Goal: Communication & Community: Answer question/provide support

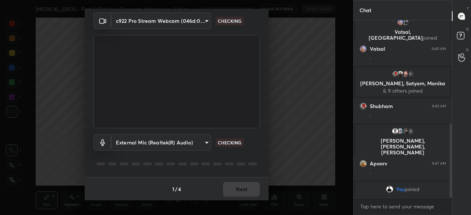
scroll to position [248, 0]
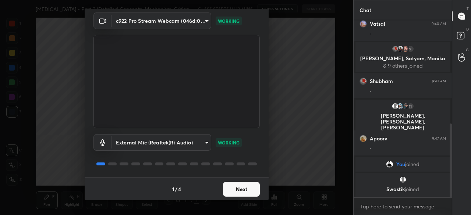
click at [240, 190] on button "Next" at bounding box center [241, 189] width 37 height 15
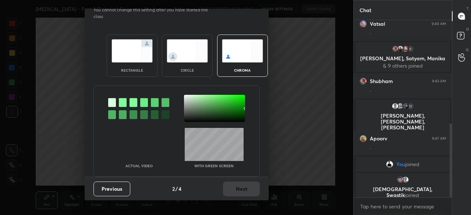
scroll to position [0, 0]
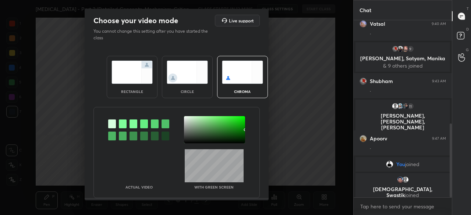
click at [137, 70] on img at bounding box center [132, 72] width 41 height 23
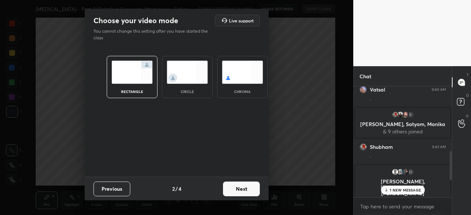
click at [244, 185] on button "Next" at bounding box center [241, 189] width 37 height 15
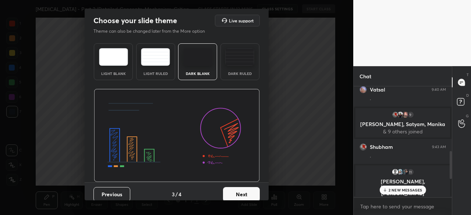
click at [197, 60] on img at bounding box center [197, 57] width 29 height 18
click at [244, 193] on button "Next" at bounding box center [241, 194] width 37 height 15
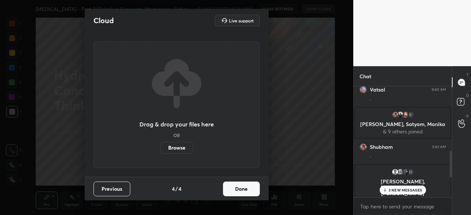
click at [181, 147] on label "Browse" at bounding box center [176, 148] width 33 height 12
click at [160, 147] on input "Browse" at bounding box center [160, 148] width 0 height 12
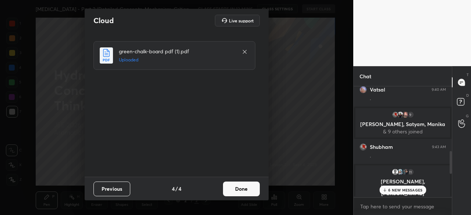
click at [251, 196] on button "Done" at bounding box center [241, 189] width 37 height 15
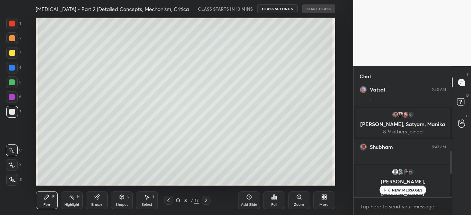
click at [393, 191] on p "6 NEW MESSAGES" at bounding box center [405, 190] width 34 height 4
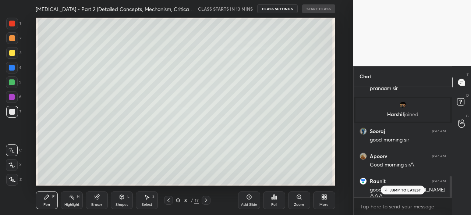
scroll to position [467, 0]
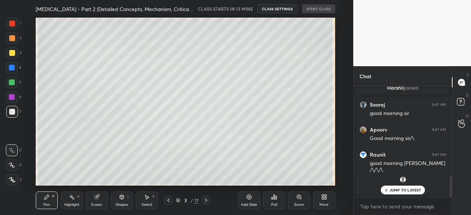
click at [323, 199] on icon at bounding box center [323, 199] width 2 height 2
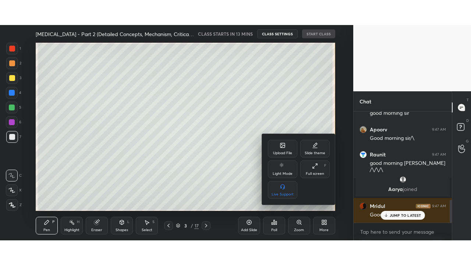
scroll to position [429, 0]
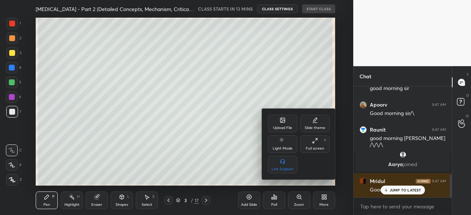
click at [321, 148] on div "Full screen" at bounding box center [315, 149] width 18 height 4
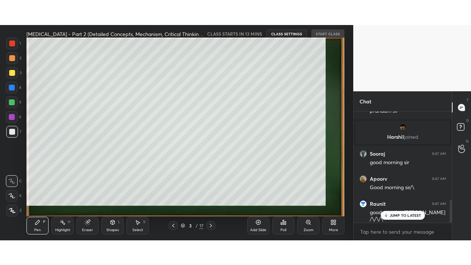
scroll to position [2, 2]
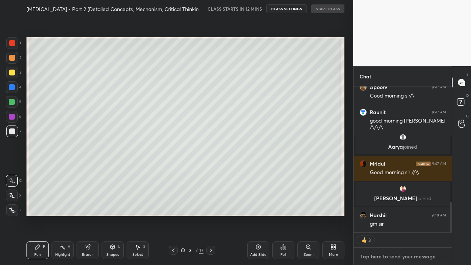
click at [386, 215] on textarea at bounding box center [403, 257] width 86 height 12
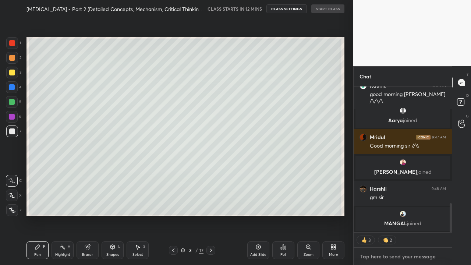
type textarea "x"
type textarea "G"
type textarea "x"
type textarea "Go"
type textarea "x"
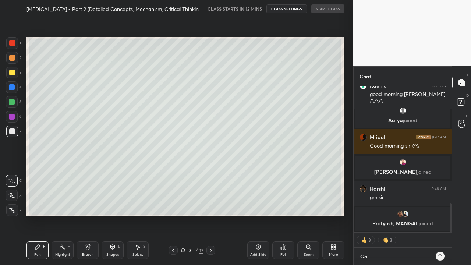
type textarea "Goo"
type textarea "x"
type textarea "Good"
type textarea "x"
type textarea "Good"
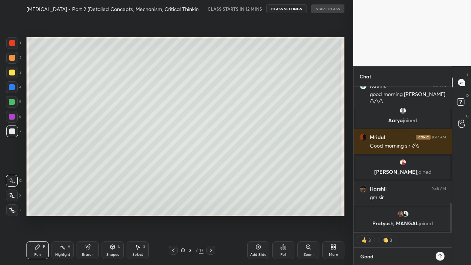
type textarea "x"
type textarea "Good M"
type textarea "x"
type textarea "Good Mo"
type textarea "x"
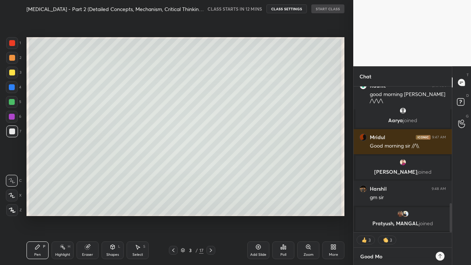
type textarea "Good Mor"
type textarea "x"
type textarea "Good Morn"
type textarea "x"
type textarea "Good Morni"
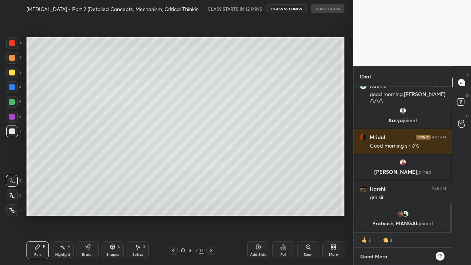
type textarea "x"
type textarea "Good Mornin"
type textarea "x"
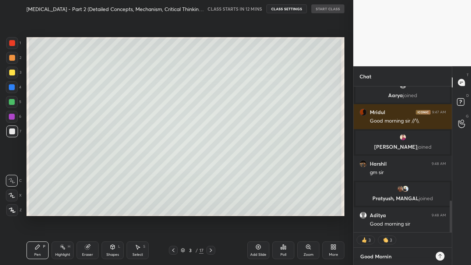
type textarea "Good Morning"
type textarea "x"
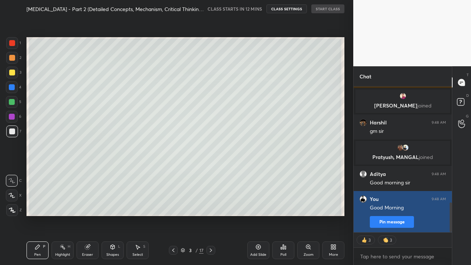
click at [396, 215] on button "Pin message" at bounding box center [392, 222] width 44 height 12
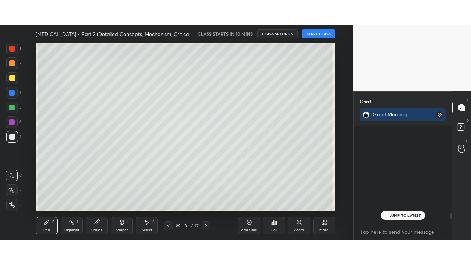
scroll to position [1250, 0]
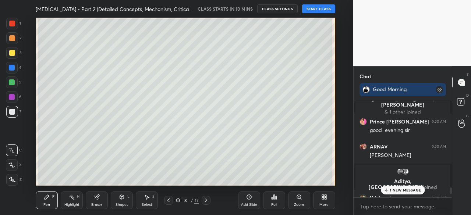
click at [330, 200] on div "More" at bounding box center [324, 201] width 22 height 18
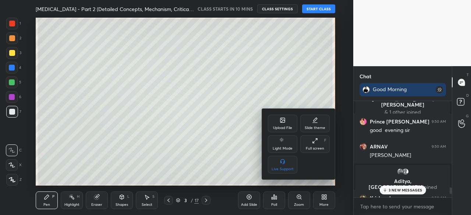
click at [320, 151] on div "Full screen" at bounding box center [315, 149] width 18 height 4
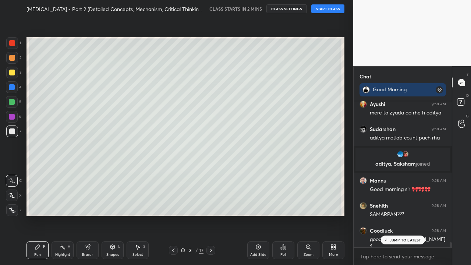
scroll to position [4043, 0]
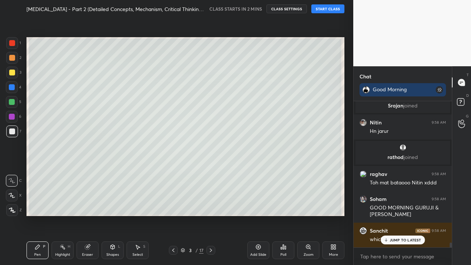
click at [408, 215] on p "JUMP TO LATEST" at bounding box center [406, 240] width 32 height 4
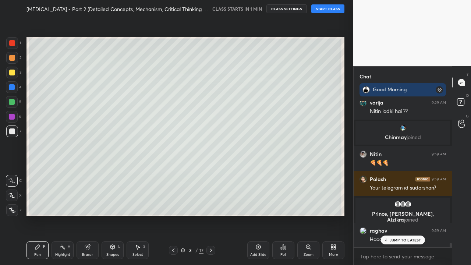
click at [408, 215] on p "JUMP TO LATEST" at bounding box center [406, 240] width 32 height 4
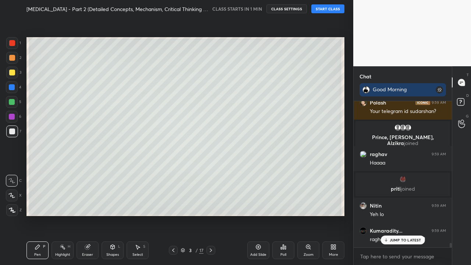
click at [408, 215] on p "JUMP TO LATEST" at bounding box center [406, 240] width 32 height 4
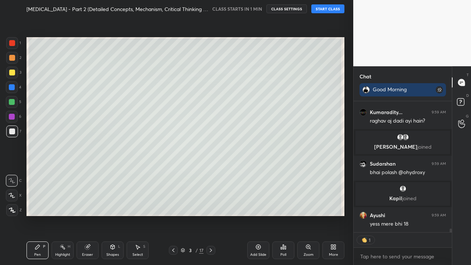
click at [175, 215] on icon at bounding box center [173, 250] width 6 height 6
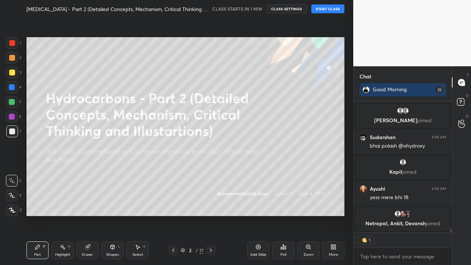
click at [340, 7] on button "START CLASS" at bounding box center [327, 8] width 33 height 9
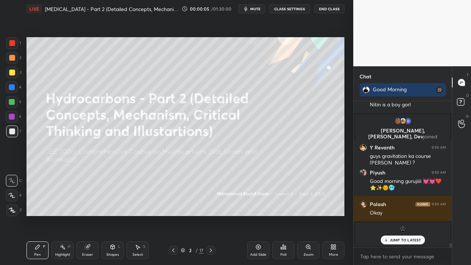
click at [286, 6] on button "CLASS SETTINGS" at bounding box center [289, 8] width 40 height 9
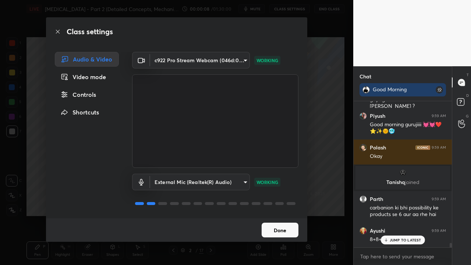
click at [92, 92] on div "Controls" at bounding box center [87, 94] width 64 height 15
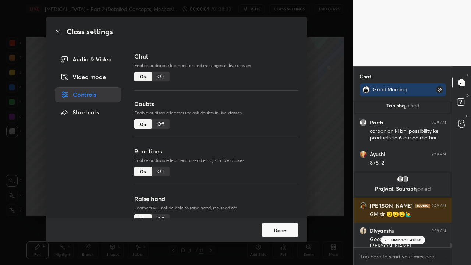
click at [164, 122] on div "Off" at bounding box center [161, 124] width 18 height 10
click at [157, 172] on div "Off" at bounding box center [161, 172] width 18 height 10
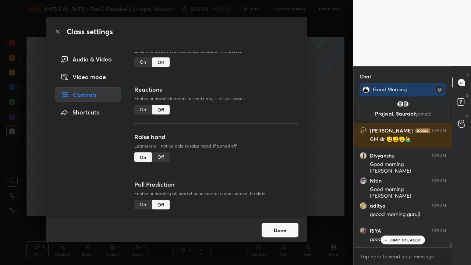
click at [159, 154] on div "Off" at bounding box center [161, 157] width 18 height 10
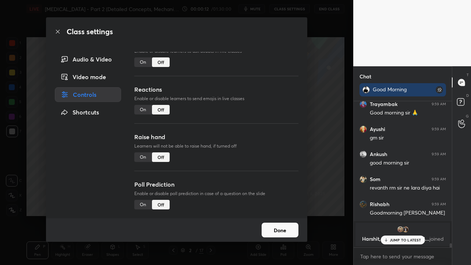
click at [285, 215] on button "Done" at bounding box center [280, 230] width 37 height 15
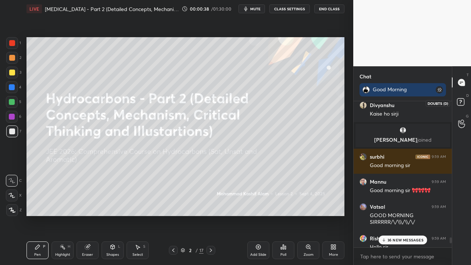
click at [463, 106] on icon at bounding box center [461, 102] width 13 height 13
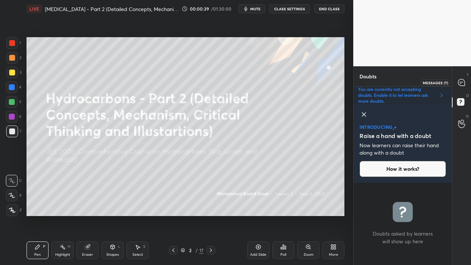
click at [465, 83] on icon at bounding box center [462, 83] width 8 height 8
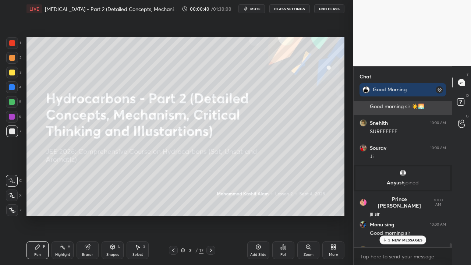
click at [438, 89] on rect at bounding box center [439, 89] width 7 height 7
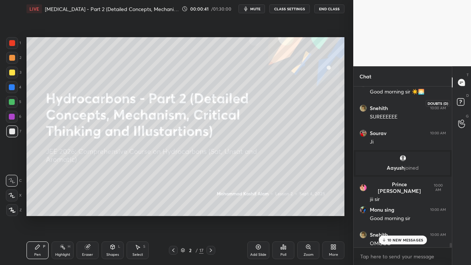
click at [466, 101] on icon at bounding box center [461, 102] width 13 height 13
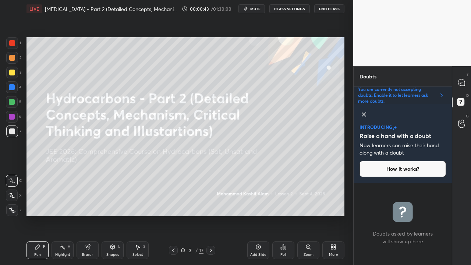
click at [364, 113] on icon at bounding box center [364, 114] width 9 height 9
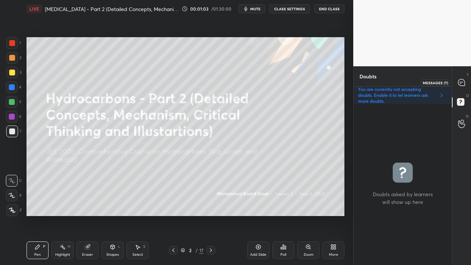
click at [461, 85] on icon at bounding box center [461, 82] width 7 height 7
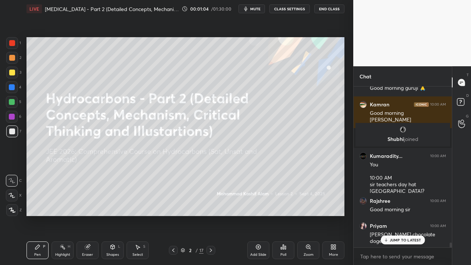
click at [398, 215] on p "JUMP TO LATEST" at bounding box center [406, 240] width 32 height 4
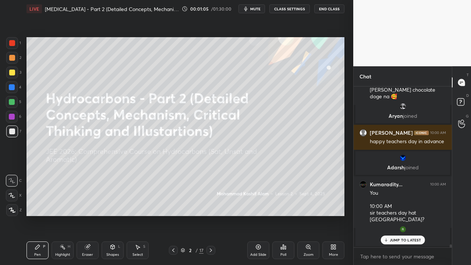
click at [398, 215] on p "JUMP TO LATEST" at bounding box center [406, 240] width 32 height 4
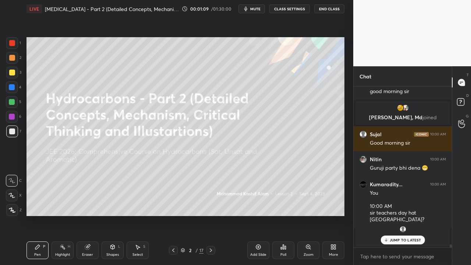
click at [398, 215] on p "JUMP TO LATEST" at bounding box center [406, 240] width 32 height 4
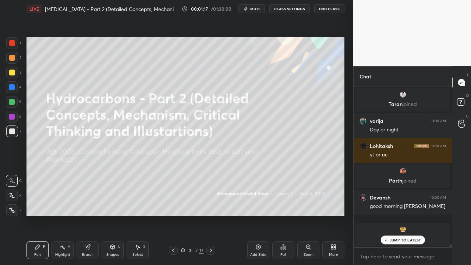
click at [402, 215] on p "JUMP TO LATEST" at bounding box center [406, 240] width 32 height 4
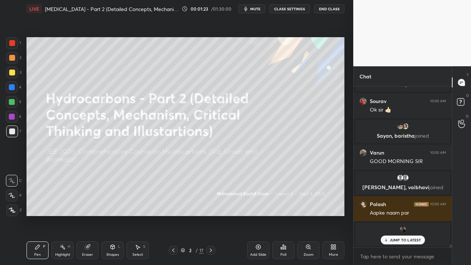
click at [401, 215] on p "JUMP TO LATEST" at bounding box center [406, 240] width 32 height 4
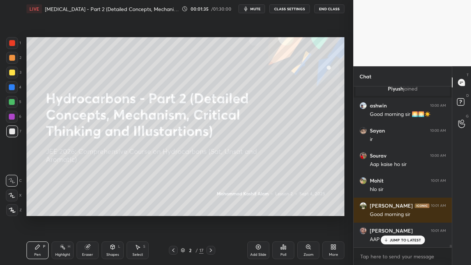
click at [401, 215] on p "JUMP TO LATEST" at bounding box center [406, 240] width 32 height 4
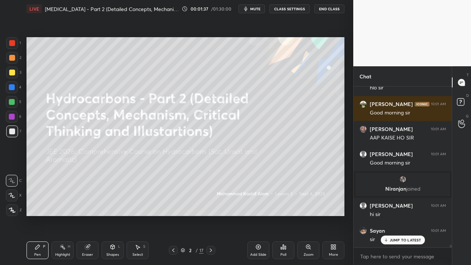
click at [464, 102] on rect at bounding box center [460, 102] width 7 height 7
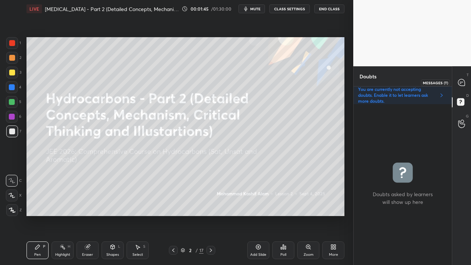
click at [460, 85] on icon at bounding box center [461, 82] width 7 height 7
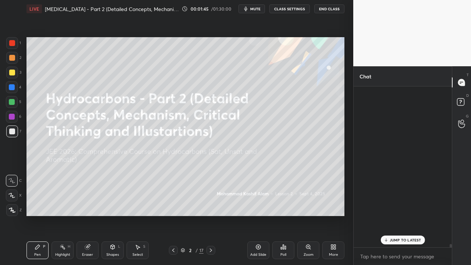
scroll to position [10800, 0]
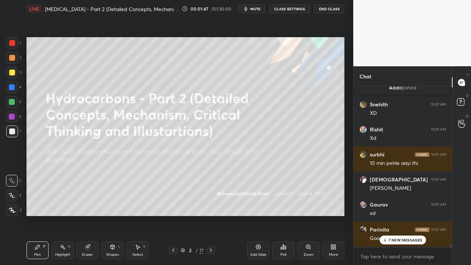
click at [410, 215] on p "7 NEW MESSAGES" at bounding box center [406, 240] width 34 height 4
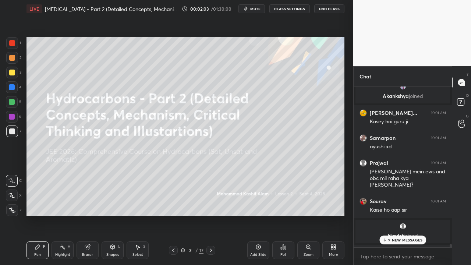
click at [404, 215] on p "9 NEW MESSAGES" at bounding box center [405, 240] width 34 height 4
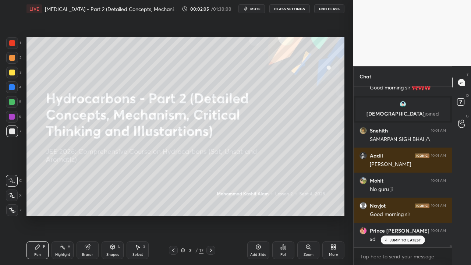
click at [404, 215] on p "JUMP TO LATEST" at bounding box center [406, 240] width 32 height 4
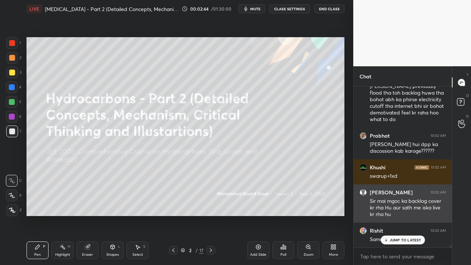
scroll to position [14510, 0]
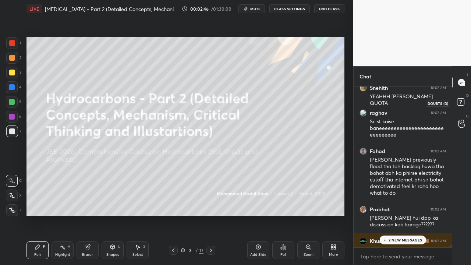
click at [460, 97] on icon at bounding box center [461, 102] width 13 height 13
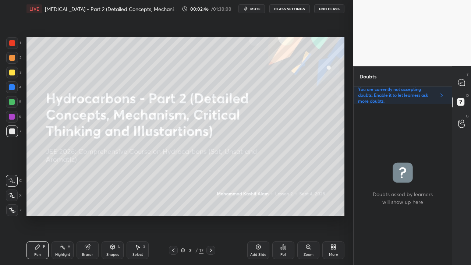
scroll to position [159, 96]
click at [257, 11] on button "mute" at bounding box center [251, 8] width 26 height 9
drag, startPoint x: 254, startPoint y: 8, endPoint x: 249, endPoint y: 28, distance: 20.2
click at [255, 10] on span "unmute" at bounding box center [255, 8] width 16 height 5
click at [210, 215] on icon at bounding box center [211, 250] width 6 height 6
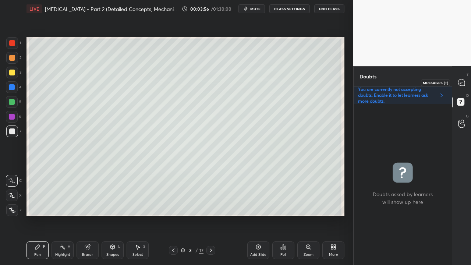
click at [463, 83] on icon at bounding box center [461, 82] width 7 height 7
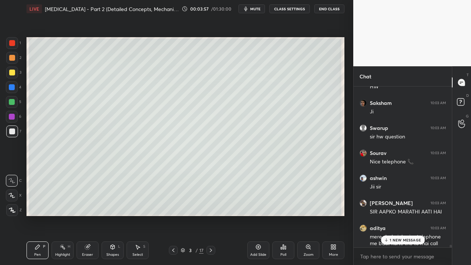
drag, startPoint x: 397, startPoint y: 240, endPoint x: 390, endPoint y: 243, distance: 7.1
click at [397, 215] on p "1 NEW MESSAGE" at bounding box center [405, 240] width 31 height 4
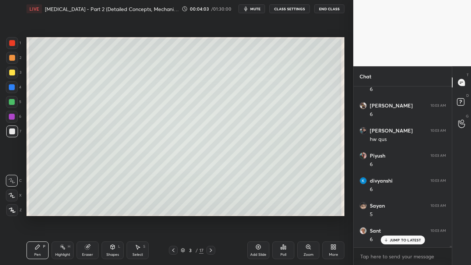
scroll to position [17156, 0]
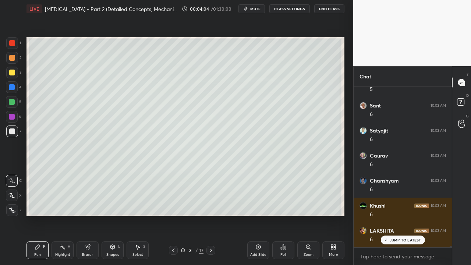
click at [12, 74] on div at bounding box center [12, 73] width 6 height 6
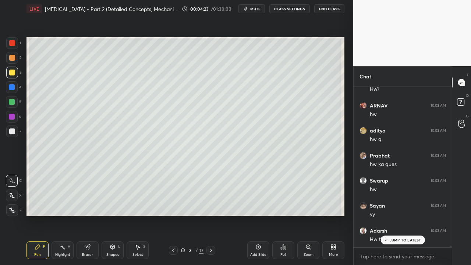
scroll to position [18419, 0]
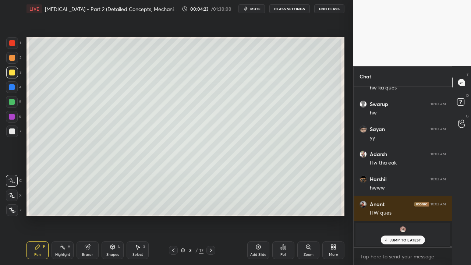
click at [470, 104] on div "D Doubts (D)" at bounding box center [461, 103] width 19 height 21
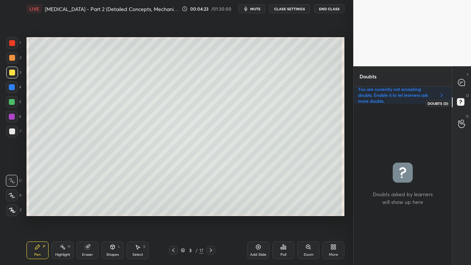
scroll to position [159, 96]
click at [12, 134] on div at bounding box center [12, 131] width 6 height 6
click at [12, 132] on div at bounding box center [12, 131] width 6 height 6
click at [460, 79] on icon at bounding box center [461, 82] width 7 height 7
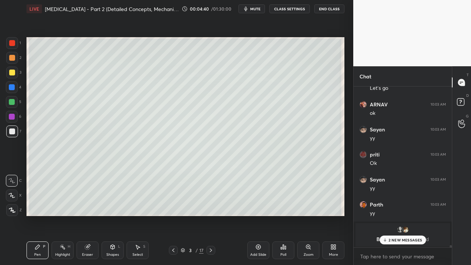
drag, startPoint x: 393, startPoint y: 239, endPoint x: 378, endPoint y: 245, distance: 15.9
click at [393, 215] on p "2 NEW MESSAGES" at bounding box center [406, 240] width 34 height 4
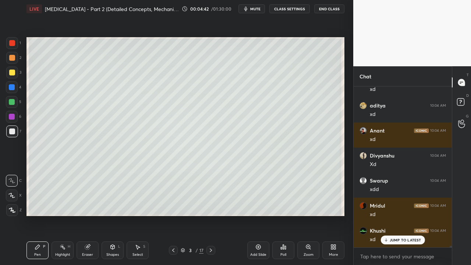
scroll to position [16406, 0]
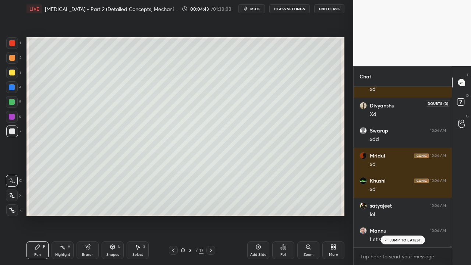
click at [462, 99] on icon at bounding box center [461, 102] width 13 height 13
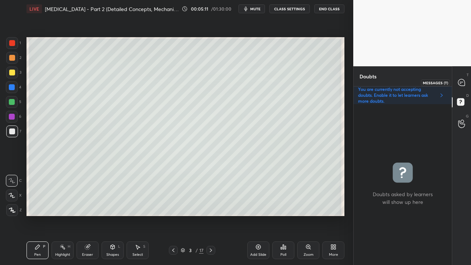
click at [464, 82] on icon at bounding box center [461, 82] width 7 height 7
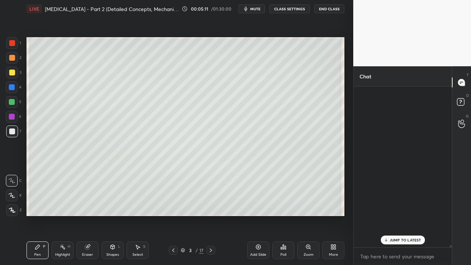
scroll to position [159, 96]
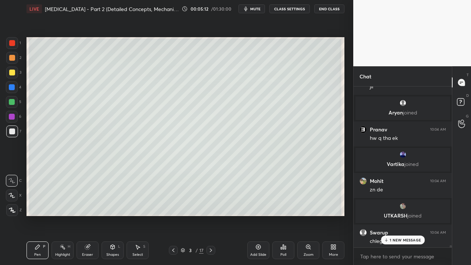
drag, startPoint x: 399, startPoint y: 243, endPoint x: 392, endPoint y: 246, distance: 7.4
click at [399, 215] on div "1 NEW MESSAGE" at bounding box center [403, 240] width 44 height 9
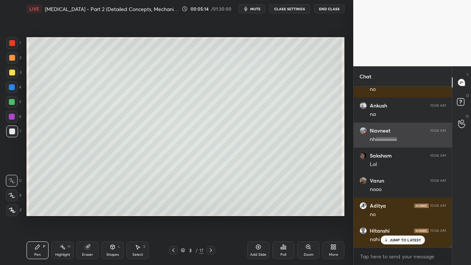
scroll to position [17128, 0]
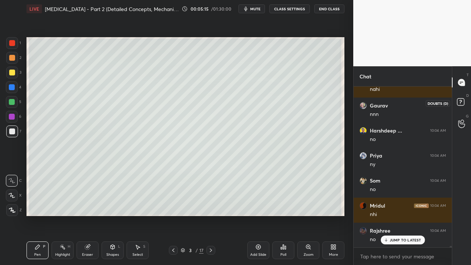
click at [463, 102] on rect at bounding box center [460, 102] width 7 height 7
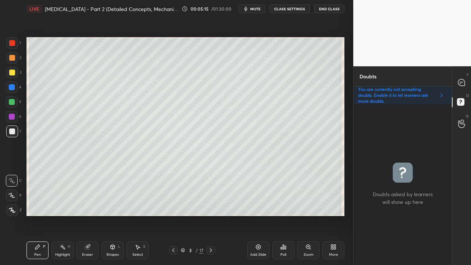
scroll to position [159, 96]
click at [462, 102] on rect at bounding box center [460, 102] width 7 height 7
click at [11, 71] on div at bounding box center [12, 73] width 6 height 6
click at [466, 85] on div at bounding box center [461, 82] width 15 height 13
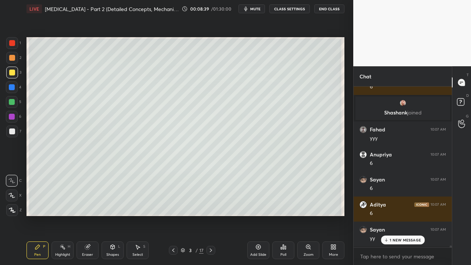
drag, startPoint x: 395, startPoint y: 237, endPoint x: 381, endPoint y: 243, distance: 15.9
click at [395, 215] on div "1 NEW MESSAGE" at bounding box center [403, 240] width 44 height 9
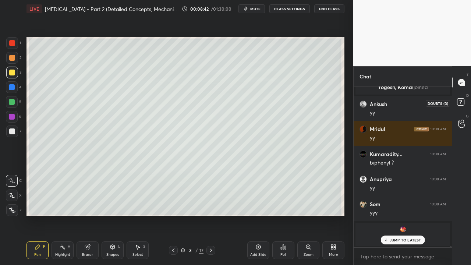
scroll to position [20073, 0]
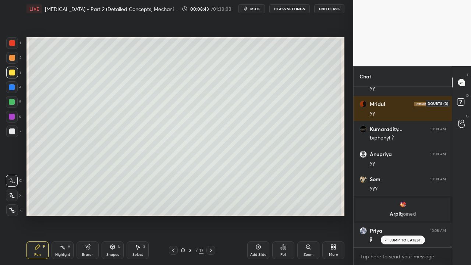
click at [464, 100] on rect at bounding box center [460, 102] width 7 height 7
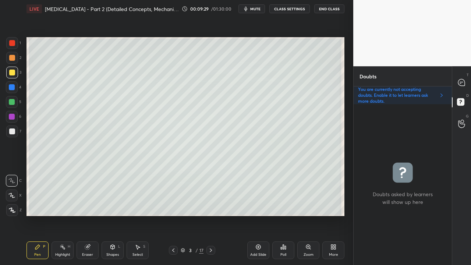
click at [464, 77] on div at bounding box center [461, 82] width 15 height 13
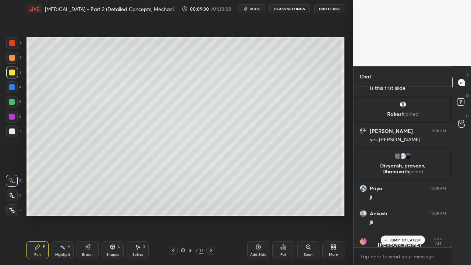
drag, startPoint x: 397, startPoint y: 239, endPoint x: 347, endPoint y: 262, distance: 55.0
click at [397, 215] on p "JUMP TO LATEST" at bounding box center [406, 240] width 32 height 4
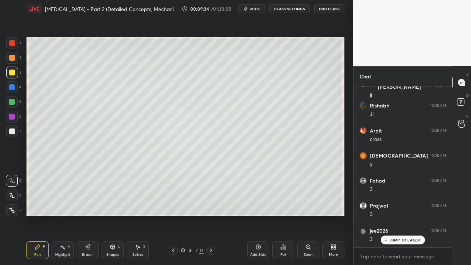
scroll to position [20685, 0]
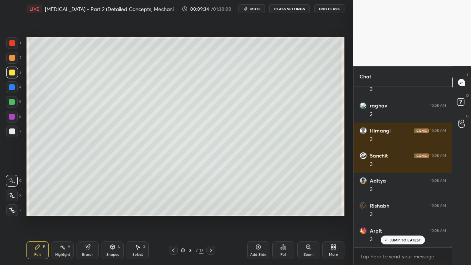
click at [11, 131] on div at bounding box center [12, 131] width 6 height 6
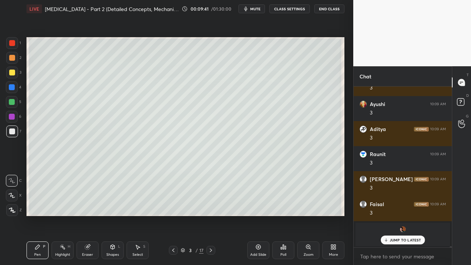
scroll to position [21339, 0]
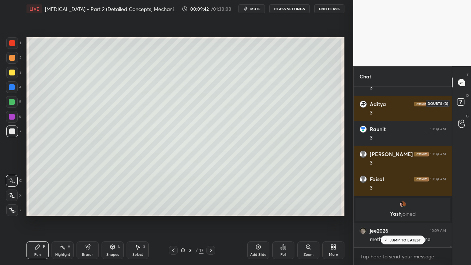
click at [463, 100] on rect at bounding box center [460, 102] width 7 height 7
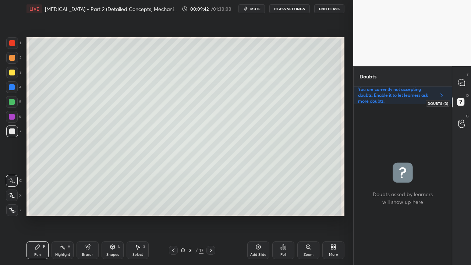
scroll to position [159, 96]
click at [464, 80] on icon at bounding box center [462, 83] width 8 height 8
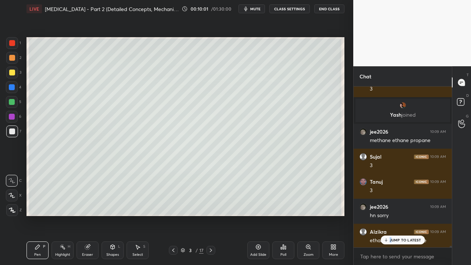
click at [391, 215] on p "JUMP TO LATEST" at bounding box center [406, 240] width 32 height 4
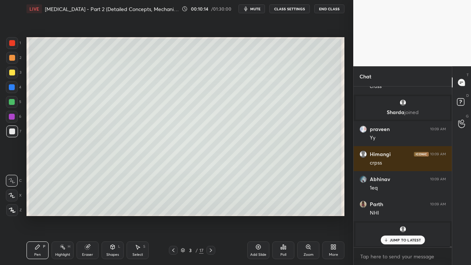
scroll to position [21667, 0]
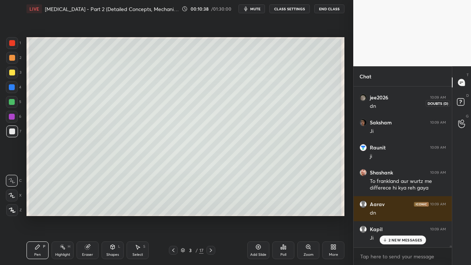
click at [459, 101] on rect at bounding box center [460, 102] width 7 height 7
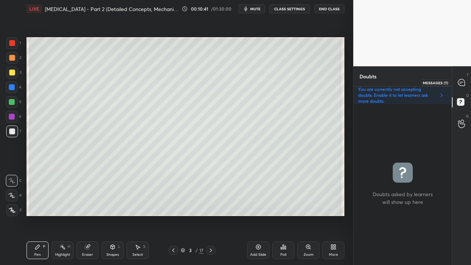
click at [467, 79] on div at bounding box center [461, 82] width 15 height 13
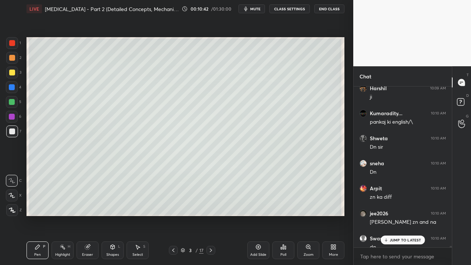
click at [393, 215] on p "JUMP TO LATEST" at bounding box center [406, 240] width 32 height 4
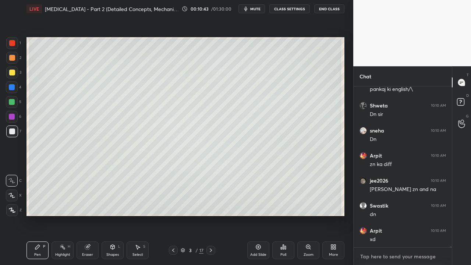
click at [385, 215] on textarea at bounding box center [403, 257] width 86 height 12
type textarea "x"
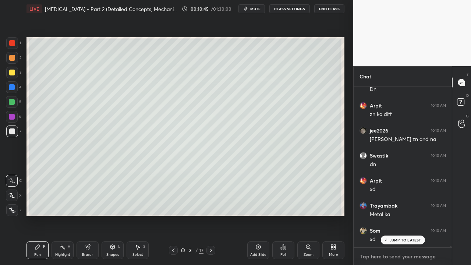
paste textarea "[URL][DOMAIN_NAME]"
type textarea "[URL][DOMAIN_NAME]"
type textarea "x"
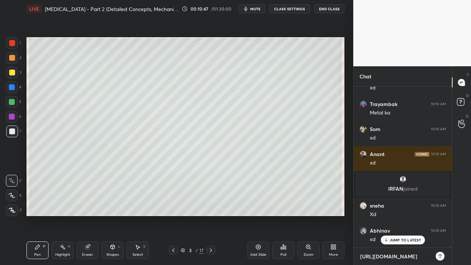
type textarea "[URL][DOMAIN_NAME]"
click at [441, 215] on icon at bounding box center [439, 256] width 3 height 4
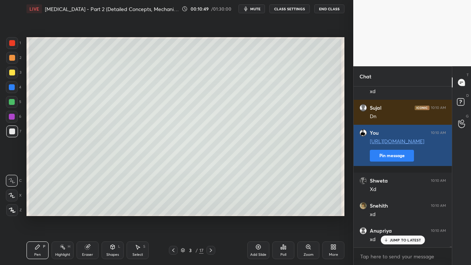
click at [393, 158] on button "Pin message" at bounding box center [392, 156] width 44 height 12
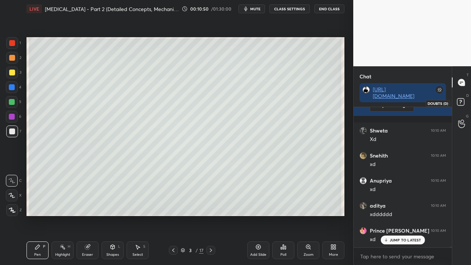
click at [465, 98] on icon at bounding box center [461, 102] width 13 height 13
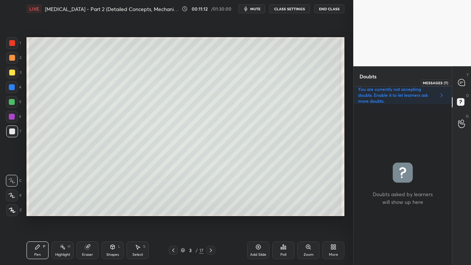
click at [465, 81] on icon at bounding box center [462, 83] width 8 height 8
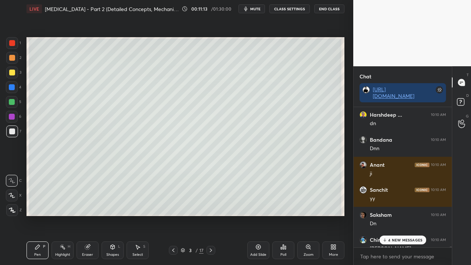
click at [407, 215] on p "4 NEW MESSAGES" at bounding box center [405, 240] width 34 height 4
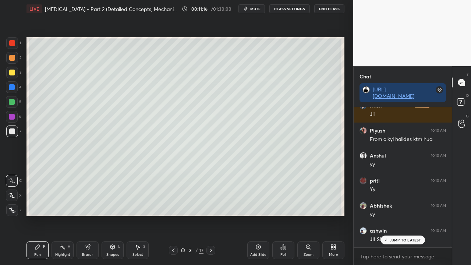
click at [408, 215] on p "JUMP TO LATEST" at bounding box center [406, 240] width 32 height 4
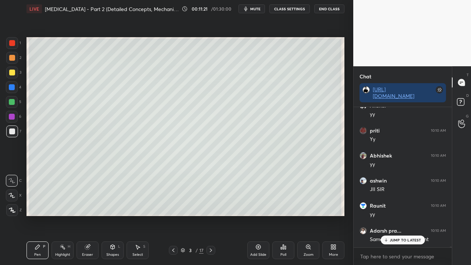
drag, startPoint x: 85, startPoint y: 250, endPoint x: 85, endPoint y: 239, distance: 11.0
click at [85, 215] on div "Eraser" at bounding box center [88, 250] width 22 height 18
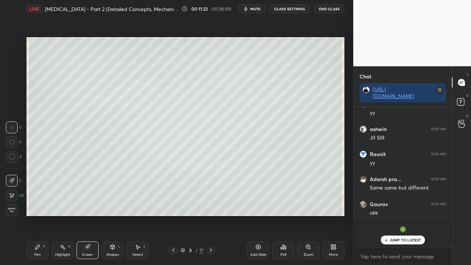
click at [36, 215] on div "Pen P" at bounding box center [37, 250] width 22 height 18
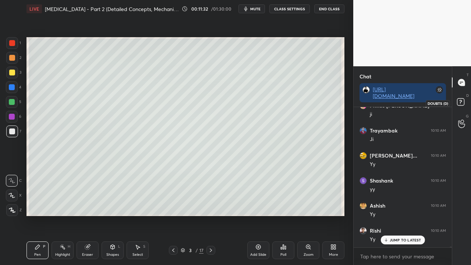
click at [459, 102] on rect at bounding box center [460, 102] width 7 height 7
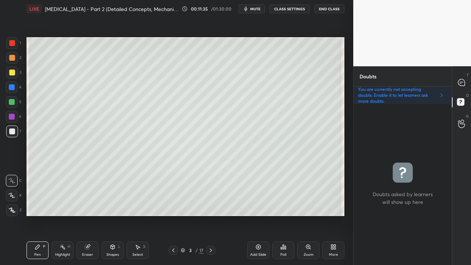
click at [210, 215] on icon at bounding box center [211, 250] width 6 height 6
click at [12, 72] on div at bounding box center [12, 73] width 6 height 6
click at [461, 82] on icon at bounding box center [461, 82] width 3 height 0
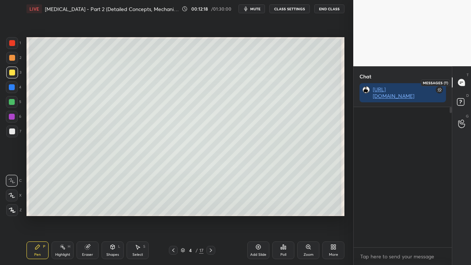
scroll to position [138, 96]
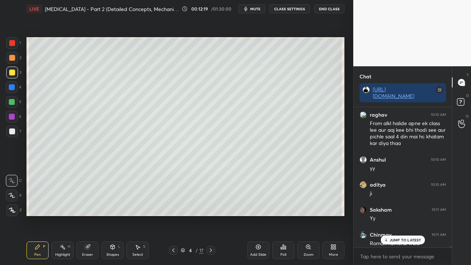
click at [403, 215] on p "JUMP TO LATEST" at bounding box center [406, 240] width 32 height 4
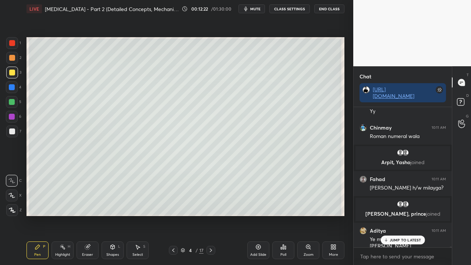
scroll to position [23041, 0]
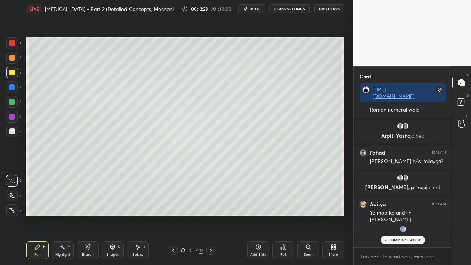
click at [405, 215] on p "JUMP TO LATEST" at bounding box center [406, 240] width 32 height 4
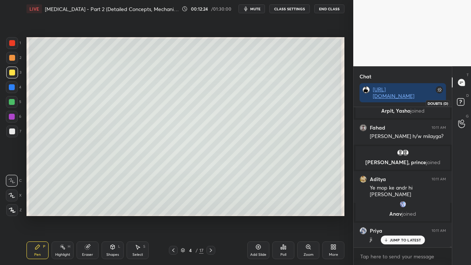
click at [463, 101] on rect at bounding box center [460, 102] width 7 height 7
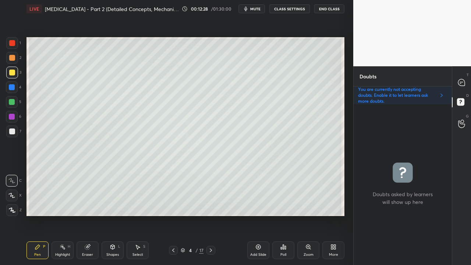
click at [172, 215] on icon at bounding box center [173, 250] width 6 height 6
click at [209, 215] on icon at bounding box center [211, 250] width 6 height 6
click at [10, 130] on div at bounding box center [12, 131] width 6 height 6
click at [10, 72] on div at bounding box center [12, 73] width 6 height 6
click at [12, 127] on div at bounding box center [12, 131] width 12 height 12
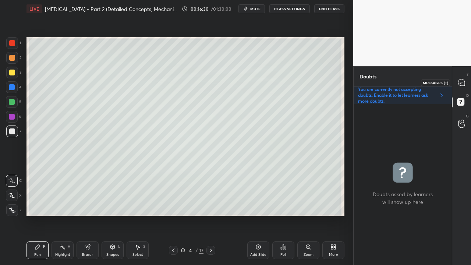
click at [468, 80] on div at bounding box center [461, 82] width 15 height 13
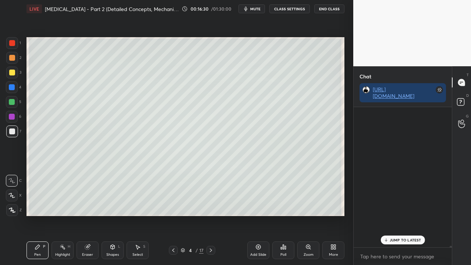
scroll to position [138, 96]
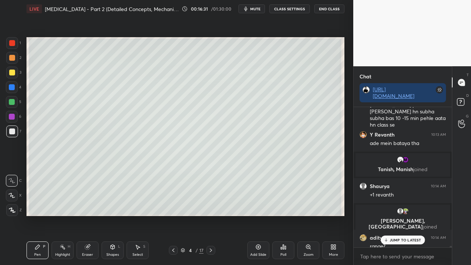
drag, startPoint x: 394, startPoint y: 240, endPoint x: 383, endPoint y: 242, distance: 11.3
click at [394, 215] on p "JUMP TO LATEST" at bounding box center [406, 240] width 32 height 4
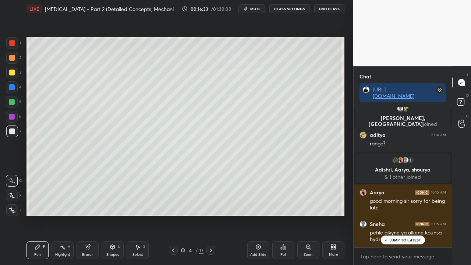
scroll to position [24200, 0]
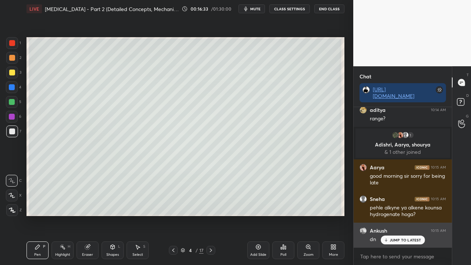
click at [397, 215] on p "JUMP TO LATEST" at bounding box center [406, 240] width 32 height 4
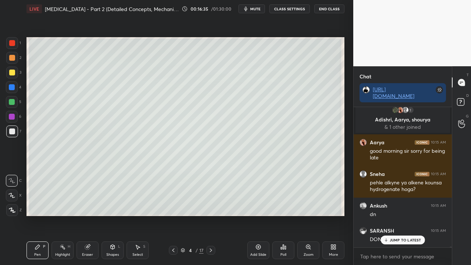
scroll to position [24250, 0]
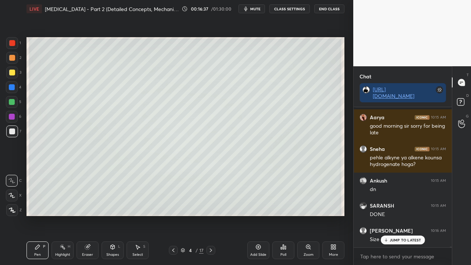
click at [464, 98] on icon at bounding box center [461, 102] width 13 height 13
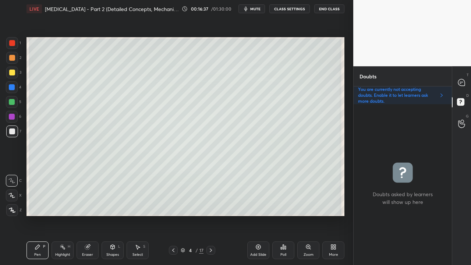
scroll to position [159, 96]
click at [464, 81] on icon at bounding box center [461, 82] width 7 height 7
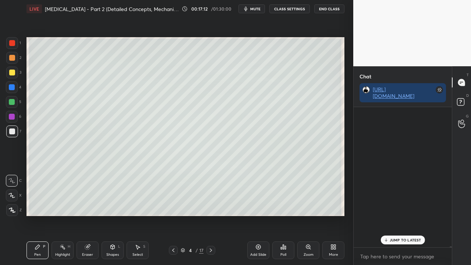
scroll to position [138, 96]
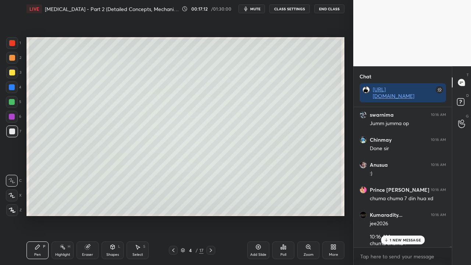
drag, startPoint x: 395, startPoint y: 241, endPoint x: 391, endPoint y: 242, distance: 4.2
click at [394, 215] on p "1 NEW MESSAGE" at bounding box center [405, 240] width 31 height 4
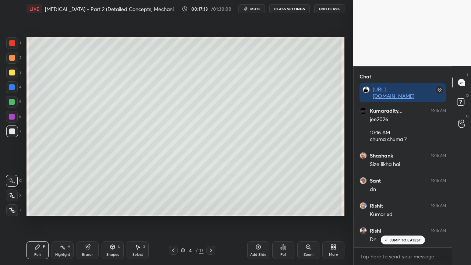
click at [400, 215] on p "JUMP TO LATEST" at bounding box center [406, 240] width 32 height 4
click at [461, 100] on icon at bounding box center [461, 102] width 13 height 13
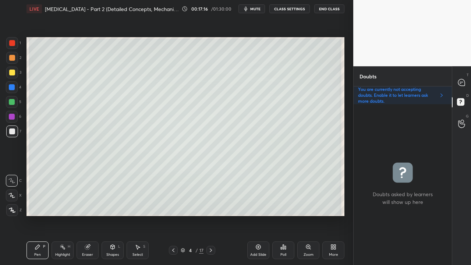
scroll to position [159, 96]
click at [462, 79] on icon at bounding box center [461, 82] width 7 height 7
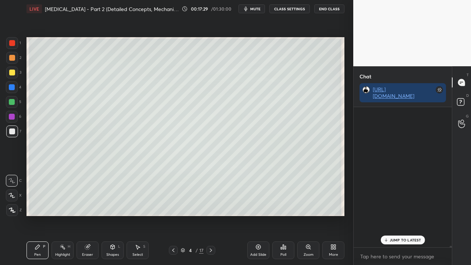
scroll to position [138, 96]
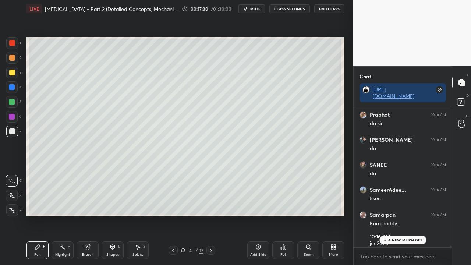
click at [402, 215] on p "4 NEW MESSAGES" at bounding box center [405, 240] width 34 height 4
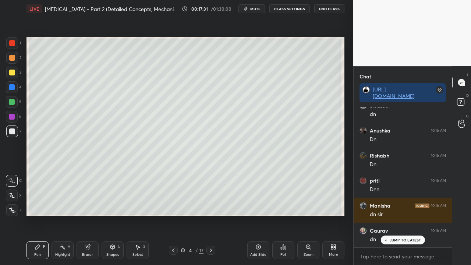
click at [404, 215] on p "JUMP TO LATEST" at bounding box center [406, 240] width 32 height 4
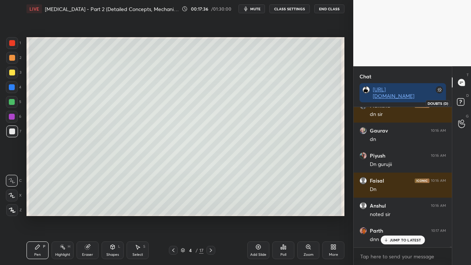
scroll to position [26081, 0]
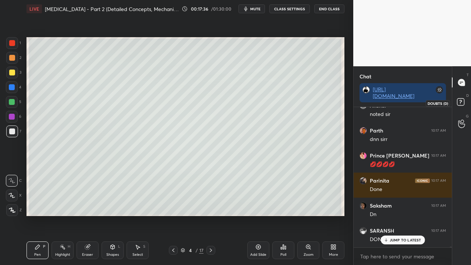
drag, startPoint x: 459, startPoint y: 104, endPoint x: 462, endPoint y: 100, distance: 4.7
click at [459, 105] on rect at bounding box center [460, 102] width 7 height 7
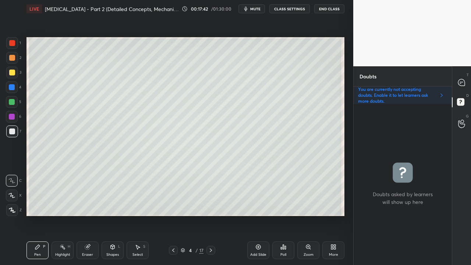
click at [464, 82] on icon at bounding box center [461, 82] width 7 height 7
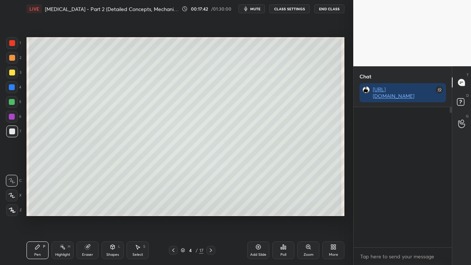
scroll to position [138, 96]
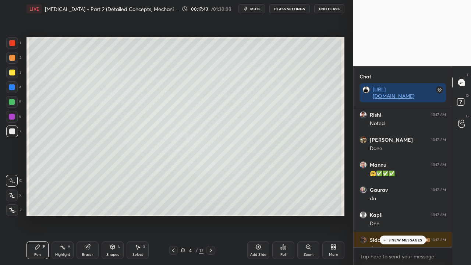
click at [393, 215] on p "3 NEW MESSAGES" at bounding box center [406, 240] width 34 height 4
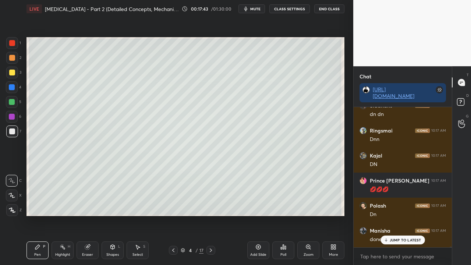
scroll to position [26532, 0]
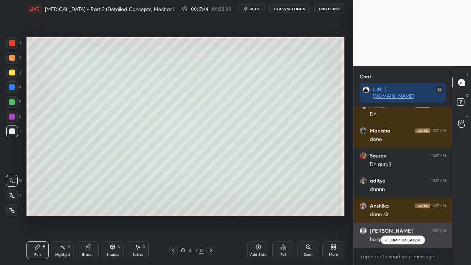
click at [401, 215] on p "JUMP TO LATEST" at bounding box center [406, 240] width 32 height 4
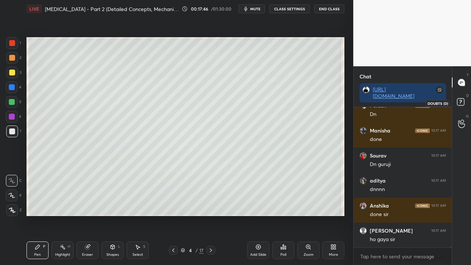
click at [464, 101] on icon at bounding box center [461, 102] width 13 height 13
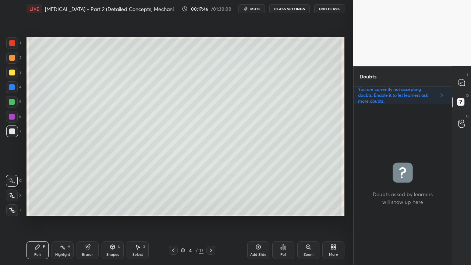
scroll to position [159, 96]
click at [464, 78] on div at bounding box center [461, 82] width 15 height 13
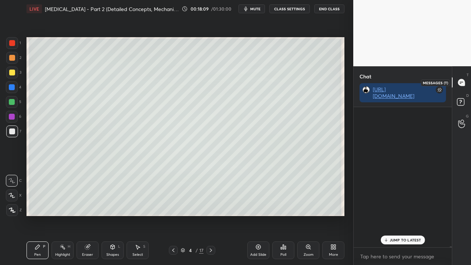
scroll to position [138, 96]
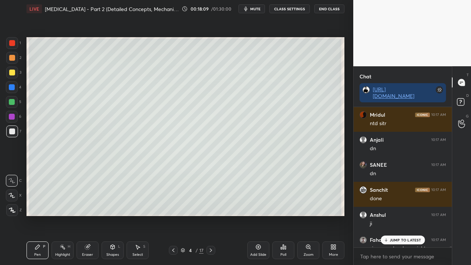
click at [392, 215] on p "JUMP TO LATEST" at bounding box center [406, 240] width 32 height 4
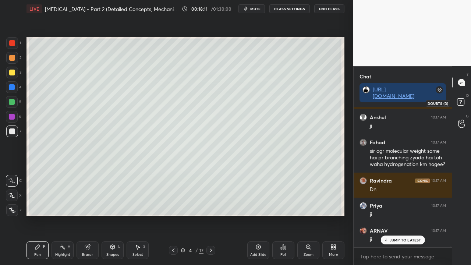
scroll to position [26820, 0]
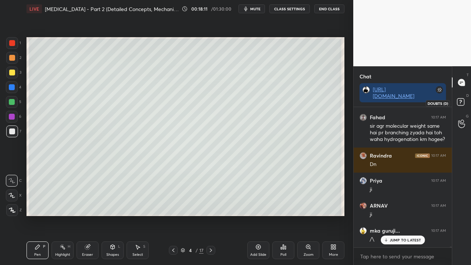
click at [461, 102] on icon at bounding box center [460, 101] width 3 height 3
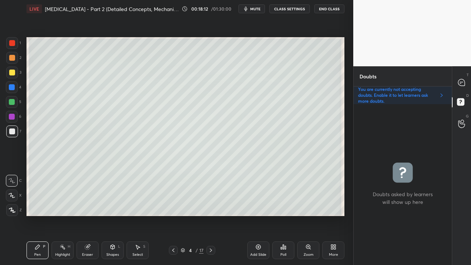
scroll to position [159, 96]
click at [210, 215] on icon at bounding box center [211, 250] width 6 height 6
click at [12, 74] on div at bounding box center [12, 73] width 6 height 6
click at [11, 76] on div at bounding box center [12, 73] width 12 height 12
click at [13, 130] on div at bounding box center [12, 131] width 6 height 6
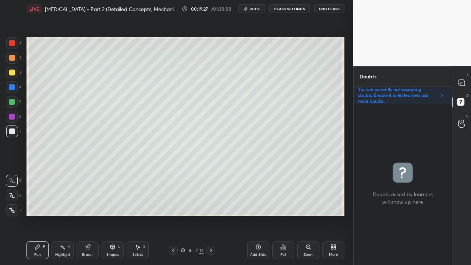
click at [308, 215] on div "Zoom" at bounding box center [309, 255] width 10 height 4
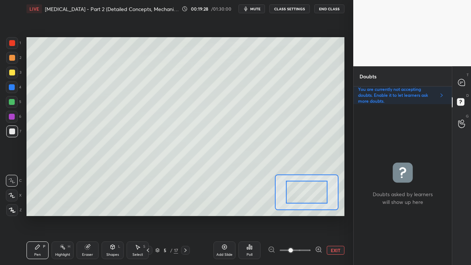
click at [308, 215] on span at bounding box center [295, 250] width 31 height 11
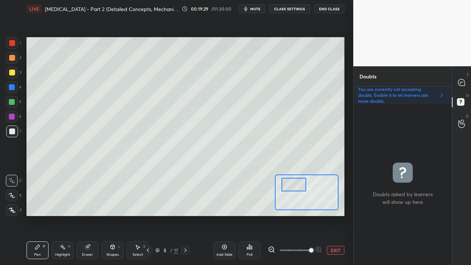
drag, startPoint x: 299, startPoint y: 188, endPoint x: 295, endPoint y: 183, distance: 6.3
click at [295, 185] on div at bounding box center [294, 185] width 25 height 14
click at [273, 215] on icon at bounding box center [271, 249] width 7 height 7
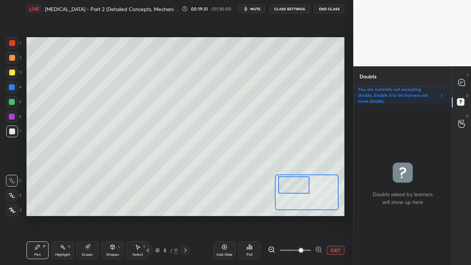
click at [273, 215] on icon at bounding box center [271, 249] width 5 height 5
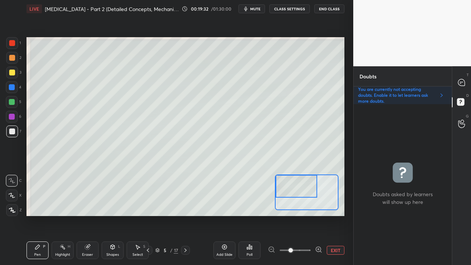
drag, startPoint x: 291, startPoint y: 190, endPoint x: 289, endPoint y: 182, distance: 8.3
click at [290, 187] on div at bounding box center [297, 186] width 42 height 23
click at [318, 215] on icon at bounding box center [318, 249] width 7 height 7
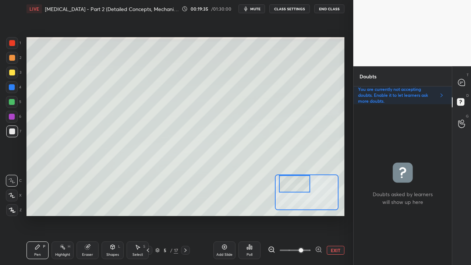
click at [289, 176] on div at bounding box center [294, 183] width 31 height 17
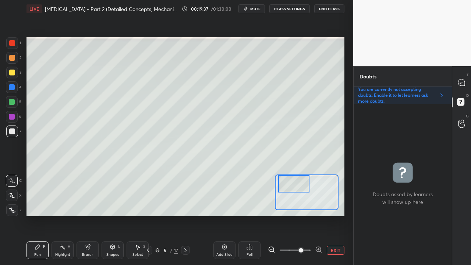
click at [15, 72] on div at bounding box center [12, 73] width 12 height 12
click at [337, 215] on button "EXIT" at bounding box center [336, 250] width 18 height 9
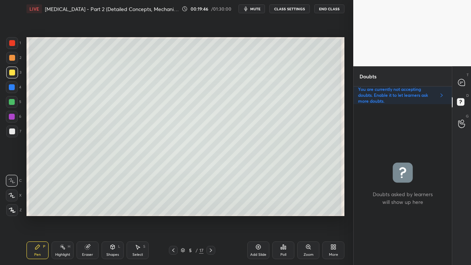
drag, startPoint x: 14, startPoint y: 132, endPoint x: 14, endPoint y: 129, distance: 3.7
click at [14, 132] on div at bounding box center [12, 131] width 6 height 6
click at [11, 72] on div at bounding box center [12, 73] width 6 height 6
click at [16, 130] on div at bounding box center [12, 131] width 12 height 12
click at [465, 81] on icon at bounding box center [462, 83] width 8 height 8
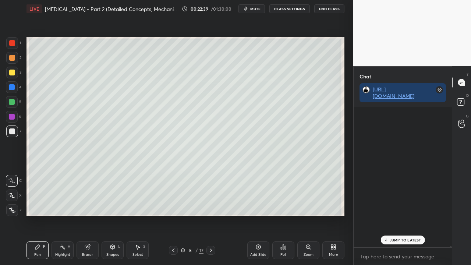
scroll to position [138, 96]
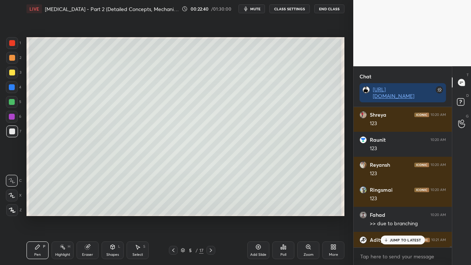
click at [399, 215] on p "JUMP TO LATEST" at bounding box center [406, 240] width 32 height 4
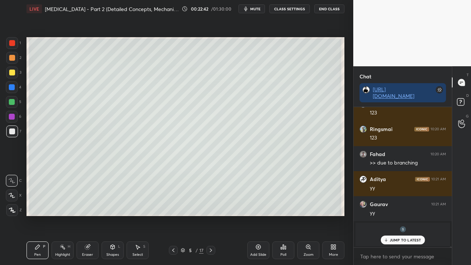
click at [13, 71] on div at bounding box center [12, 73] width 6 height 6
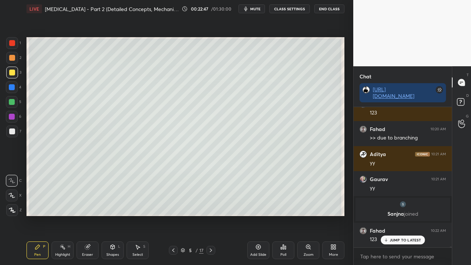
click at [397, 215] on div "Shubhi 10:19 AM Satyam xd Sagar 10:19 AM Navneet +1 ansh joined ARNAV 10:20 AM …" at bounding box center [403, 177] width 98 height 140
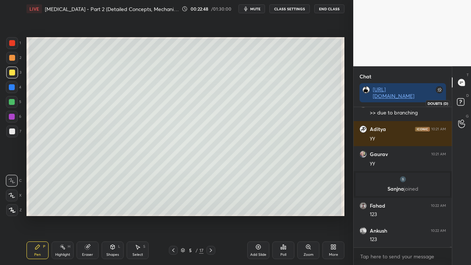
click at [464, 100] on icon at bounding box center [461, 102] width 13 height 13
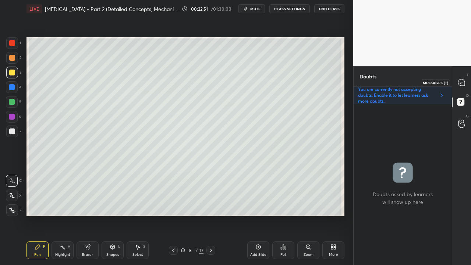
click at [464, 82] on icon at bounding box center [461, 82] width 7 height 7
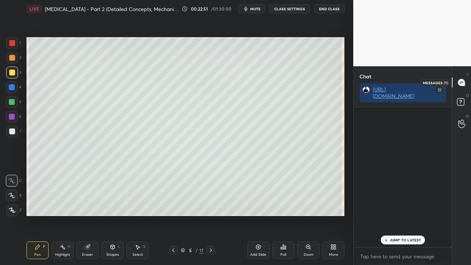
scroll to position [138, 96]
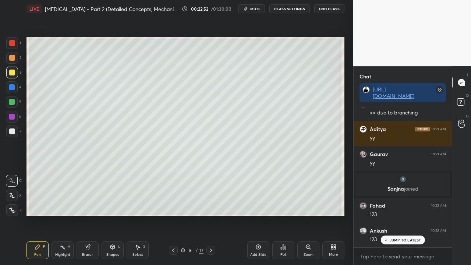
click at [399, 215] on p "JUMP TO LATEST" at bounding box center [406, 240] width 32 height 4
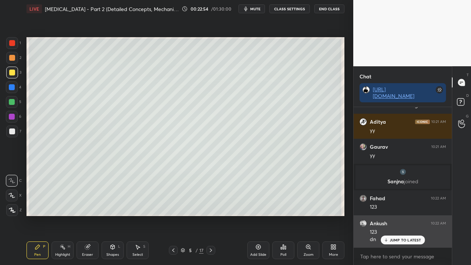
drag, startPoint x: 394, startPoint y: 241, endPoint x: 384, endPoint y: 244, distance: 10.5
click at [394, 215] on p "JUMP TO LATEST" at bounding box center [406, 240] width 32 height 4
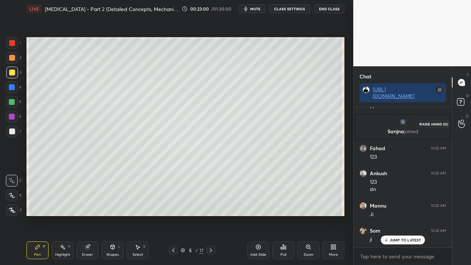
scroll to position [28216, 0]
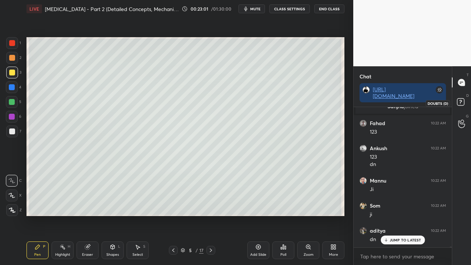
click at [465, 102] on icon at bounding box center [461, 102] width 13 height 13
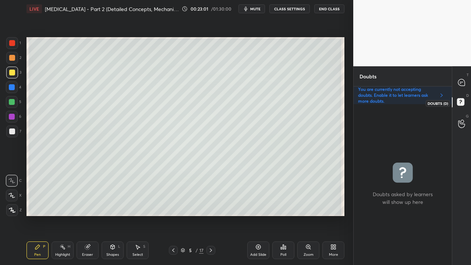
scroll to position [159, 96]
click at [464, 78] on div at bounding box center [461, 82] width 15 height 13
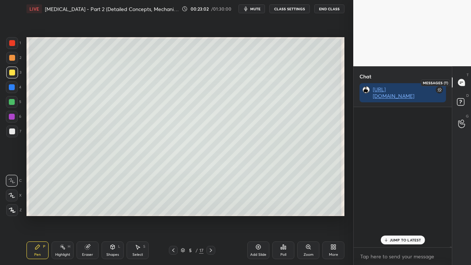
scroll to position [138, 96]
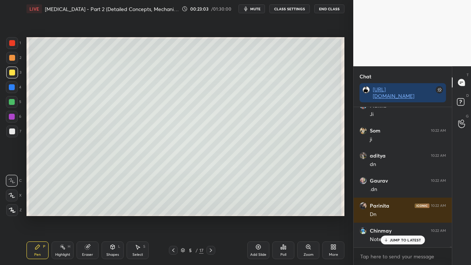
click at [402, 215] on p "JUMP TO LATEST" at bounding box center [406, 240] width 32 height 4
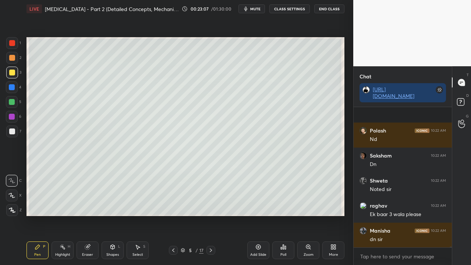
scroll to position [28466, 0]
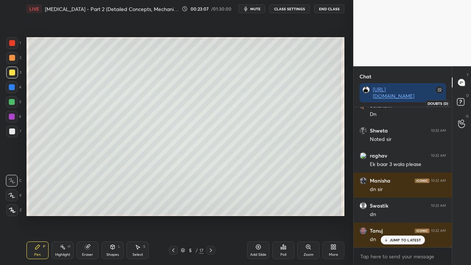
click at [463, 97] on icon at bounding box center [461, 102] width 13 height 13
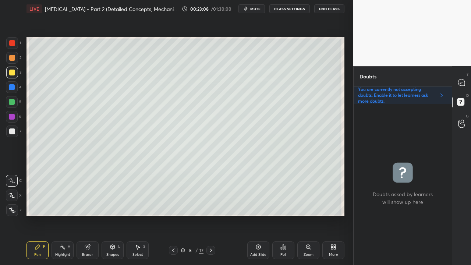
scroll to position [159, 96]
click at [466, 81] on div at bounding box center [461, 82] width 15 height 13
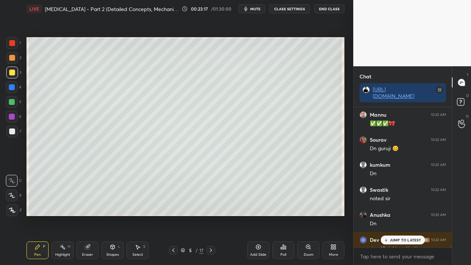
click at [397, 215] on p "JUMP TO LATEST" at bounding box center [406, 240] width 32 height 4
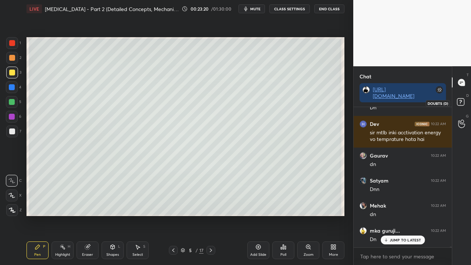
click at [464, 101] on rect at bounding box center [460, 102] width 7 height 7
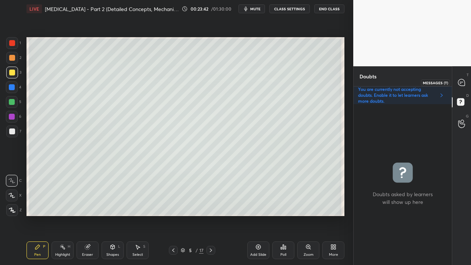
click at [462, 83] on icon at bounding box center [461, 82] width 7 height 7
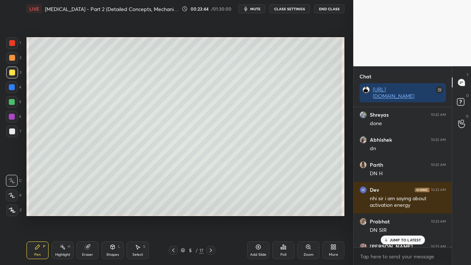
click at [402, 215] on p "JUMP TO LATEST" at bounding box center [406, 240] width 32 height 4
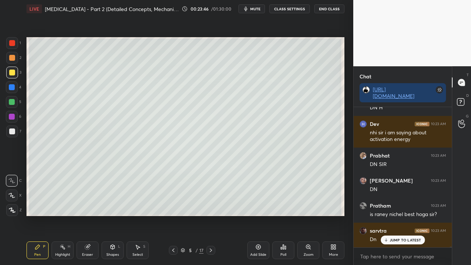
click at [401, 215] on p "JUMP TO LATEST" at bounding box center [406, 240] width 32 height 4
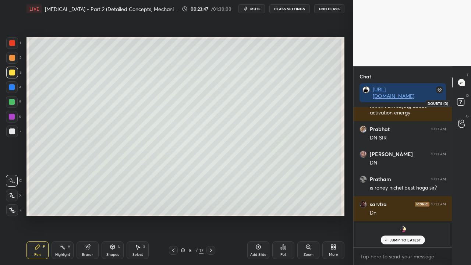
click at [464, 101] on rect at bounding box center [460, 102] width 7 height 7
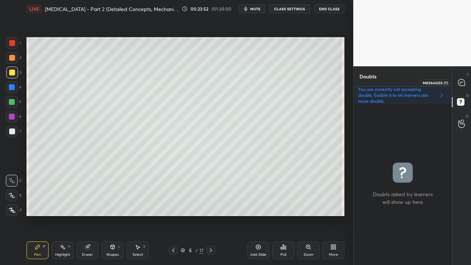
click at [464, 79] on icon at bounding box center [462, 83] width 8 height 8
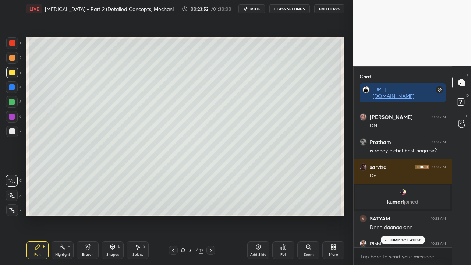
click at [399, 215] on p "JUMP TO LATEST" at bounding box center [406, 240] width 32 height 4
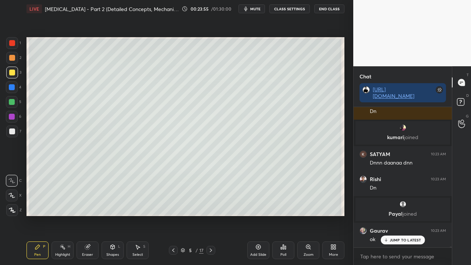
click at [423, 215] on div "JUMP TO LATEST" at bounding box center [403, 240] width 44 height 9
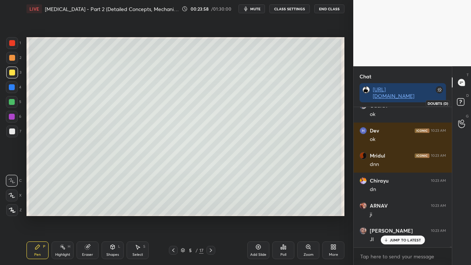
click at [461, 100] on icon at bounding box center [460, 101] width 3 height 3
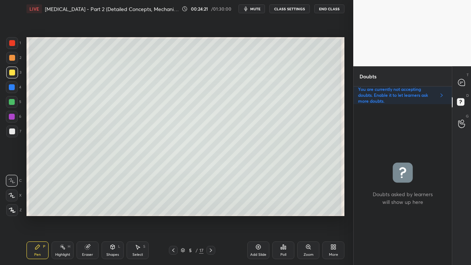
click at [211, 215] on icon at bounding box center [211, 250] width 6 height 6
click at [172, 215] on div at bounding box center [173, 250] width 9 height 9
drag, startPoint x: 214, startPoint y: 250, endPoint x: 210, endPoint y: 250, distance: 4.4
click at [213, 215] on div at bounding box center [210, 250] width 9 height 9
click at [14, 68] on div at bounding box center [12, 73] width 12 height 12
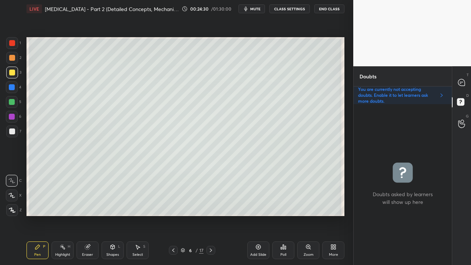
drag, startPoint x: 11, startPoint y: 73, endPoint x: 5, endPoint y: 74, distance: 6.0
click at [11, 74] on div at bounding box center [12, 73] width 6 height 6
click at [172, 215] on icon at bounding box center [173, 250] width 6 height 6
click at [213, 215] on icon at bounding box center [211, 250] width 6 height 6
click at [13, 132] on div at bounding box center [12, 131] width 6 height 6
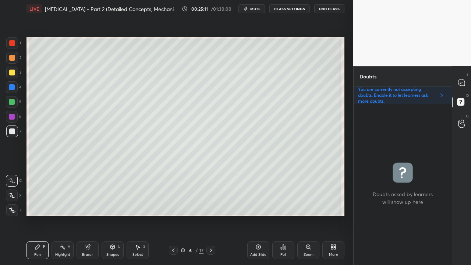
click at [13, 132] on div at bounding box center [12, 131] width 6 height 6
click at [463, 81] on icon at bounding box center [461, 82] width 7 height 7
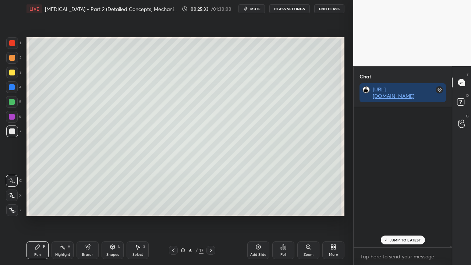
scroll to position [138, 96]
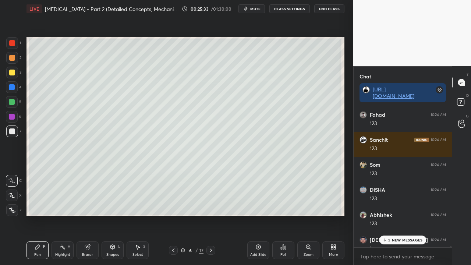
click at [404, 215] on p "5 NEW MESSAGES" at bounding box center [405, 240] width 34 height 4
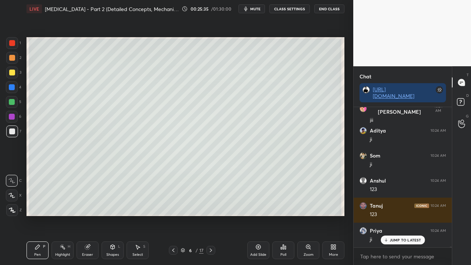
click at [172, 215] on icon at bounding box center [173, 250] width 6 height 6
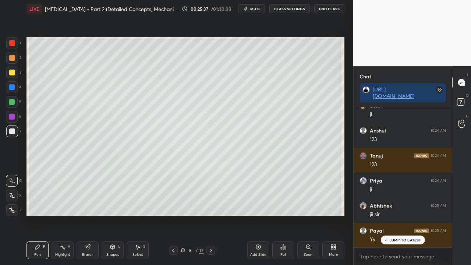
scroll to position [29300, 0]
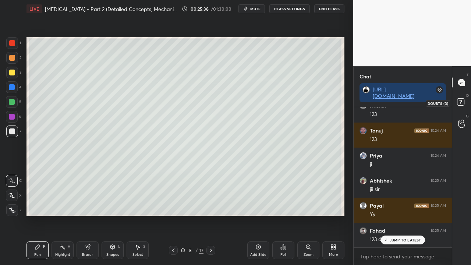
click at [459, 102] on rect at bounding box center [460, 102] width 7 height 7
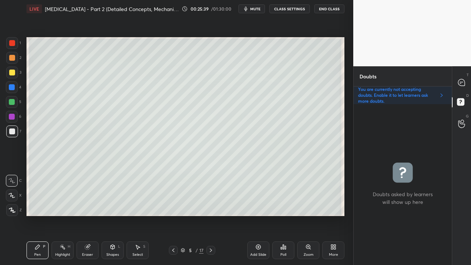
click at [208, 215] on icon at bounding box center [211, 250] width 6 height 6
click at [10, 72] on div at bounding box center [12, 73] width 6 height 6
click at [88, 215] on icon at bounding box center [87, 247] width 5 height 5
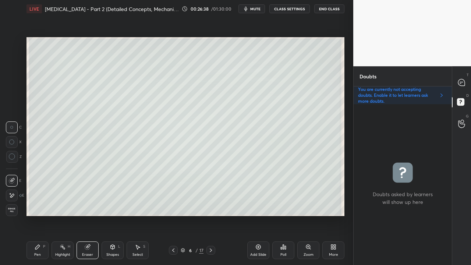
drag, startPoint x: 43, startPoint y: 251, endPoint x: 68, endPoint y: 226, distance: 35.7
click at [44, 215] on div "Pen P" at bounding box center [37, 250] width 22 height 18
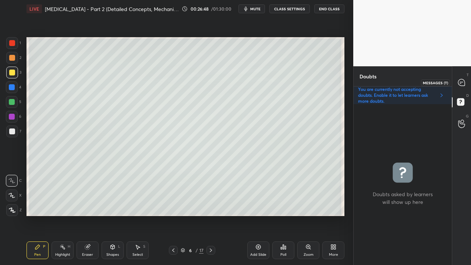
click at [468, 78] on div at bounding box center [461, 82] width 15 height 13
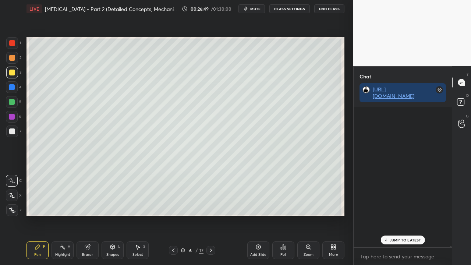
scroll to position [138, 96]
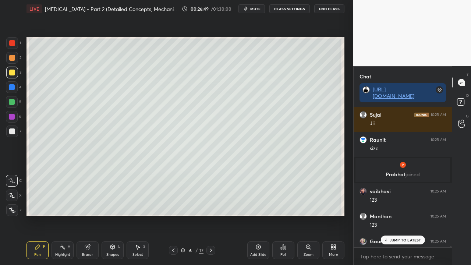
click at [395, 215] on p "JUMP TO LATEST" at bounding box center [406, 240] width 32 height 4
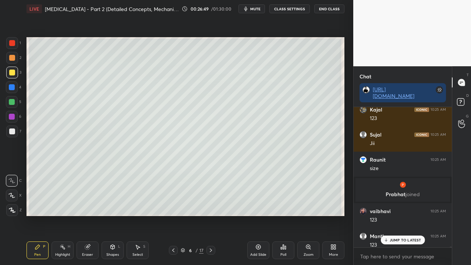
scroll to position [29604, 0]
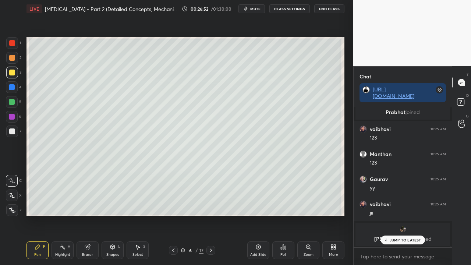
click at [465, 100] on icon at bounding box center [461, 102] width 13 height 13
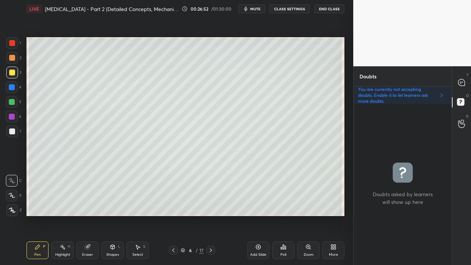
scroll to position [159, 96]
click at [12, 130] on div at bounding box center [12, 131] width 6 height 6
click at [77, 215] on div "Eraser" at bounding box center [88, 250] width 22 height 18
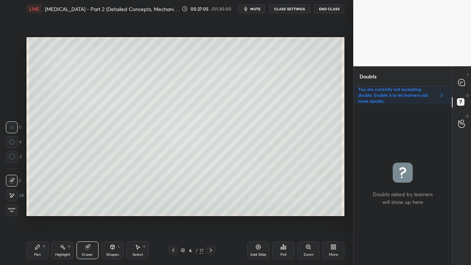
click at [38, 215] on div "Pen" at bounding box center [37, 255] width 7 height 4
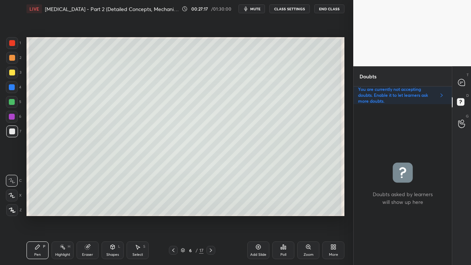
click at [464, 84] on div at bounding box center [461, 82] width 15 height 13
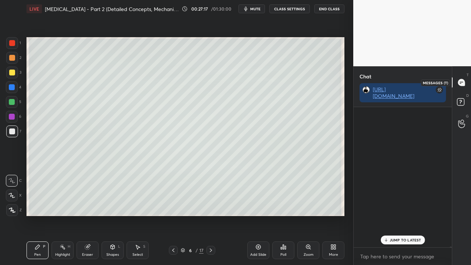
scroll to position [138, 96]
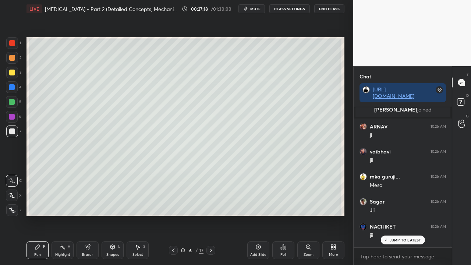
click at [408, 215] on p "JUMP TO LATEST" at bounding box center [406, 240] width 32 height 4
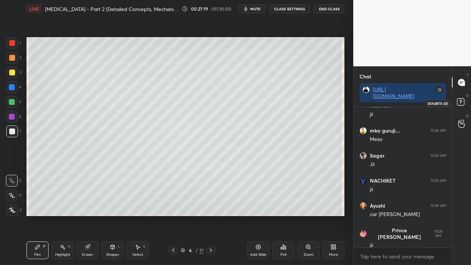
click at [463, 101] on rect at bounding box center [460, 102] width 7 height 7
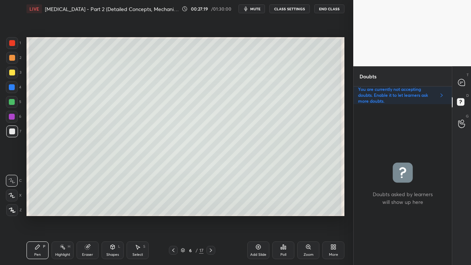
scroll to position [159, 96]
click at [462, 88] on div at bounding box center [461, 82] width 15 height 13
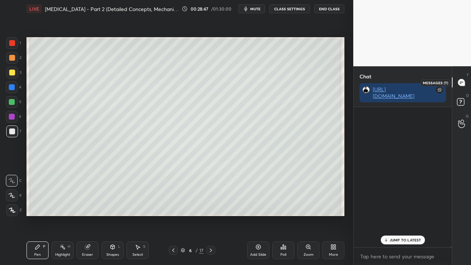
scroll to position [138, 96]
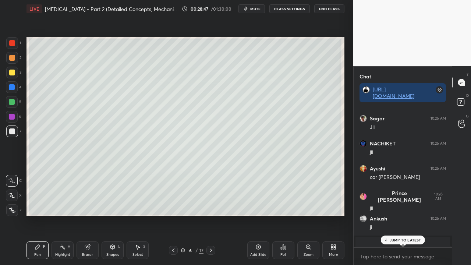
click at [396, 215] on div "JUMP TO LATEST" at bounding box center [403, 240] width 44 height 9
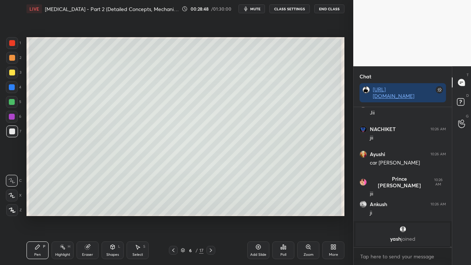
scroll to position [29855, 0]
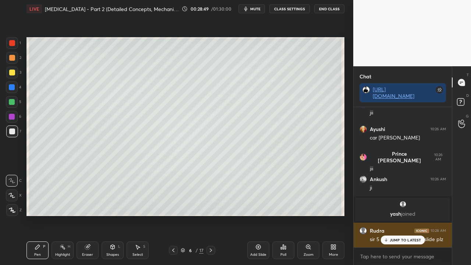
click at [398, 215] on p "JUMP TO LATEST" at bounding box center [406, 240] width 32 height 4
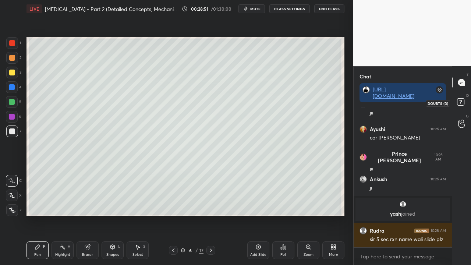
click at [464, 101] on rect at bounding box center [460, 102] width 7 height 7
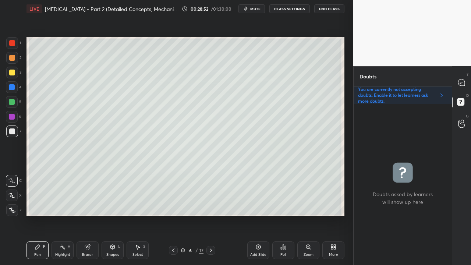
click at [174, 215] on div at bounding box center [173, 250] width 9 height 9
click at [462, 82] on icon at bounding box center [462, 83] width 8 height 8
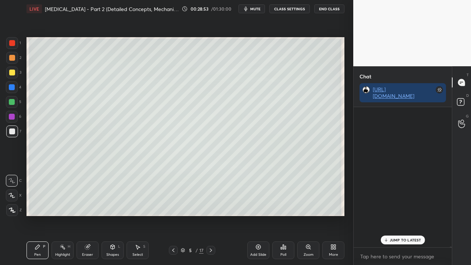
scroll to position [138, 96]
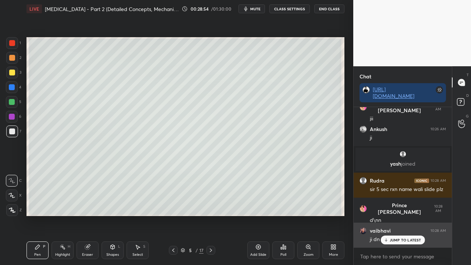
click at [398, 215] on p "JUMP TO LATEST" at bounding box center [406, 240] width 32 height 4
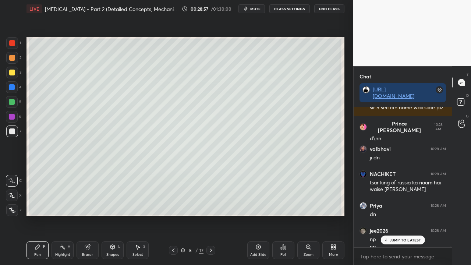
scroll to position [29994, 0]
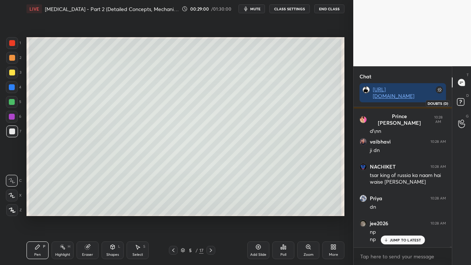
click at [462, 102] on icon at bounding box center [461, 102] width 13 height 13
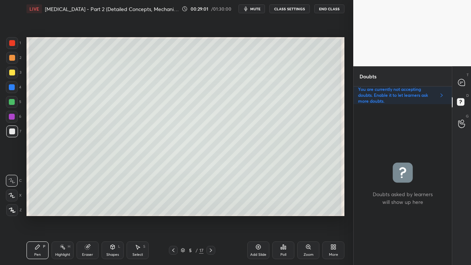
click at [211, 215] on icon at bounding box center [211, 250] width 6 height 6
click at [464, 82] on icon at bounding box center [461, 82] width 7 height 7
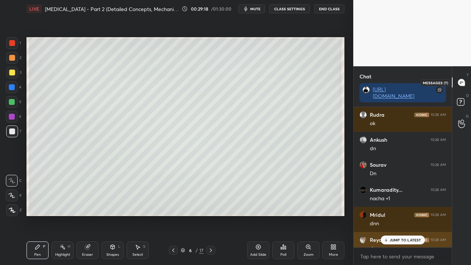
scroll to position [138, 96]
click at [403, 215] on p "JUMP TO LATEST" at bounding box center [406, 240] width 32 height 4
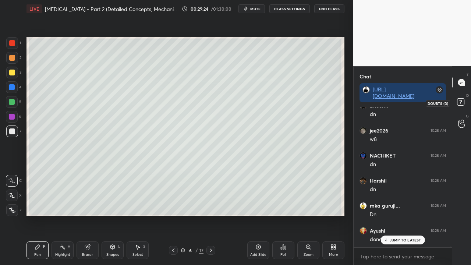
scroll to position [30595, 0]
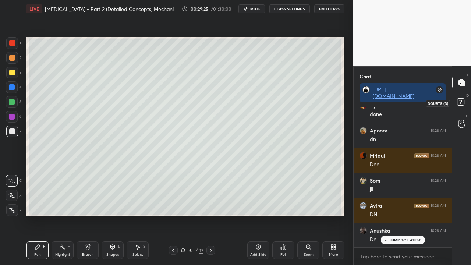
click at [467, 103] on icon at bounding box center [461, 102] width 13 height 13
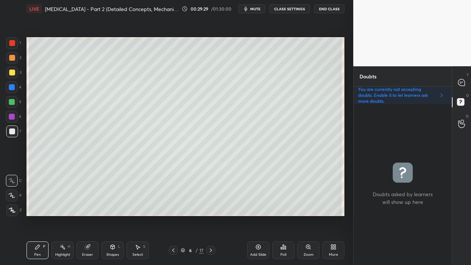
click at [463, 79] on icon at bounding box center [461, 82] width 7 height 7
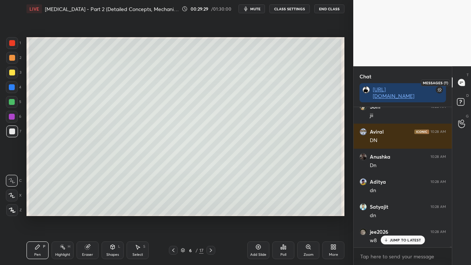
scroll to position [2, 2]
click at [402, 215] on p "1 NEW MESSAGE" at bounding box center [405, 240] width 31 height 4
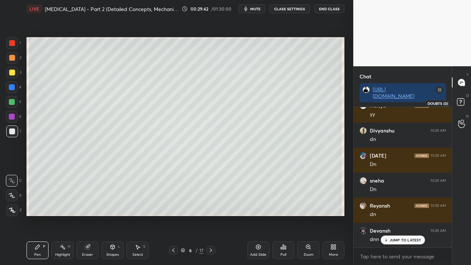
click at [457, 102] on rect at bounding box center [460, 102] width 7 height 7
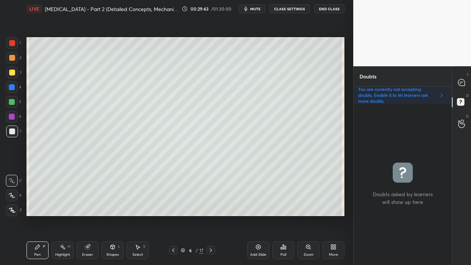
click at [210, 215] on icon at bounding box center [211, 250] width 6 height 6
click at [13, 71] on div at bounding box center [12, 73] width 6 height 6
click at [12, 73] on div at bounding box center [12, 73] width 6 height 6
click at [463, 77] on div at bounding box center [461, 82] width 15 height 13
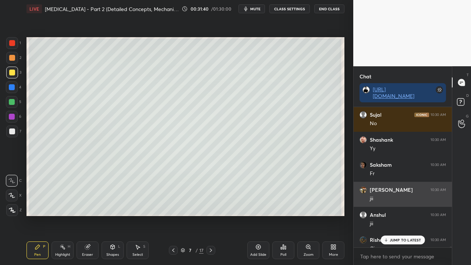
scroll to position [138, 96]
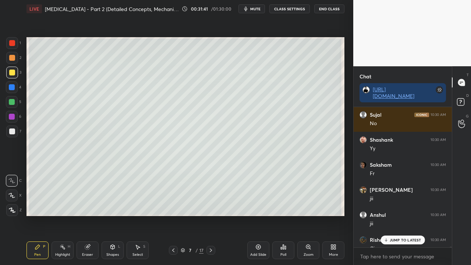
click at [396, 215] on p "JUMP TO LATEST" at bounding box center [406, 240] width 32 height 4
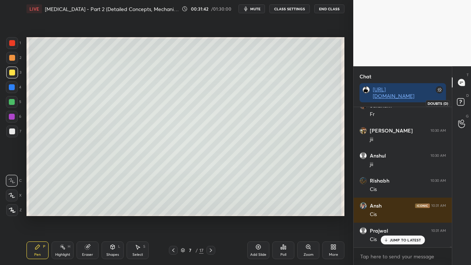
click at [465, 100] on icon at bounding box center [461, 102] width 13 height 13
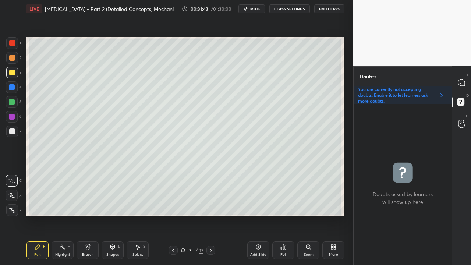
scroll to position [159, 96]
click at [464, 82] on icon at bounding box center [461, 82] width 7 height 7
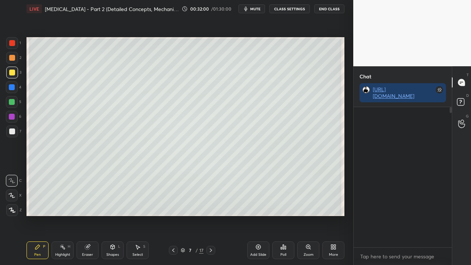
scroll to position [138, 96]
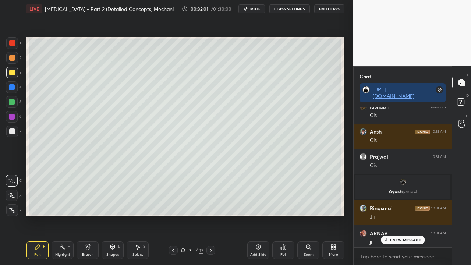
click at [392, 215] on p "1 NEW MESSAGE" at bounding box center [405, 240] width 31 height 4
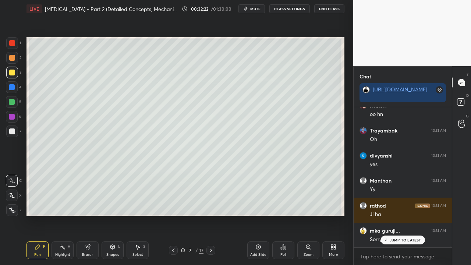
scroll to position [33086, 0]
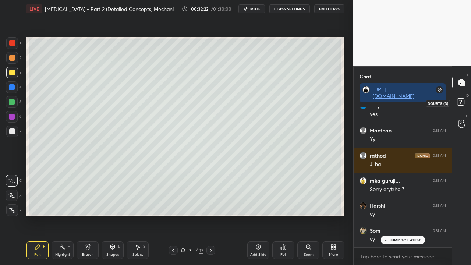
click at [459, 101] on rect at bounding box center [460, 102] width 7 height 7
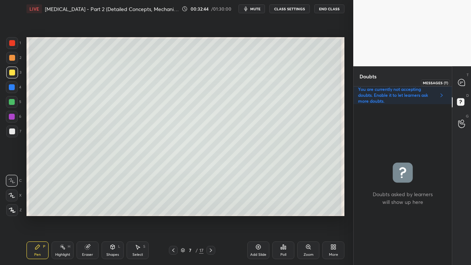
click at [463, 79] on icon at bounding box center [462, 83] width 8 height 8
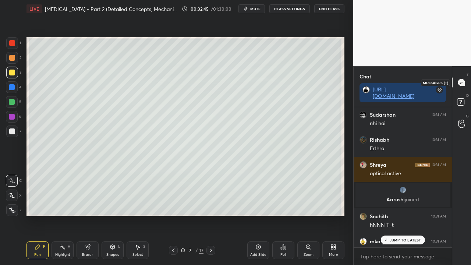
scroll to position [138, 96]
click at [392, 215] on div "1 NEW MESSAGE" at bounding box center [403, 240] width 44 height 9
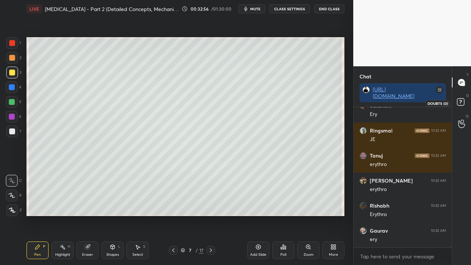
scroll to position [33716, 0]
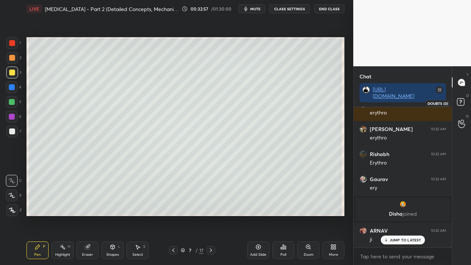
drag, startPoint x: 461, startPoint y: 101, endPoint x: 464, endPoint y: 93, distance: 8.6
click at [462, 102] on rect at bounding box center [460, 102] width 7 height 7
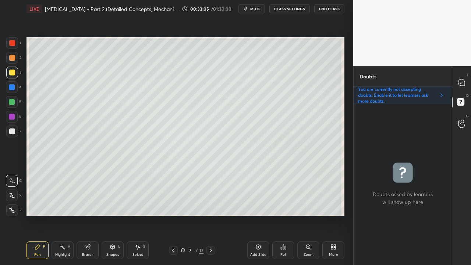
click at [13, 132] on div at bounding box center [12, 131] width 6 height 6
click at [83, 215] on div "Eraser" at bounding box center [88, 250] width 22 height 18
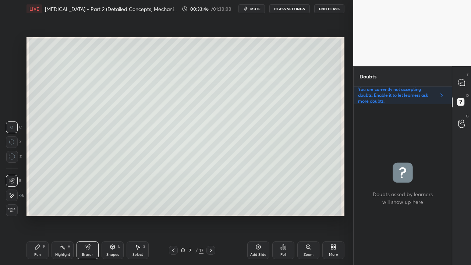
click at [40, 215] on div "Pen P" at bounding box center [37, 250] width 22 height 18
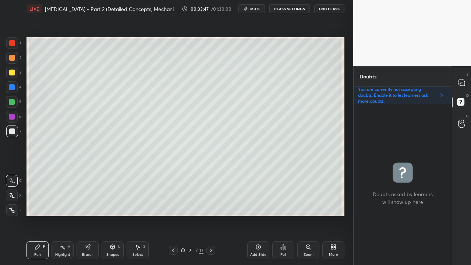
click at [13, 72] on div at bounding box center [12, 73] width 6 height 6
click at [463, 79] on icon at bounding box center [461, 82] width 7 height 7
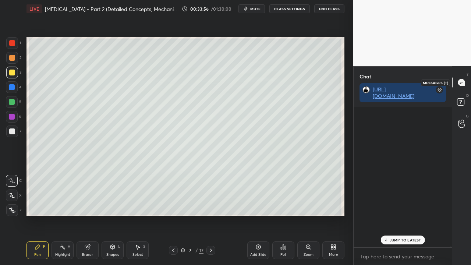
scroll to position [138, 96]
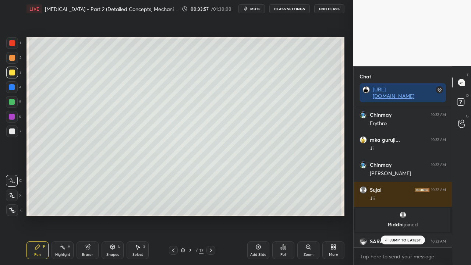
click at [397, 215] on p "JUMP TO LATEST" at bounding box center [406, 240] width 32 height 4
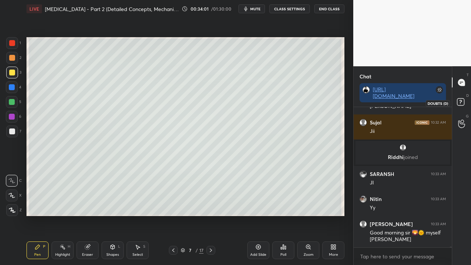
click at [464, 100] on icon at bounding box center [461, 102] width 13 height 13
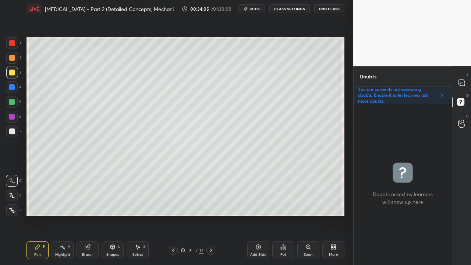
click at [464, 80] on icon at bounding box center [462, 83] width 8 height 8
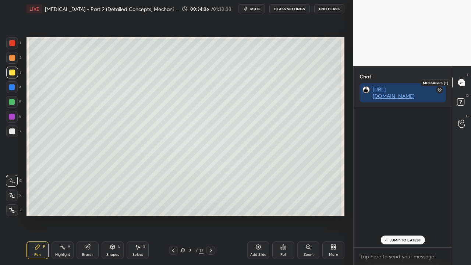
scroll to position [138, 96]
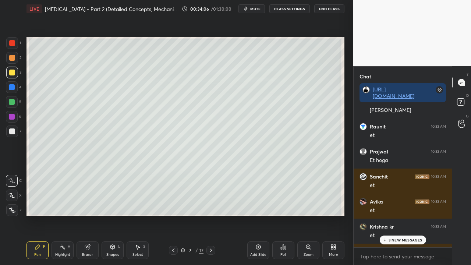
click at [393, 215] on p "3 NEW MESSAGES" at bounding box center [406, 240] width 34 height 4
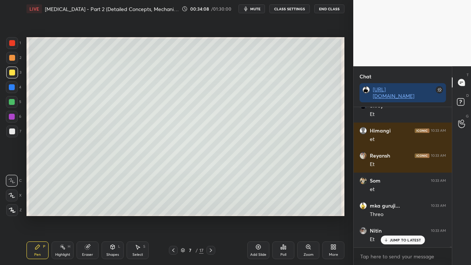
scroll to position [33101, 0]
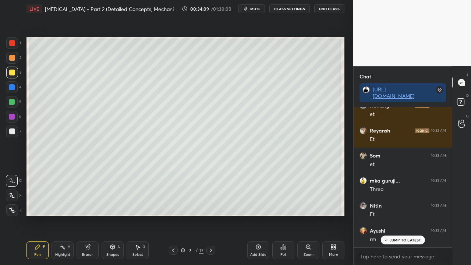
click at [90, 215] on icon at bounding box center [88, 247] width 6 height 6
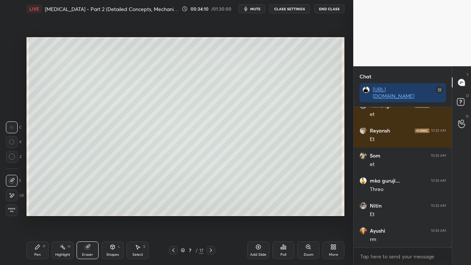
scroll to position [33126, 0]
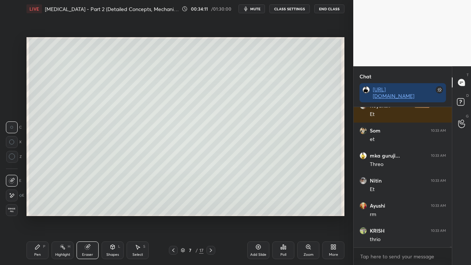
click at [35, 215] on div "Pen" at bounding box center [37, 255] width 7 height 4
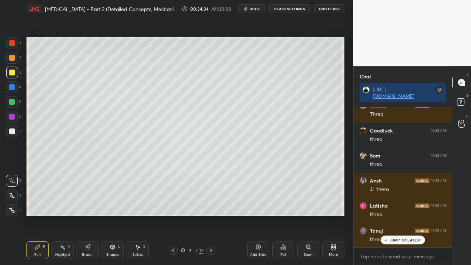
scroll to position [33351, 0]
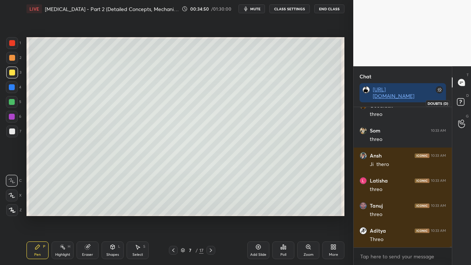
click at [465, 103] on icon at bounding box center [461, 102] width 13 height 13
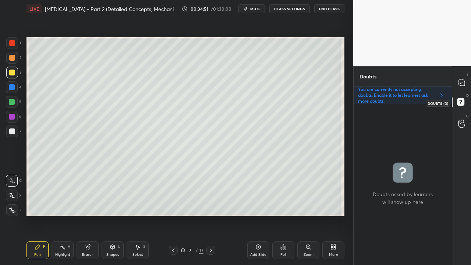
scroll to position [159, 96]
click at [461, 81] on icon at bounding box center [461, 82] width 7 height 7
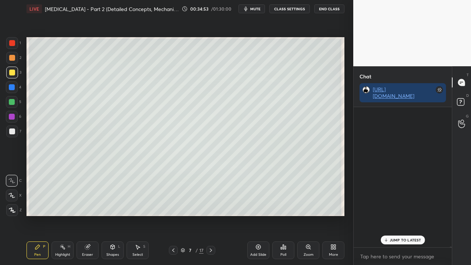
scroll to position [138, 96]
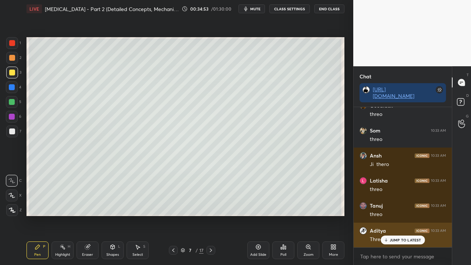
click at [397, 215] on p "JUMP TO LATEST" at bounding box center [406, 240] width 32 height 4
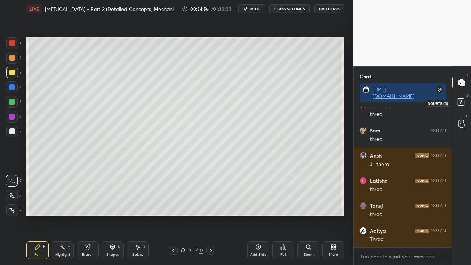
click at [463, 102] on icon at bounding box center [461, 102] width 13 height 13
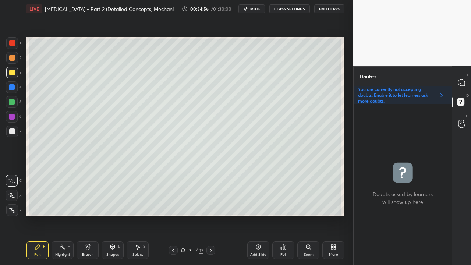
scroll to position [159, 96]
click at [462, 80] on icon at bounding box center [461, 82] width 7 height 7
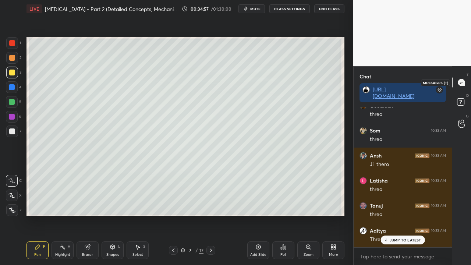
scroll to position [138, 96]
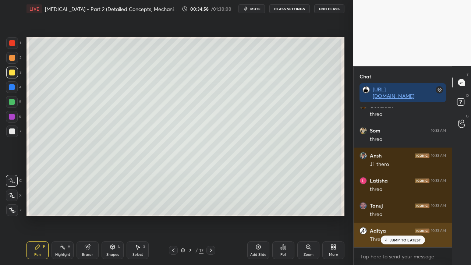
click at [392, 215] on p "JUMP TO LATEST" at bounding box center [406, 240] width 32 height 4
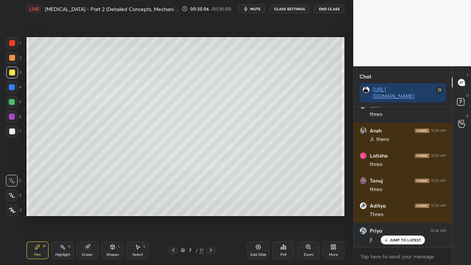
scroll to position [33401, 0]
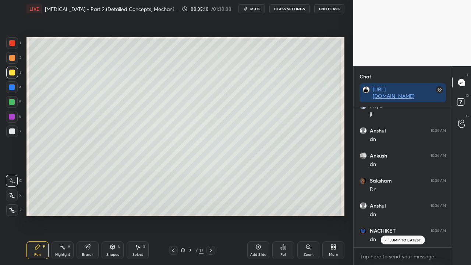
click at [393, 215] on p "JUMP TO LATEST" at bounding box center [406, 240] width 32 height 4
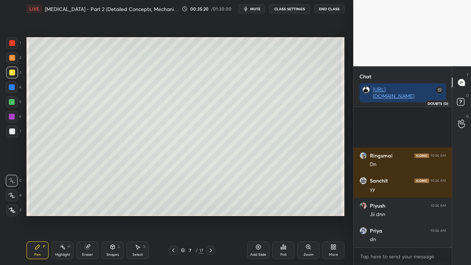
scroll to position [34160, 0]
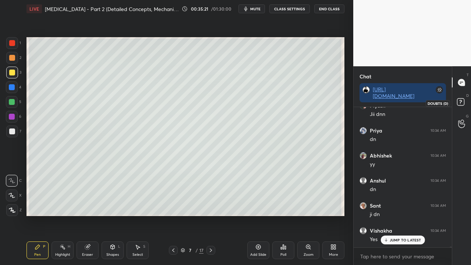
click at [465, 99] on icon at bounding box center [461, 102] width 13 height 13
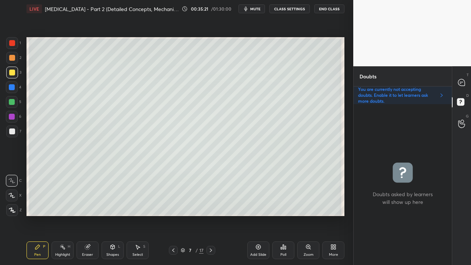
scroll to position [159, 96]
click at [174, 215] on icon at bounding box center [173, 250] width 2 height 4
click at [174, 215] on icon at bounding box center [173, 250] width 6 height 6
click at [215, 215] on div at bounding box center [210, 250] width 9 height 9
click at [171, 215] on icon at bounding box center [173, 250] width 6 height 6
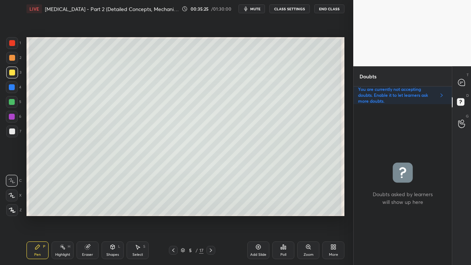
click at [173, 215] on icon at bounding box center [173, 250] width 6 height 6
click at [174, 215] on icon at bounding box center [173, 250] width 6 height 6
click at [210, 215] on icon at bounding box center [211, 250] width 6 height 6
click at [212, 215] on icon at bounding box center [211, 250] width 6 height 6
click at [211, 215] on icon at bounding box center [211, 250] width 6 height 6
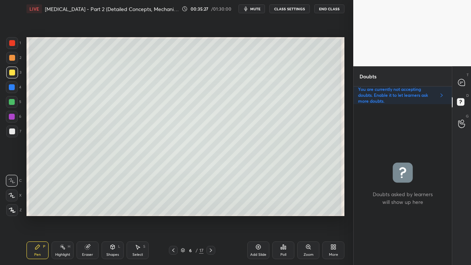
click at [212, 215] on icon at bounding box center [211, 250] width 6 height 6
click at [180, 215] on div "8 / 17" at bounding box center [192, 250] width 46 height 9
click at [173, 215] on icon at bounding box center [173, 250] width 6 height 6
click at [465, 80] on icon at bounding box center [462, 83] width 8 height 8
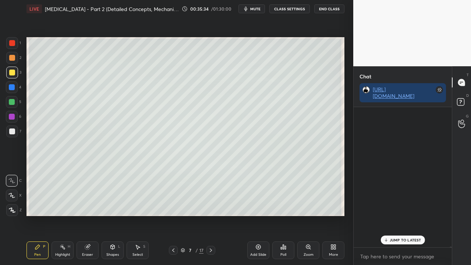
scroll to position [138, 96]
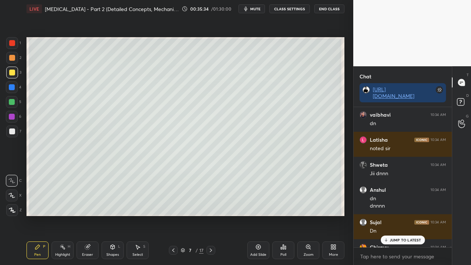
click at [394, 215] on p "JUMP TO LATEST" at bounding box center [406, 240] width 32 height 4
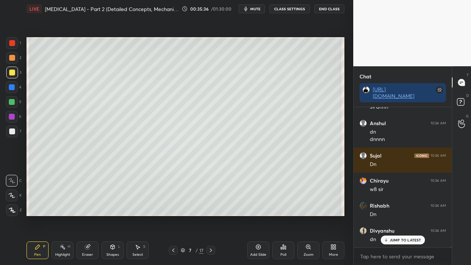
scroll to position [34493, 0]
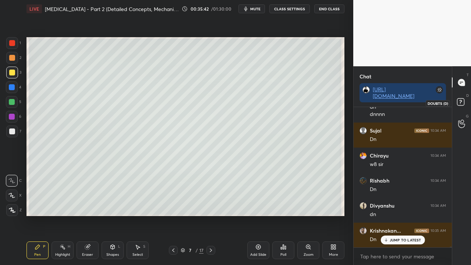
click at [464, 103] on icon at bounding box center [461, 102] width 13 height 13
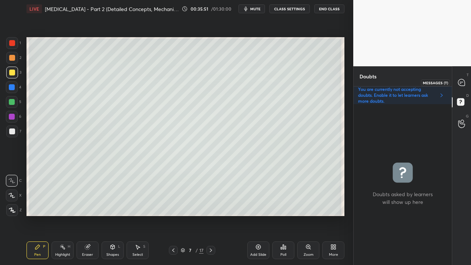
click at [465, 82] on div at bounding box center [461, 82] width 15 height 13
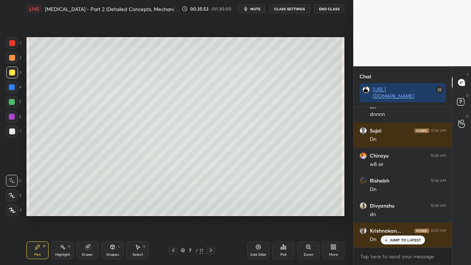
click at [396, 215] on p "JUMP TO LATEST" at bounding box center [406, 240] width 32 height 4
click at [463, 102] on rect at bounding box center [460, 102] width 7 height 7
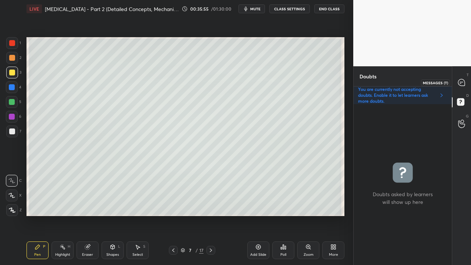
click at [463, 81] on icon at bounding box center [461, 82] width 7 height 7
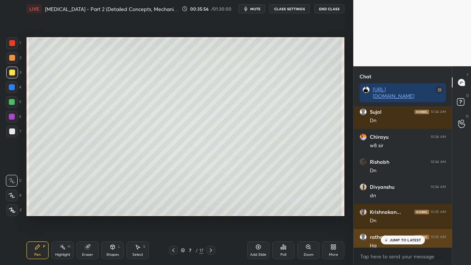
click at [400, 215] on p "JUMP TO LATEST" at bounding box center [406, 240] width 32 height 4
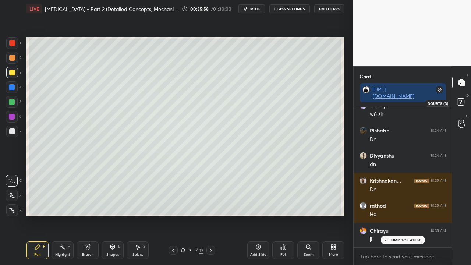
click at [463, 99] on rect at bounding box center [460, 102] width 7 height 7
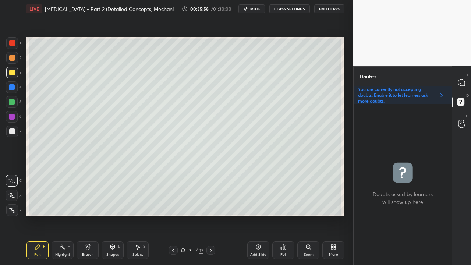
click at [208, 215] on icon at bounding box center [211, 250] width 6 height 6
click at [12, 71] on div at bounding box center [12, 73] width 6 height 6
click at [459, 80] on icon at bounding box center [461, 82] width 7 height 7
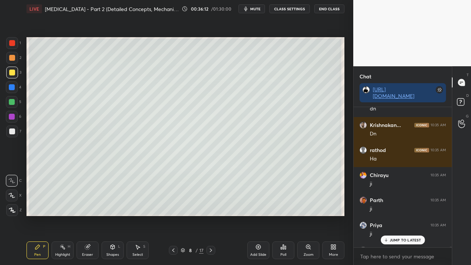
click at [399, 215] on p "JUMP TO LATEST" at bounding box center [406, 240] width 32 height 4
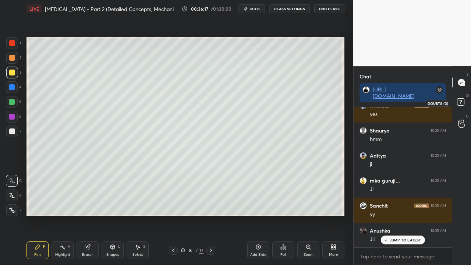
click at [467, 101] on icon at bounding box center [461, 102] width 13 height 13
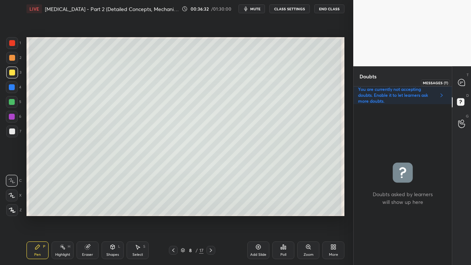
click at [464, 79] on icon at bounding box center [462, 83] width 8 height 8
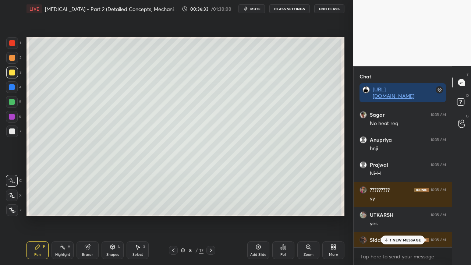
drag, startPoint x: 400, startPoint y: 239, endPoint x: 392, endPoint y: 243, distance: 8.7
click at [400, 215] on p "1 NEW MESSAGE" at bounding box center [405, 240] width 31 height 4
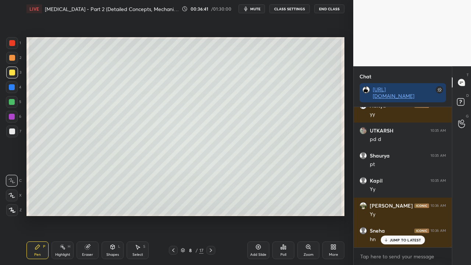
click at [462, 100] on rect at bounding box center [460, 102] width 7 height 7
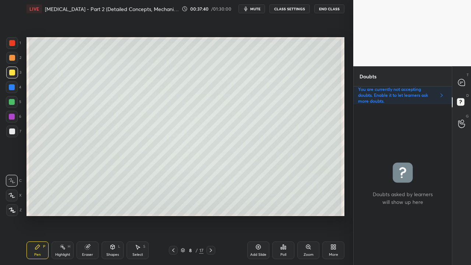
click at [459, 87] on div at bounding box center [461, 82] width 15 height 13
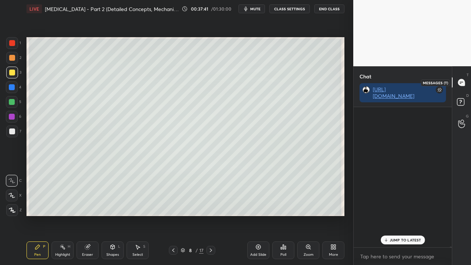
scroll to position [138, 96]
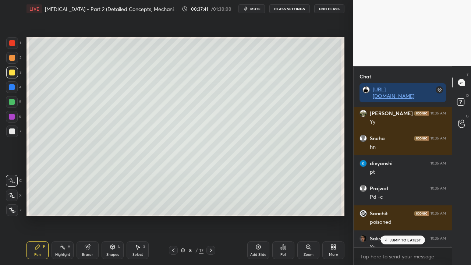
drag, startPoint x: 390, startPoint y: 238, endPoint x: 365, endPoint y: 249, distance: 27.1
click at [389, 215] on div "JUMP TO LATEST" at bounding box center [403, 240] width 44 height 9
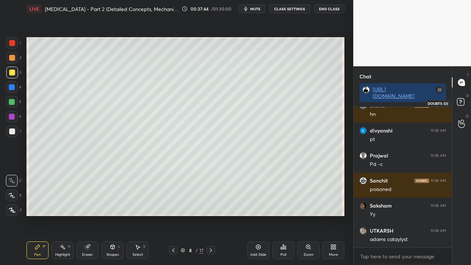
click at [459, 100] on rect at bounding box center [460, 102] width 7 height 7
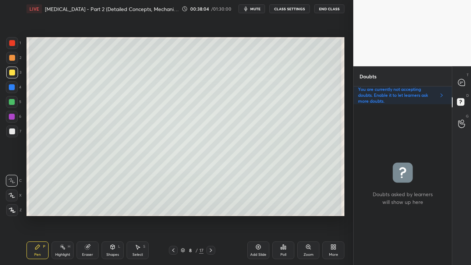
click at [14, 132] on div at bounding box center [12, 131] width 6 height 6
click at [174, 215] on icon at bounding box center [173, 250] width 6 height 6
click at [460, 82] on icon at bounding box center [462, 83] width 8 height 8
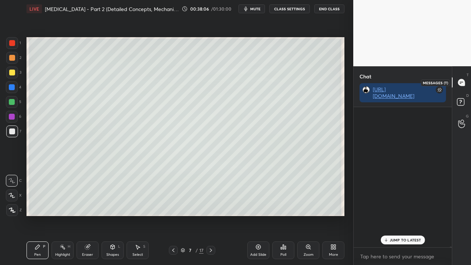
scroll to position [138, 96]
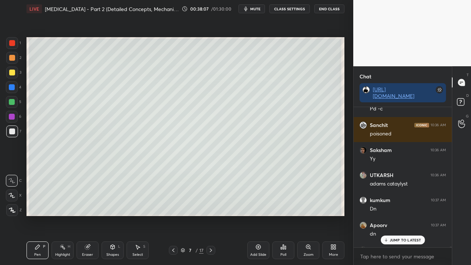
click at [398, 215] on div "JUMP TO LATEST" at bounding box center [403, 240] width 44 height 9
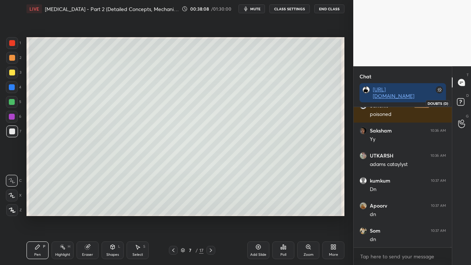
click at [465, 101] on icon at bounding box center [461, 102] width 13 height 13
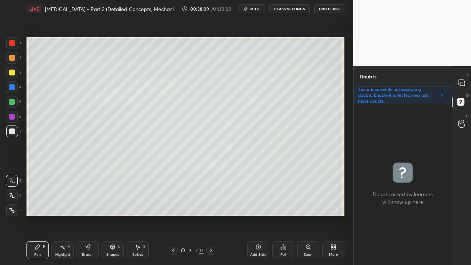
scroll to position [159, 96]
click at [213, 215] on icon at bounding box center [211, 250] width 6 height 6
click at [172, 215] on icon at bounding box center [173, 250] width 6 height 6
click at [173, 215] on icon at bounding box center [173, 250] width 6 height 6
click at [173, 215] on icon at bounding box center [173, 250] width 2 height 4
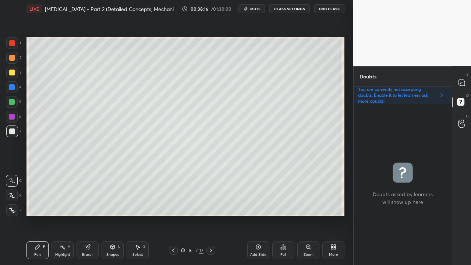
click at [172, 215] on icon at bounding box center [173, 250] width 6 height 6
click at [211, 215] on icon at bounding box center [211, 250] width 2 height 4
click at [210, 215] on icon at bounding box center [211, 250] width 2 height 4
click at [210, 215] on icon at bounding box center [211, 250] width 6 height 6
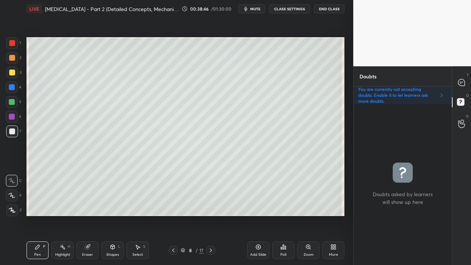
drag, startPoint x: 470, startPoint y: 74, endPoint x: 466, endPoint y: 75, distance: 4.6
click at [470, 75] on div "T Messages (T)" at bounding box center [461, 82] width 19 height 21
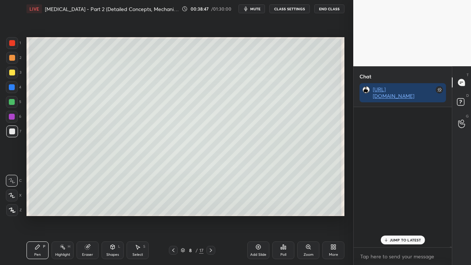
scroll to position [138, 96]
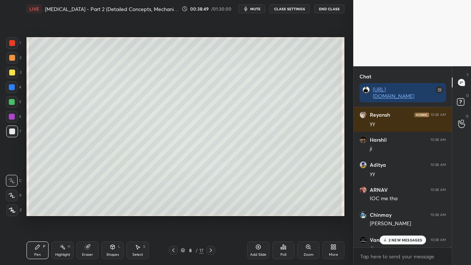
click at [398, 215] on p "2 NEW MESSAGES" at bounding box center [406, 240] width 34 height 4
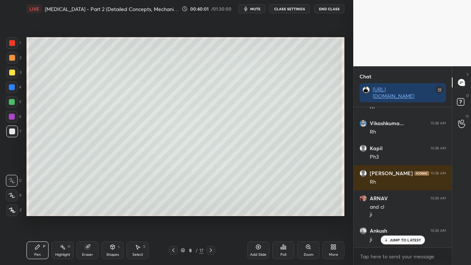
scroll to position [37904, 0]
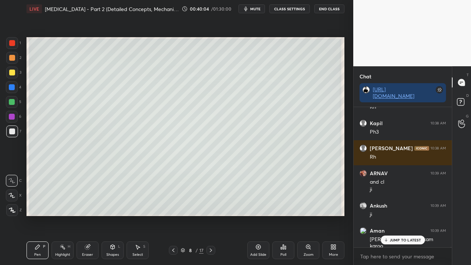
drag, startPoint x: 392, startPoint y: 238, endPoint x: 338, endPoint y: 231, distance: 55.0
click at [392, 215] on p "JUMP TO LATEST" at bounding box center [406, 240] width 32 height 4
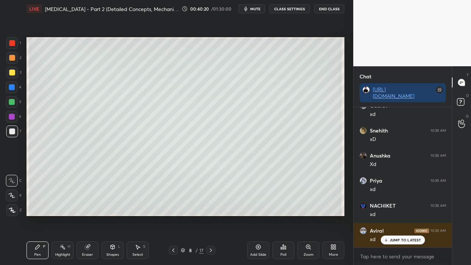
scroll to position [38154, 0]
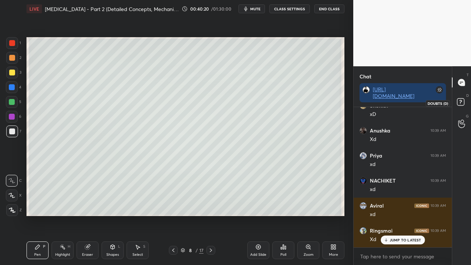
click at [462, 101] on rect at bounding box center [460, 102] width 7 height 7
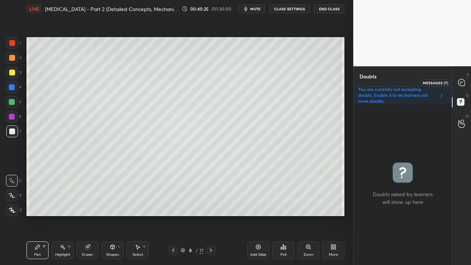
click at [459, 79] on icon at bounding box center [461, 82] width 7 height 7
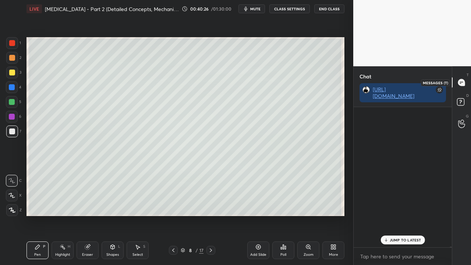
scroll to position [138, 96]
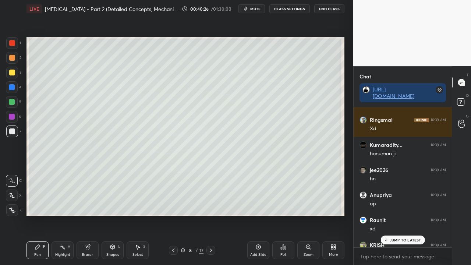
click at [405, 215] on p "JUMP TO LATEST" at bounding box center [406, 240] width 32 height 4
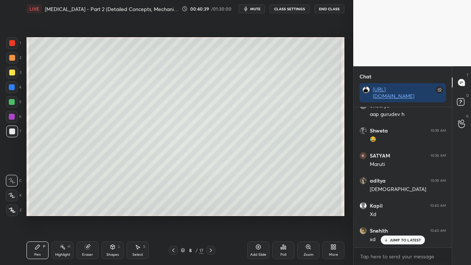
scroll to position [38679, 0]
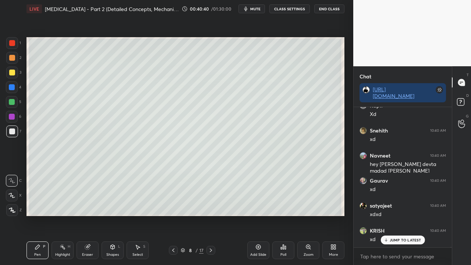
click at [14, 71] on div at bounding box center [12, 73] width 6 height 6
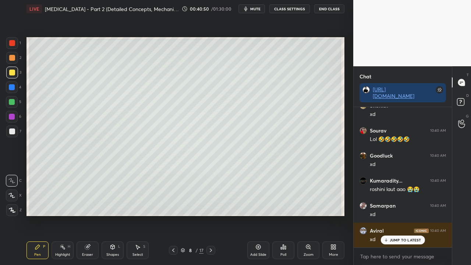
scroll to position [39462, 0]
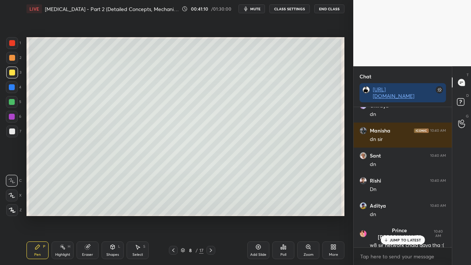
click at [90, 215] on div "Eraser" at bounding box center [88, 250] width 22 height 18
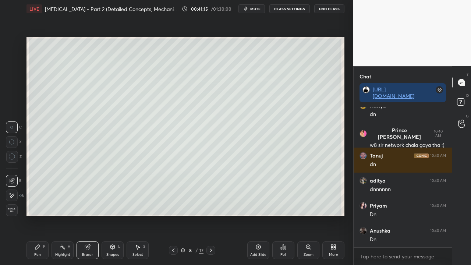
drag, startPoint x: 38, startPoint y: 251, endPoint x: 43, endPoint y: 250, distance: 6.0
click at [38, 215] on div "Pen P" at bounding box center [37, 250] width 22 height 18
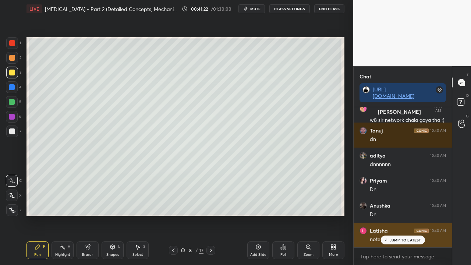
click at [407, 215] on p "JUMP TO LATEST" at bounding box center [406, 240] width 32 height 4
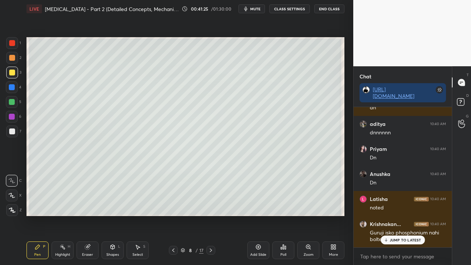
click at [407, 215] on p "JUMP TO LATEST" at bounding box center [406, 240] width 32 height 4
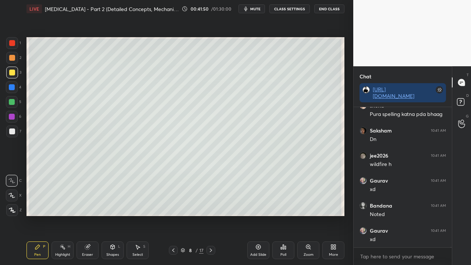
scroll to position [40533, 0]
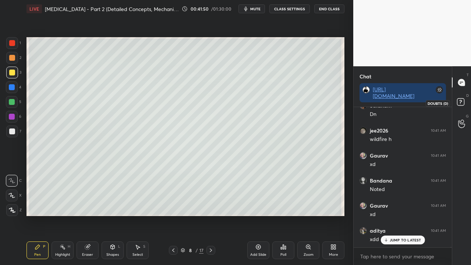
click at [463, 101] on rect at bounding box center [460, 102] width 7 height 7
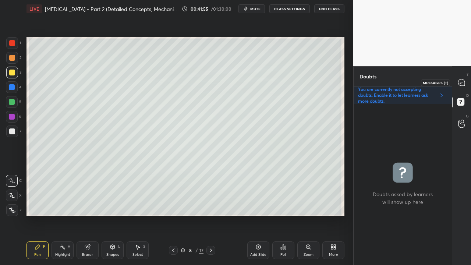
click at [464, 82] on icon at bounding box center [461, 82] width 7 height 7
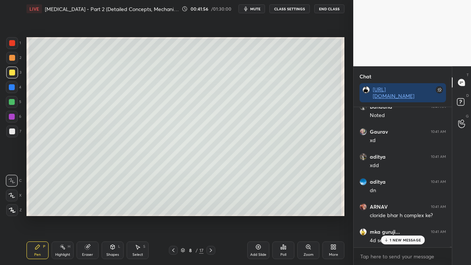
click at [399, 215] on p "1 NEW MESSAGE" at bounding box center [405, 240] width 31 height 4
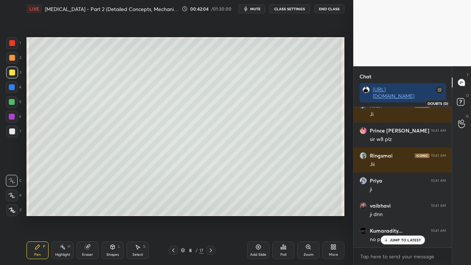
click at [463, 100] on rect at bounding box center [460, 102] width 7 height 7
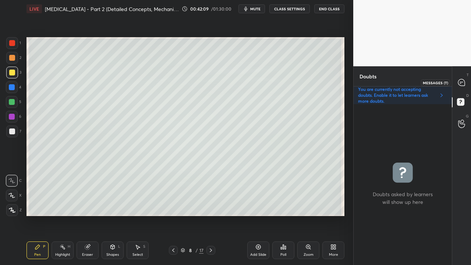
click at [465, 79] on div at bounding box center [461, 82] width 15 height 13
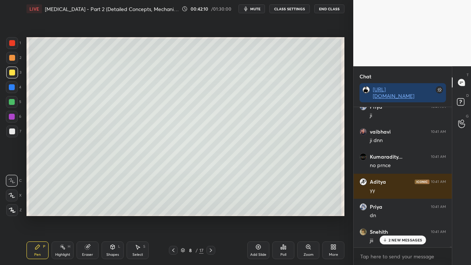
click at [403, 215] on p "2 NEW MESSAGES" at bounding box center [406, 240] width 34 height 4
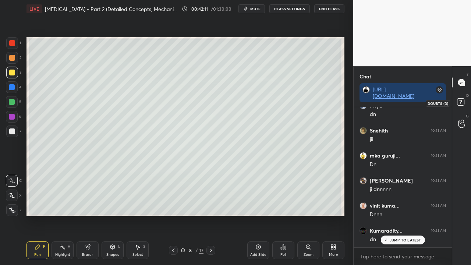
click at [467, 98] on icon at bounding box center [461, 102] width 13 height 13
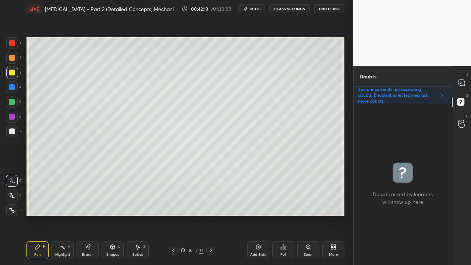
click at [207, 215] on div at bounding box center [210, 250] width 9 height 9
drag, startPoint x: 14, startPoint y: 133, endPoint x: 11, endPoint y: 134, distance: 3.8
click at [15, 133] on div at bounding box center [12, 131] width 12 height 12
click at [462, 79] on icon at bounding box center [461, 82] width 7 height 7
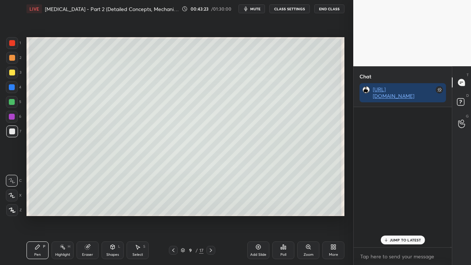
scroll to position [138, 96]
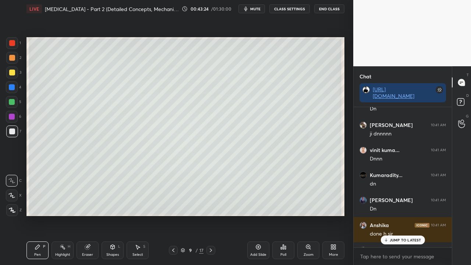
click at [397, 215] on div "JUMP TO LATEST" at bounding box center [403, 240] width 44 height 9
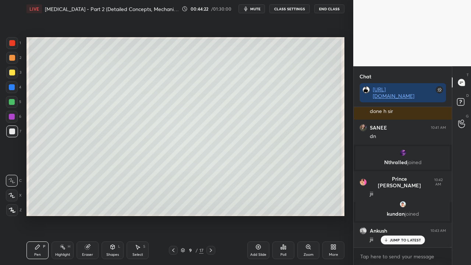
scroll to position [38746, 0]
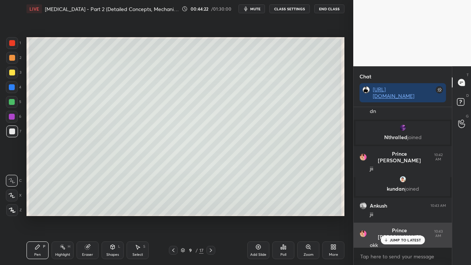
click at [406, 215] on div "JUMP TO LATEST" at bounding box center [403, 240] width 44 height 9
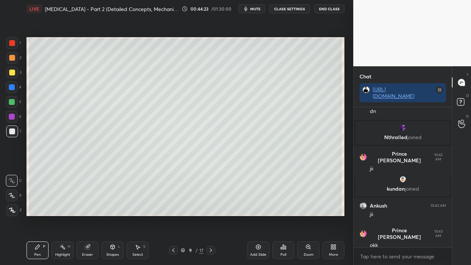
click at [403, 176] on img "grid" at bounding box center [402, 179] width 7 height 7
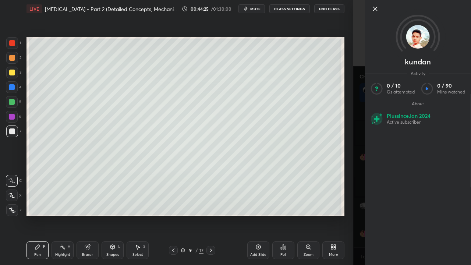
click at [356, 106] on div "kundan Activity 0 / 10 Qs attempted 0 / 90 Mins watched About Plus since Jan 20…" at bounding box center [412, 132] width 118 height 265
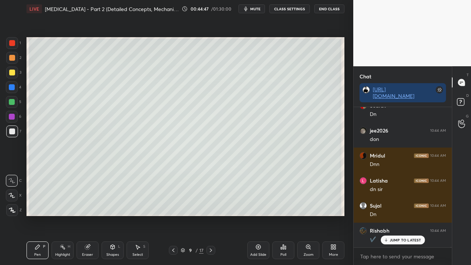
scroll to position [39378, 0]
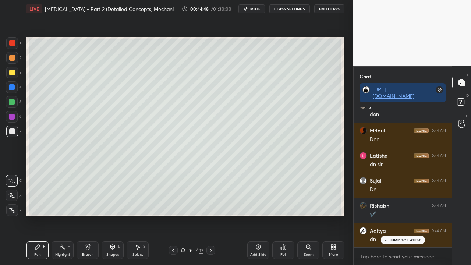
click at [173, 215] on icon at bounding box center [173, 250] width 6 height 6
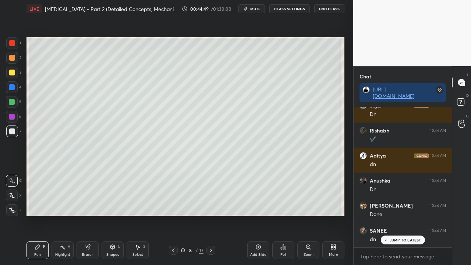
scroll to position [39478, 0]
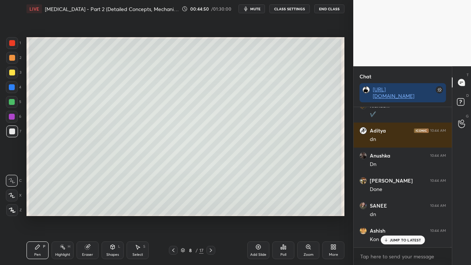
drag, startPoint x: 212, startPoint y: 250, endPoint x: 208, endPoint y: 251, distance: 3.8
click at [212, 215] on icon at bounding box center [211, 250] width 6 height 6
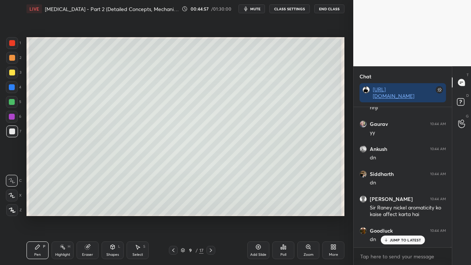
scroll to position [39735, 0]
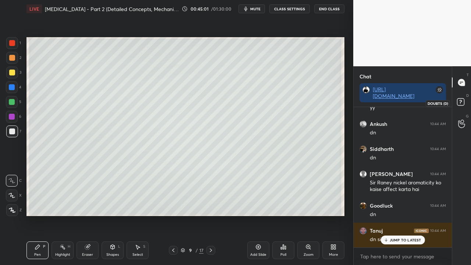
click at [462, 103] on rect at bounding box center [460, 102] width 7 height 7
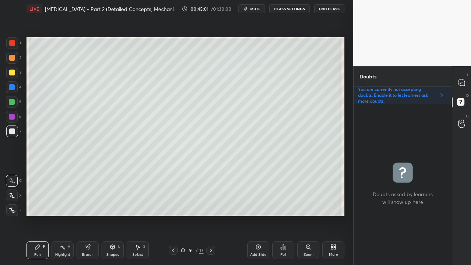
scroll to position [159, 96]
click at [213, 215] on icon at bounding box center [211, 250] width 6 height 6
click at [171, 215] on div at bounding box center [173, 250] width 9 height 9
click at [211, 215] on icon at bounding box center [211, 250] width 6 height 6
click at [172, 215] on icon at bounding box center [173, 250] width 6 height 6
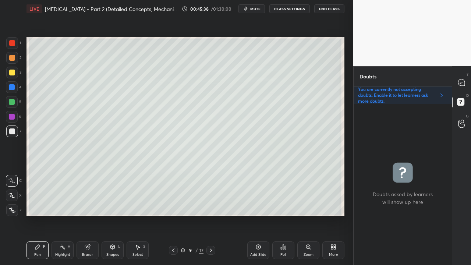
click at [171, 215] on icon at bounding box center [173, 250] width 6 height 6
click at [212, 215] on icon at bounding box center [211, 250] width 6 height 6
click at [211, 215] on icon at bounding box center [211, 250] width 2 height 4
click at [11, 71] on div at bounding box center [12, 73] width 6 height 6
click at [465, 82] on icon at bounding box center [462, 83] width 8 height 8
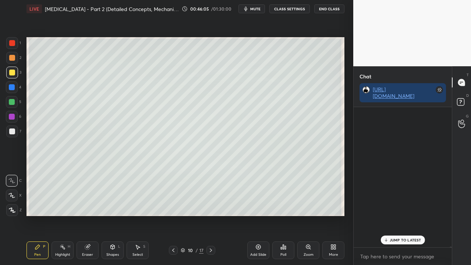
scroll to position [138, 96]
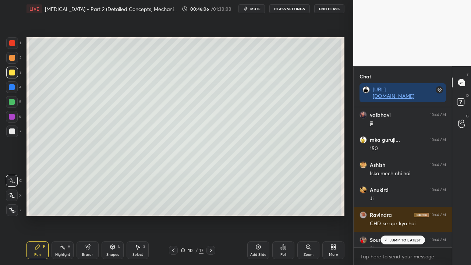
click at [396, 215] on p "JUMP TO LATEST" at bounding box center [406, 240] width 32 height 4
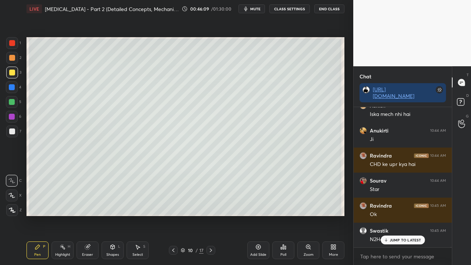
click at [394, 215] on p "JUMP TO LATEST" at bounding box center [406, 240] width 32 height 4
click at [466, 99] on icon at bounding box center [461, 102] width 13 height 13
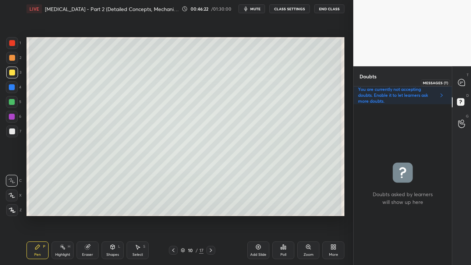
drag, startPoint x: 460, startPoint y: 82, endPoint x: 460, endPoint y: 78, distance: 3.7
click at [460, 82] on icon at bounding box center [461, 82] width 3 height 0
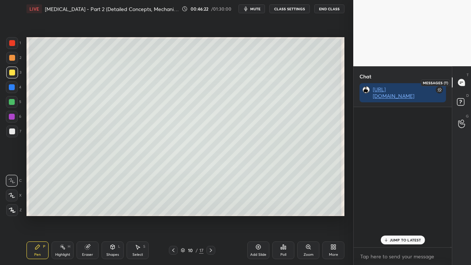
scroll to position [138, 96]
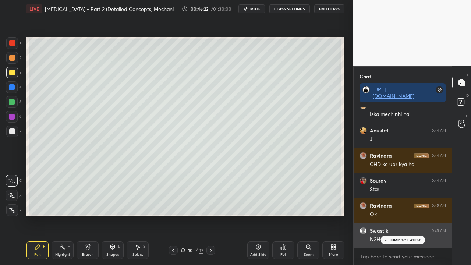
drag, startPoint x: 394, startPoint y: 241, endPoint x: 389, endPoint y: 242, distance: 4.7
click at [394, 215] on p "JUMP TO LATEST" at bounding box center [406, 240] width 32 height 4
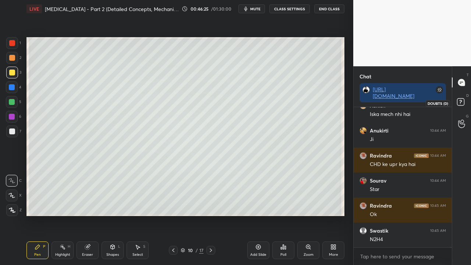
click at [460, 104] on icon at bounding box center [460, 103] width 1 height 1
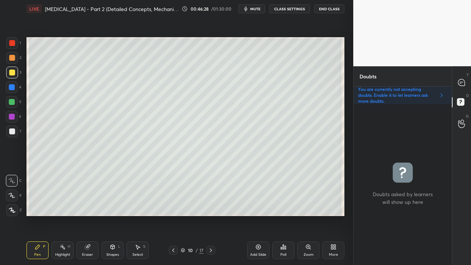
click at [14, 132] on div at bounding box center [12, 131] width 6 height 6
click at [467, 80] on div at bounding box center [461, 82] width 15 height 13
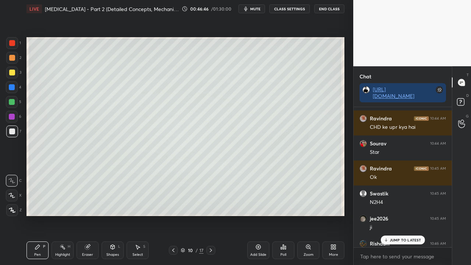
scroll to position [138, 96]
click at [399, 215] on div "JUMP TO LATEST" at bounding box center [403, 240] width 44 height 9
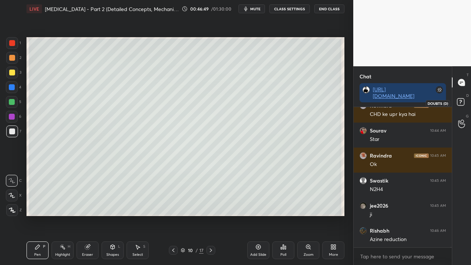
click at [463, 103] on rect at bounding box center [460, 102] width 7 height 7
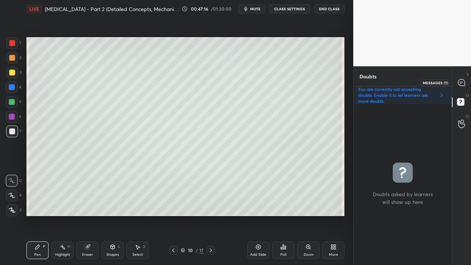
click at [463, 82] on icon at bounding box center [462, 83] width 8 height 8
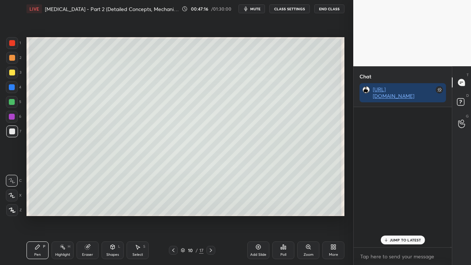
scroll to position [138, 96]
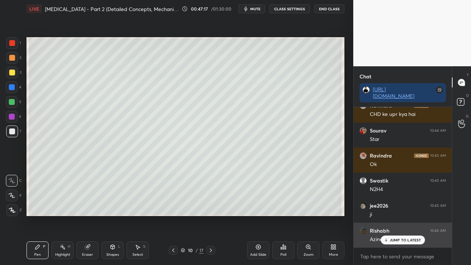
drag, startPoint x: 401, startPoint y: 241, endPoint x: 396, endPoint y: 244, distance: 6.4
click at [401, 215] on p "JUMP TO LATEST" at bounding box center [406, 240] width 32 height 4
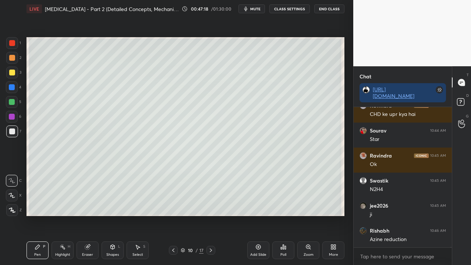
scroll to position [40283, 0]
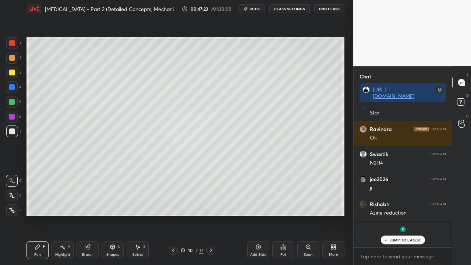
click at [403, 215] on p "JUMP TO LATEST" at bounding box center [406, 240] width 32 height 4
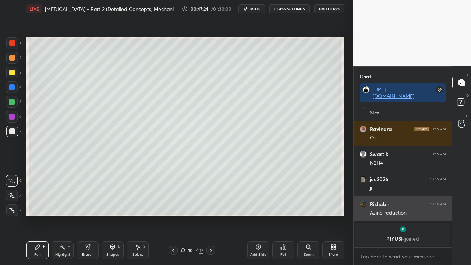
click at [367, 204] on div "grid" at bounding box center [363, 204] width 7 height 7
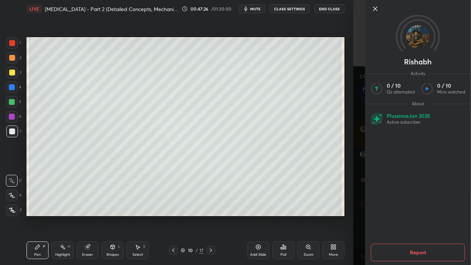
click at [359, 80] on div "Rishabh Activity 0 / 10 Qs attempted 0 / 10 Mins watched About Plus since Jun 2…" at bounding box center [412, 132] width 118 height 265
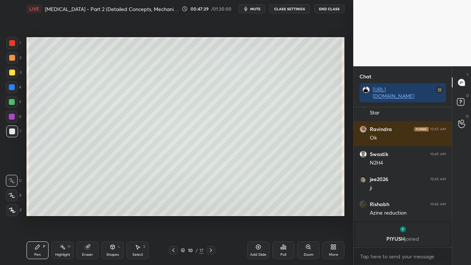
click at [13, 85] on div at bounding box center [12, 87] width 6 height 6
click at [11, 128] on div at bounding box center [12, 131] width 12 height 12
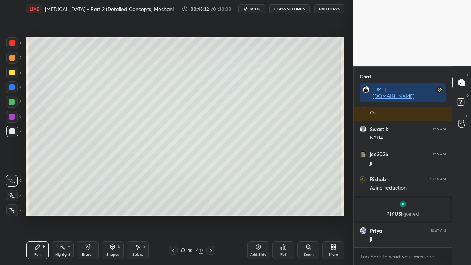
scroll to position [39781, 0]
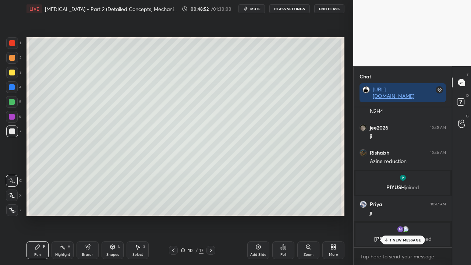
click at [398, 215] on p "1 NEW MESSAGE" at bounding box center [405, 240] width 31 height 4
click at [464, 106] on icon at bounding box center [461, 102] width 13 height 13
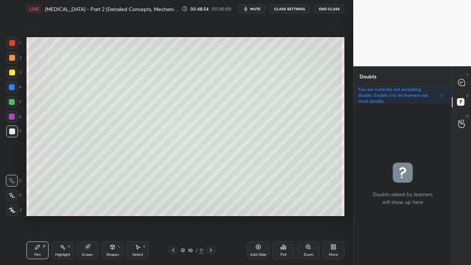
scroll to position [159, 96]
click at [11, 70] on div at bounding box center [12, 73] width 6 height 6
click at [464, 82] on icon at bounding box center [461, 82] width 7 height 7
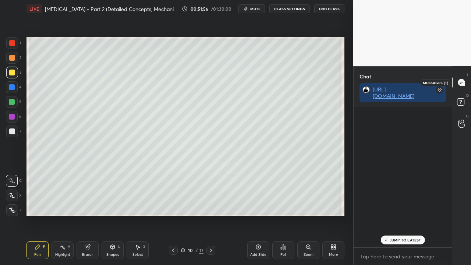
scroll to position [138, 96]
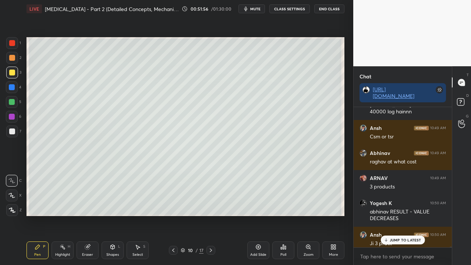
click at [397, 215] on div "JUMP TO LATEST" at bounding box center [403, 240] width 44 height 9
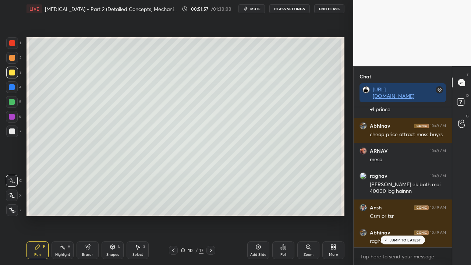
scroll to position [40828, 0]
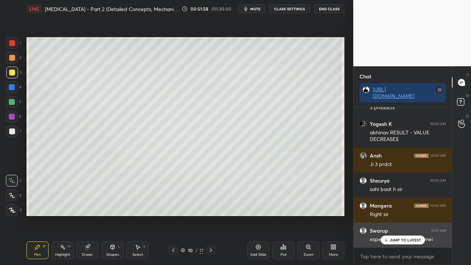
click at [408, 215] on p "JUMP TO LATEST" at bounding box center [406, 240] width 32 height 4
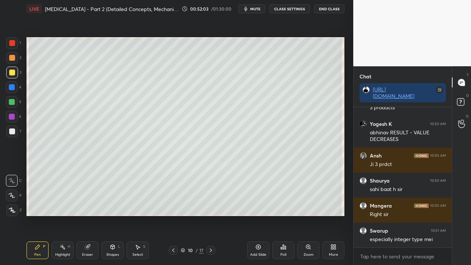
scroll to position [40853, 0]
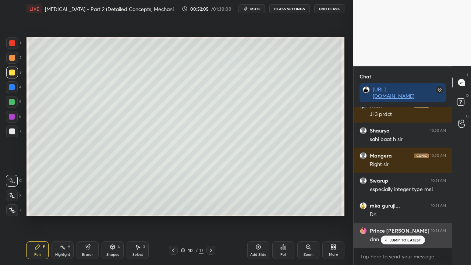
click at [407, 215] on p "JUMP TO LATEST" at bounding box center [406, 240] width 32 height 4
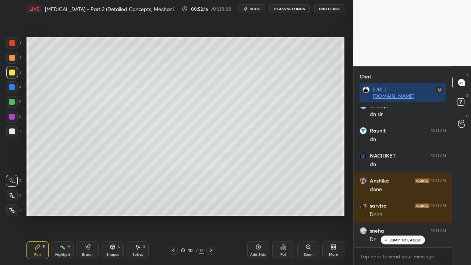
scroll to position [41335, 0]
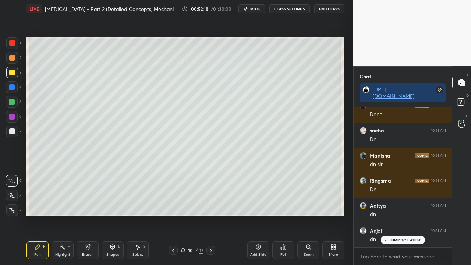
click at [257, 10] on span "mute" at bounding box center [255, 8] width 10 height 5
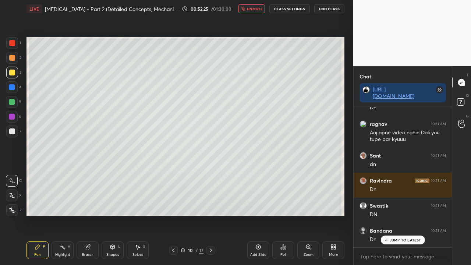
scroll to position [41592, 0]
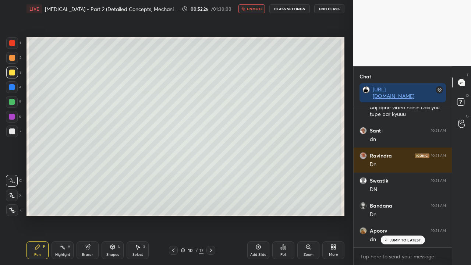
drag, startPoint x: 252, startPoint y: 10, endPoint x: 248, endPoint y: 22, distance: 12.7
click at [252, 11] on span "unmute" at bounding box center [255, 8] width 16 height 5
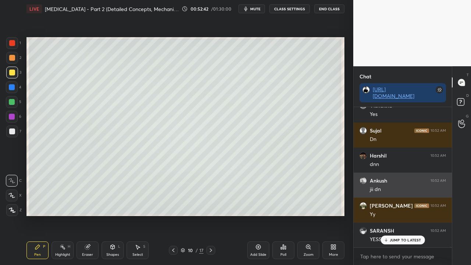
scroll to position [41874, 0]
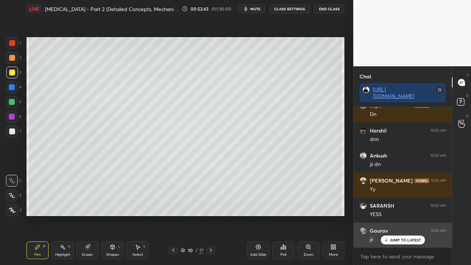
click at [394, 215] on p "JUMP TO LATEST" at bounding box center [406, 240] width 32 height 4
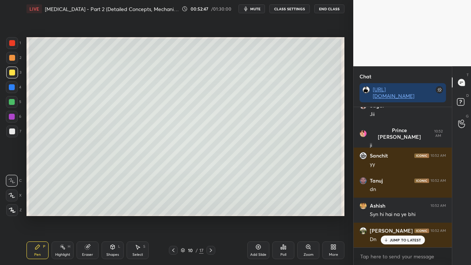
scroll to position [42149, 0]
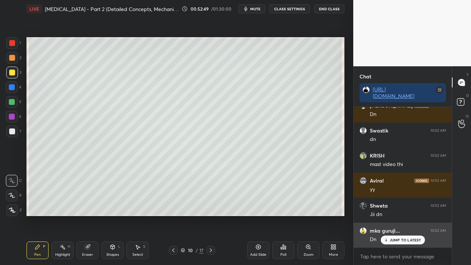
click at [396, 215] on div "JUMP TO LATEST" at bounding box center [403, 240] width 44 height 9
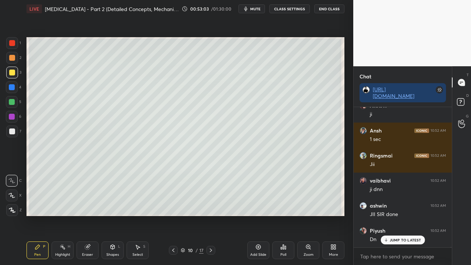
scroll to position [42474, 0]
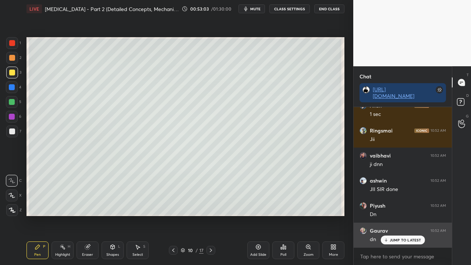
click at [404, 215] on p "JUMP TO LATEST" at bounding box center [406, 240] width 32 height 4
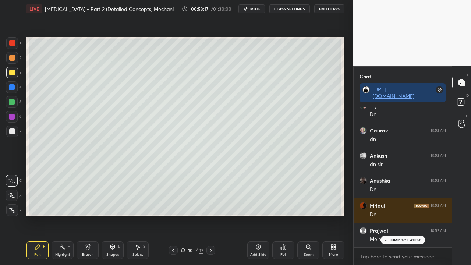
scroll to position [42599, 0]
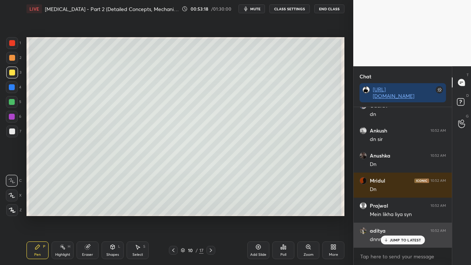
drag, startPoint x: 405, startPoint y: 241, endPoint x: 400, endPoint y: 243, distance: 5.4
click at [404, 215] on p "JUMP TO LATEST" at bounding box center [406, 240] width 32 height 4
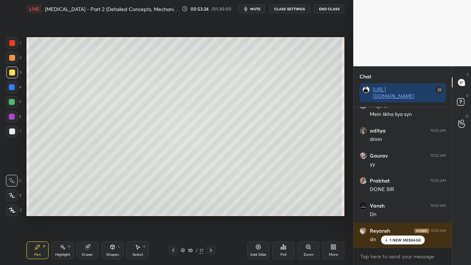
scroll to position [42724, 0]
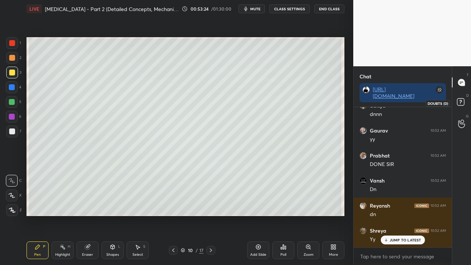
click at [458, 100] on rect at bounding box center [460, 102] width 7 height 7
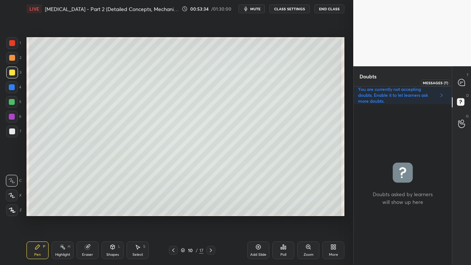
click at [463, 82] on icon at bounding box center [461, 82] width 7 height 7
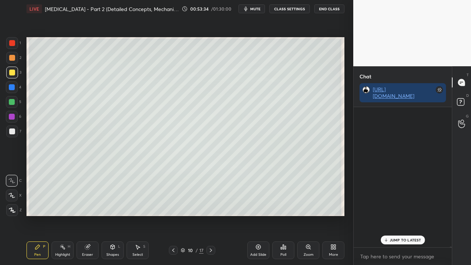
scroll to position [138, 96]
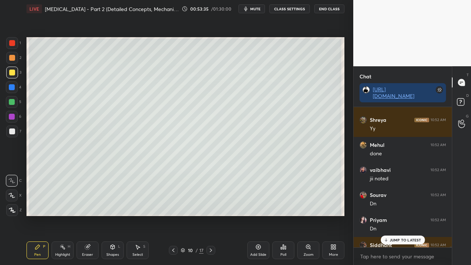
drag, startPoint x: 402, startPoint y: 238, endPoint x: 332, endPoint y: 265, distance: 75.0
click at [402, 215] on p "JUMP TO LATEST" at bounding box center [406, 240] width 32 height 4
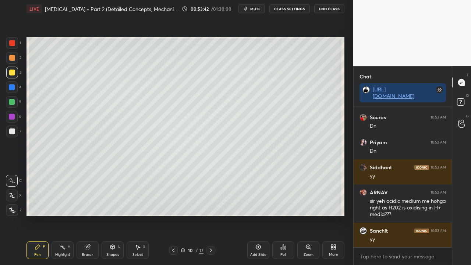
scroll to position [42938, 0]
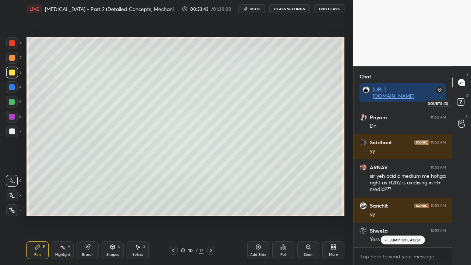
click at [465, 100] on icon at bounding box center [461, 102] width 13 height 13
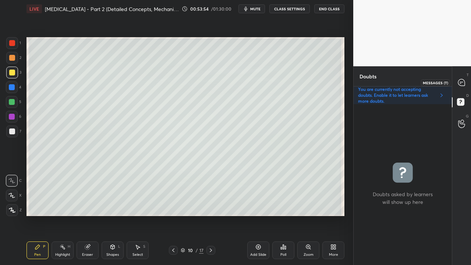
click at [464, 79] on icon at bounding box center [462, 83] width 8 height 8
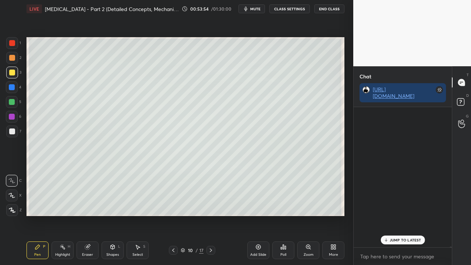
scroll to position [138, 96]
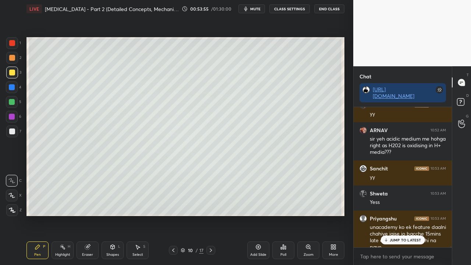
click at [397, 215] on p "JUMP TO LATEST" at bounding box center [406, 240] width 32 height 4
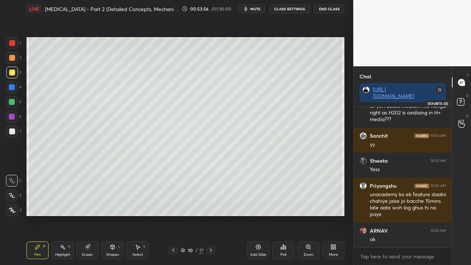
click at [463, 99] on rect at bounding box center [460, 102] width 7 height 7
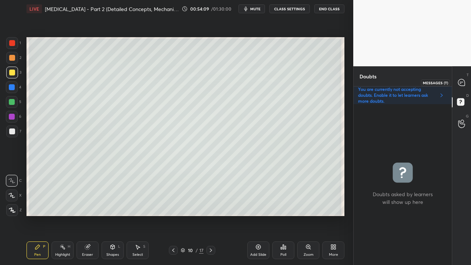
click at [463, 81] on icon at bounding box center [461, 82] width 7 height 7
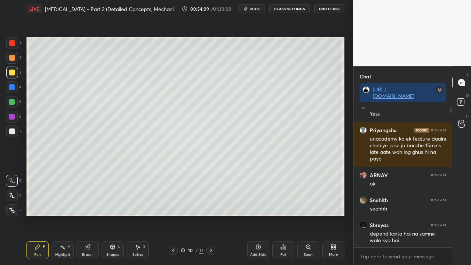
scroll to position [138, 96]
click at [464, 99] on icon at bounding box center [461, 102] width 13 height 13
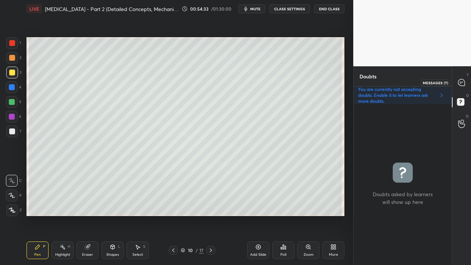
click at [465, 81] on icon at bounding box center [462, 83] width 8 height 8
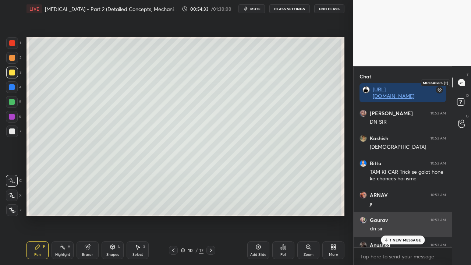
scroll to position [138, 96]
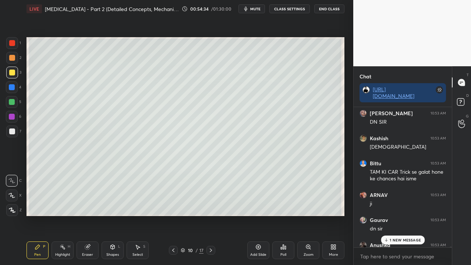
drag, startPoint x: 398, startPoint y: 236, endPoint x: 393, endPoint y: 239, distance: 5.9
click at [399, 215] on div "1 NEW MESSAGE" at bounding box center [403, 240] width 44 height 9
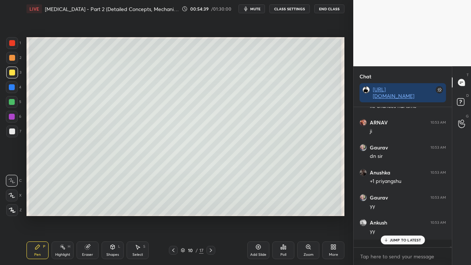
scroll to position [43256, 0]
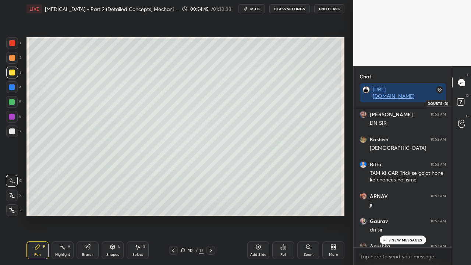
click at [461, 101] on rect at bounding box center [460, 102] width 7 height 7
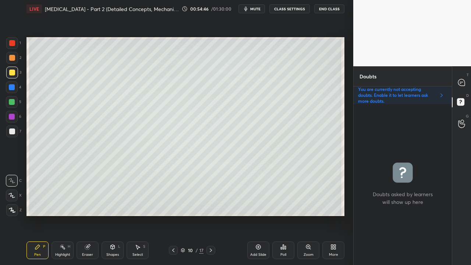
scroll to position [159, 96]
click at [212, 215] on icon at bounding box center [211, 250] width 6 height 6
click at [12, 127] on div at bounding box center [12, 131] width 12 height 12
click at [464, 82] on icon at bounding box center [461, 82] width 7 height 7
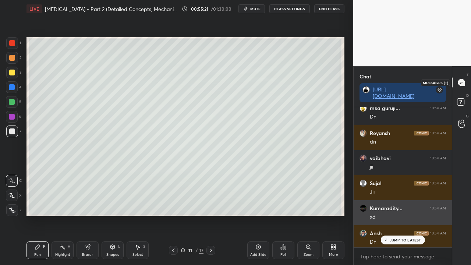
scroll to position [138, 96]
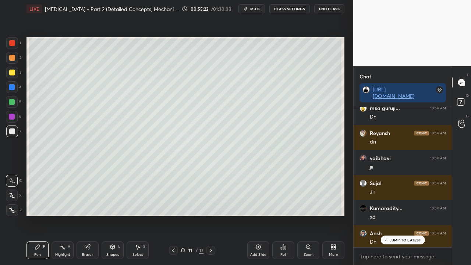
click at [397, 215] on p "JUMP TO LATEST" at bounding box center [406, 240] width 32 height 4
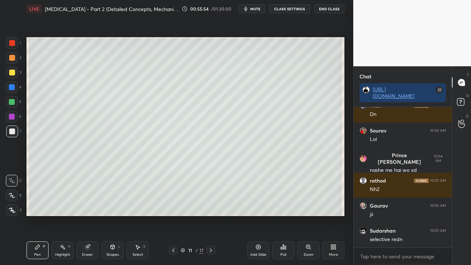
scroll to position [43703, 0]
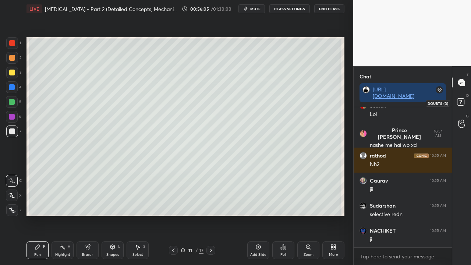
drag, startPoint x: 460, startPoint y: 101, endPoint x: 461, endPoint y: 96, distance: 4.5
click at [460, 101] on rect at bounding box center [460, 102] width 7 height 7
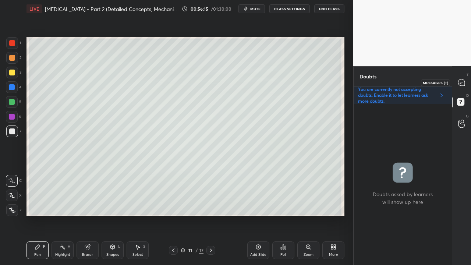
click at [462, 81] on icon at bounding box center [461, 82] width 7 height 7
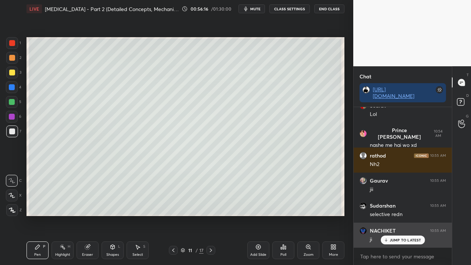
scroll to position [138, 96]
click at [393, 215] on div "NACHIKET 10:55 AM ji" at bounding box center [403, 235] width 98 height 25
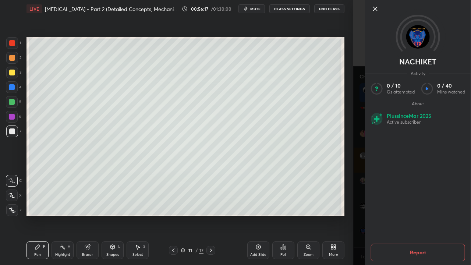
click at [358, 213] on div "NACHIKET Activity 0 / 10 Qs attempted 0 / 40 Mins watched About Plus since Mar …" at bounding box center [412, 132] width 118 height 265
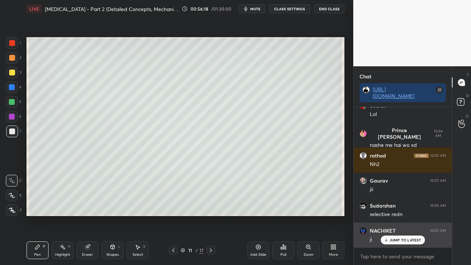
click at [400, 215] on p "JUMP TO LATEST" at bounding box center [406, 240] width 32 height 4
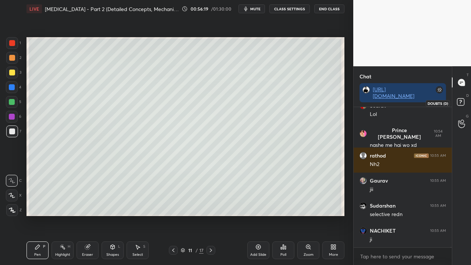
click at [462, 103] on rect at bounding box center [460, 102] width 7 height 7
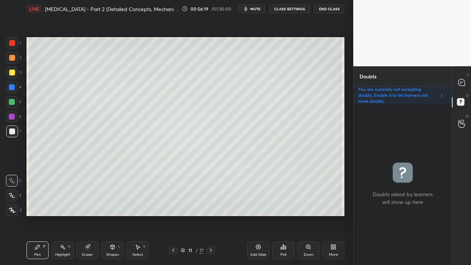
scroll to position [159, 96]
click at [461, 82] on icon at bounding box center [462, 83] width 8 height 8
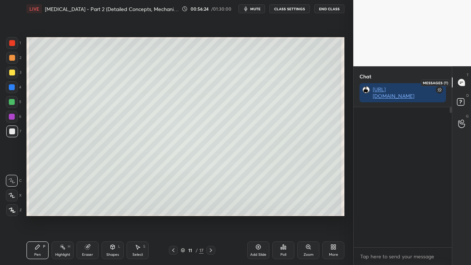
scroll to position [138, 96]
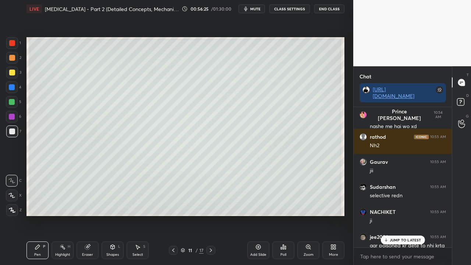
click at [394, 215] on p "JUMP TO LATEST" at bounding box center [406, 240] width 32 height 4
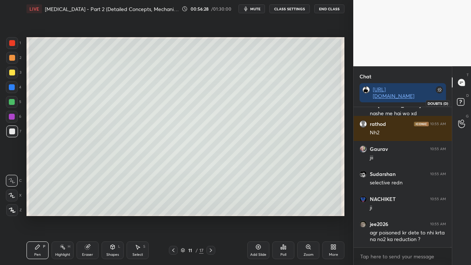
click at [464, 102] on icon at bounding box center [461, 102] width 13 height 13
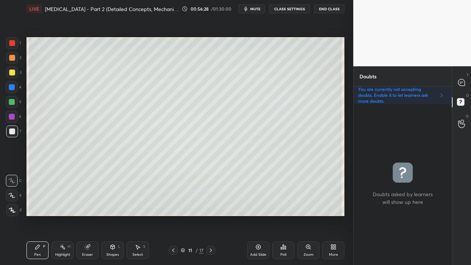
scroll to position [159, 96]
click at [13, 69] on div at bounding box center [12, 73] width 12 height 12
click at [13, 74] on div at bounding box center [12, 73] width 6 height 6
click at [14, 132] on div at bounding box center [12, 131] width 6 height 6
drag, startPoint x: 174, startPoint y: 251, endPoint x: 170, endPoint y: 250, distance: 4.8
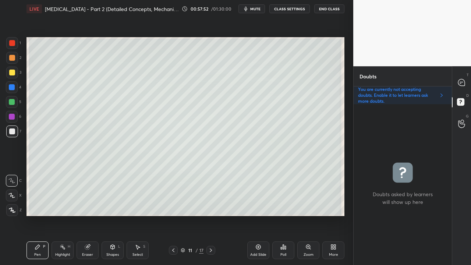
click at [174, 215] on icon at bounding box center [173, 250] width 6 height 6
click at [209, 215] on icon at bounding box center [211, 250] width 6 height 6
click at [171, 215] on icon at bounding box center [173, 250] width 6 height 6
click at [212, 215] on icon at bounding box center [211, 250] width 6 height 6
click at [14, 71] on div at bounding box center [12, 73] width 6 height 6
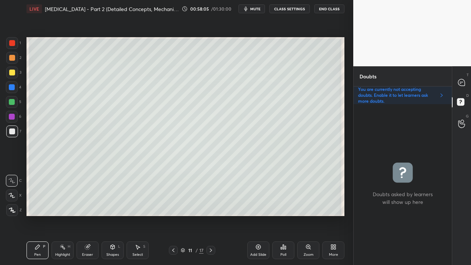
click at [14, 71] on div at bounding box center [12, 73] width 6 height 6
drag, startPoint x: 88, startPoint y: 251, endPoint x: 92, endPoint y: 239, distance: 12.7
click at [89, 215] on div "Eraser" at bounding box center [88, 250] width 22 height 18
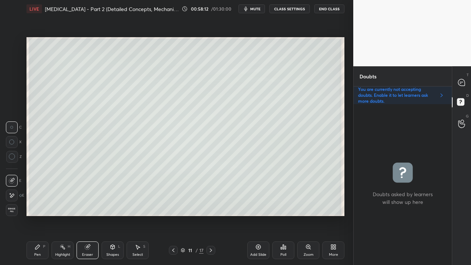
click at [45, 215] on div "Pen P" at bounding box center [37, 250] width 22 height 18
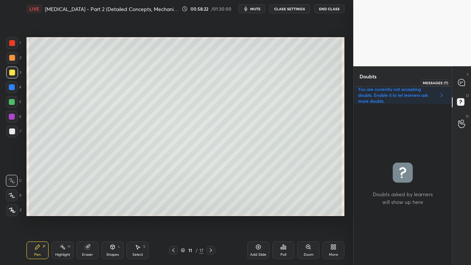
click at [460, 81] on icon at bounding box center [461, 82] width 7 height 7
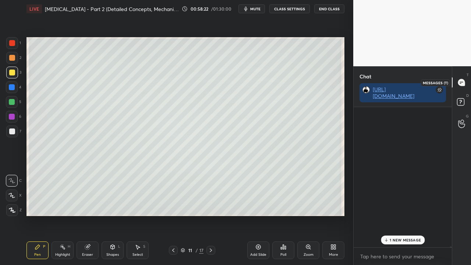
scroll to position [138, 96]
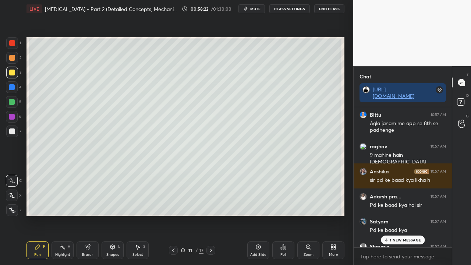
click at [408, 215] on p "1 NEW MESSAGE" at bounding box center [405, 240] width 31 height 4
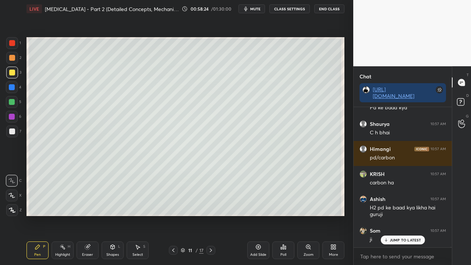
click at [413, 215] on p "JUMP TO LATEST" at bounding box center [406, 240] width 32 height 4
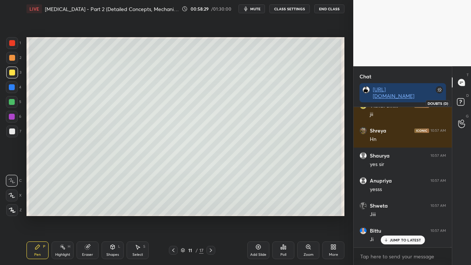
scroll to position [45323, 0]
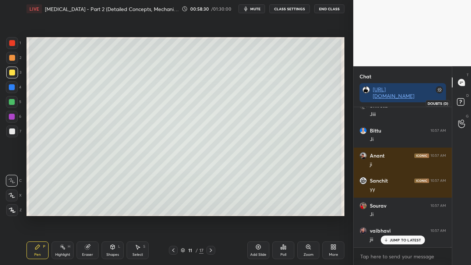
click at [464, 107] on icon at bounding box center [461, 102] width 13 height 13
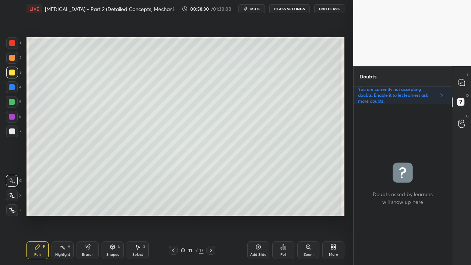
scroll to position [159, 96]
click at [463, 80] on icon at bounding box center [461, 82] width 7 height 7
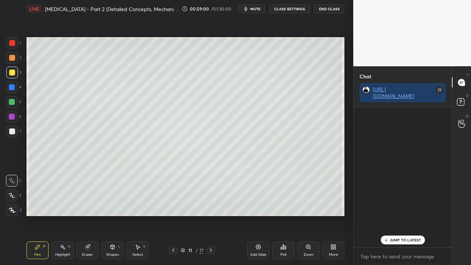
scroll to position [138, 96]
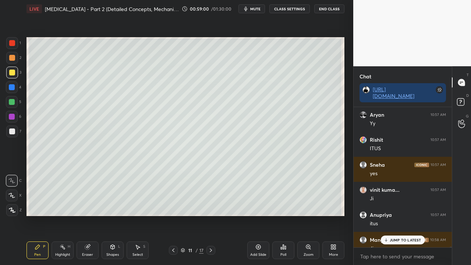
click at [400, 215] on p "JUMP TO LATEST" at bounding box center [406, 240] width 32 height 4
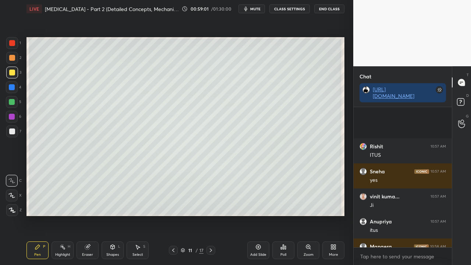
scroll to position [45573, 0]
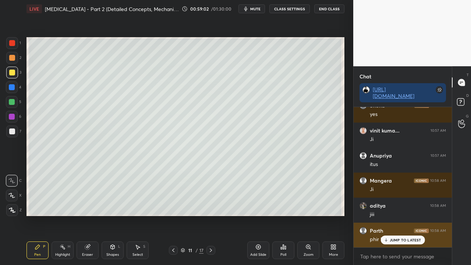
click at [406, 215] on p "JUMP TO LATEST" at bounding box center [406, 240] width 32 height 4
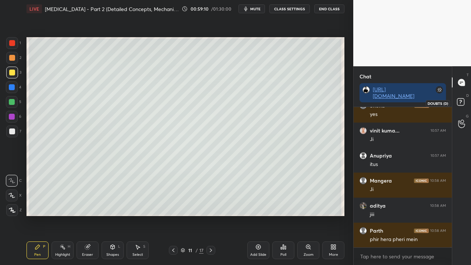
click at [460, 105] on rect at bounding box center [460, 102] width 7 height 7
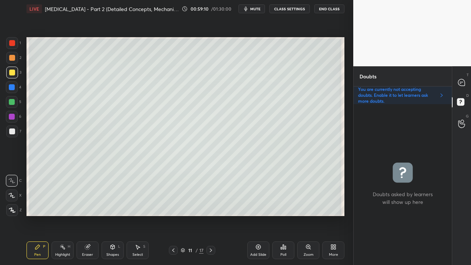
scroll to position [159, 96]
click at [10, 130] on div at bounding box center [12, 131] width 6 height 6
click at [307, 215] on div "Zoom" at bounding box center [309, 255] width 10 height 4
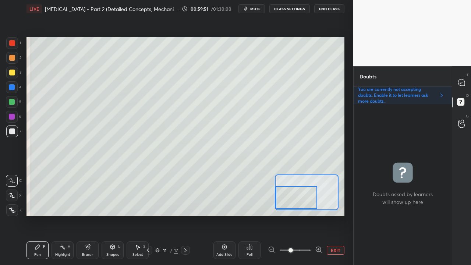
drag, startPoint x: 300, startPoint y: 197, endPoint x: 289, endPoint y: 197, distance: 11.4
click at [290, 200] on div at bounding box center [297, 197] width 42 height 23
click at [323, 215] on div "EXIT" at bounding box center [306, 250] width 77 height 9
click at [316, 215] on icon at bounding box center [318, 249] width 7 height 7
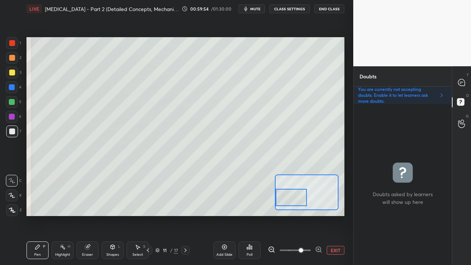
click at [286, 199] on div at bounding box center [291, 197] width 31 height 17
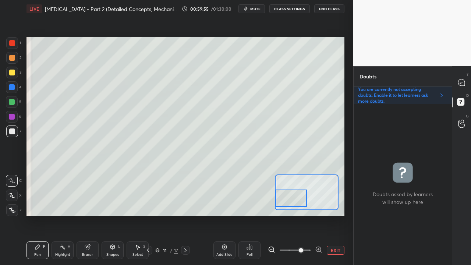
click at [10, 71] on div at bounding box center [12, 73] width 6 height 6
click at [336, 215] on button "EXIT" at bounding box center [336, 250] width 18 height 9
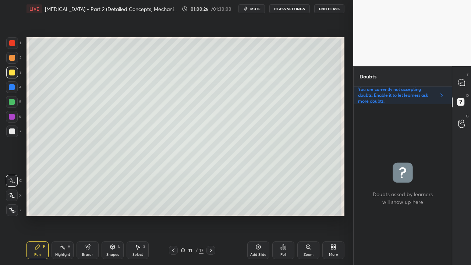
click at [13, 130] on div at bounding box center [12, 131] width 6 height 6
click at [467, 79] on div at bounding box center [461, 82] width 15 height 13
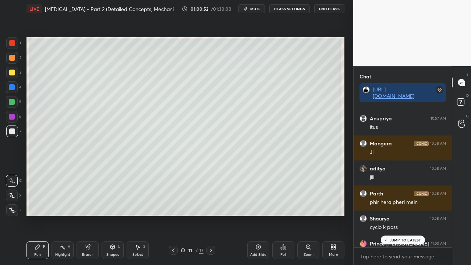
scroll to position [138, 96]
click at [392, 215] on div "JUMP TO LATEST" at bounding box center [403, 240] width 44 height 9
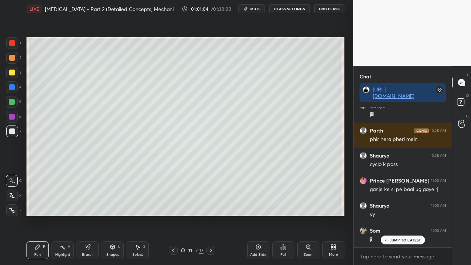
scroll to position [45698, 0]
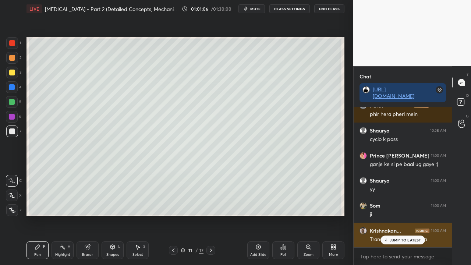
click at [397, 215] on p "JUMP TO LATEST" at bounding box center [406, 240] width 32 height 4
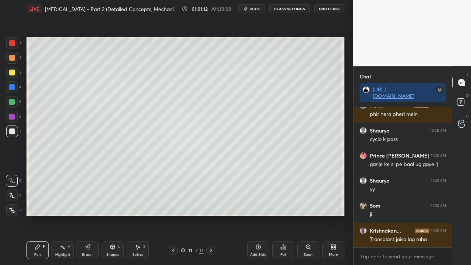
scroll to position [45723, 0]
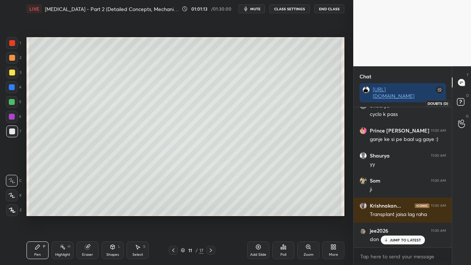
click at [464, 102] on rect at bounding box center [460, 102] width 7 height 7
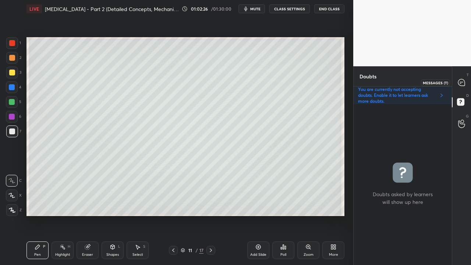
click at [464, 82] on icon at bounding box center [461, 82] width 7 height 7
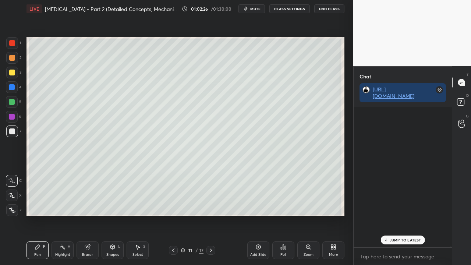
scroll to position [138, 96]
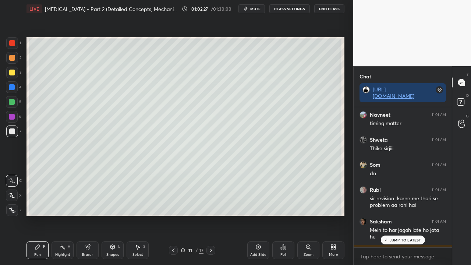
click at [393, 215] on p "JUMP TO LATEST" at bounding box center [406, 240] width 32 height 4
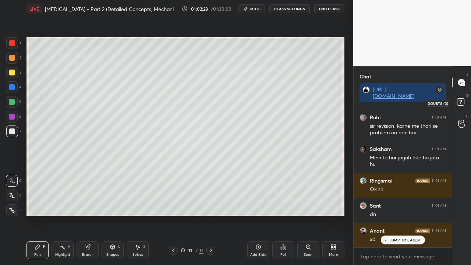
scroll to position [46502, 0]
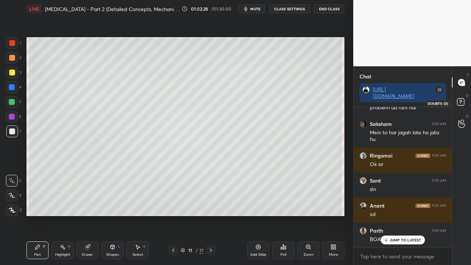
drag, startPoint x: 457, startPoint y: 103, endPoint x: 460, endPoint y: 99, distance: 4.5
click at [458, 103] on rect at bounding box center [460, 102] width 7 height 7
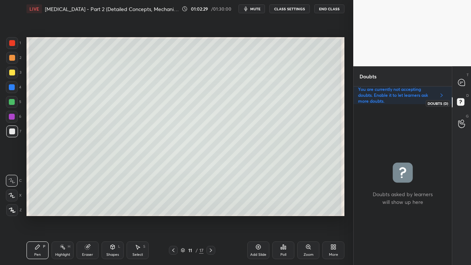
scroll to position [159, 96]
click at [10, 71] on div at bounding box center [12, 73] width 6 height 6
click at [464, 85] on icon at bounding box center [461, 82] width 7 height 7
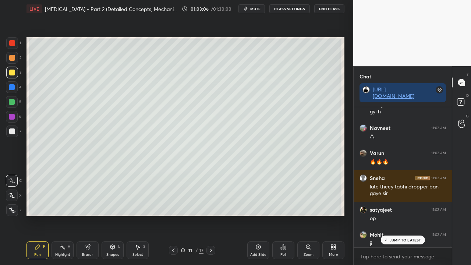
scroll to position [138, 96]
click at [408, 215] on p "1 NEW MESSAGE" at bounding box center [405, 240] width 31 height 4
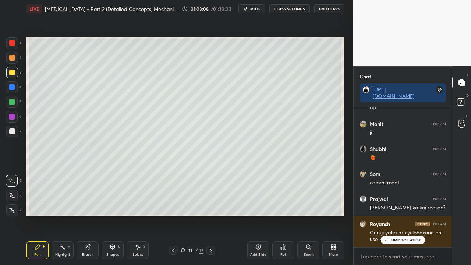
scroll to position [46991, 0]
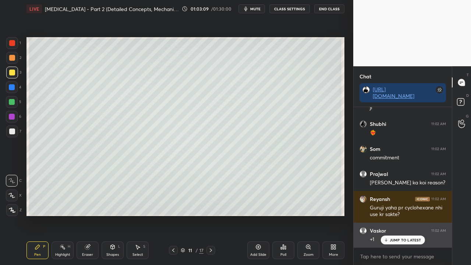
drag, startPoint x: 401, startPoint y: 241, endPoint x: 406, endPoint y: 233, distance: 9.1
click at [402, 215] on p "JUMP TO LATEST" at bounding box center [406, 240] width 32 height 4
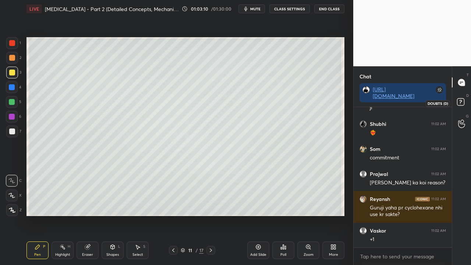
click at [461, 102] on icon at bounding box center [461, 102] width 13 height 13
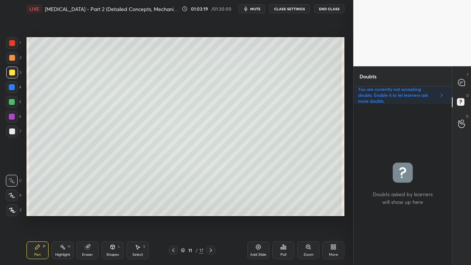
click at [208, 215] on icon at bounding box center [211, 250] width 6 height 6
click at [10, 74] on div at bounding box center [12, 73] width 6 height 6
click at [13, 71] on div at bounding box center [12, 73] width 6 height 6
click at [464, 85] on icon at bounding box center [461, 82] width 7 height 7
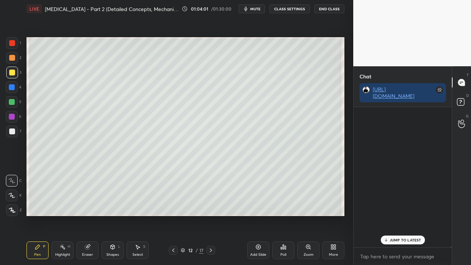
scroll to position [138, 96]
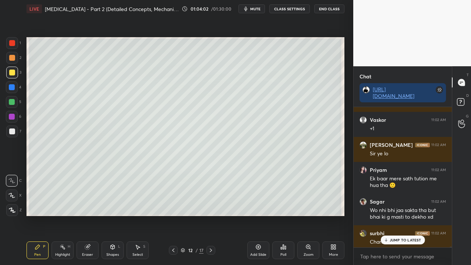
click at [394, 215] on p "JUMP TO LATEST" at bounding box center [406, 240] width 32 height 4
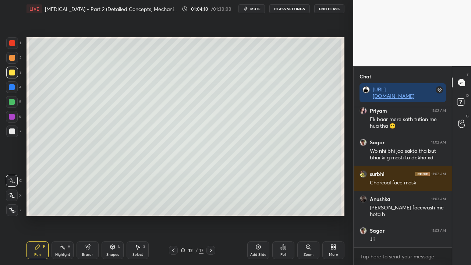
scroll to position [47186, 0]
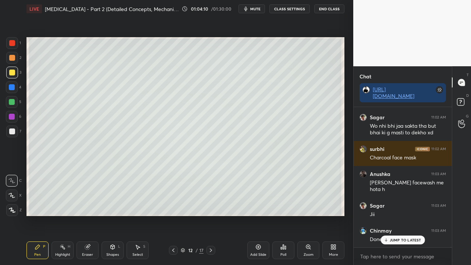
click at [10, 128] on div at bounding box center [12, 131] width 12 height 12
click at [402, 215] on p "JUMP TO LATEST" at bounding box center [406, 240] width 32 height 4
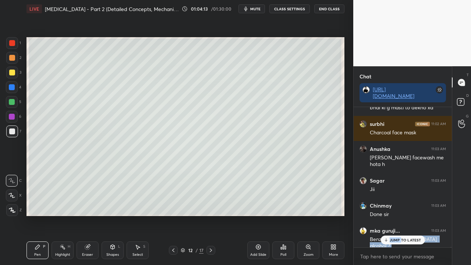
scroll to position [47236, 0]
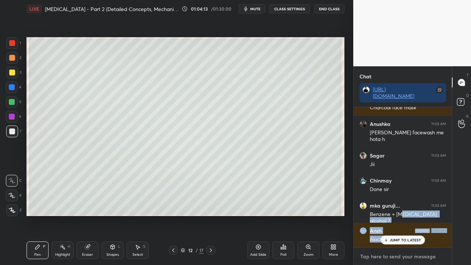
click at [394, 215] on textarea at bounding box center [403, 257] width 86 height 12
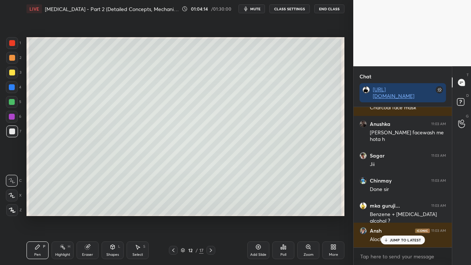
click at [411, 215] on p "JUMP TO LATEST" at bounding box center [406, 240] width 32 height 4
click at [461, 99] on rect at bounding box center [460, 102] width 7 height 7
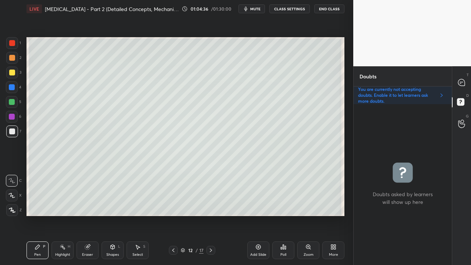
click at [176, 215] on icon at bounding box center [173, 250] width 6 height 6
click at [210, 215] on icon at bounding box center [211, 250] width 6 height 6
click at [464, 85] on icon at bounding box center [461, 82] width 7 height 7
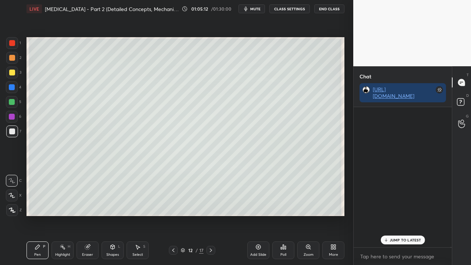
scroll to position [138, 96]
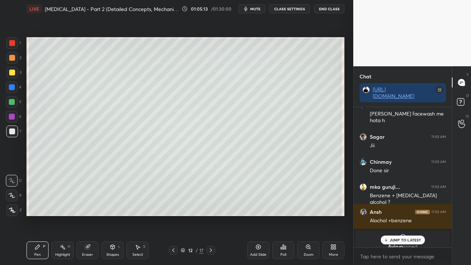
click at [400, 215] on p "JUMP TO LATEST" at bounding box center [406, 240] width 32 height 4
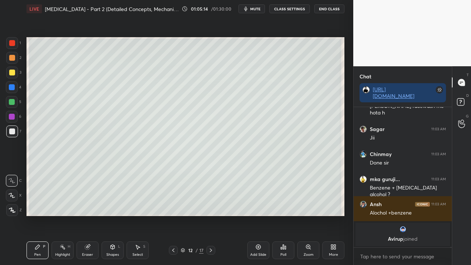
scroll to position [47288, 0]
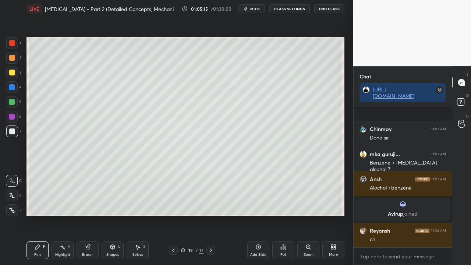
click at [401, 215] on p "JUMP TO LATEST" at bounding box center [406, 263] width 32 height 4
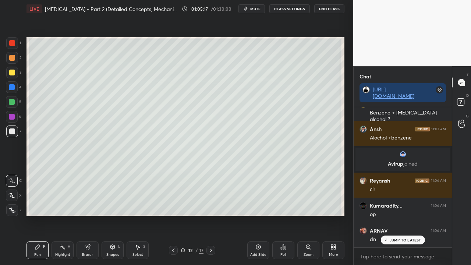
scroll to position [47388, 0]
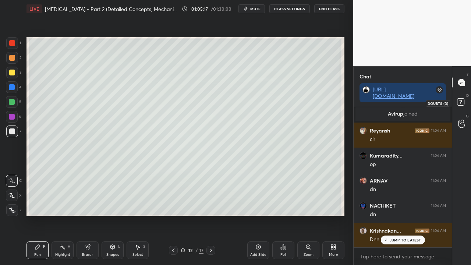
click at [461, 106] on icon at bounding box center [461, 102] width 13 height 13
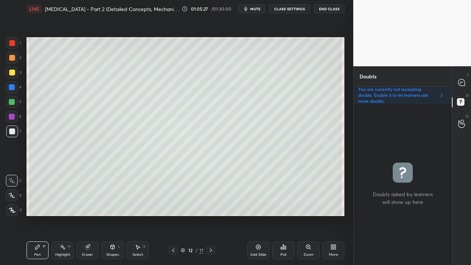
click at [13, 71] on div at bounding box center [12, 73] width 6 height 6
click at [459, 79] on icon at bounding box center [462, 83] width 8 height 8
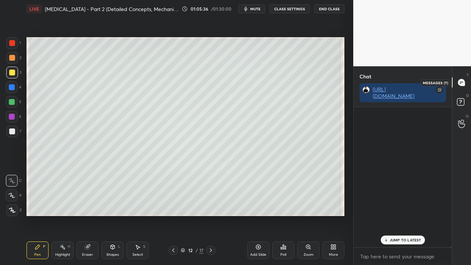
scroll to position [138, 96]
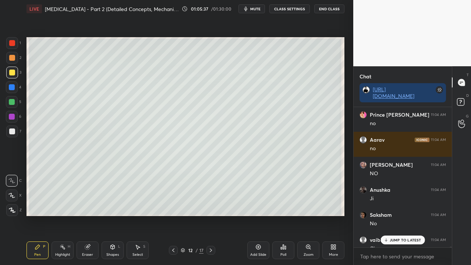
drag, startPoint x: 386, startPoint y: 240, endPoint x: 386, endPoint y: 235, distance: 5.2
click at [386, 215] on icon at bounding box center [385, 240] width 5 height 4
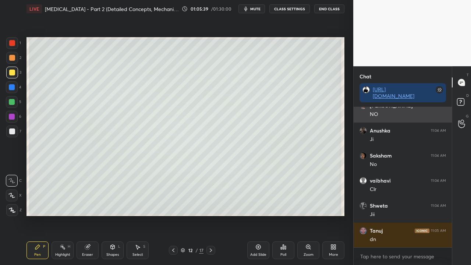
scroll to position [47865, 0]
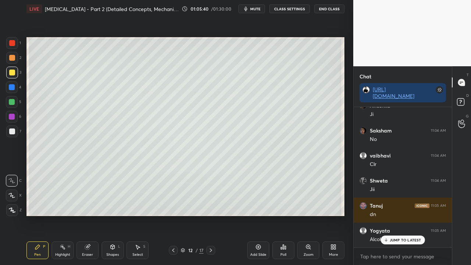
click at [92, 215] on div "Eraser" at bounding box center [88, 250] width 22 height 18
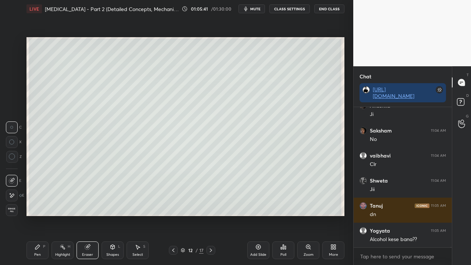
scroll to position [47890, 0]
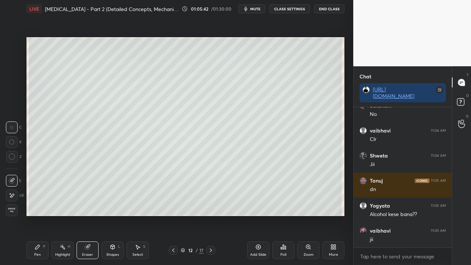
click at [40, 215] on div "Pen P" at bounding box center [37, 250] width 22 height 18
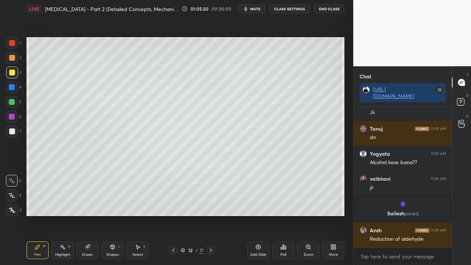
scroll to position [45828, 0]
click at [459, 96] on icon at bounding box center [461, 102] width 13 height 13
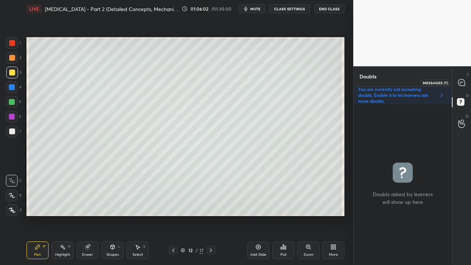
click at [459, 82] on icon at bounding box center [461, 82] width 7 height 7
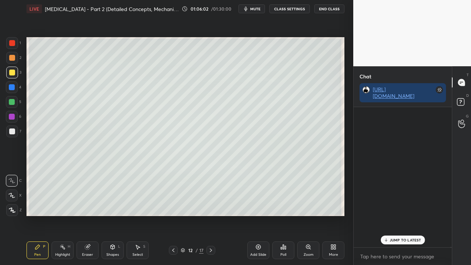
scroll to position [138, 96]
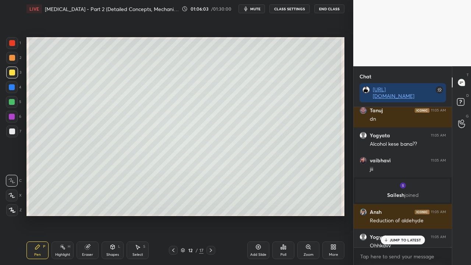
click at [396, 215] on p "JUMP TO LATEST" at bounding box center [406, 240] width 32 height 4
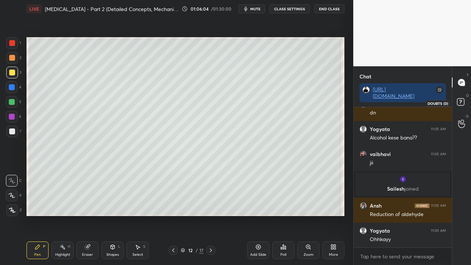
click at [462, 99] on rect at bounding box center [460, 102] width 7 height 7
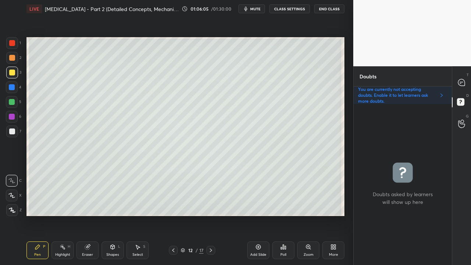
scroll to position [159, 96]
click at [282, 215] on div "Poll" at bounding box center [283, 250] width 22 height 18
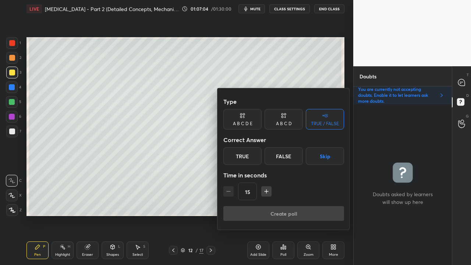
click at [278, 124] on div "A B C D" at bounding box center [284, 123] width 16 height 4
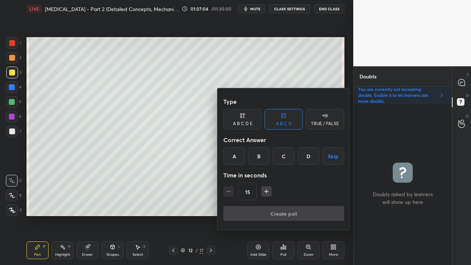
click at [257, 155] on div "B" at bounding box center [259, 156] width 22 height 18
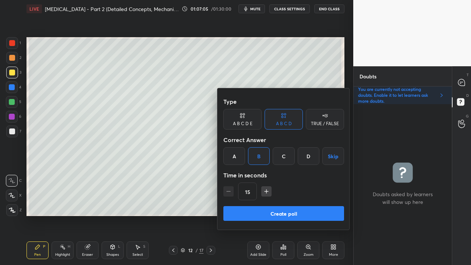
click at [249, 212] on button "Create poll" at bounding box center [283, 213] width 121 height 15
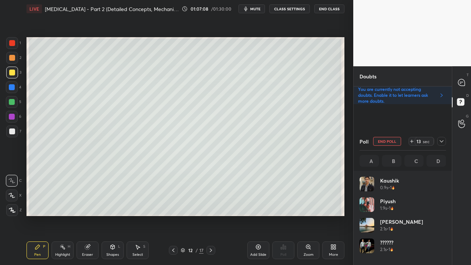
scroll to position [86, 84]
click at [428, 141] on div "sec" at bounding box center [426, 141] width 9 height 6
click at [464, 79] on icon at bounding box center [462, 83] width 8 height 8
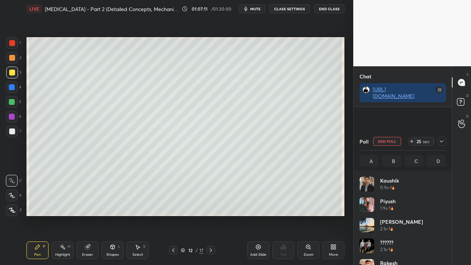
scroll to position [100, 96]
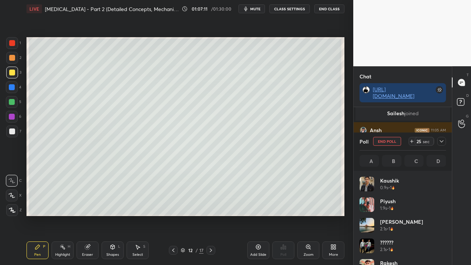
click at [440, 138] on div at bounding box center [441, 141] width 9 height 9
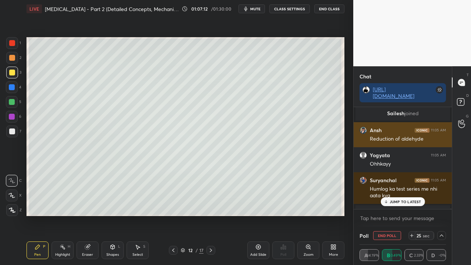
scroll to position [0, 0]
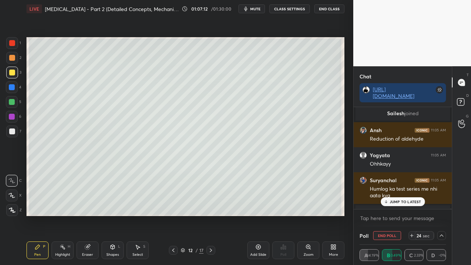
click at [398, 203] on p "JUMP TO LATEST" at bounding box center [406, 201] width 32 height 4
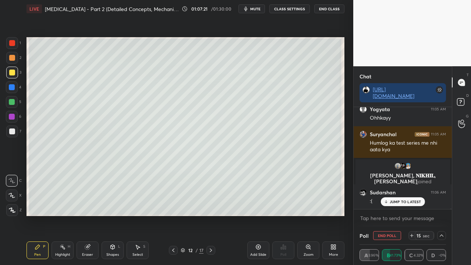
scroll to position [46146, 0]
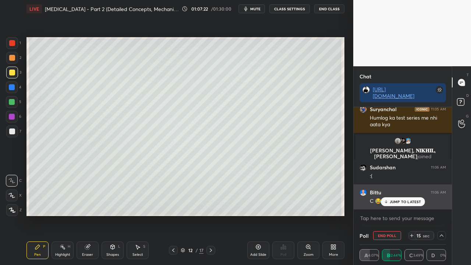
click at [401, 203] on p "JUMP TO LATEST" at bounding box center [406, 201] width 32 height 4
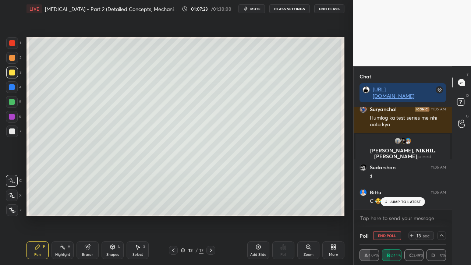
scroll to position [46171, 0]
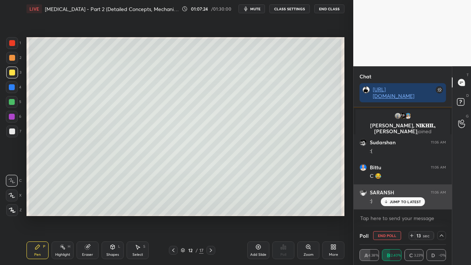
click at [406, 202] on p "JUMP TO LATEST" at bounding box center [406, 201] width 32 height 4
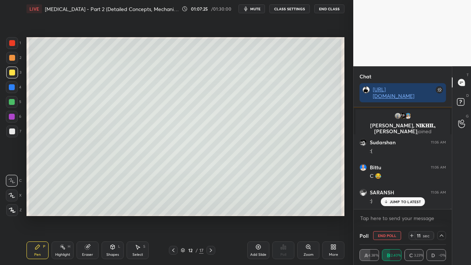
scroll to position [46196, 0]
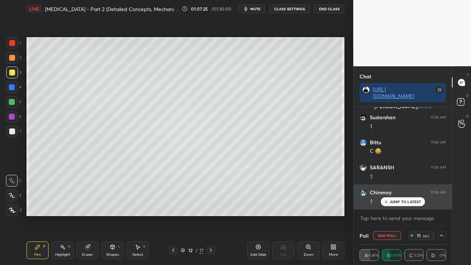
click at [407, 201] on p "JUMP TO LATEST" at bounding box center [406, 201] width 32 height 4
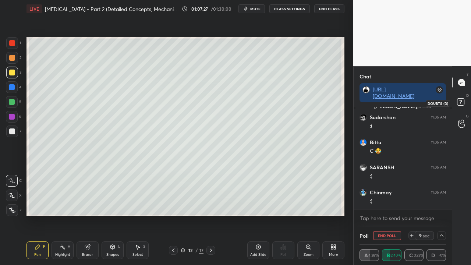
click at [464, 103] on icon at bounding box center [461, 102] width 13 height 13
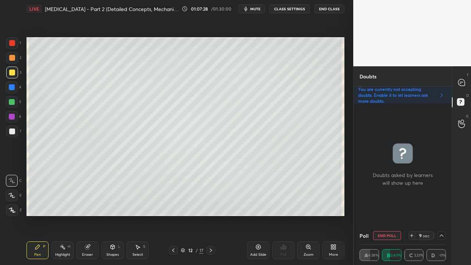
scroll to position [120, 96]
click at [90, 215] on div "Eraser" at bounding box center [87, 255] width 11 height 4
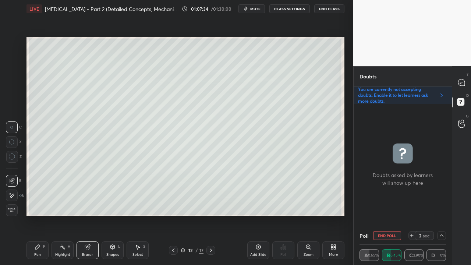
click at [385, 215] on button "End Poll" at bounding box center [387, 235] width 28 height 9
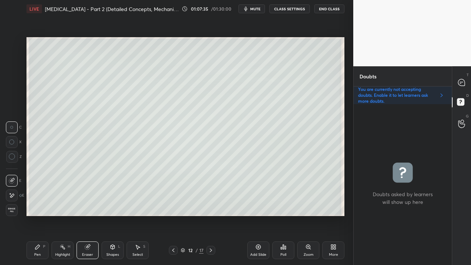
scroll to position [159, 96]
click at [172, 215] on icon at bounding box center [173, 250] width 6 height 6
drag, startPoint x: 208, startPoint y: 250, endPoint x: 212, endPoint y: 240, distance: 10.1
click at [208, 215] on icon at bounding box center [211, 250] width 6 height 6
click at [40, 215] on div "Pen" at bounding box center [37, 255] width 7 height 4
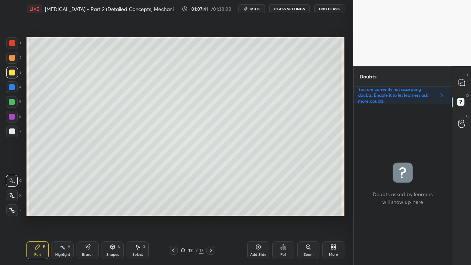
click at [12, 127] on div at bounding box center [12, 131] width 12 height 12
click at [462, 87] on div at bounding box center [461, 82] width 15 height 13
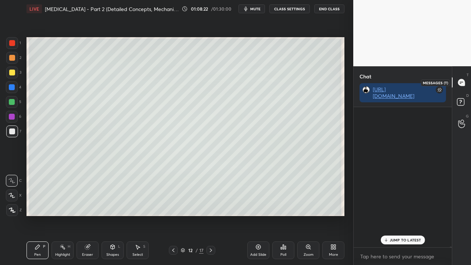
scroll to position [138, 96]
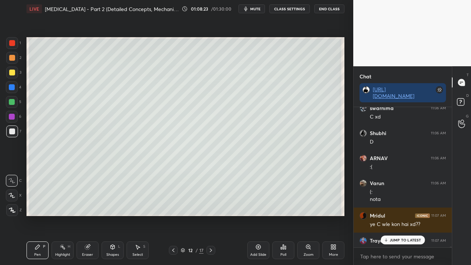
click at [395, 215] on p "JUMP TO LATEST" at bounding box center [406, 240] width 32 height 4
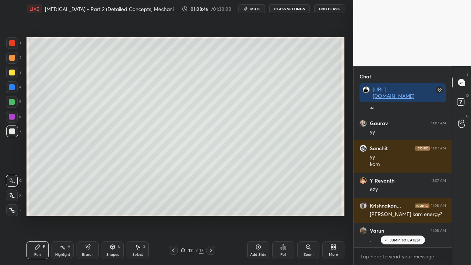
scroll to position [46498, 0]
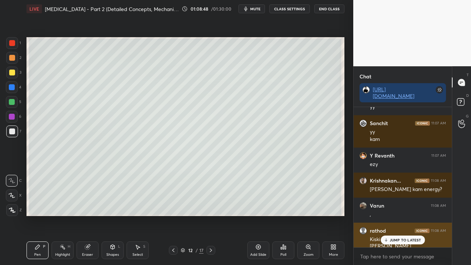
click at [403, 215] on p "JUMP TO LATEST" at bounding box center [406, 240] width 32 height 4
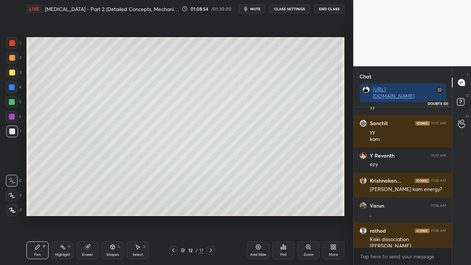
click at [466, 99] on icon at bounding box center [461, 102] width 13 height 13
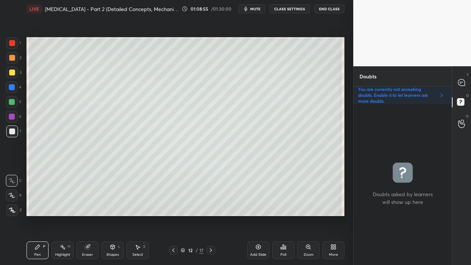
drag, startPoint x: 210, startPoint y: 251, endPoint x: 236, endPoint y: 229, distance: 34.2
click at [212, 215] on icon at bounding box center [211, 250] width 6 height 6
click at [174, 215] on icon at bounding box center [173, 250] width 2 height 4
click at [464, 80] on icon at bounding box center [461, 82] width 7 height 7
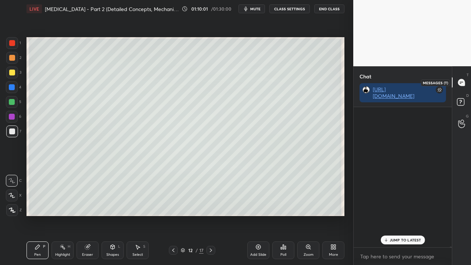
scroll to position [138, 96]
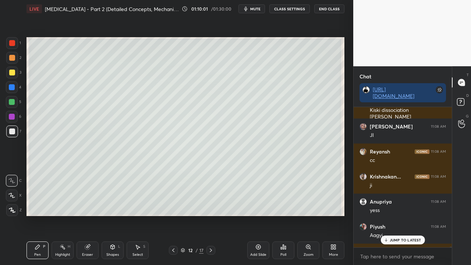
drag, startPoint x: 389, startPoint y: 241, endPoint x: 390, endPoint y: 237, distance: 4.0
click at [389, 215] on div "JUMP TO LATEST" at bounding box center [403, 240] width 44 height 9
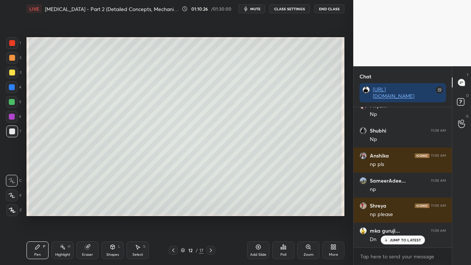
scroll to position [47430, 0]
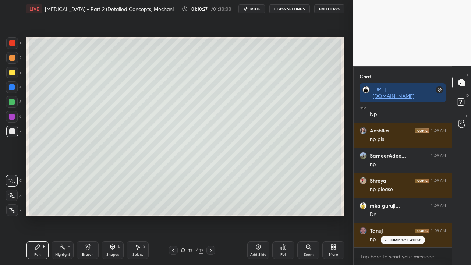
click at [207, 215] on div at bounding box center [210, 250] width 9 height 9
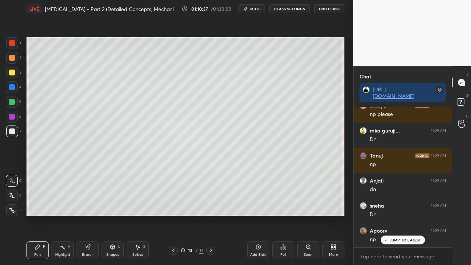
scroll to position [47531, 0]
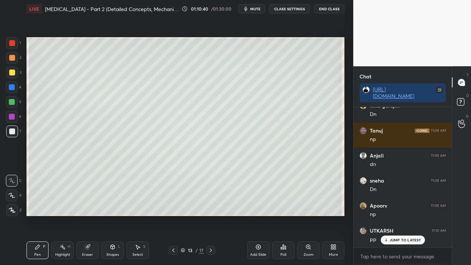
click at [257, 11] on button "mute" at bounding box center [251, 8] width 26 height 9
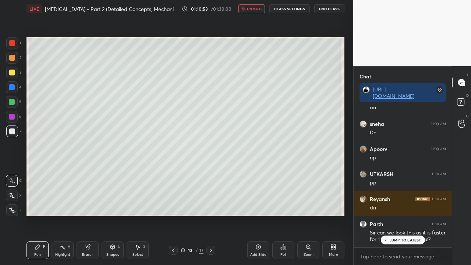
scroll to position [47612, 0]
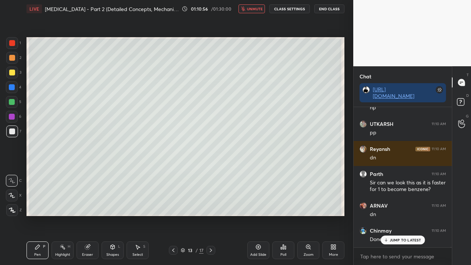
click at [256, 11] on span "unmute" at bounding box center [255, 8] width 16 height 5
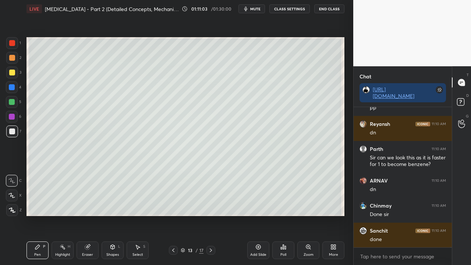
scroll to position [47687, 0]
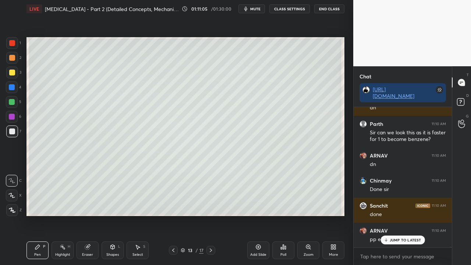
drag, startPoint x: 396, startPoint y: 238, endPoint x: 360, endPoint y: 247, distance: 37.1
click at [395, 215] on p "JUMP TO LATEST" at bounding box center [406, 240] width 32 height 4
click at [172, 215] on icon at bounding box center [173, 250] width 6 height 6
drag, startPoint x: 460, startPoint y: 102, endPoint x: 462, endPoint y: 98, distance: 4.3
click at [460, 102] on icon at bounding box center [461, 102] width 13 height 13
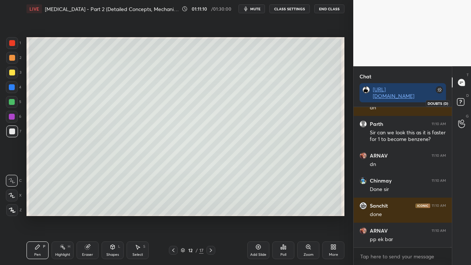
scroll to position [159, 96]
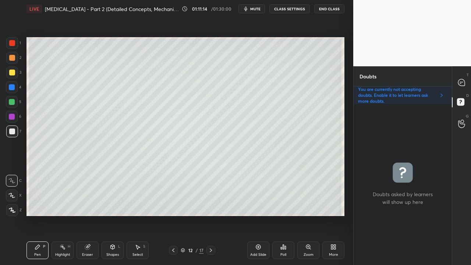
click at [173, 215] on icon at bounding box center [173, 250] width 6 height 6
click at [173, 215] on icon at bounding box center [173, 250] width 2 height 4
click at [173, 215] on icon at bounding box center [173, 250] width 6 height 6
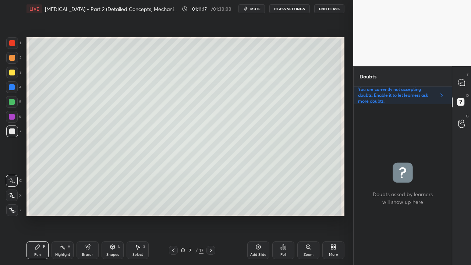
click at [211, 215] on icon at bounding box center [211, 250] width 6 height 6
click at [210, 215] on icon at bounding box center [211, 250] width 6 height 6
click at [211, 215] on icon at bounding box center [211, 250] width 6 height 6
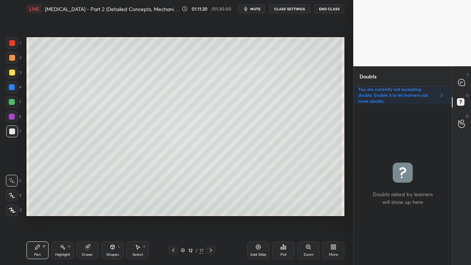
click at [210, 215] on icon at bounding box center [211, 250] width 6 height 6
click at [171, 215] on icon at bounding box center [173, 250] width 6 height 6
click at [460, 82] on icon at bounding box center [462, 83] width 8 height 8
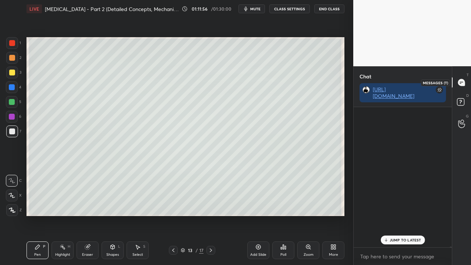
scroll to position [138, 96]
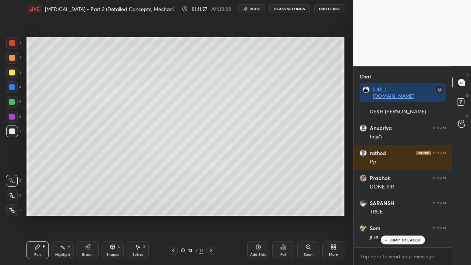
click at [395, 215] on p "JUMP TO LATEST" at bounding box center [406, 240] width 32 height 4
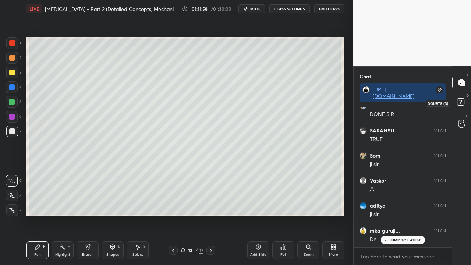
click at [464, 102] on rect at bounding box center [460, 102] width 7 height 7
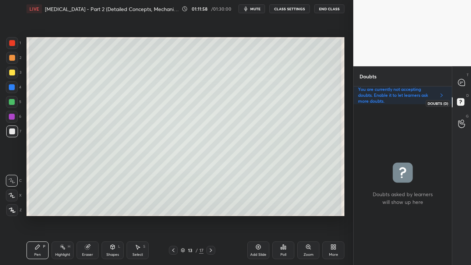
scroll to position [159, 96]
click at [171, 215] on icon at bounding box center [173, 250] width 6 height 6
click at [172, 215] on icon at bounding box center [173, 250] width 6 height 6
click at [171, 215] on icon at bounding box center [173, 250] width 6 height 6
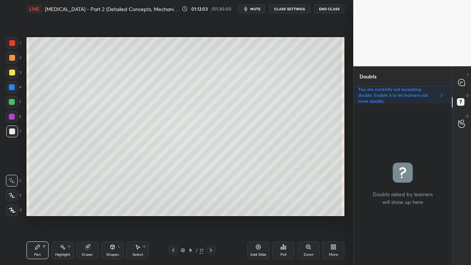
click at [212, 215] on icon at bounding box center [211, 250] width 2 height 4
click at [212, 215] on icon at bounding box center [211, 250] width 6 height 6
click at [211, 215] on icon at bounding box center [211, 250] width 6 height 6
click at [173, 215] on icon at bounding box center [173, 250] width 6 height 6
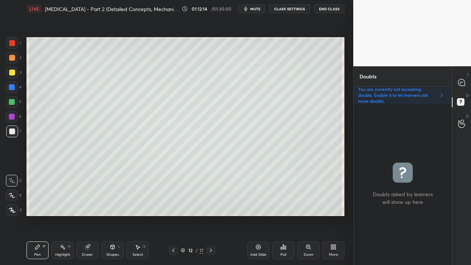
click at [173, 215] on icon at bounding box center [173, 250] width 2 height 4
click at [208, 215] on icon at bounding box center [211, 250] width 6 height 6
click at [209, 215] on icon at bounding box center [211, 250] width 6 height 6
click at [210, 215] on icon at bounding box center [211, 250] width 6 height 6
click at [466, 82] on div at bounding box center [461, 82] width 15 height 13
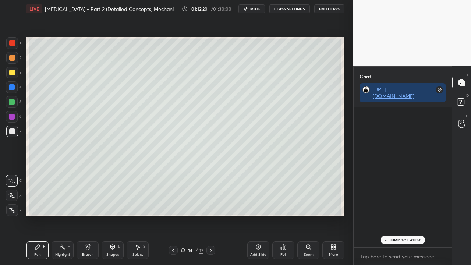
scroll to position [138, 96]
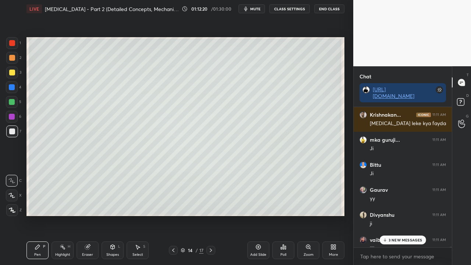
drag, startPoint x: 393, startPoint y: 241, endPoint x: 388, endPoint y: 239, distance: 4.7
click at [393, 215] on p "3 NEW MESSAGES" at bounding box center [406, 240] width 34 height 4
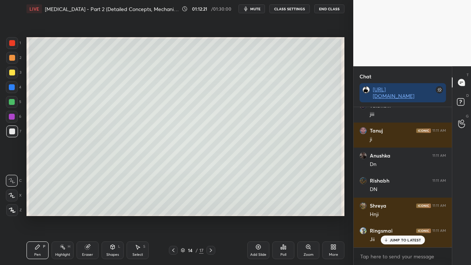
scroll to position [48738, 0]
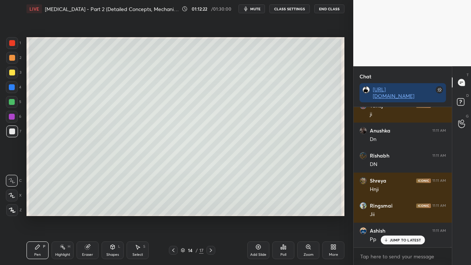
click at [467, 95] on p "D" at bounding box center [467, 96] width 3 height 6
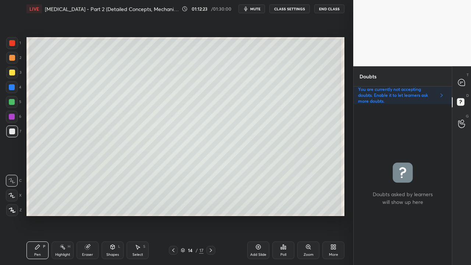
click at [173, 215] on icon at bounding box center [173, 250] width 6 height 6
drag, startPoint x: 461, startPoint y: 81, endPoint x: 459, endPoint y: 75, distance: 6.1
click at [461, 82] on icon at bounding box center [462, 83] width 8 height 8
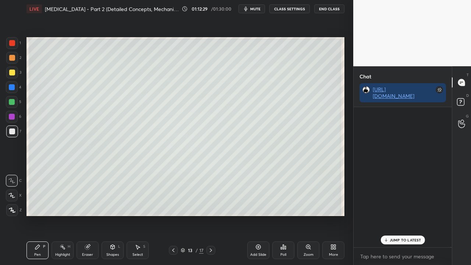
scroll to position [138, 96]
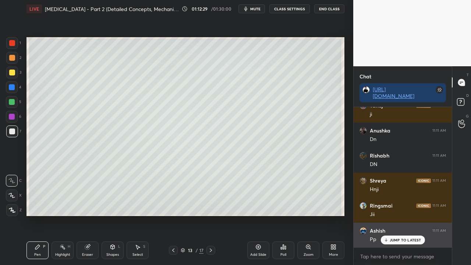
click at [395, 215] on p "JUMP TO LATEST" at bounding box center [406, 240] width 32 height 4
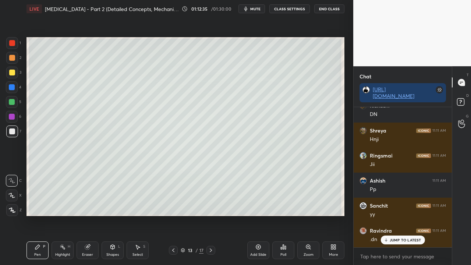
scroll to position [48813, 0]
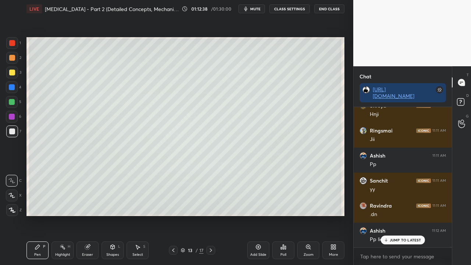
drag, startPoint x: 415, startPoint y: 236, endPoint x: 419, endPoint y: 234, distance: 4.0
click at [416, 215] on div "JUMP TO LATEST" at bounding box center [403, 240] width 44 height 9
click at [173, 215] on icon at bounding box center [173, 250] width 6 height 6
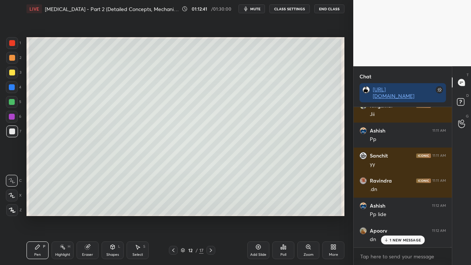
scroll to position [48863, 0]
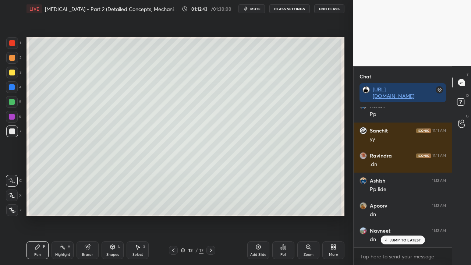
click at [258, 9] on span "mute" at bounding box center [255, 8] width 10 height 5
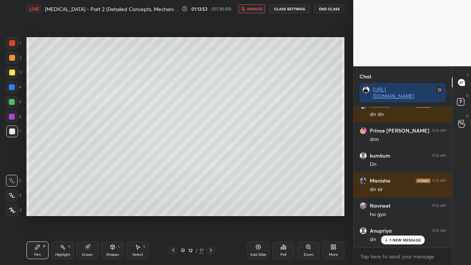
scroll to position [49064, 0]
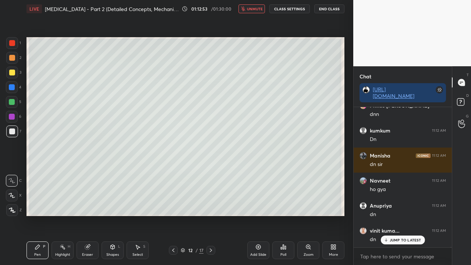
click at [259, 8] on span "unmute" at bounding box center [255, 8] width 16 height 5
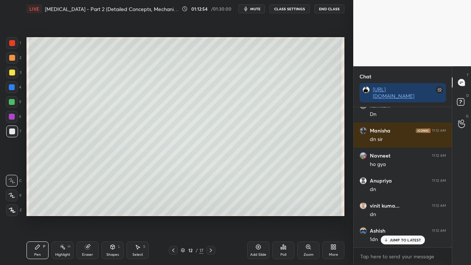
click at [211, 215] on icon at bounding box center [211, 250] width 6 height 6
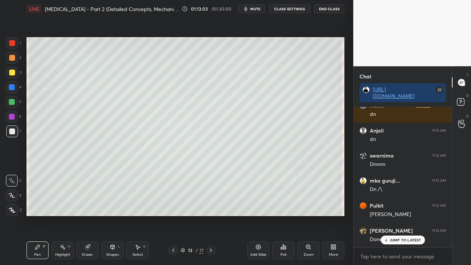
scroll to position [49264, 0]
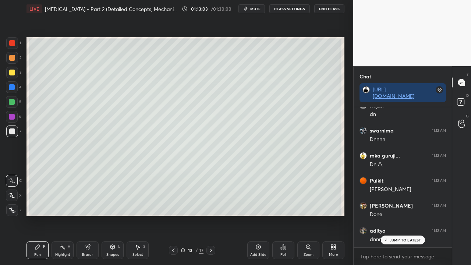
click at [213, 215] on icon at bounding box center [211, 250] width 6 height 6
click at [11, 72] on div at bounding box center [12, 73] width 6 height 6
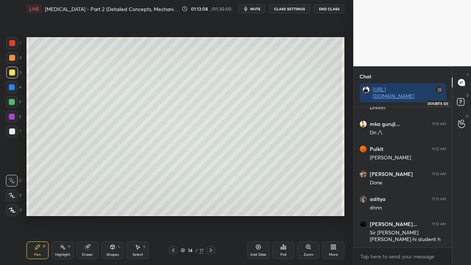
click at [462, 103] on rect at bounding box center [460, 102] width 7 height 7
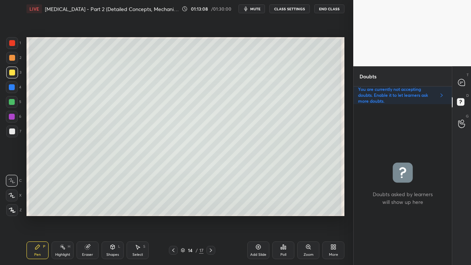
scroll to position [159, 96]
click at [14, 130] on div at bounding box center [12, 131] width 6 height 6
click at [467, 85] on div at bounding box center [461, 82] width 15 height 13
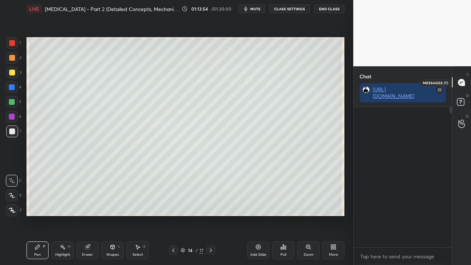
scroll to position [138, 96]
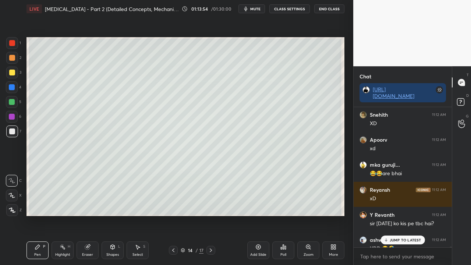
drag, startPoint x: 408, startPoint y: 239, endPoint x: 396, endPoint y: 241, distance: 12.7
click at [408, 215] on p "JUMP TO LATEST" at bounding box center [406, 240] width 32 height 4
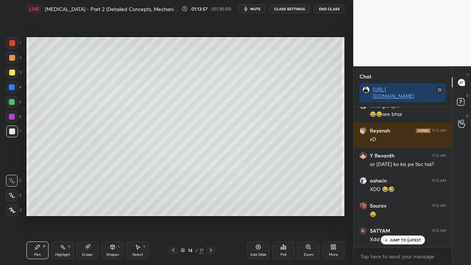
click at [465, 97] on icon at bounding box center [461, 102] width 13 height 13
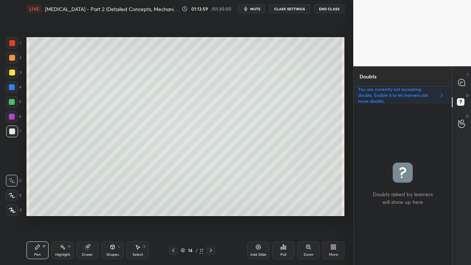
click at [13, 69] on div at bounding box center [12, 73] width 12 height 12
click at [15, 131] on div at bounding box center [12, 131] width 12 height 12
click at [12, 74] on div at bounding box center [12, 73] width 6 height 6
click at [11, 131] on div at bounding box center [12, 131] width 6 height 6
click at [466, 80] on div at bounding box center [461, 82] width 15 height 13
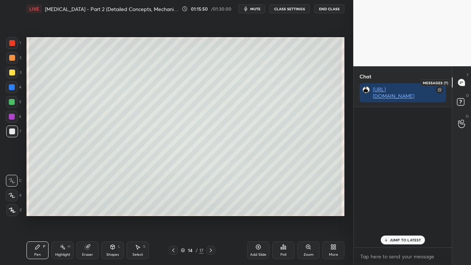
scroll to position [138, 96]
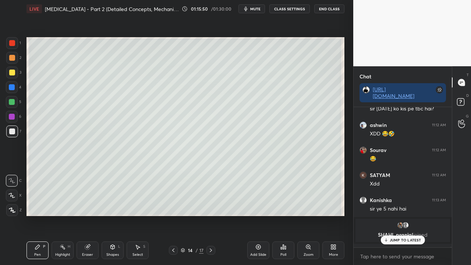
click at [397, 215] on p "JUMP TO LATEST" at bounding box center [406, 240] width 32 height 4
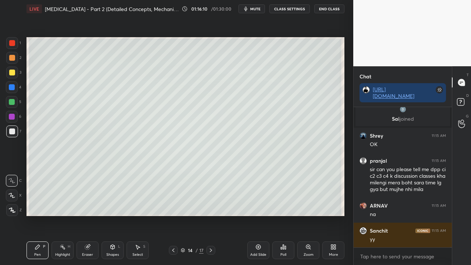
scroll to position [48708, 0]
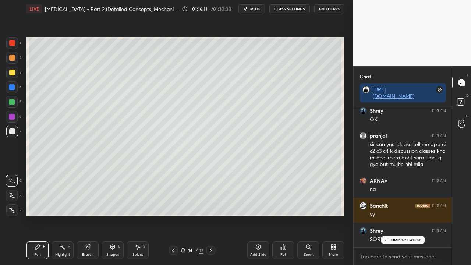
click at [462, 97] on icon at bounding box center [461, 102] width 13 height 13
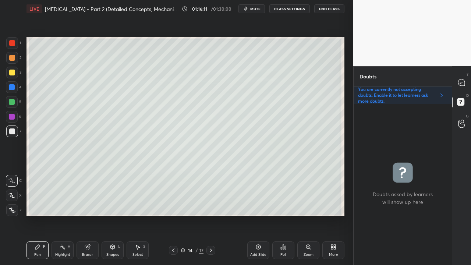
scroll to position [159, 96]
click at [463, 83] on icon at bounding box center [461, 82] width 7 height 7
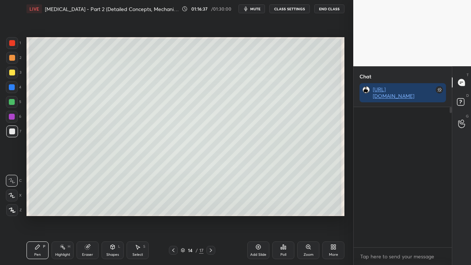
scroll to position [138, 96]
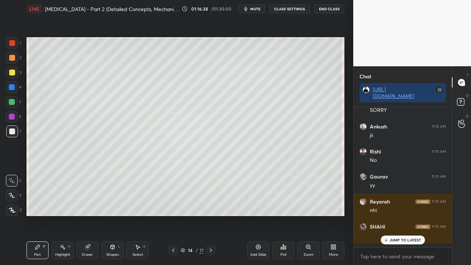
click at [400, 215] on div "JUMP TO LATEST" at bounding box center [403, 240] width 44 height 9
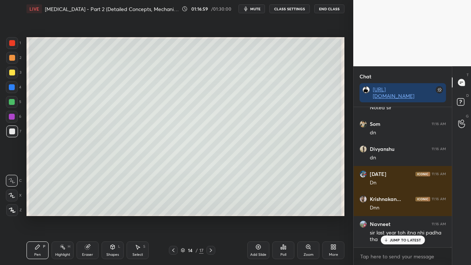
scroll to position [49463, 0]
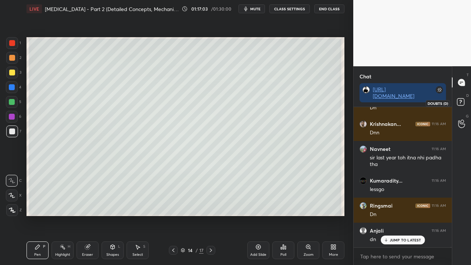
click at [462, 105] on rect at bounding box center [460, 102] width 7 height 7
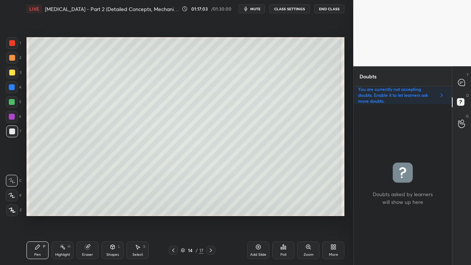
scroll to position [159, 96]
click at [459, 81] on icon at bounding box center [461, 82] width 7 height 7
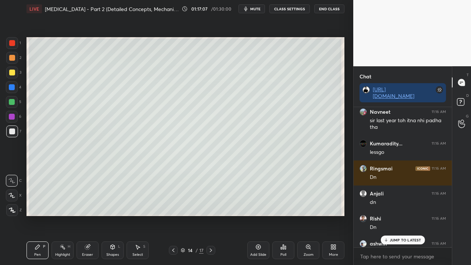
scroll to position [49538, 0]
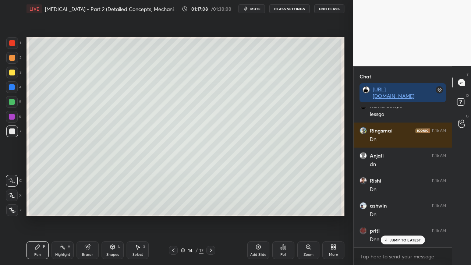
click at [396, 215] on p "JUMP TO LATEST" at bounding box center [406, 240] width 32 height 4
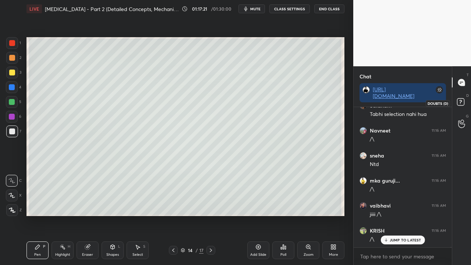
scroll to position [49895, 0]
click at [461, 102] on rect at bounding box center [460, 102] width 7 height 7
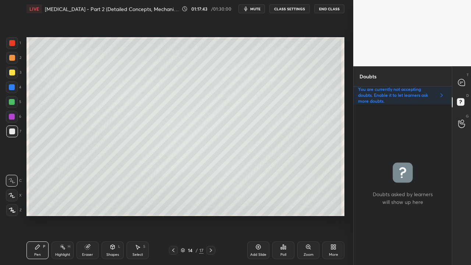
click at [460, 81] on icon at bounding box center [461, 82] width 7 height 7
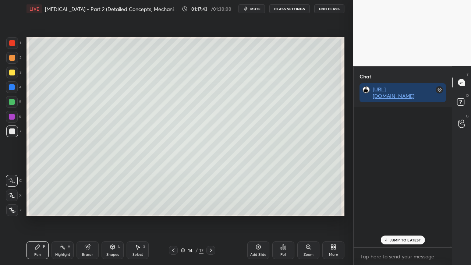
scroll to position [138, 96]
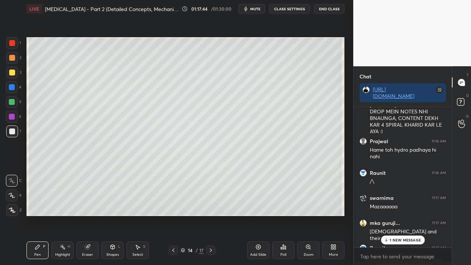
drag, startPoint x: 396, startPoint y: 240, endPoint x: 376, endPoint y: 247, distance: 21.3
click at [397, 215] on p "1 NEW MESSAGE" at bounding box center [405, 240] width 31 height 4
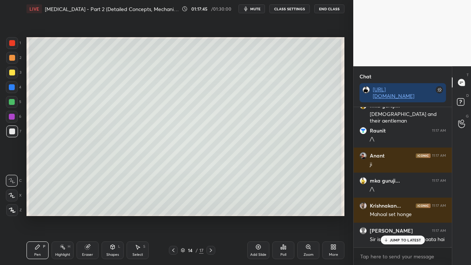
scroll to position [50447, 0]
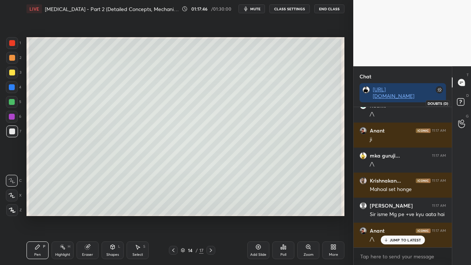
click at [465, 102] on icon at bounding box center [461, 102] width 13 height 13
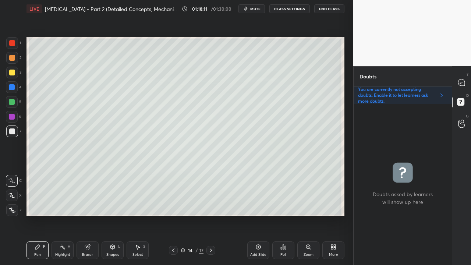
click at [171, 215] on icon at bounding box center [173, 250] width 6 height 6
click at [172, 215] on icon at bounding box center [173, 250] width 6 height 6
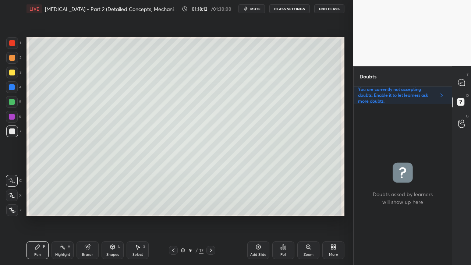
click at [172, 215] on icon at bounding box center [173, 250] width 6 height 6
click at [173, 215] on icon at bounding box center [173, 250] width 6 height 6
click at [210, 215] on div at bounding box center [210, 250] width 9 height 9
click at [213, 215] on icon at bounding box center [211, 250] width 6 height 6
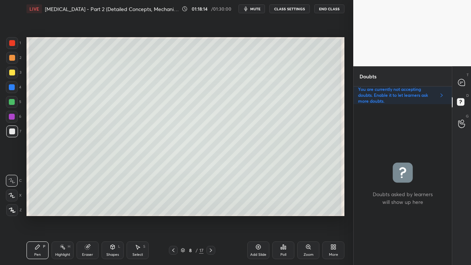
click at [213, 215] on icon at bounding box center [211, 250] width 6 height 6
click at [212, 215] on icon at bounding box center [211, 250] width 6 height 6
click at [211, 215] on icon at bounding box center [211, 250] width 6 height 6
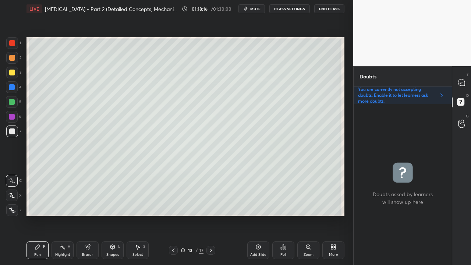
click at [212, 215] on div at bounding box center [210, 250] width 9 height 9
click at [173, 215] on icon at bounding box center [173, 250] width 6 height 6
click at [460, 80] on icon at bounding box center [461, 82] width 7 height 7
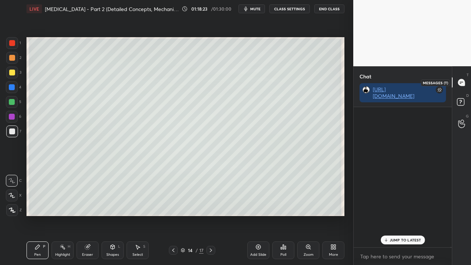
scroll to position [138, 96]
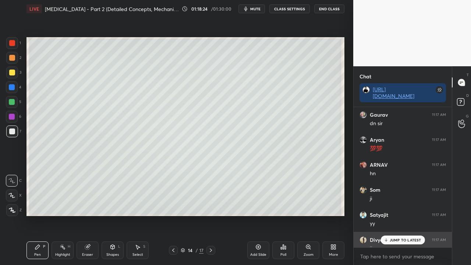
click at [394, 215] on div "ji" at bounding box center [408, 248] width 76 height 9
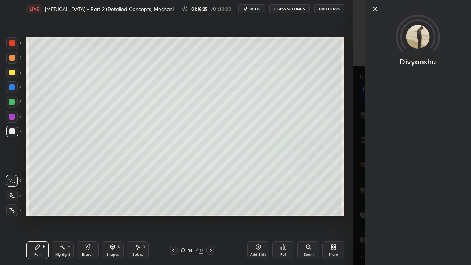
click at [361, 180] on div "Divyanshu" at bounding box center [412, 132] width 118 height 265
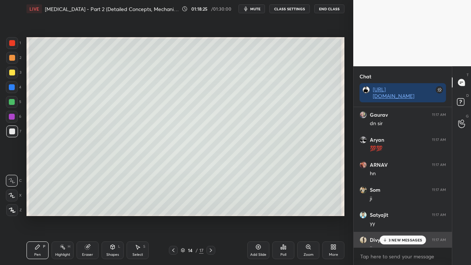
click at [392, 215] on div "Divyanshu 11:17 AM ji" at bounding box center [403, 244] width 98 height 25
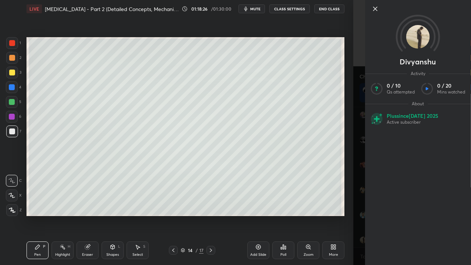
drag, startPoint x: 356, startPoint y: 231, endPoint x: 371, endPoint y: 238, distance: 17.0
click at [357, 215] on div "Divyanshu Activity 0 / 10 Qs attempted 0 / 20 Mins watched About Plus since Jul…" at bounding box center [412, 132] width 118 height 265
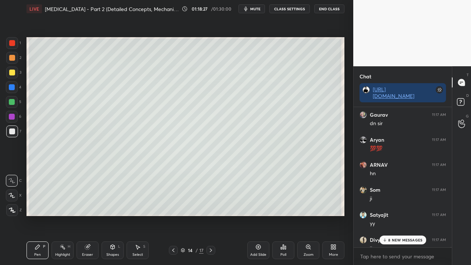
click at [398, 215] on p "8 NEW MESSAGES" at bounding box center [405, 240] width 34 height 4
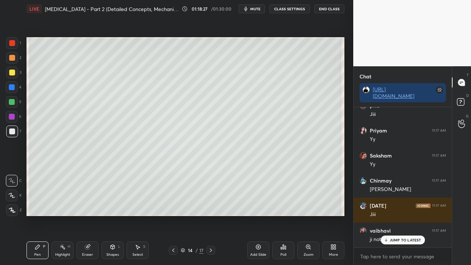
scroll to position [51471, 0]
click at [461, 101] on icon at bounding box center [461, 102] width 13 height 13
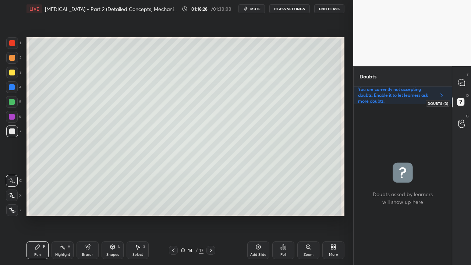
scroll to position [159, 96]
click at [210, 215] on icon at bounding box center [211, 250] width 6 height 6
click at [11, 71] on div at bounding box center [12, 73] width 6 height 6
click at [10, 71] on div at bounding box center [12, 73] width 6 height 6
click at [463, 80] on icon at bounding box center [461, 82] width 7 height 7
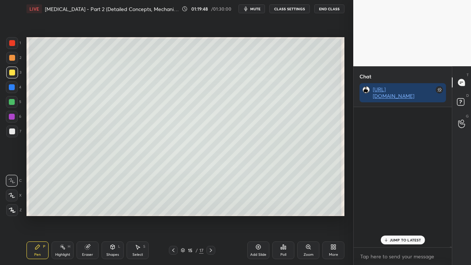
scroll to position [138, 96]
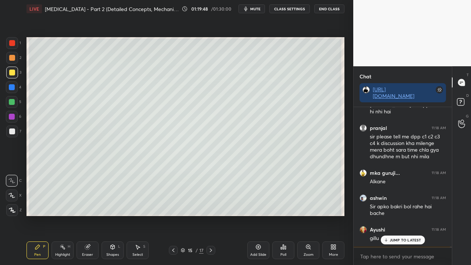
click at [394, 215] on p "JUMP TO LATEST" at bounding box center [406, 240] width 32 height 4
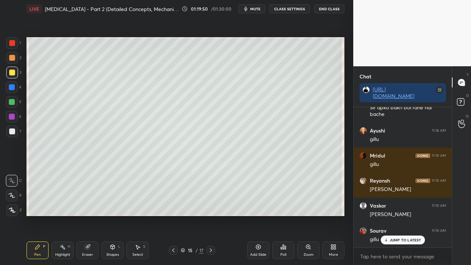
click at [11, 134] on div at bounding box center [12, 131] width 6 height 6
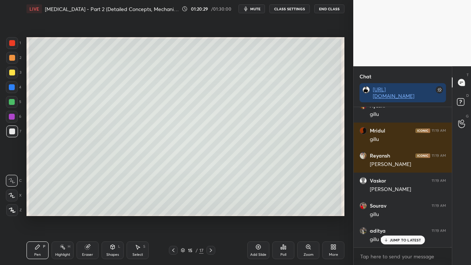
scroll to position [51905, 0]
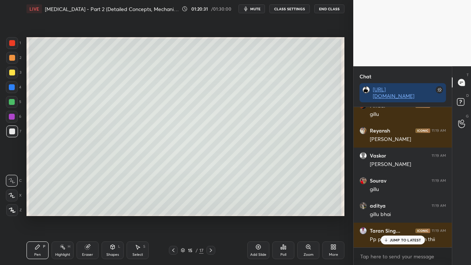
click at [177, 215] on div at bounding box center [173, 250] width 9 height 9
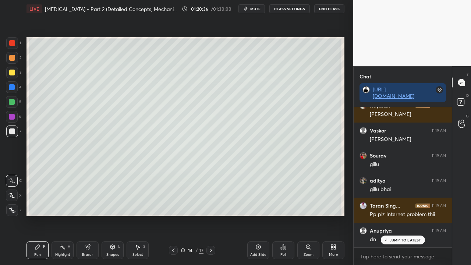
scroll to position [51955, 0]
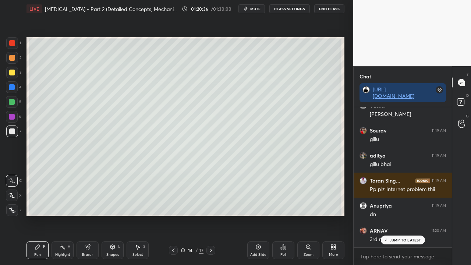
click at [258, 10] on span "mute" at bounding box center [255, 8] width 10 height 5
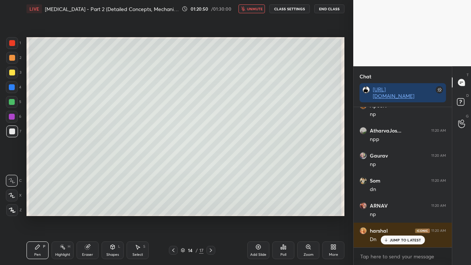
scroll to position [52437, 0]
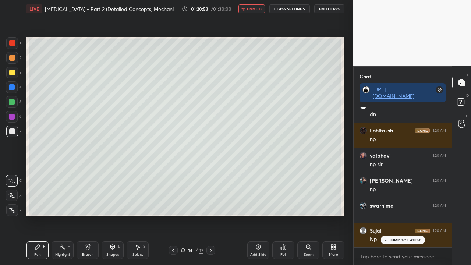
click at [258, 10] on span "unmute" at bounding box center [255, 8] width 16 height 5
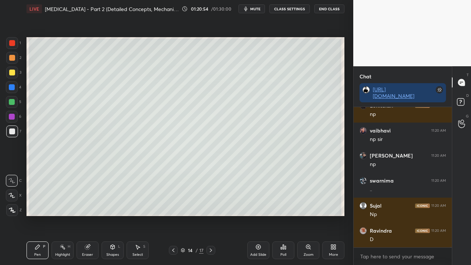
click at [208, 215] on div at bounding box center [210, 250] width 9 height 9
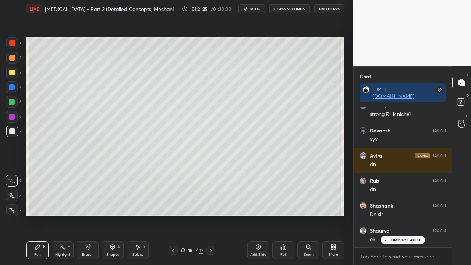
scroll to position [53238, 0]
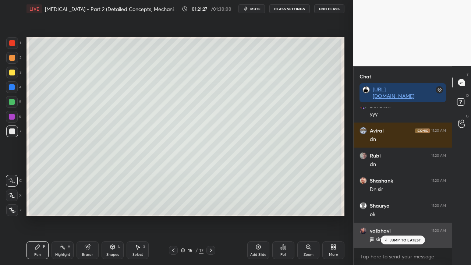
click at [399, 215] on p "JUMP TO LATEST" at bounding box center [406, 240] width 32 height 4
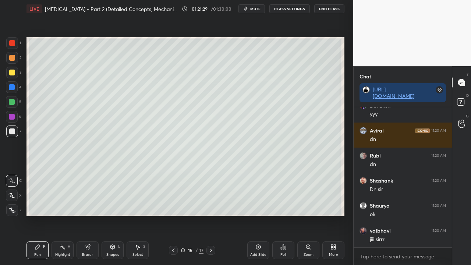
click at [208, 215] on icon at bounding box center [211, 250] width 6 height 6
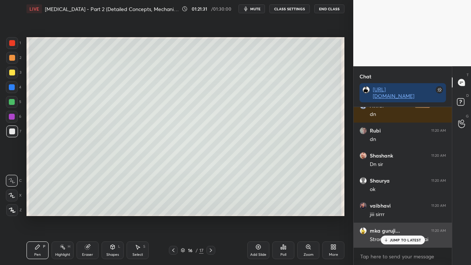
drag, startPoint x: 405, startPoint y: 240, endPoint x: 392, endPoint y: 240, distance: 13.2
click at [406, 215] on p "JUMP TO LATEST" at bounding box center [406, 240] width 32 height 4
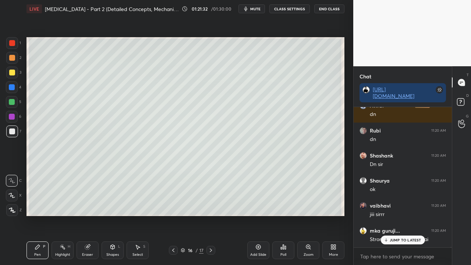
scroll to position [53288, 0]
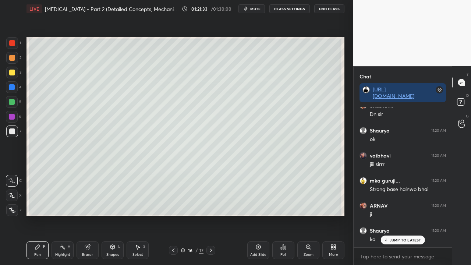
click at [173, 215] on icon at bounding box center [173, 250] width 6 height 6
click at [211, 215] on icon at bounding box center [211, 250] width 2 height 4
click at [210, 215] on icon at bounding box center [211, 250] width 6 height 6
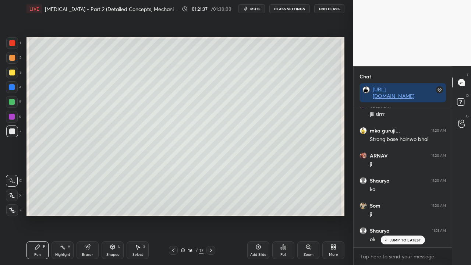
click at [10, 74] on div at bounding box center [12, 73] width 6 height 6
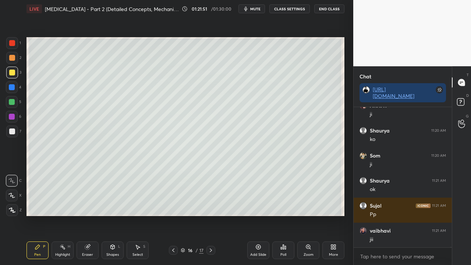
scroll to position [53438, 0]
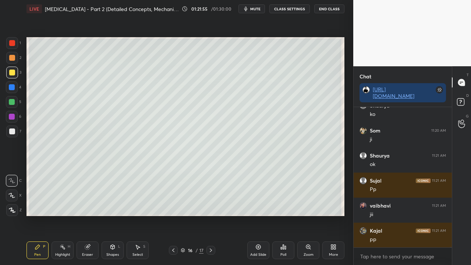
click at [171, 215] on icon at bounding box center [173, 250] width 6 height 6
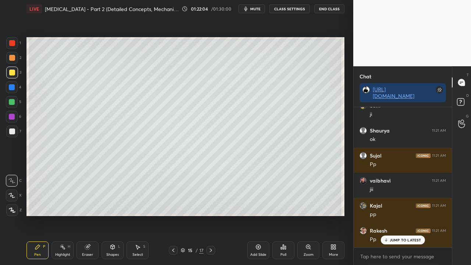
click at [396, 215] on p "JUMP TO LATEST" at bounding box center [406, 240] width 32 height 4
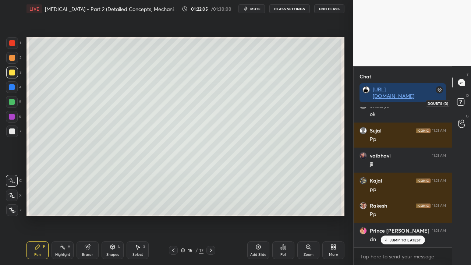
click at [461, 101] on rect at bounding box center [460, 102] width 7 height 7
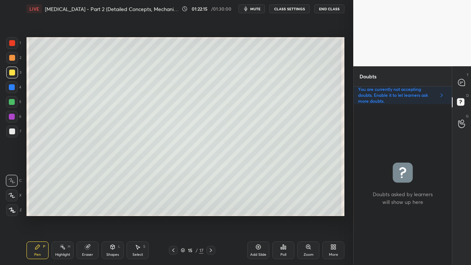
click at [211, 215] on icon at bounding box center [211, 250] width 6 height 6
click at [14, 125] on div "1 2 3 4 5 6 7" at bounding box center [13, 88] width 15 height 103
click at [11, 131] on div at bounding box center [12, 131] width 6 height 6
click at [465, 82] on icon at bounding box center [462, 83] width 8 height 8
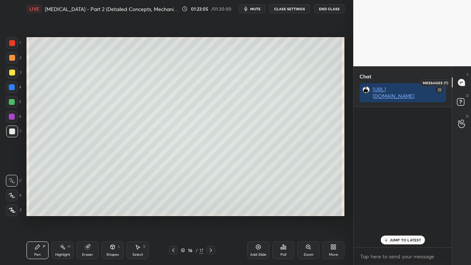
scroll to position [138, 96]
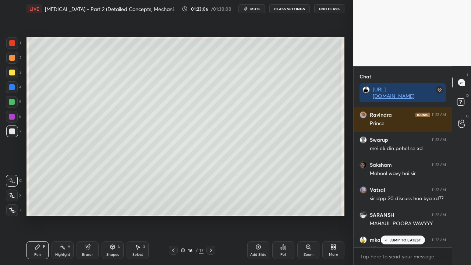
click at [396, 215] on p "JUMP TO LATEST" at bounding box center [406, 240] width 32 height 4
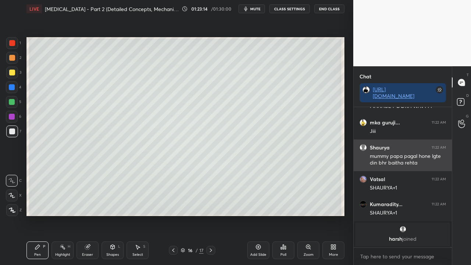
scroll to position [54242, 0]
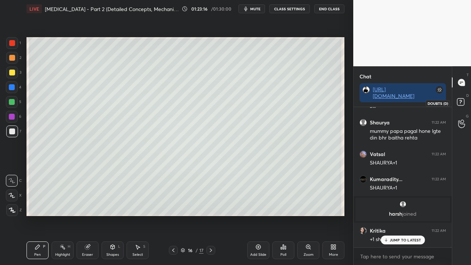
click at [463, 104] on rect at bounding box center [460, 102] width 7 height 7
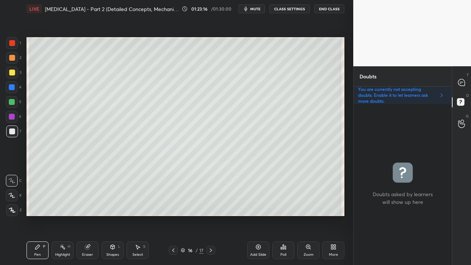
scroll to position [159, 96]
click at [464, 79] on icon at bounding box center [462, 83] width 8 height 8
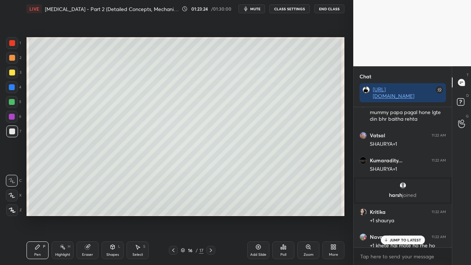
scroll to position [54292, 0]
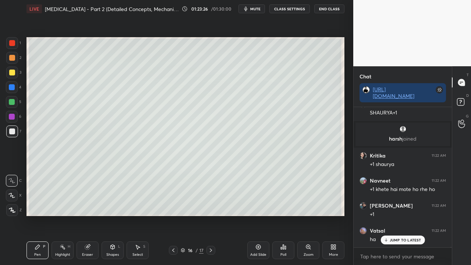
click at [402, 215] on p "JUMP TO LATEST" at bounding box center [406, 240] width 32 height 4
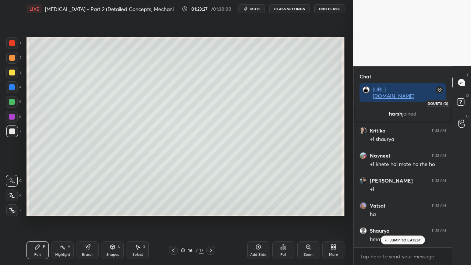
click at [464, 101] on icon at bounding box center [461, 102] width 13 height 13
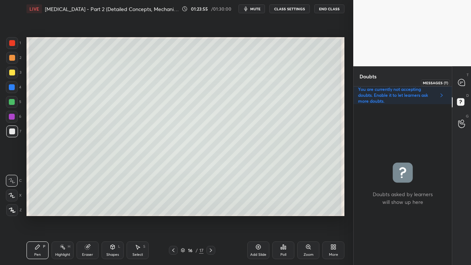
click at [465, 80] on icon at bounding box center [462, 83] width 8 height 8
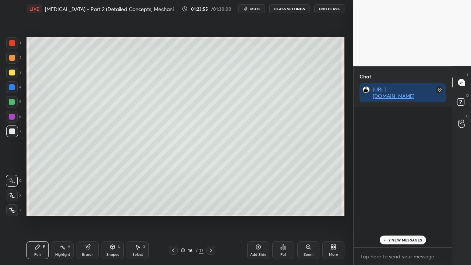
scroll to position [138, 96]
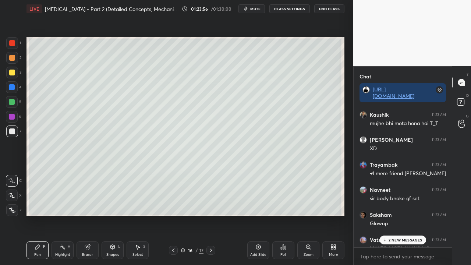
click at [396, 215] on p "2 NEW MESSAGES" at bounding box center [406, 240] width 34 height 4
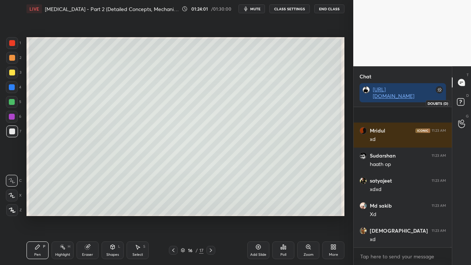
scroll to position [56496, 0]
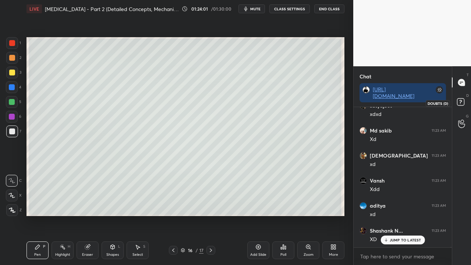
click at [463, 102] on rect at bounding box center [460, 102] width 7 height 7
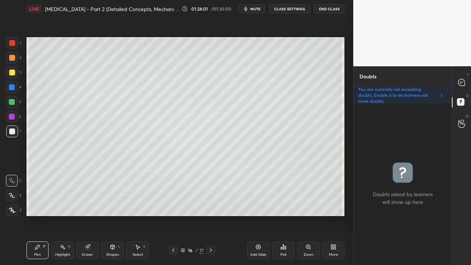
scroll to position [159, 96]
click at [13, 71] on div at bounding box center [12, 73] width 6 height 6
click at [7, 132] on div at bounding box center [12, 131] width 12 height 12
click at [464, 86] on icon at bounding box center [462, 83] width 8 height 8
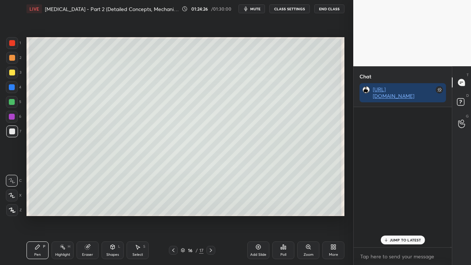
scroll to position [138, 96]
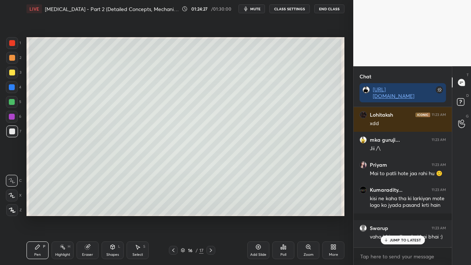
click at [400, 215] on p "JUMP TO LATEST" at bounding box center [406, 240] width 32 height 4
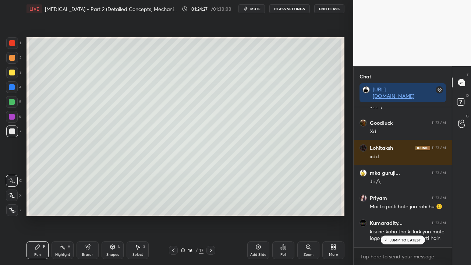
scroll to position [56848, 0]
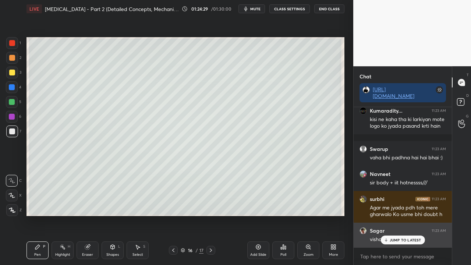
click at [403, 215] on p "JUMP TO LATEST" at bounding box center [406, 240] width 32 height 4
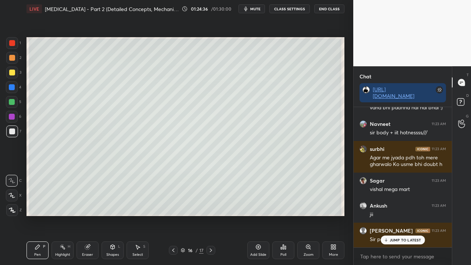
scroll to position [56923, 0]
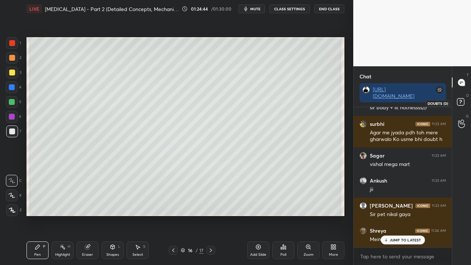
click at [464, 100] on icon at bounding box center [461, 102] width 13 height 13
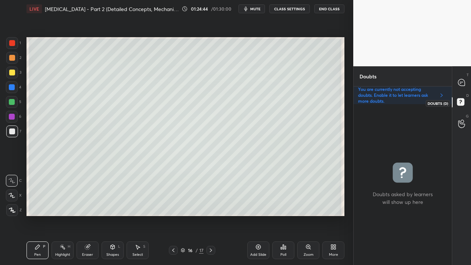
scroll to position [159, 96]
drag, startPoint x: 467, startPoint y: 80, endPoint x: 467, endPoint y: 76, distance: 4.4
click at [468, 80] on div at bounding box center [461, 82] width 15 height 13
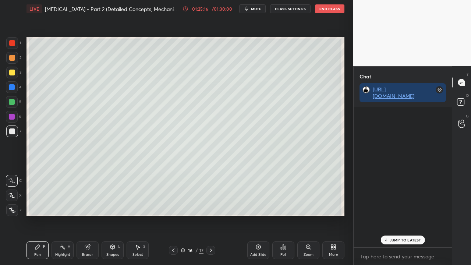
scroll to position [138, 96]
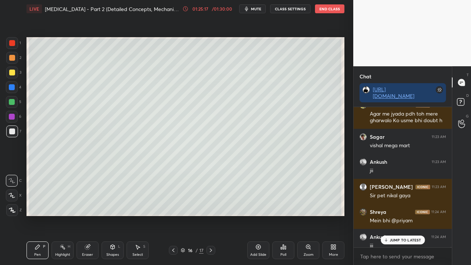
click at [390, 215] on p "JUMP TO LATEST" at bounding box center [406, 240] width 32 height 4
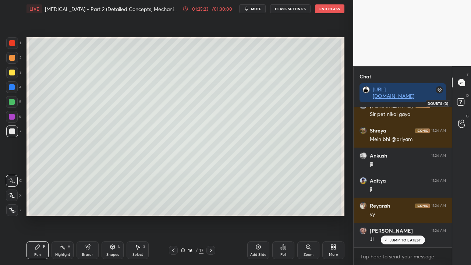
scroll to position [57123, 0]
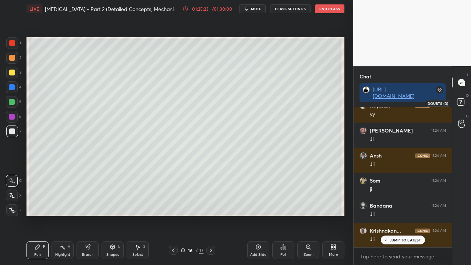
click at [463, 103] on rect at bounding box center [460, 102] width 7 height 7
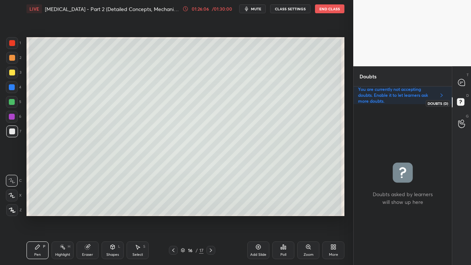
click at [466, 80] on div at bounding box center [461, 82] width 15 height 13
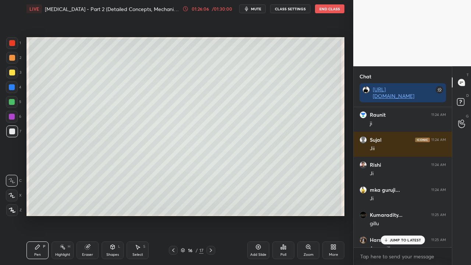
scroll to position [138, 96]
click at [392, 215] on p "JUMP TO LATEST" at bounding box center [406, 240] width 32 height 4
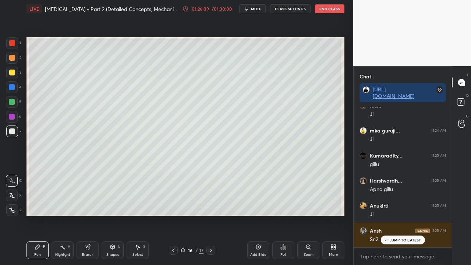
click at [463, 100] on rect at bounding box center [460, 102] width 7 height 7
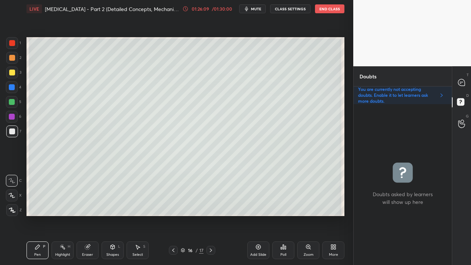
scroll to position [159, 96]
click at [465, 80] on div at bounding box center [461, 82] width 15 height 13
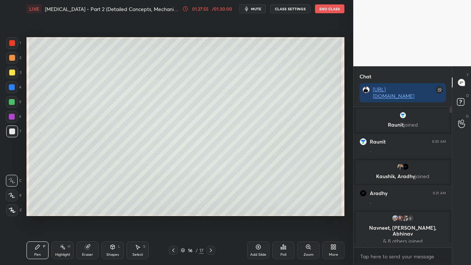
scroll to position [138, 96]
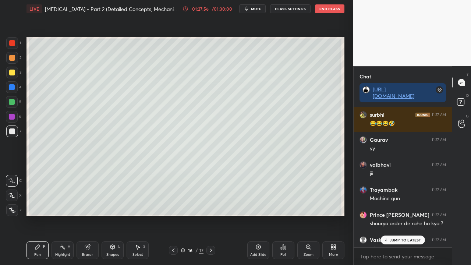
click at [395, 215] on p "JUMP TO LATEST" at bounding box center [406, 240] width 32 height 4
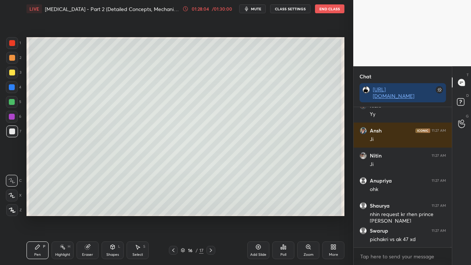
scroll to position [58840, 0]
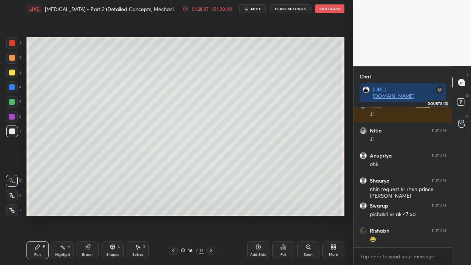
click at [462, 101] on rect at bounding box center [460, 102] width 7 height 7
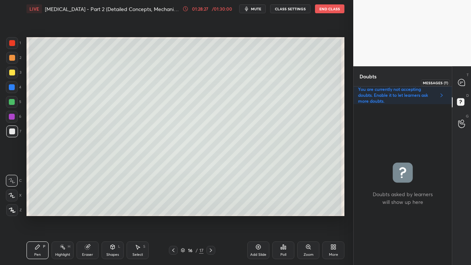
click at [465, 80] on icon at bounding box center [462, 83] width 8 height 8
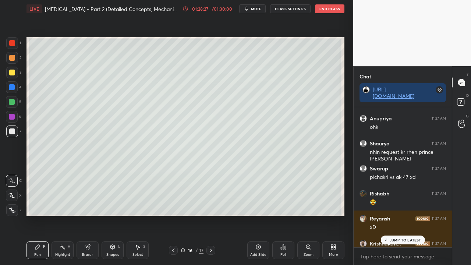
scroll to position [138, 96]
click at [405, 215] on p "JUMP TO LATEST" at bounding box center [406, 240] width 32 height 4
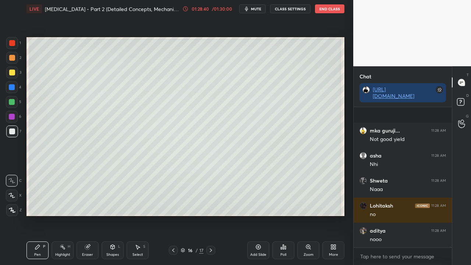
scroll to position [59848, 0]
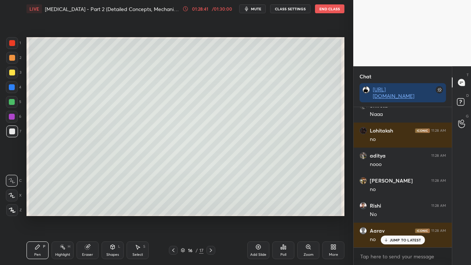
click at [464, 94] on div "D Doubts (D)" at bounding box center [461, 103] width 19 height 21
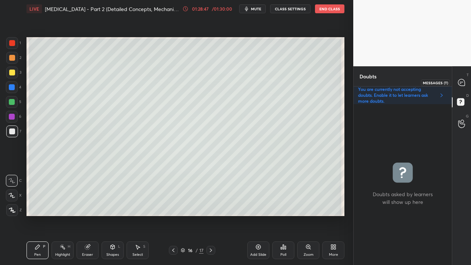
click at [466, 82] on div at bounding box center [461, 82] width 15 height 13
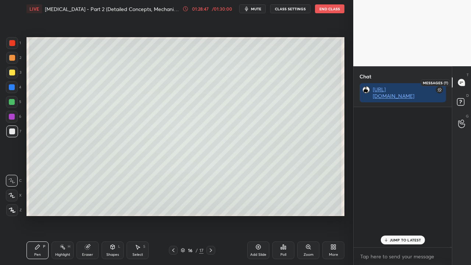
scroll to position [138, 96]
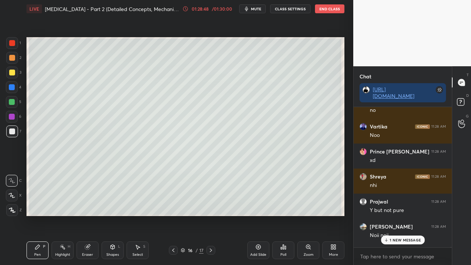
click at [393, 215] on p "1 NEW MESSAGE" at bounding box center [405, 240] width 31 height 4
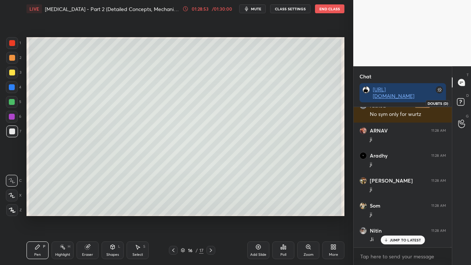
click at [467, 100] on icon at bounding box center [461, 102] width 13 height 13
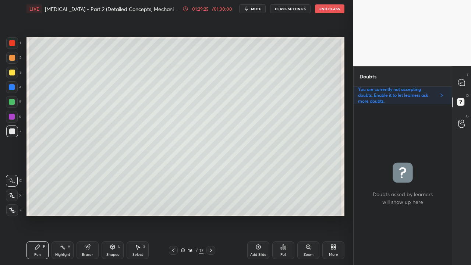
click at [463, 79] on icon at bounding box center [462, 83] width 8 height 8
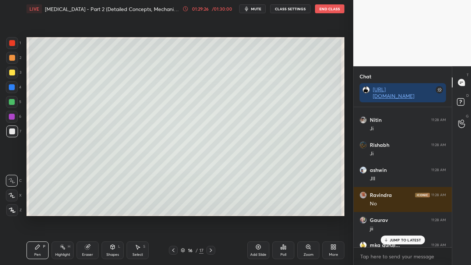
click at [400, 215] on p "JUMP TO LATEST" at bounding box center [406, 240] width 32 height 4
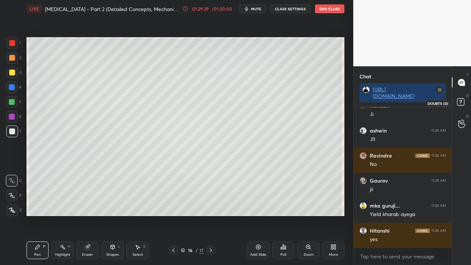
click at [464, 101] on rect at bounding box center [460, 102] width 7 height 7
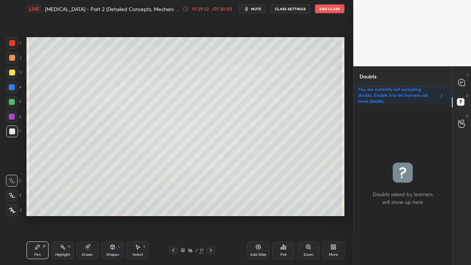
click at [256, 9] on span "mute" at bounding box center [256, 8] width 10 height 5
click at [255, 9] on span "unmute" at bounding box center [256, 8] width 16 height 5
click at [469, 83] on div "T Messages (T)" at bounding box center [461, 82] width 19 height 21
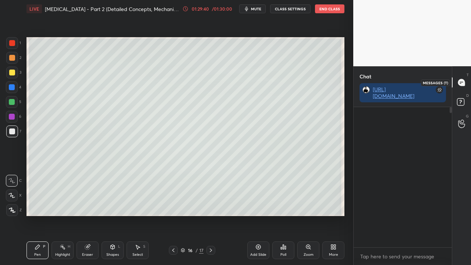
scroll to position [138, 96]
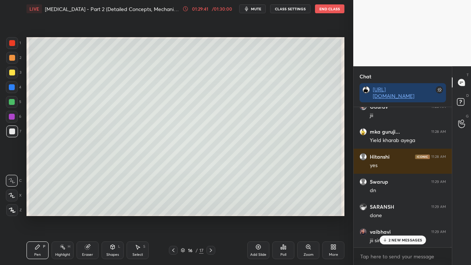
drag, startPoint x: 392, startPoint y: 239, endPoint x: 384, endPoint y: 240, distance: 7.4
click at [390, 215] on p "2 NEW MESSAGES" at bounding box center [406, 240] width 34 height 4
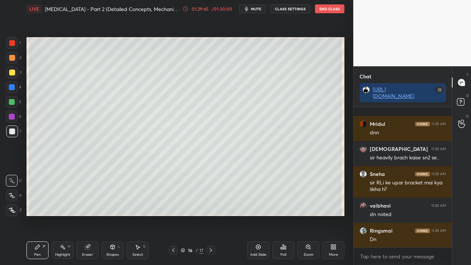
scroll to position [60555, 0]
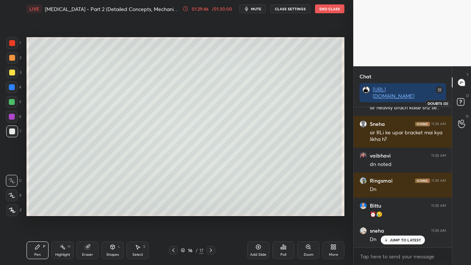
click at [461, 100] on rect at bounding box center [460, 102] width 7 height 7
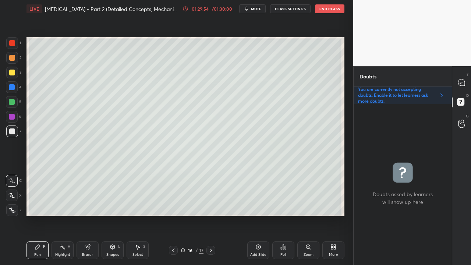
click at [462, 81] on icon at bounding box center [461, 82] width 7 height 7
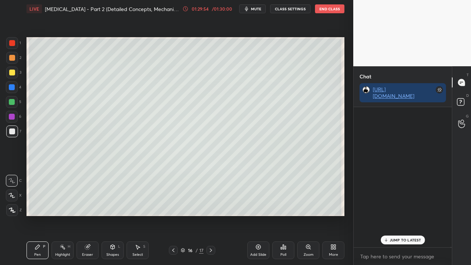
scroll to position [138, 96]
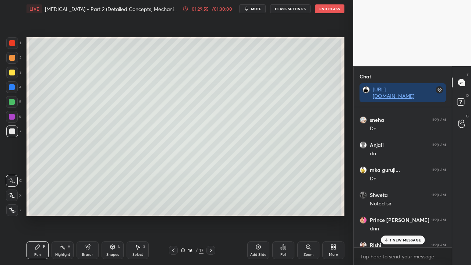
drag, startPoint x: 400, startPoint y: 241, endPoint x: 389, endPoint y: 246, distance: 12.5
click at [400, 215] on p "1 NEW MESSAGE" at bounding box center [405, 240] width 31 height 4
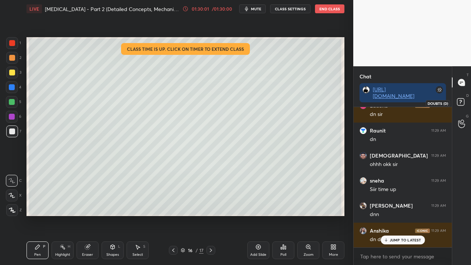
scroll to position [60887, 0]
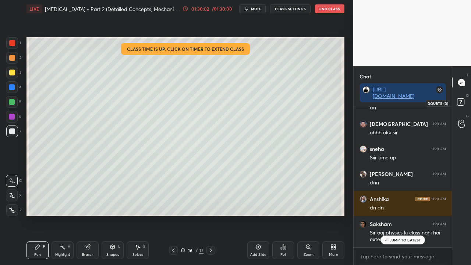
click at [463, 102] on rect at bounding box center [460, 102] width 7 height 7
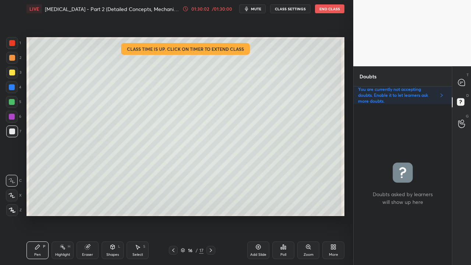
scroll to position [159, 96]
click at [461, 82] on icon at bounding box center [461, 82] width 7 height 7
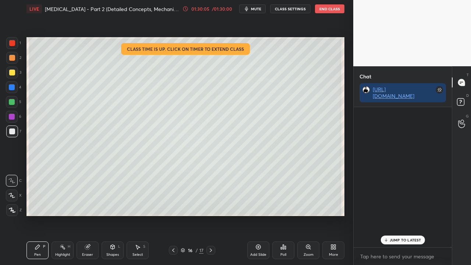
scroll to position [60998, 0]
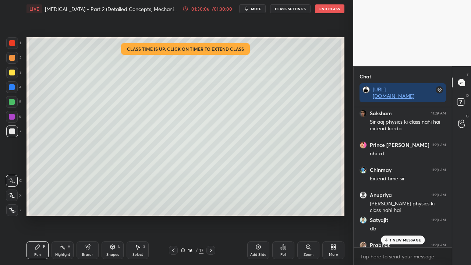
click at [398, 215] on div "Anshika 11:29 AM dn dn Saksham 11:29 AM Sir aaj physics ki class nahi hai exten…" at bounding box center [403, 177] width 98 height 140
click at [413, 215] on div "1 NEW MESSAGE" at bounding box center [403, 240] width 44 height 9
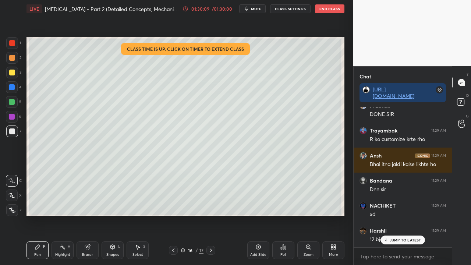
click at [408, 215] on p "JUMP TO LATEST" at bounding box center [406, 240] width 32 height 4
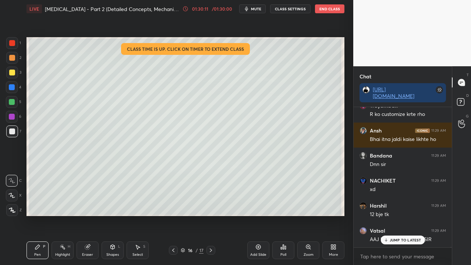
click at [396, 215] on p "JUMP TO LATEST" at bounding box center [406, 240] width 32 height 4
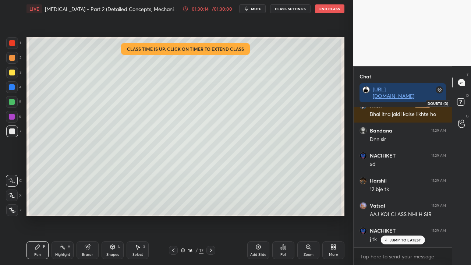
click at [462, 103] on rect at bounding box center [460, 102] width 7 height 7
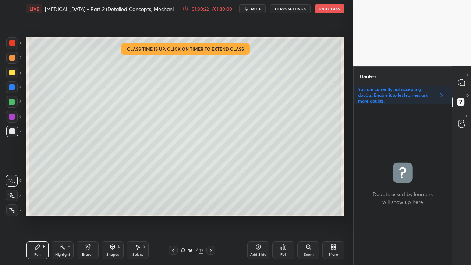
click at [213, 8] on div "/ 01:30:00" at bounding box center [221, 9] width 23 height 4
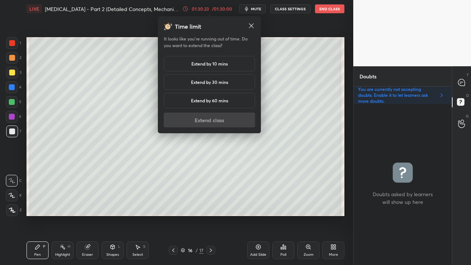
click at [195, 80] on h5 "Extend by 30 mins" at bounding box center [209, 82] width 37 height 7
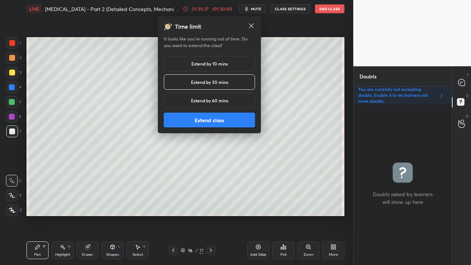
click at [211, 120] on button "Extend class" at bounding box center [209, 120] width 91 height 15
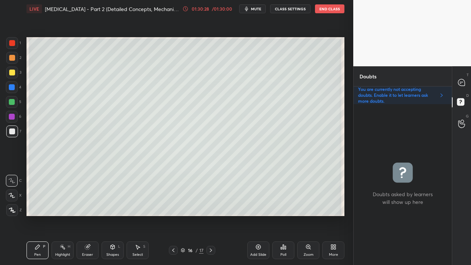
click at [465, 81] on div at bounding box center [461, 82] width 15 height 13
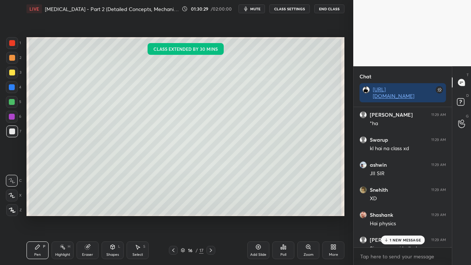
click at [400, 215] on p "1 NEW MESSAGE" at bounding box center [405, 240] width 31 height 4
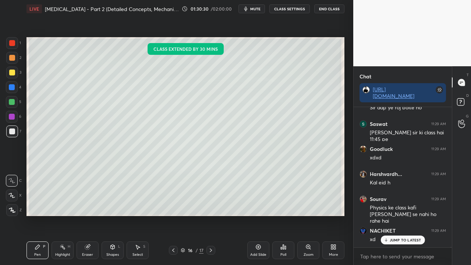
click at [405, 215] on p "JUMP TO LATEST" at bounding box center [406, 240] width 32 height 4
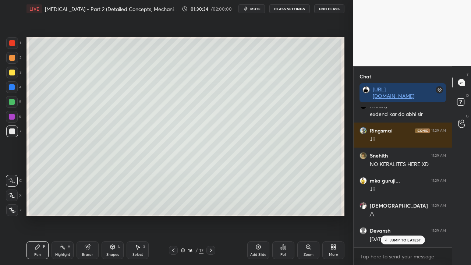
click at [404, 215] on p "JUMP TO LATEST" at bounding box center [406, 240] width 32 height 4
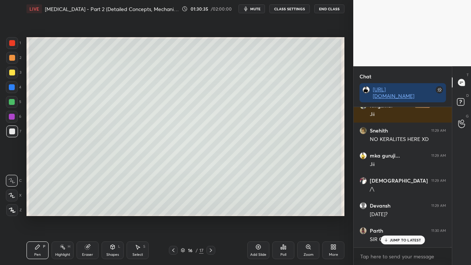
drag, startPoint x: 404, startPoint y: 241, endPoint x: 384, endPoint y: 252, distance: 23.1
click at [404, 215] on p "JUMP TO LATEST" at bounding box center [406, 240] width 32 height 4
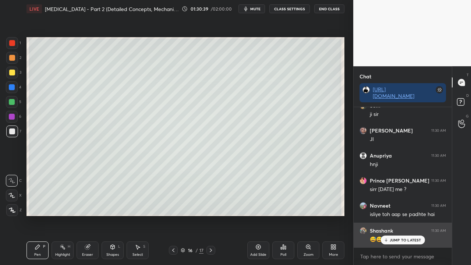
click at [404, 215] on p "JUMP TO LATEST" at bounding box center [406, 240] width 32 height 4
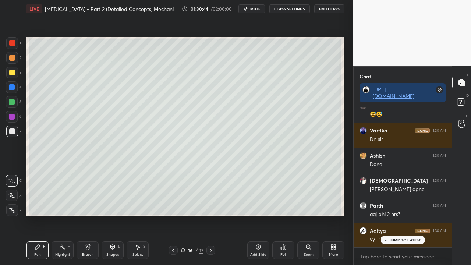
click at [406, 215] on p "JUMP TO LATEST" at bounding box center [406, 240] width 32 height 4
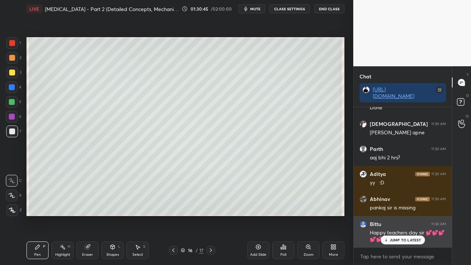
click at [399, 215] on p "JUMP TO LATEST" at bounding box center [406, 240] width 32 height 4
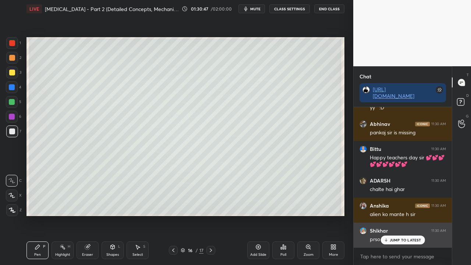
click at [392, 215] on div "JUMP TO LATEST" at bounding box center [403, 240] width 44 height 9
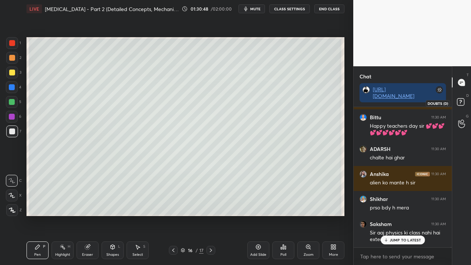
click at [463, 101] on rect at bounding box center [460, 102] width 7 height 7
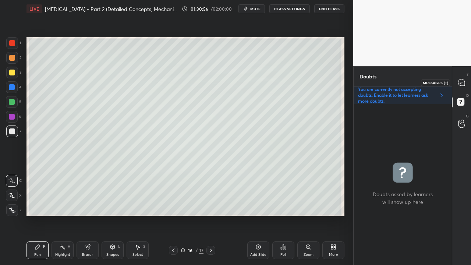
click at [463, 81] on icon at bounding box center [461, 82] width 7 height 7
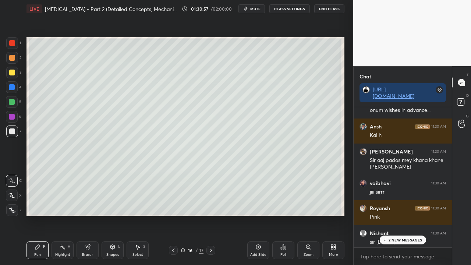
click at [399, 215] on div "2 NEW MESSAGES" at bounding box center [402, 240] width 46 height 9
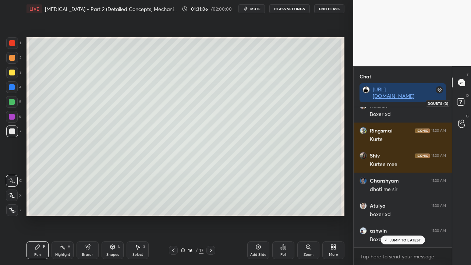
click at [464, 102] on icon at bounding box center [461, 102] width 13 height 13
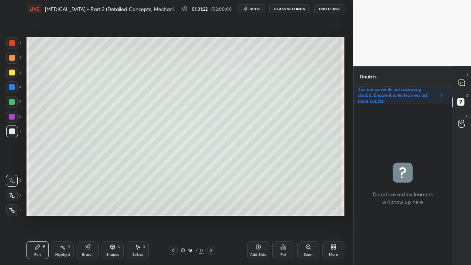
click at [466, 79] on div at bounding box center [461, 82] width 15 height 13
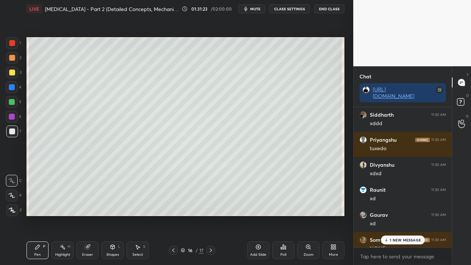
drag, startPoint x: 393, startPoint y: 242, endPoint x: 357, endPoint y: 252, distance: 37.5
click at [393, 215] on div "1 NEW MESSAGE" at bounding box center [403, 240] width 44 height 9
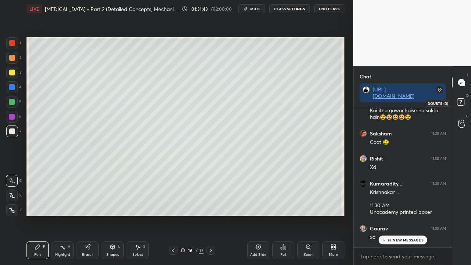
click at [463, 103] on rect at bounding box center [460, 102] width 7 height 7
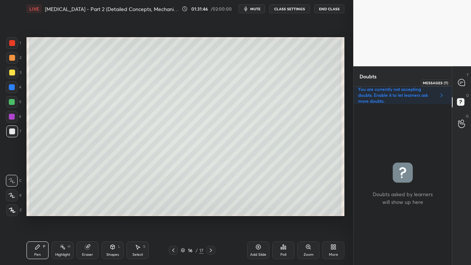
click at [463, 82] on icon at bounding box center [462, 83] width 8 height 8
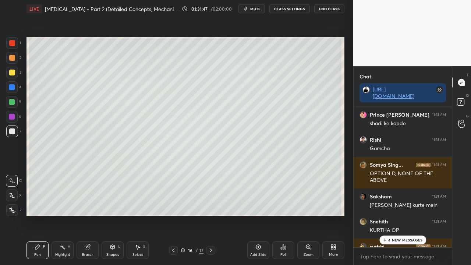
click at [400, 215] on p "4 NEW MESSAGES" at bounding box center [405, 240] width 34 height 4
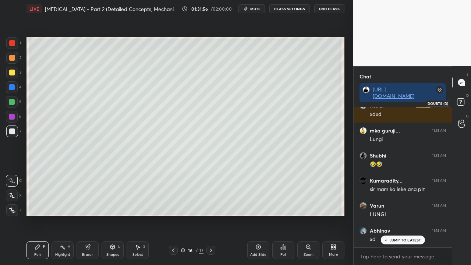
click at [462, 99] on rect at bounding box center [460, 102] width 7 height 7
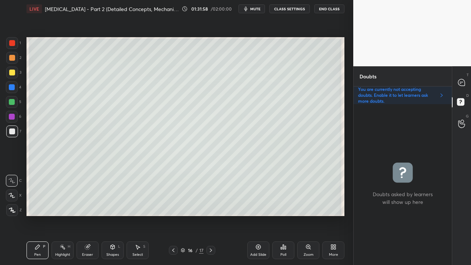
click at [211, 215] on icon at bounding box center [211, 250] width 2 height 4
click at [11, 71] on div at bounding box center [12, 73] width 6 height 6
click at [12, 72] on div at bounding box center [12, 73] width 6 height 6
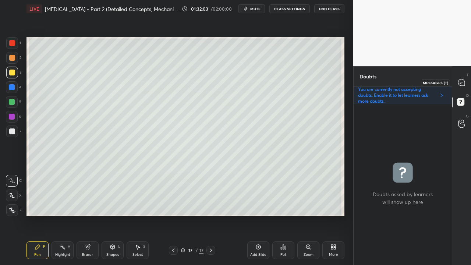
click at [465, 78] on div at bounding box center [461, 82] width 15 height 13
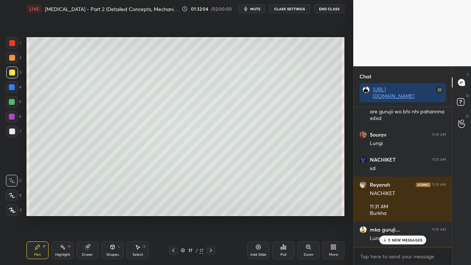
click at [393, 215] on p "5 NEW MESSAGES" at bounding box center [405, 240] width 34 height 4
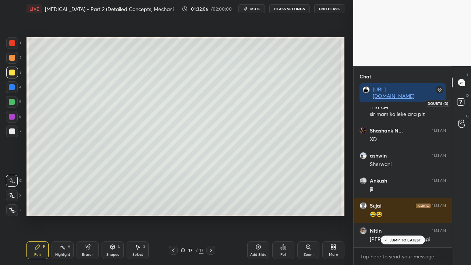
click at [465, 102] on icon at bounding box center [461, 102] width 13 height 13
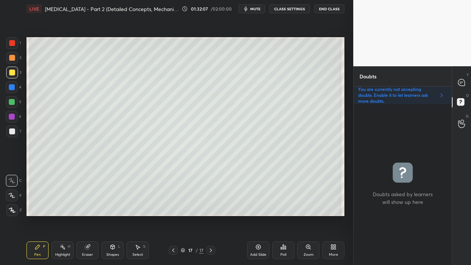
click at [14, 131] on div at bounding box center [12, 131] width 6 height 6
click at [173, 215] on icon at bounding box center [173, 250] width 6 height 6
click at [210, 215] on icon at bounding box center [211, 250] width 6 height 6
click at [461, 83] on icon at bounding box center [462, 83] width 8 height 8
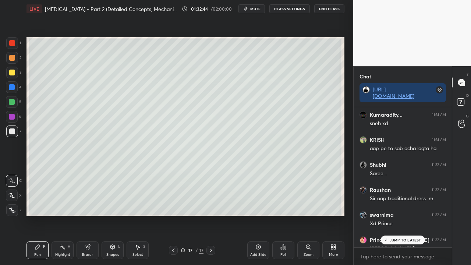
scroll to position [138, 96]
click at [400, 215] on p "JUMP TO LATEST" at bounding box center [406, 240] width 32 height 4
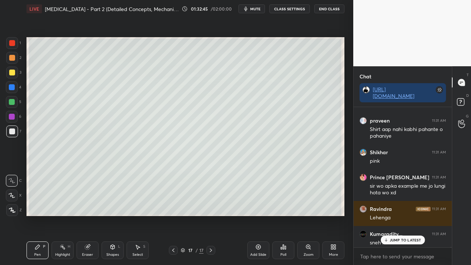
scroll to position [71916, 0]
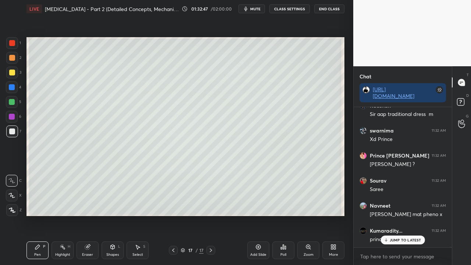
click at [13, 72] on div at bounding box center [12, 73] width 6 height 6
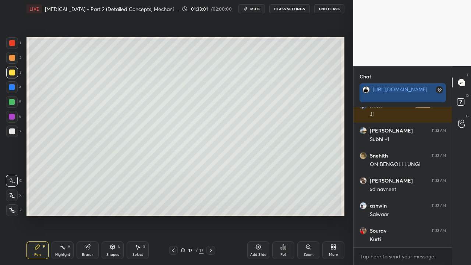
scroll to position [72118, 0]
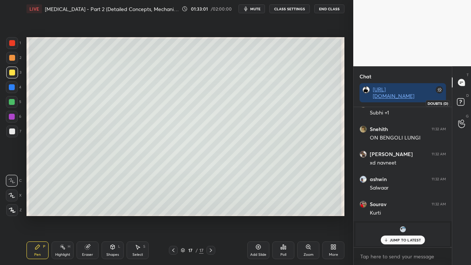
click at [463, 100] on rect at bounding box center [460, 102] width 7 height 7
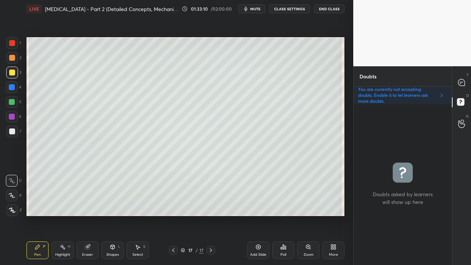
click at [171, 215] on div "Pen P Highlight H Eraser Shapes L Select S 17 / 17 Add Slide Poll Zoom More" at bounding box center [185, 250] width 318 height 29
click at [171, 215] on icon at bounding box center [173, 250] width 6 height 6
drag, startPoint x: 213, startPoint y: 250, endPoint x: 210, endPoint y: 238, distance: 12.5
click at [213, 215] on icon at bounding box center [211, 250] width 6 height 6
drag, startPoint x: 90, startPoint y: 249, endPoint x: 93, endPoint y: 227, distance: 22.4
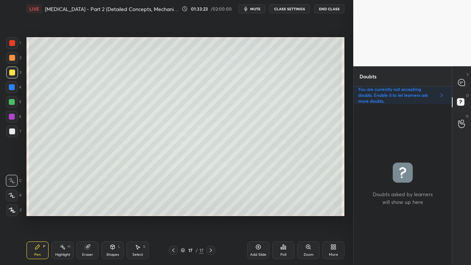
click at [91, 215] on div "Eraser" at bounding box center [88, 250] width 22 height 18
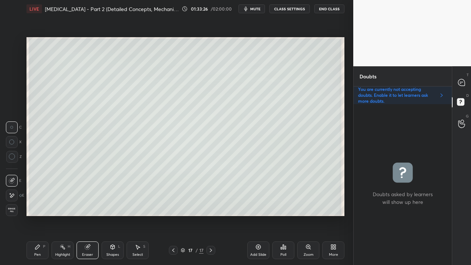
click at [43, 215] on div "Pen P" at bounding box center [37, 250] width 22 height 18
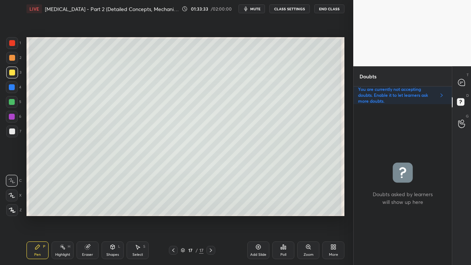
click at [466, 77] on div at bounding box center [461, 82] width 15 height 13
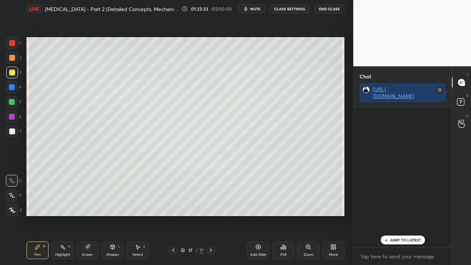
scroll to position [138, 96]
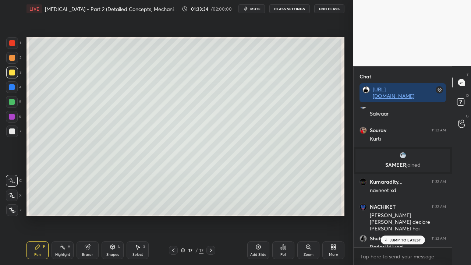
click at [402, 215] on p "JUMP TO LATEST" at bounding box center [406, 240] width 32 height 4
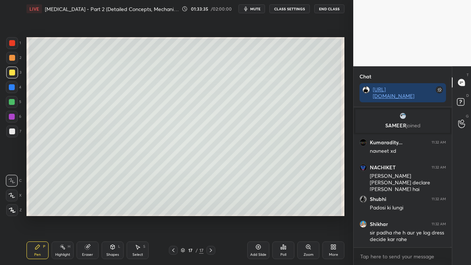
scroll to position [67155, 0]
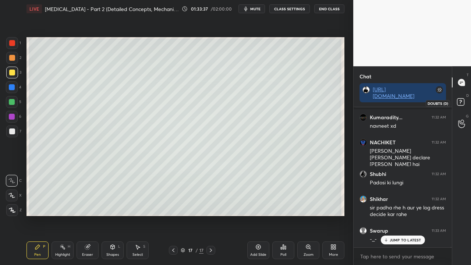
drag, startPoint x: 464, startPoint y: 100, endPoint x: 468, endPoint y: 97, distance: 5.0
click at [464, 100] on icon at bounding box center [461, 102] width 13 height 13
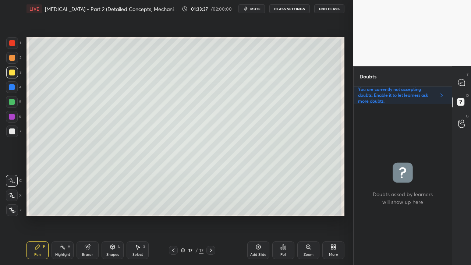
scroll to position [159, 96]
click at [464, 79] on icon at bounding box center [462, 83] width 8 height 8
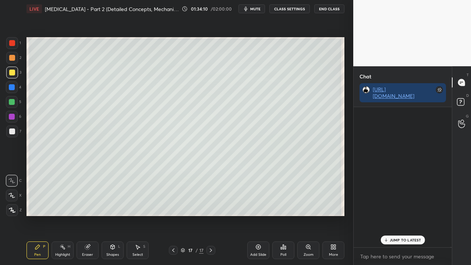
scroll to position [138, 96]
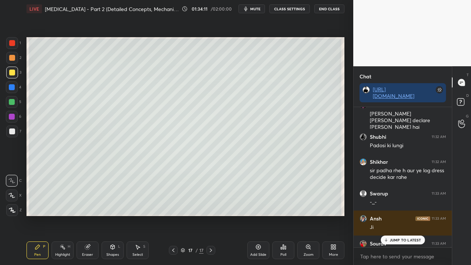
click at [394, 215] on p "JUMP TO LATEST" at bounding box center [406, 240] width 32 height 4
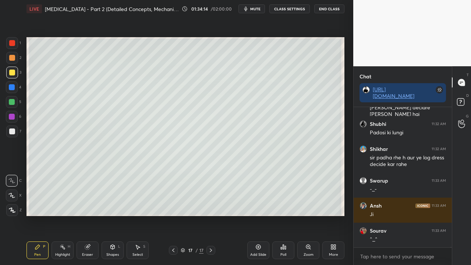
click at [13, 134] on div at bounding box center [12, 131] width 6 height 6
click at [13, 133] on div at bounding box center [12, 131] width 6 height 6
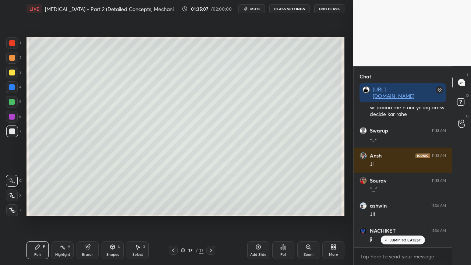
scroll to position [67280, 0]
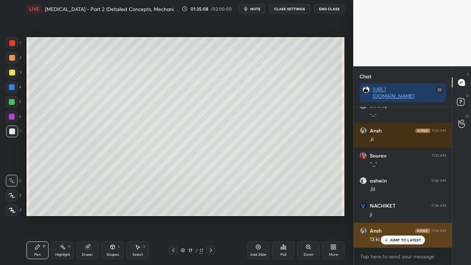
click at [403, 215] on p "JUMP TO LATEST" at bounding box center [406, 240] width 32 height 4
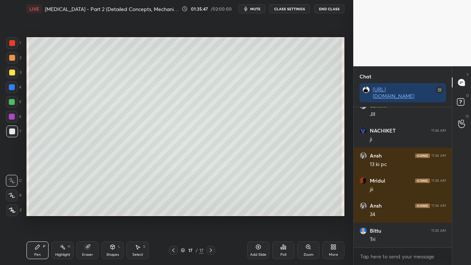
scroll to position [67380, 0]
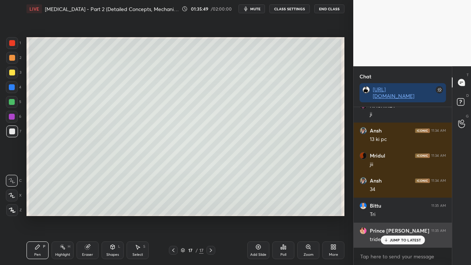
click at [404, 215] on p "JUMP TO LATEST" at bounding box center [406, 240] width 32 height 4
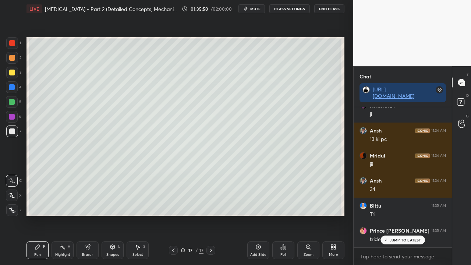
scroll to position [67405, 0]
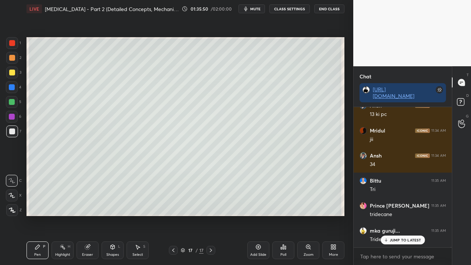
click at [13, 69] on div at bounding box center [12, 73] width 12 height 12
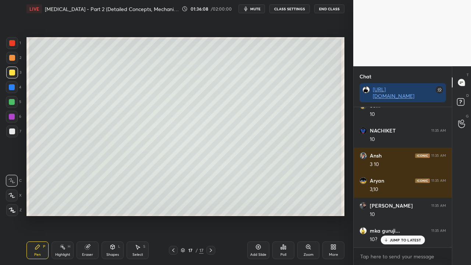
scroll to position [67880, 0]
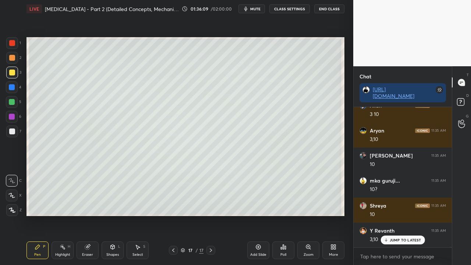
drag, startPoint x: 87, startPoint y: 252, endPoint x: 166, endPoint y: 217, distance: 86.8
click at [88, 215] on div "Eraser" at bounding box center [87, 255] width 11 height 4
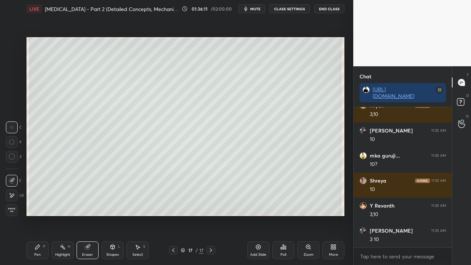
click at [40, 215] on div "Pen P" at bounding box center [37, 250] width 22 height 18
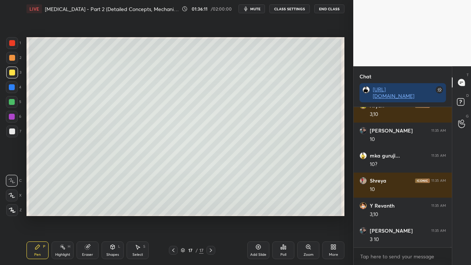
scroll to position [67930, 0]
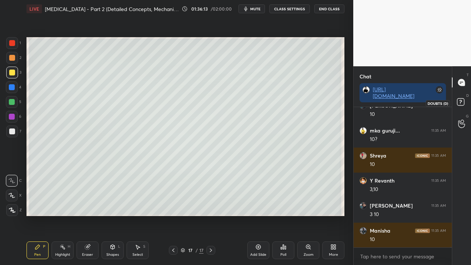
click at [466, 99] on icon at bounding box center [461, 102] width 13 height 13
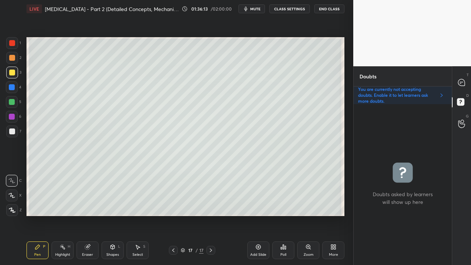
scroll to position [159, 96]
click at [465, 79] on icon at bounding box center [462, 83] width 8 height 8
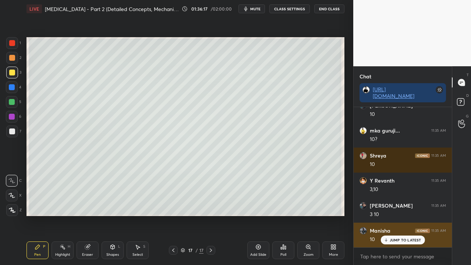
scroll to position [138, 96]
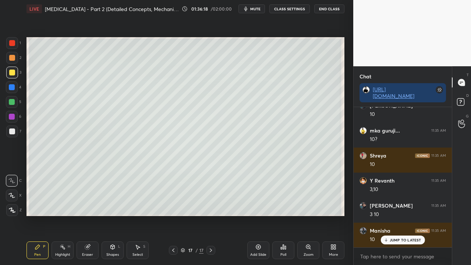
click at [397, 215] on p "JUMP TO LATEST" at bounding box center [406, 240] width 32 height 4
click at [463, 103] on rect at bounding box center [460, 102] width 7 height 7
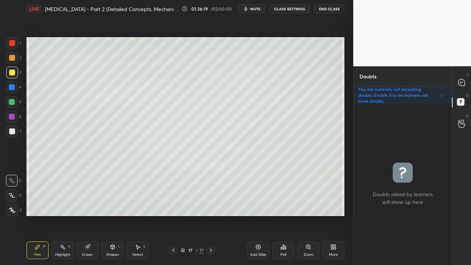
scroll to position [159, 96]
click at [464, 82] on icon at bounding box center [461, 82] width 7 height 7
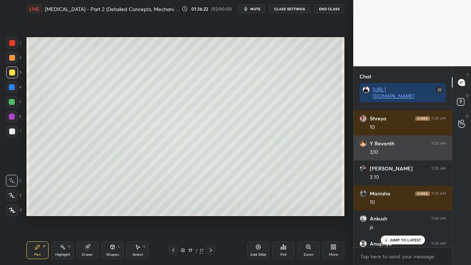
scroll to position [138, 96]
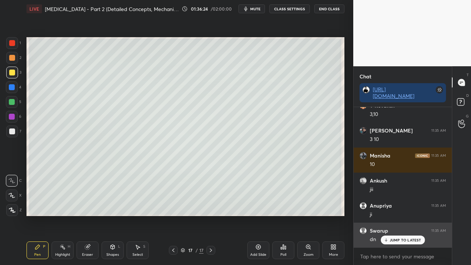
click at [394, 215] on p "JUMP TO LATEST" at bounding box center [406, 240] width 32 height 4
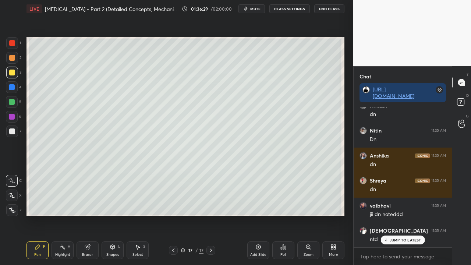
scroll to position [68206, 0]
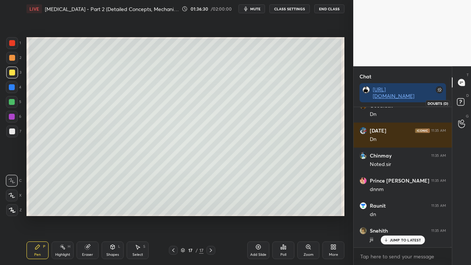
click at [467, 101] on icon at bounding box center [461, 102] width 13 height 13
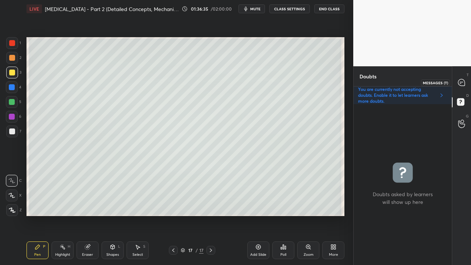
click at [463, 82] on icon at bounding box center [461, 82] width 7 height 7
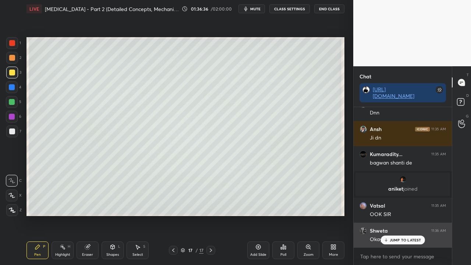
click at [391, 215] on p "JUMP TO LATEST" at bounding box center [406, 240] width 32 height 4
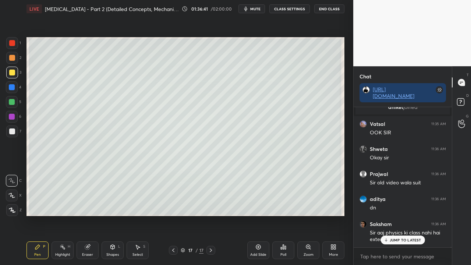
click at [398, 215] on p "JUMP TO LATEST" at bounding box center [406, 240] width 32 height 4
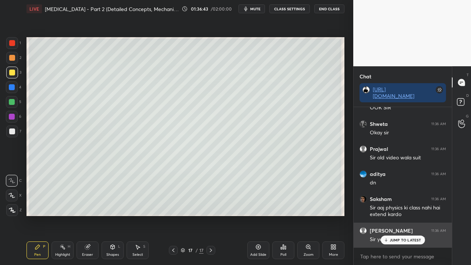
click at [404, 215] on p "JUMP TO LATEST" at bounding box center [406, 240] width 32 height 4
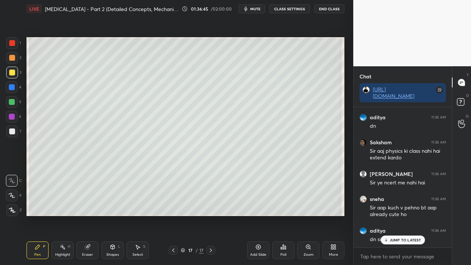
click at [400, 215] on div "JUMP TO LATEST" at bounding box center [403, 240] width 44 height 9
click at [463, 102] on rect at bounding box center [460, 102] width 7 height 7
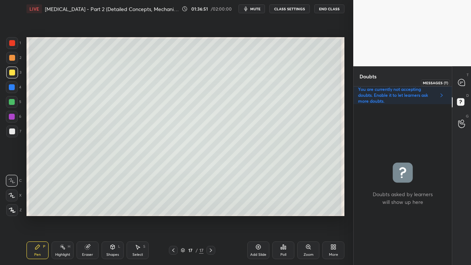
click at [463, 83] on icon at bounding box center [461, 82] width 7 height 7
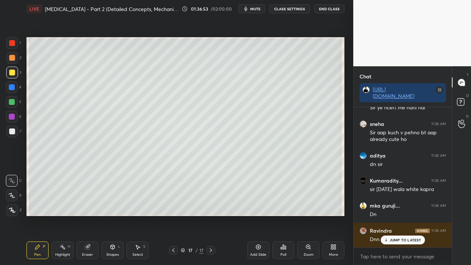
drag, startPoint x: 397, startPoint y: 238, endPoint x: 355, endPoint y: 253, distance: 44.0
click at [397, 215] on p "JUMP TO LATEST" at bounding box center [406, 240] width 32 height 4
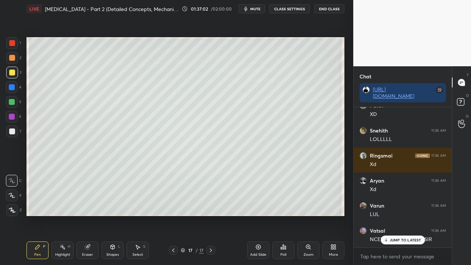
click at [387, 215] on div "JUMP TO LATEST" at bounding box center [403, 240] width 44 height 9
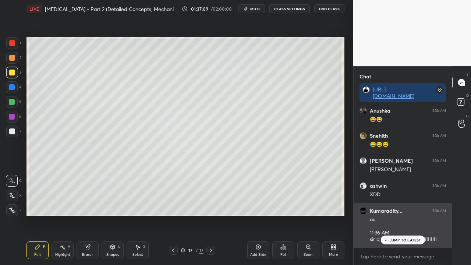
click at [404, 215] on p "JUMP TO LATEST" at bounding box center [406, 240] width 32 height 4
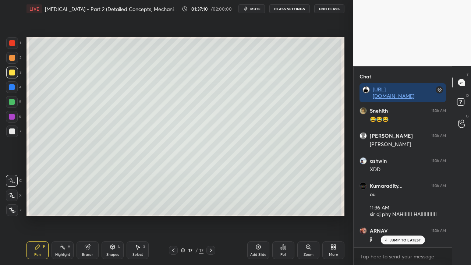
click at [402, 215] on div "Aryan 11:36 AM Xd Varun 11:36 AM LUL Vatsal 11:36 AM NCERT TO BECH DIYA SIR Ank…" at bounding box center [403, 177] width 98 height 140
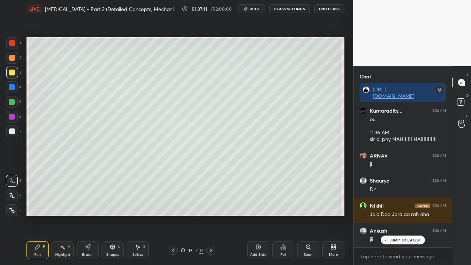
click at [399, 215] on p "JUMP TO LATEST" at bounding box center [406, 240] width 32 height 4
click at [460, 101] on rect at bounding box center [460, 102] width 7 height 7
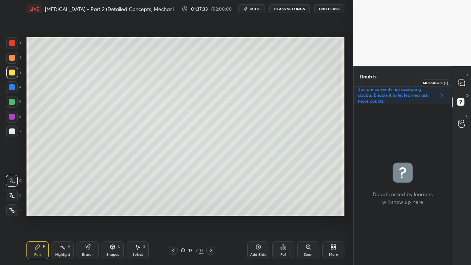
click at [461, 84] on icon at bounding box center [461, 82] width 7 height 7
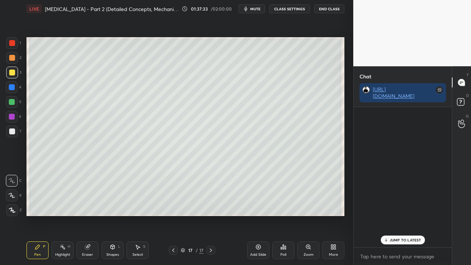
scroll to position [156, 96]
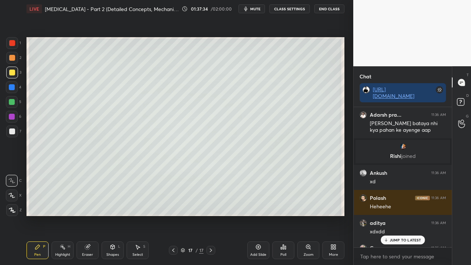
click at [400, 215] on p "JUMP TO LATEST" at bounding box center [406, 240] width 32 height 4
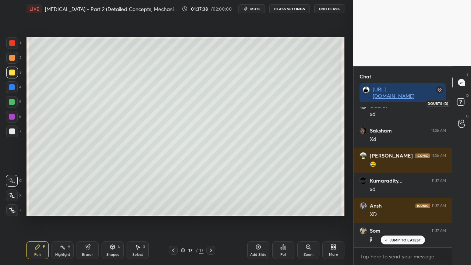
scroll to position [70353, 0]
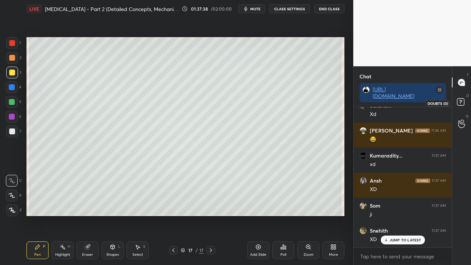
click at [463, 104] on rect at bounding box center [460, 102] width 7 height 7
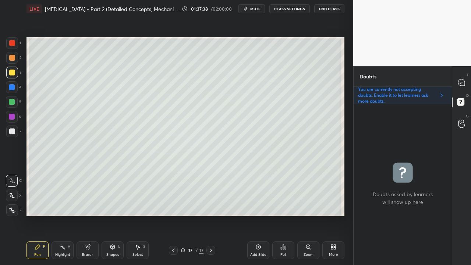
scroll to position [2, 2]
click at [464, 82] on icon at bounding box center [461, 82] width 7 height 7
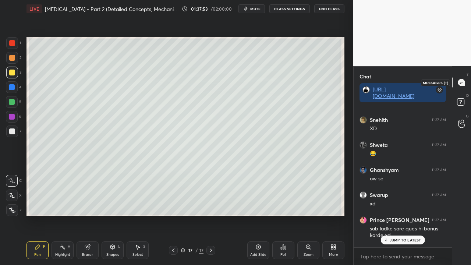
scroll to position [138, 96]
drag, startPoint x: 396, startPoint y: 238, endPoint x: 390, endPoint y: 238, distance: 6.3
click at [396, 215] on p "1 NEW MESSAGE" at bounding box center [405, 240] width 31 height 4
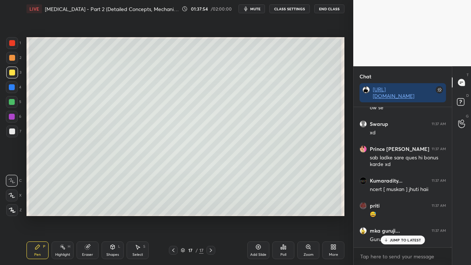
scroll to position [70559, 0]
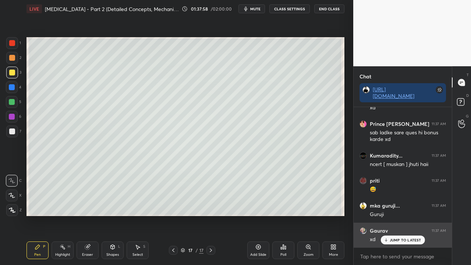
click at [396, 215] on div "JUMP TO LATEST" at bounding box center [403, 240] width 44 height 9
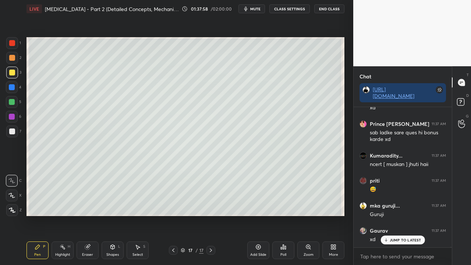
scroll to position [70584, 0]
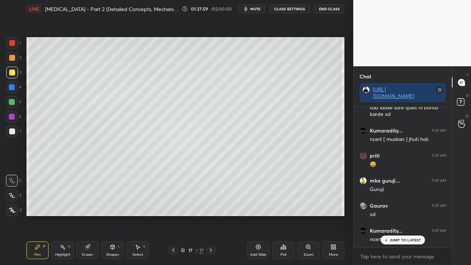
click at [396, 215] on p "JUMP TO LATEST" at bounding box center [406, 240] width 32 height 4
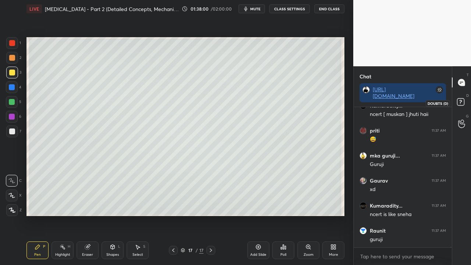
click at [463, 104] on rect at bounding box center [460, 102] width 7 height 7
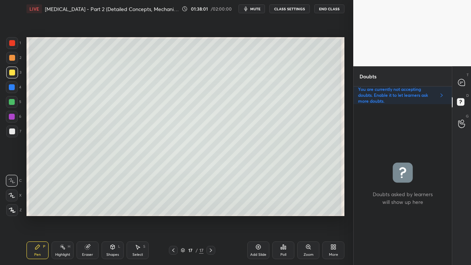
scroll to position [159, 96]
click at [11, 129] on div at bounding box center [12, 131] width 6 height 6
click at [463, 81] on icon at bounding box center [461, 82] width 7 height 7
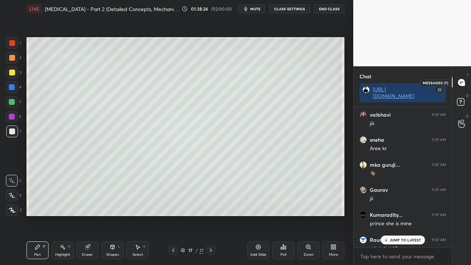
scroll to position [138, 96]
click at [393, 215] on p "1 NEW MESSAGE" at bounding box center [405, 240] width 31 height 4
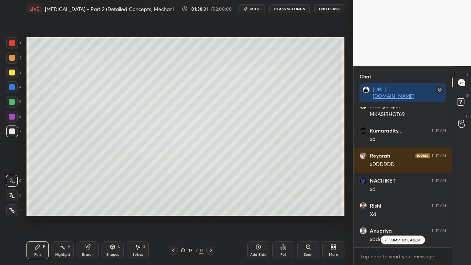
scroll to position [71699, 0]
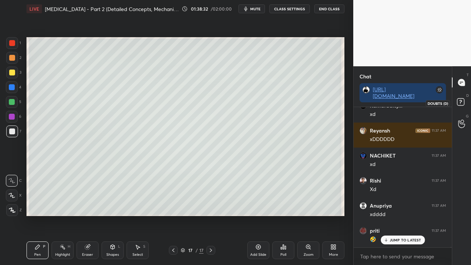
drag, startPoint x: 463, startPoint y: 97, endPoint x: 412, endPoint y: 146, distance: 70.3
click at [464, 99] on icon at bounding box center [461, 102] width 13 height 13
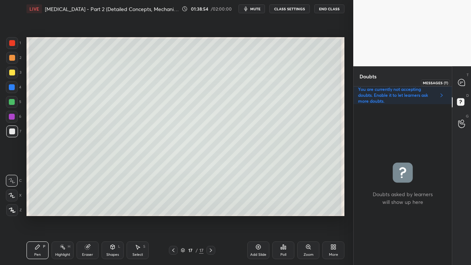
click at [464, 79] on icon at bounding box center [462, 83] width 8 height 8
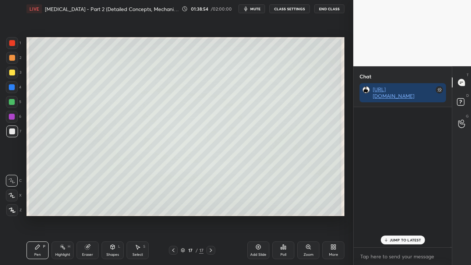
scroll to position [138, 96]
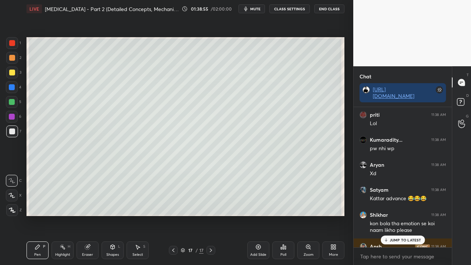
click at [408, 215] on p "JUMP TO LATEST" at bounding box center [406, 240] width 32 height 4
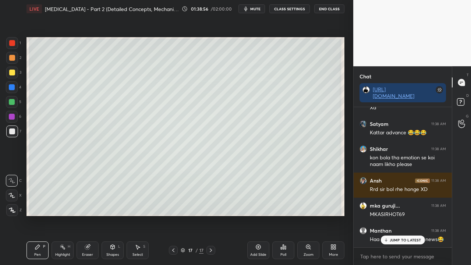
click at [398, 215] on p "JUMP TO LATEST" at bounding box center [406, 240] width 32 height 4
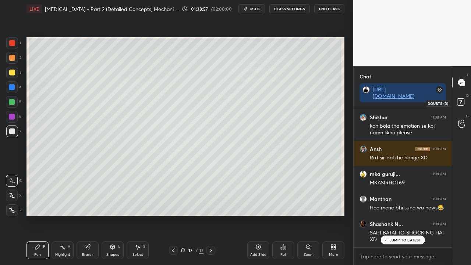
click at [463, 100] on rect at bounding box center [460, 102] width 7 height 7
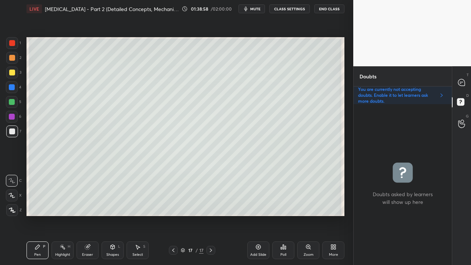
click at [174, 215] on icon at bounding box center [173, 250] width 2 height 4
click at [212, 215] on icon at bounding box center [211, 250] width 6 height 6
click at [213, 215] on icon at bounding box center [211, 250] width 6 height 6
click at [212, 215] on icon at bounding box center [211, 250] width 6 height 6
click at [256, 215] on div "Add Slide" at bounding box center [258, 250] width 22 height 18
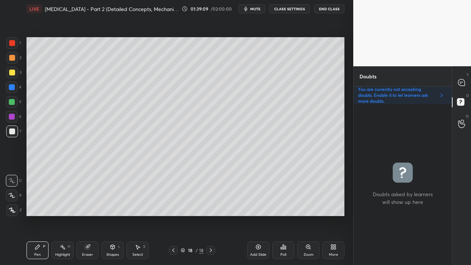
click at [13, 68] on div at bounding box center [12, 73] width 12 height 12
click at [466, 78] on div at bounding box center [461, 82] width 15 height 13
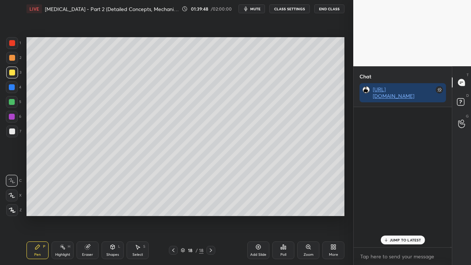
scroll to position [138, 96]
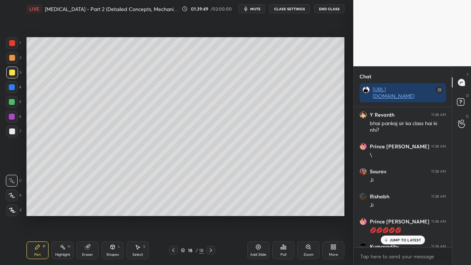
click at [405, 215] on div "JUMP TO LATEST" at bounding box center [403, 240] width 44 height 9
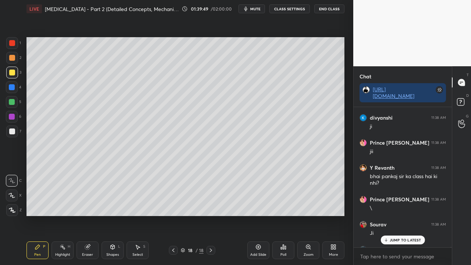
scroll to position [73362, 0]
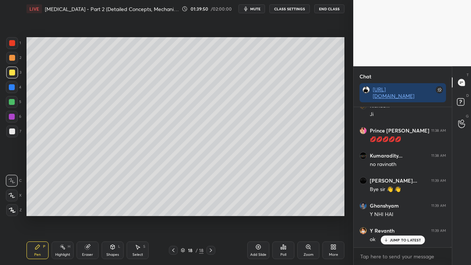
click at [401, 215] on p "JUMP TO LATEST" at bounding box center [406, 240] width 32 height 4
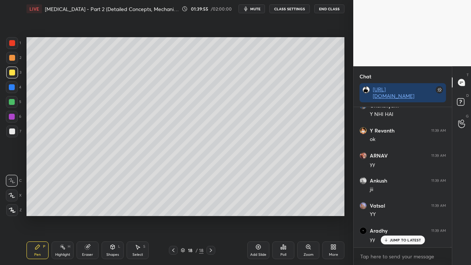
scroll to position [73587, 0]
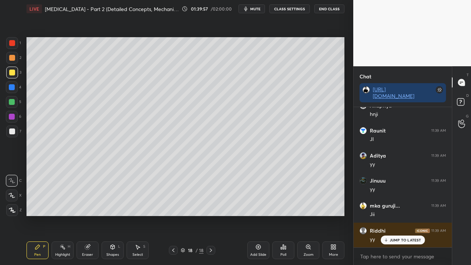
click at [13, 98] on div at bounding box center [12, 102] width 12 height 12
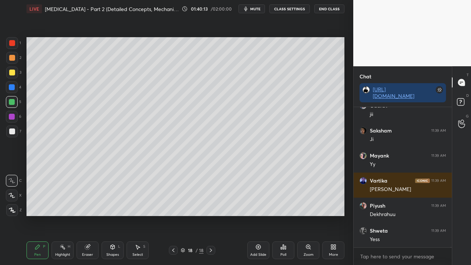
scroll to position [74320, 0]
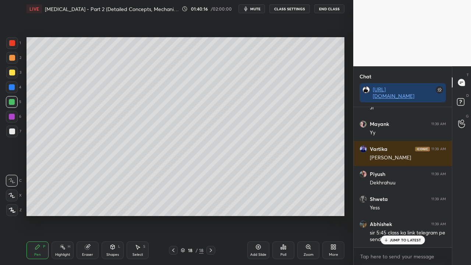
drag, startPoint x: 390, startPoint y: 239, endPoint x: 325, endPoint y: 256, distance: 67.6
click at [390, 215] on p "JUMP TO LATEST" at bounding box center [406, 240] width 32 height 4
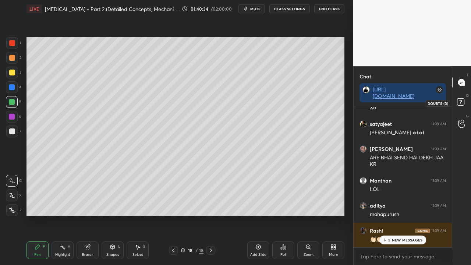
scroll to position [76242, 0]
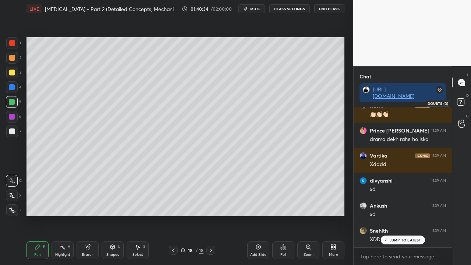
click at [462, 102] on rect at bounding box center [460, 102] width 7 height 7
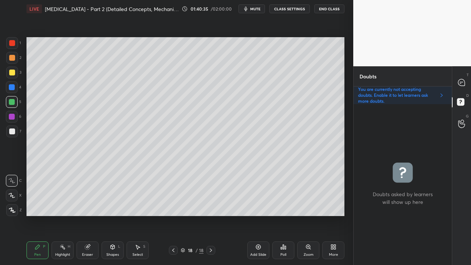
scroll to position [159, 96]
click at [467, 77] on div at bounding box center [461, 82] width 15 height 13
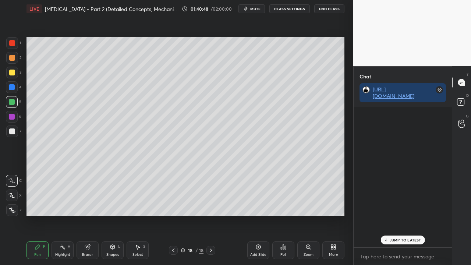
scroll to position [138, 96]
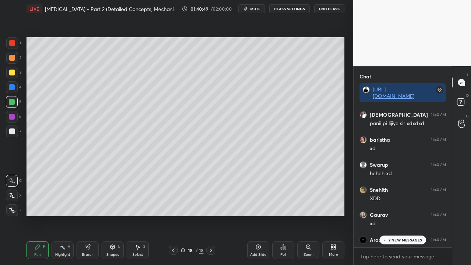
click at [405, 215] on p "2 NEW MESSAGES" at bounding box center [406, 240] width 34 height 4
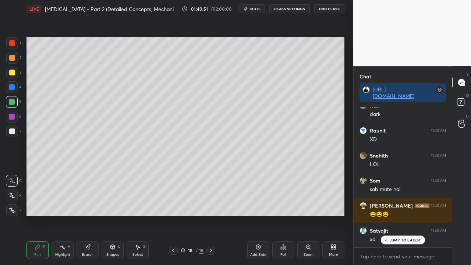
scroll to position [77310, 0]
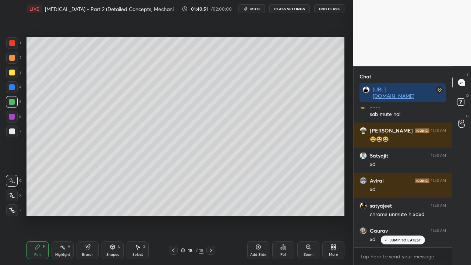
click at [400, 215] on p "JUMP TO LATEST" at bounding box center [406, 240] width 32 height 4
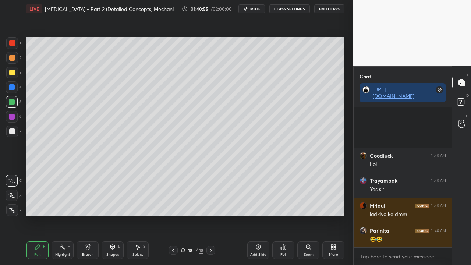
scroll to position [77692, 0]
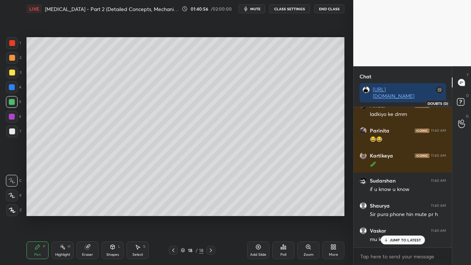
click at [461, 101] on icon at bounding box center [461, 102] width 13 height 13
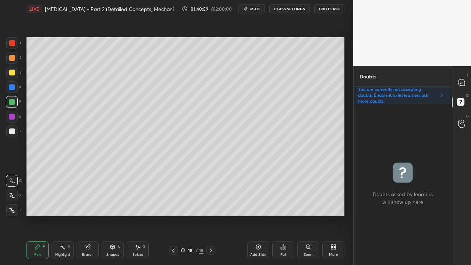
click at [13, 131] on div at bounding box center [12, 131] width 6 height 6
click at [11, 131] on div at bounding box center [12, 131] width 6 height 6
click at [468, 80] on div at bounding box center [461, 82] width 15 height 13
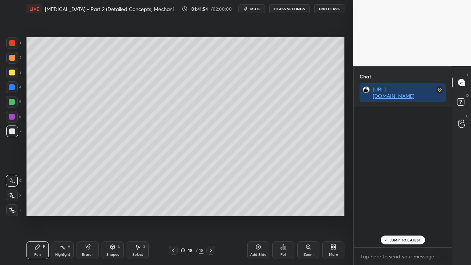
scroll to position [138, 96]
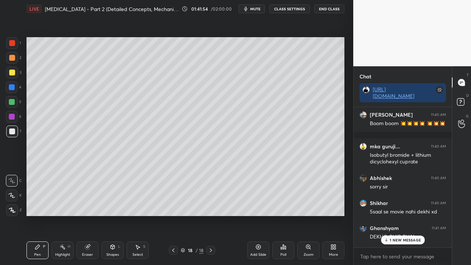
click at [392, 215] on p "1 NEW MESSAGE" at bounding box center [405, 240] width 31 height 4
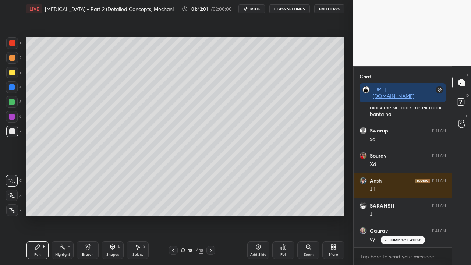
click at [13, 64] on div "2" at bounding box center [13, 59] width 15 height 15
click at [13, 74] on div at bounding box center [12, 73] width 6 height 6
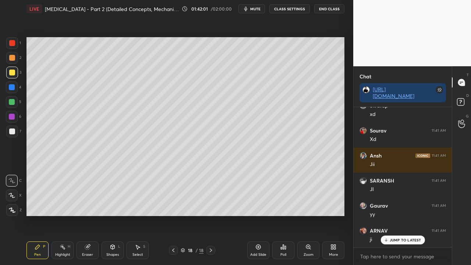
scroll to position [78455, 0]
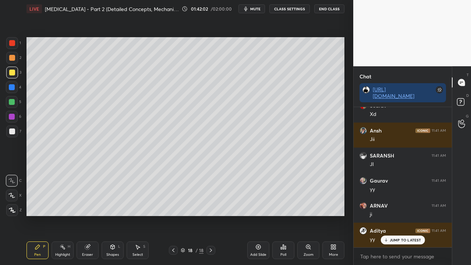
click at [468, 100] on icon at bounding box center [461, 102] width 13 height 13
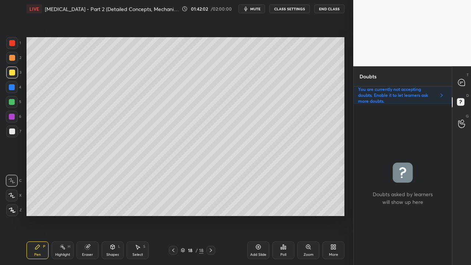
scroll to position [159, 96]
click at [173, 215] on icon at bounding box center [173, 250] width 6 height 6
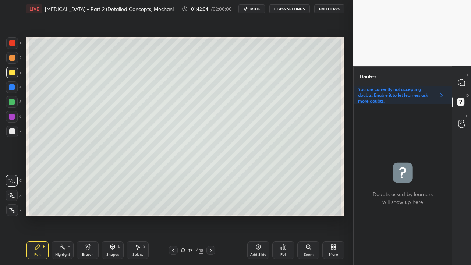
click at [171, 215] on icon at bounding box center [173, 250] width 6 height 6
click at [209, 215] on icon at bounding box center [211, 250] width 6 height 6
click at [210, 215] on icon at bounding box center [211, 250] width 6 height 6
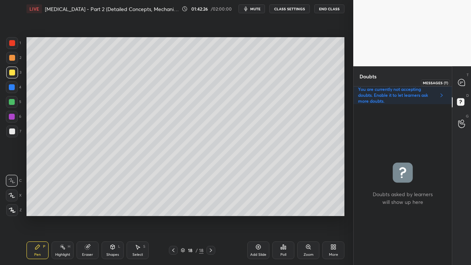
click at [459, 80] on icon at bounding box center [462, 83] width 8 height 8
type textarea "x"
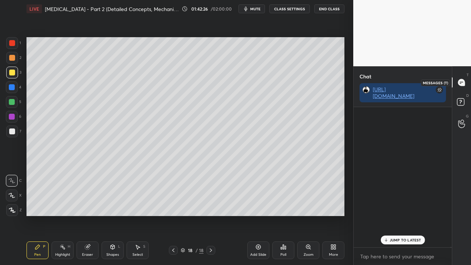
scroll to position [138, 96]
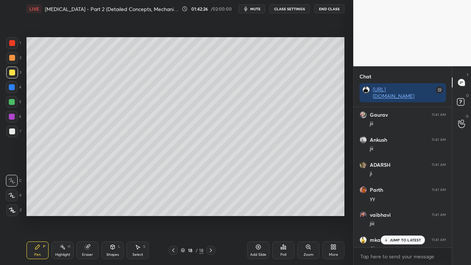
click at [394, 215] on p "JUMP TO LATEST" at bounding box center [406, 240] width 32 height 4
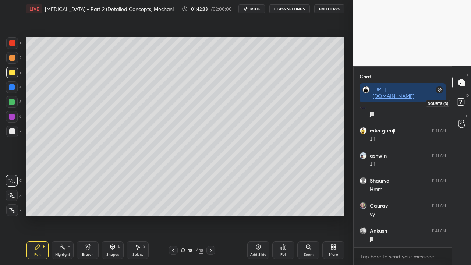
scroll to position [78755, 0]
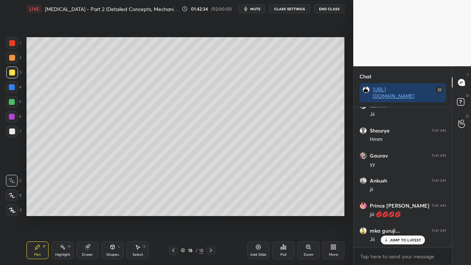
drag, startPoint x: 257, startPoint y: 9, endPoint x: 256, endPoint y: 13, distance: 4.7
click at [257, 10] on span "mute" at bounding box center [255, 8] width 10 height 5
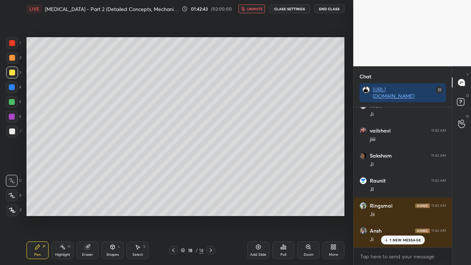
scroll to position [79287, 0]
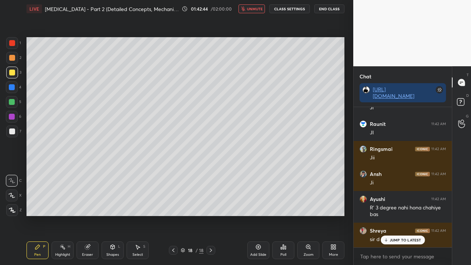
drag, startPoint x: 254, startPoint y: 8, endPoint x: 250, endPoint y: 14, distance: 7.4
click at [255, 10] on span "unmute" at bounding box center [255, 8] width 16 height 5
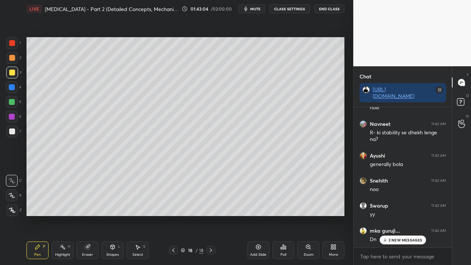
scroll to position [79832, 0]
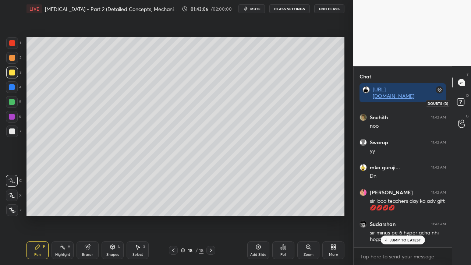
click at [465, 96] on div "D Doubts (D)" at bounding box center [461, 103] width 19 height 21
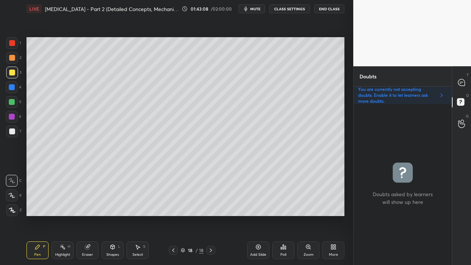
click at [174, 250] on icon at bounding box center [173, 250] width 6 height 6
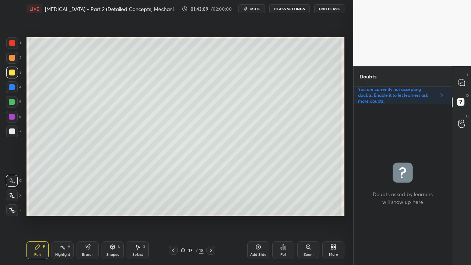
click at [170, 251] on icon at bounding box center [173, 250] width 6 height 6
click at [462, 78] on div at bounding box center [461, 82] width 15 height 13
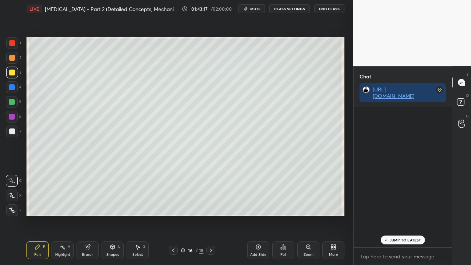
scroll to position [138, 96]
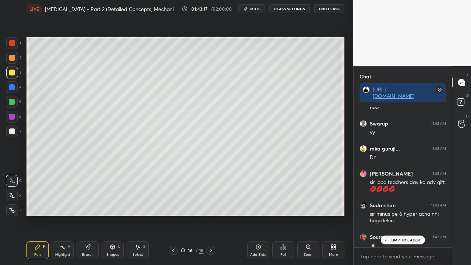
click at [392, 241] on p "JUMP TO LATEST" at bounding box center [406, 240] width 32 height 4
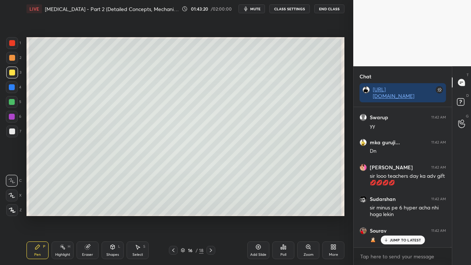
scroll to position [0, 0]
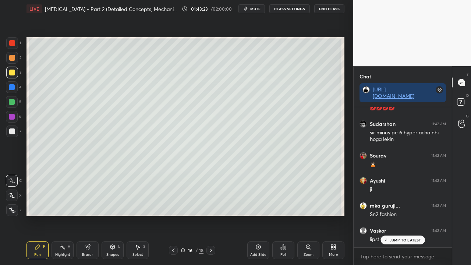
click at [210, 251] on icon at bounding box center [211, 250] width 6 height 6
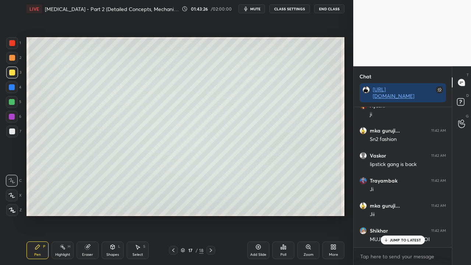
click at [210, 252] on icon at bounding box center [211, 250] width 6 height 6
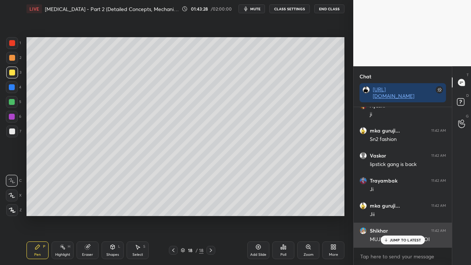
drag, startPoint x: 396, startPoint y: 241, endPoint x: 389, endPoint y: 241, distance: 6.7
click at [394, 241] on p "JUMP TO LATEST" at bounding box center [406, 240] width 32 height 4
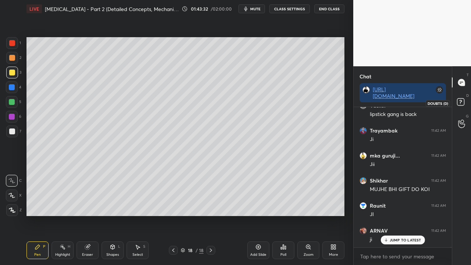
drag, startPoint x: 460, startPoint y: 102, endPoint x: 456, endPoint y: 106, distance: 5.5
click at [460, 103] on icon at bounding box center [461, 102] width 13 height 13
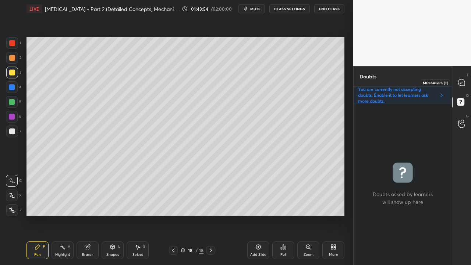
click at [459, 80] on icon at bounding box center [461, 82] width 7 height 7
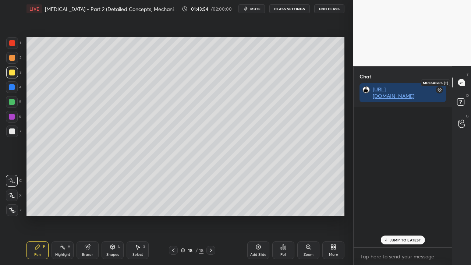
scroll to position [138, 96]
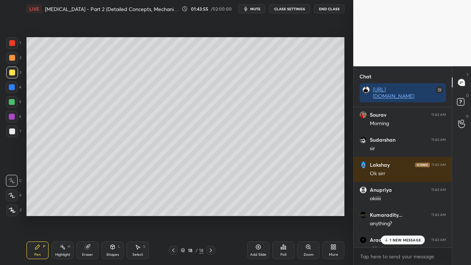
drag, startPoint x: 398, startPoint y: 238, endPoint x: 386, endPoint y: 242, distance: 12.2
click at [398, 238] on p "1 NEW MESSAGE" at bounding box center [405, 240] width 31 height 4
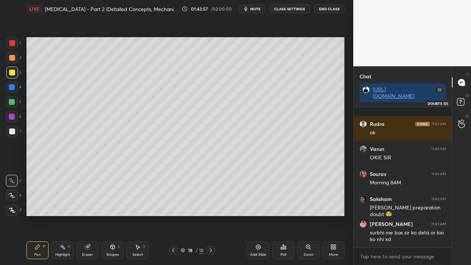
scroll to position [80653, 0]
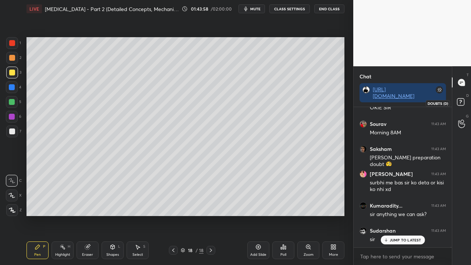
click at [460, 102] on icon at bounding box center [461, 102] width 13 height 13
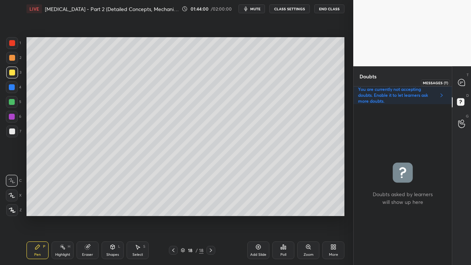
click at [465, 81] on icon at bounding box center [462, 83] width 8 height 8
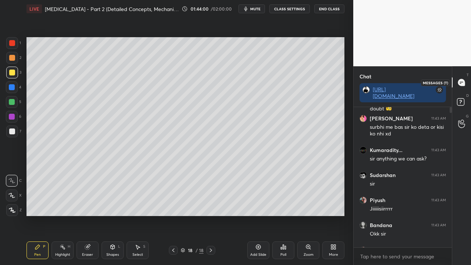
scroll to position [138, 96]
drag, startPoint x: 395, startPoint y: 238, endPoint x: 389, endPoint y: 238, distance: 6.3
click at [396, 238] on p "3 NEW MESSAGES" at bounding box center [406, 240] width 34 height 4
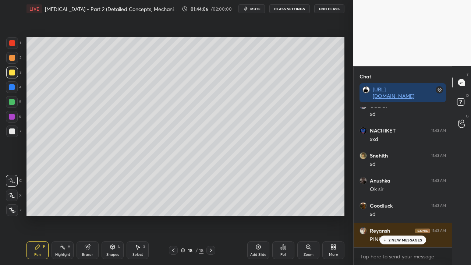
scroll to position [81111, 0]
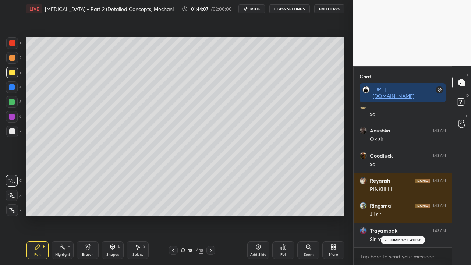
click at [211, 250] on icon at bounding box center [211, 250] width 2 height 4
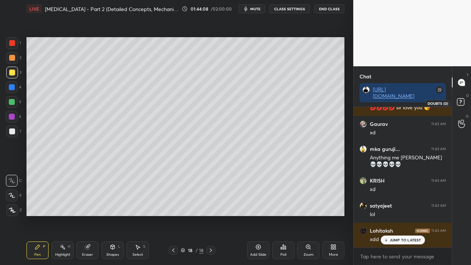
click at [463, 98] on icon at bounding box center [461, 102] width 13 height 13
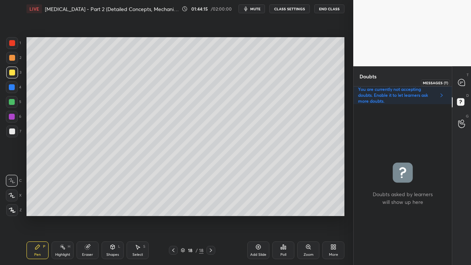
click at [459, 81] on icon at bounding box center [461, 82] width 7 height 7
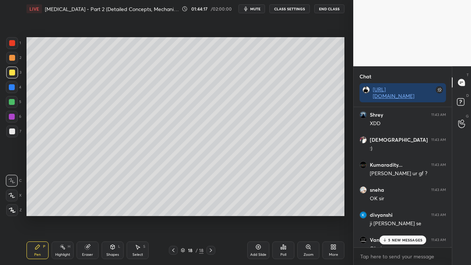
click at [397, 241] on p "5 NEW MESSAGES" at bounding box center [405, 240] width 34 height 4
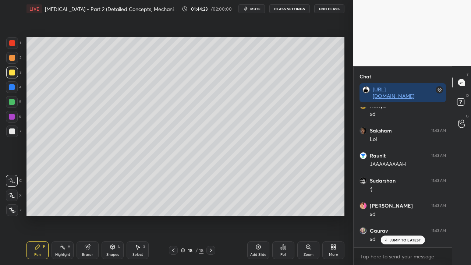
click at [257, 250] on div "Add Slide" at bounding box center [258, 250] width 22 height 18
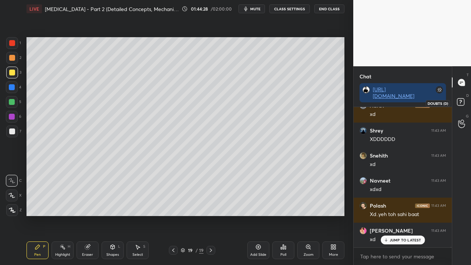
click at [461, 105] on rect at bounding box center [460, 102] width 7 height 7
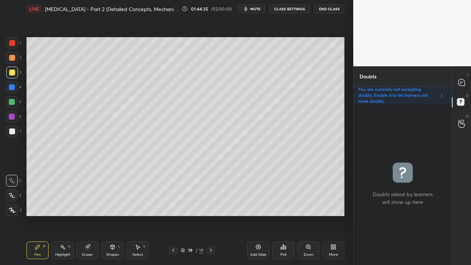
click at [12, 73] on div at bounding box center [12, 73] width 6 height 6
click at [463, 80] on icon at bounding box center [461, 82] width 7 height 7
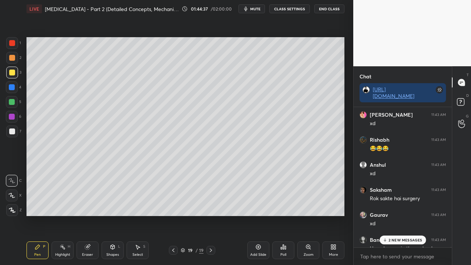
click at [397, 238] on p "2 NEW MESSAGES" at bounding box center [406, 240] width 34 height 4
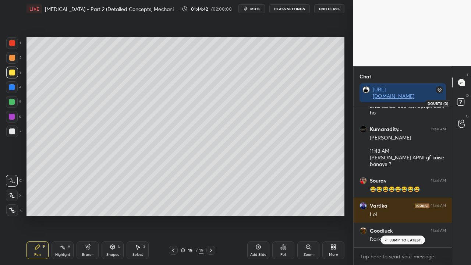
click at [461, 105] on rect at bounding box center [460, 102] width 7 height 7
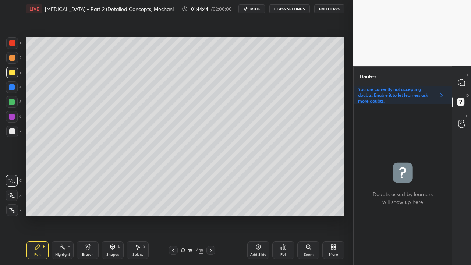
click at [171, 252] on icon at bounding box center [173, 250] width 6 height 6
click at [211, 252] on icon at bounding box center [211, 250] width 6 height 6
click at [11, 72] on div at bounding box center [12, 73] width 6 height 6
click at [12, 74] on div at bounding box center [12, 73] width 6 height 6
click at [11, 41] on div at bounding box center [12, 43] width 6 height 6
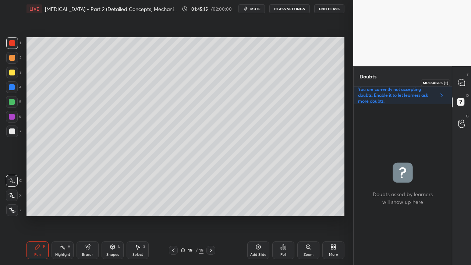
click at [463, 83] on icon at bounding box center [461, 82] width 7 height 7
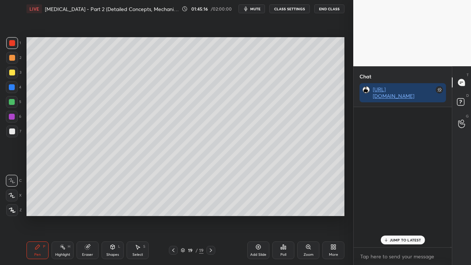
scroll to position [138, 96]
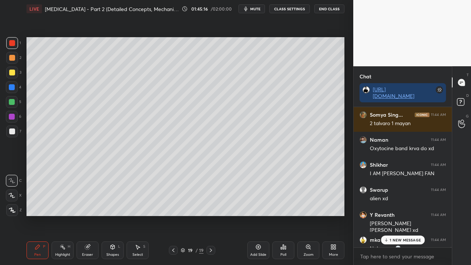
click at [400, 241] on p "1 NEW MESSAGE" at bounding box center [405, 240] width 31 height 4
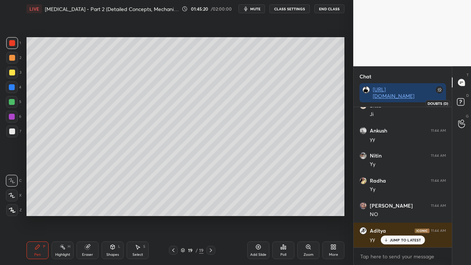
scroll to position [85124, 0]
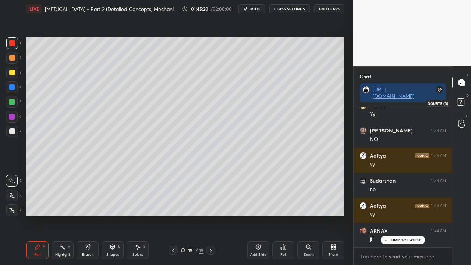
click at [464, 104] on rect at bounding box center [460, 102] width 7 height 7
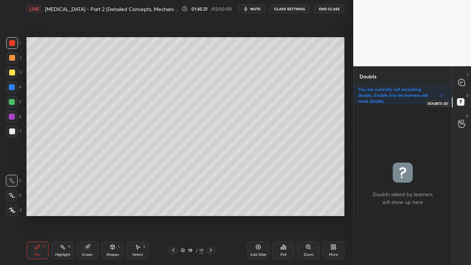
scroll to position [159, 96]
click at [459, 75] on div "T Messages (T)" at bounding box center [461, 82] width 19 height 21
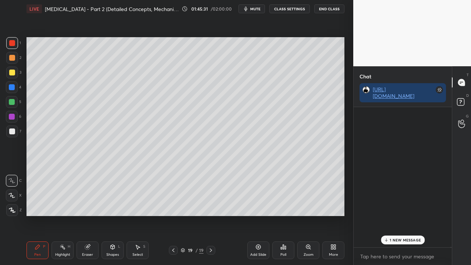
scroll to position [138, 96]
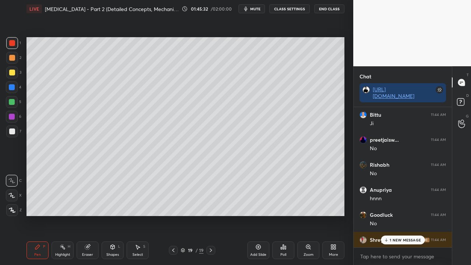
click at [400, 240] on p "1 NEW MESSAGE" at bounding box center [405, 240] width 31 height 4
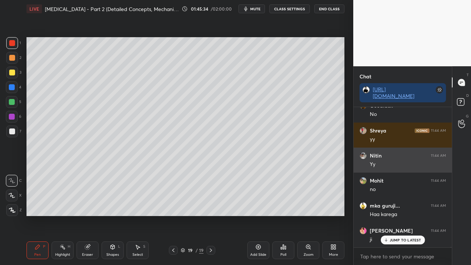
scroll to position [85675, 0]
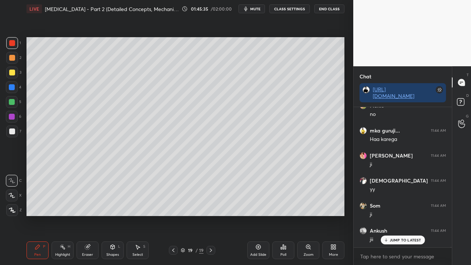
click at [11, 130] on div at bounding box center [12, 131] width 6 height 6
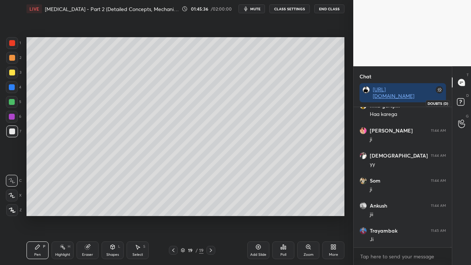
scroll to position [85725, 0]
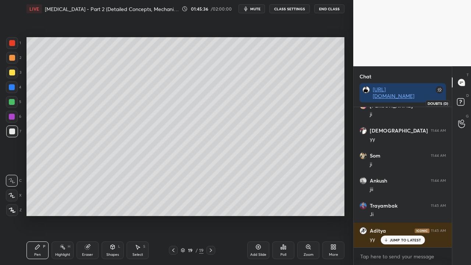
click at [464, 105] on rect at bounding box center [460, 102] width 7 height 7
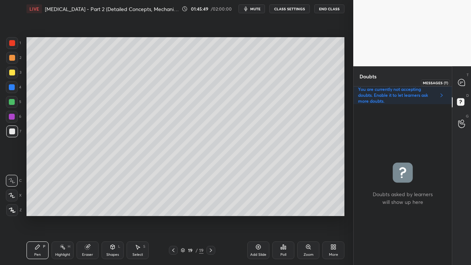
click at [464, 80] on icon at bounding box center [462, 83] width 8 height 8
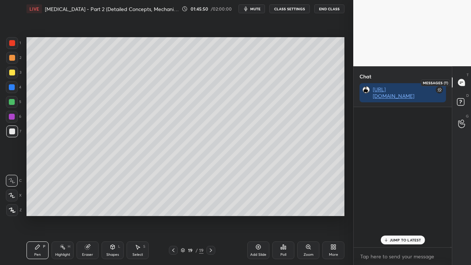
scroll to position [138, 96]
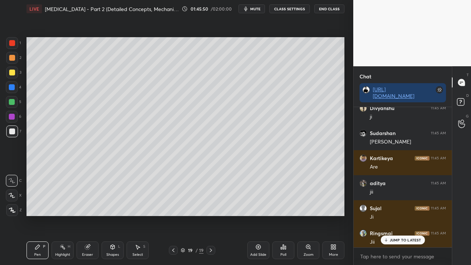
click at [395, 241] on p "JUMP TO LATEST" at bounding box center [406, 240] width 32 height 4
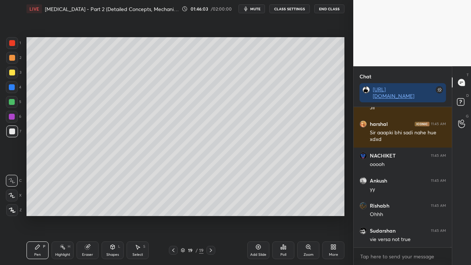
scroll to position [86033, 0]
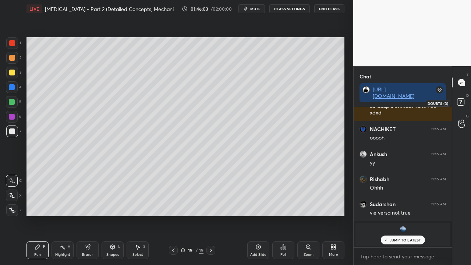
click at [464, 102] on icon at bounding box center [461, 102] width 13 height 13
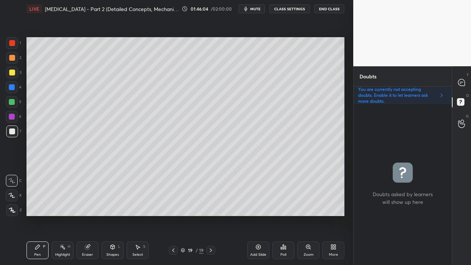
scroll to position [159, 96]
click at [454, 82] on div "T Messages (T)" at bounding box center [461, 82] width 19 height 21
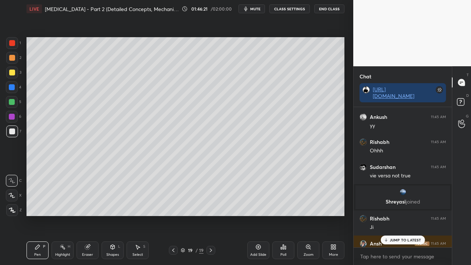
scroll to position [81358, 0]
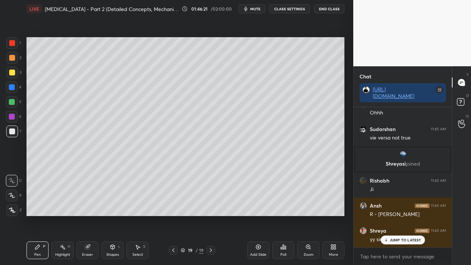
click at [406, 241] on p "JUMP TO LATEST" at bounding box center [406, 240] width 32 height 4
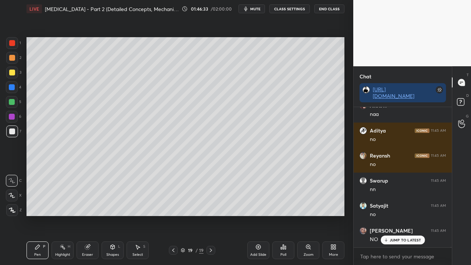
scroll to position [81834, 0]
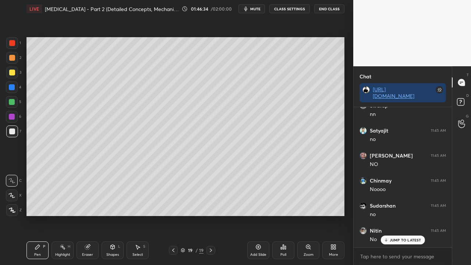
click at [13, 67] on div at bounding box center [12, 73] width 12 height 12
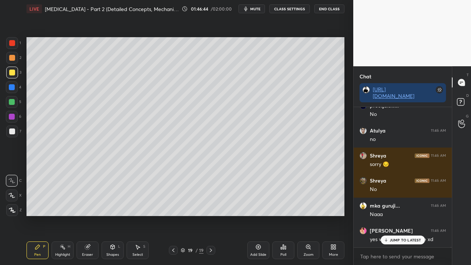
scroll to position [82184, 0]
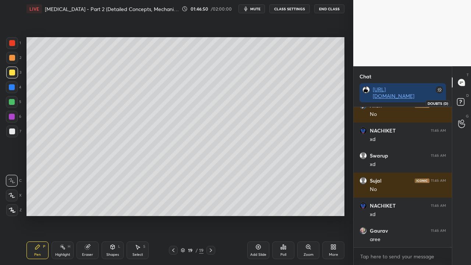
click at [464, 103] on icon at bounding box center [461, 102] width 13 height 13
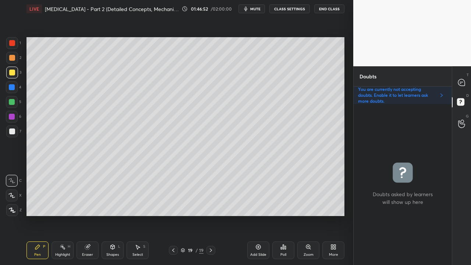
click at [13, 129] on div at bounding box center [12, 131] width 6 height 6
click at [463, 80] on icon at bounding box center [461, 82] width 7 height 7
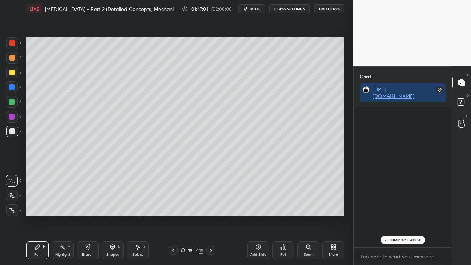
scroll to position [2, 2]
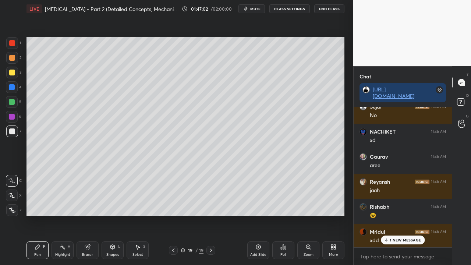
click at [397, 240] on p "1 NEW MESSAGE" at bounding box center [405, 240] width 31 height 4
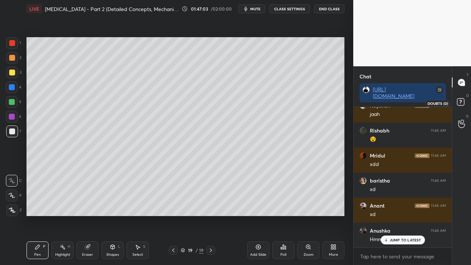
scroll to position [82509, 0]
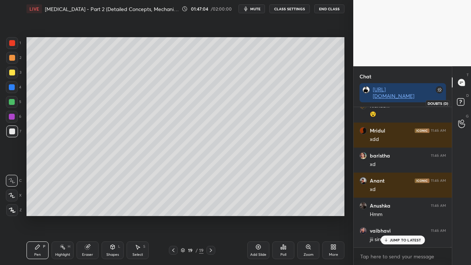
click at [464, 102] on rect at bounding box center [460, 102] width 7 height 7
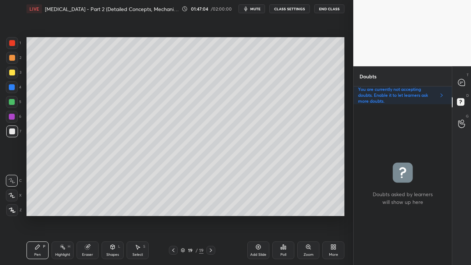
scroll to position [2, 2]
click at [461, 81] on icon at bounding box center [461, 82] width 7 height 7
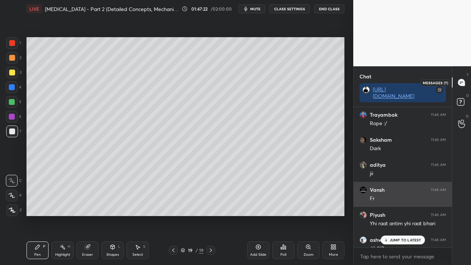
scroll to position [138, 96]
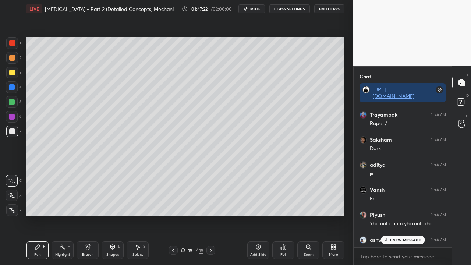
click at [394, 242] on p "1 NEW MESSAGE" at bounding box center [405, 240] width 31 height 4
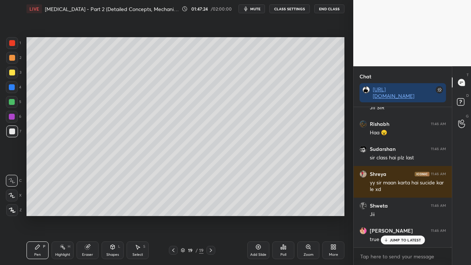
scroll to position [82866, 0]
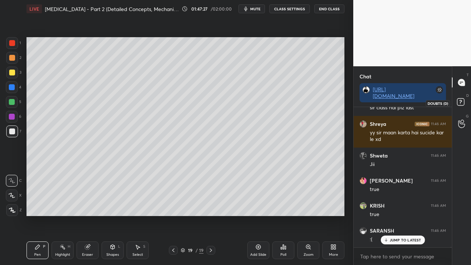
click at [459, 98] on icon at bounding box center [461, 102] width 13 height 13
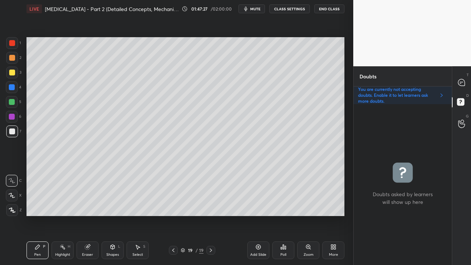
scroll to position [2, 2]
click at [444, 88] on div "You are currently not accepting doubts. Enable it to let learners ask more doub…" at bounding box center [403, 95] width 98 height 18
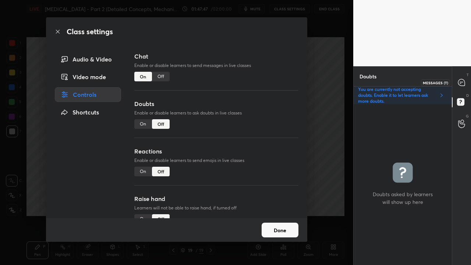
click at [462, 79] on icon at bounding box center [461, 82] width 7 height 7
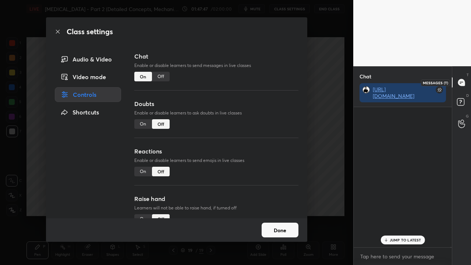
scroll to position [138, 96]
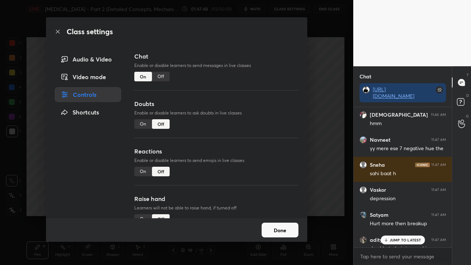
click at [287, 233] on button "Done" at bounding box center [280, 230] width 37 height 15
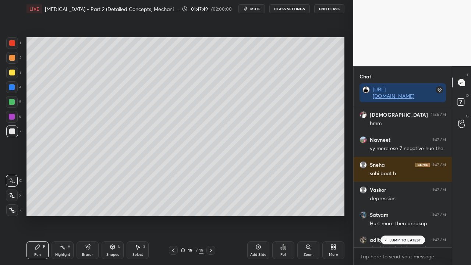
drag, startPoint x: 400, startPoint y: 239, endPoint x: 393, endPoint y: 239, distance: 7.0
click at [401, 240] on p "JUMP TO LATEST" at bounding box center [406, 240] width 32 height 4
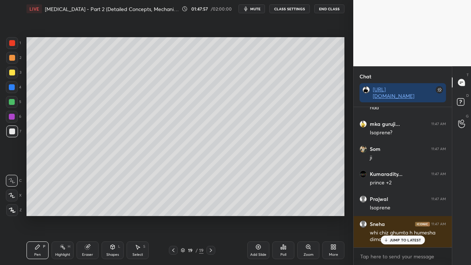
scroll to position [83530, 0]
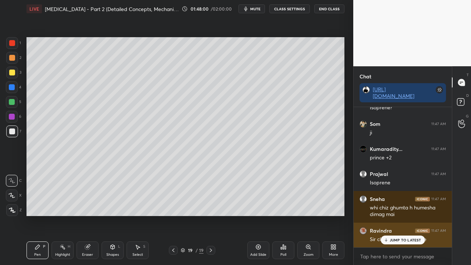
click at [408, 246] on div "Ravindra 11:47 AM Sir class hai chhod dijiye" at bounding box center [403, 235] width 98 height 25
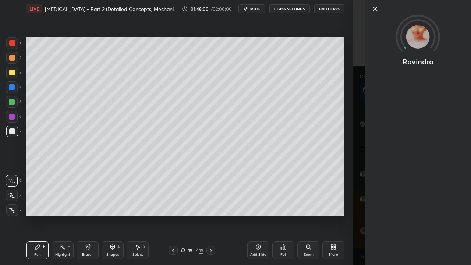
click at [339, 232] on div "Add Slide Poll Zoom More" at bounding box center [295, 250] width 97 height 41
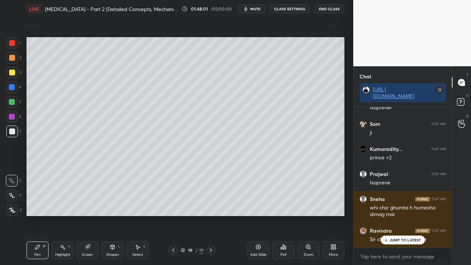
drag, startPoint x: 402, startPoint y: 238, endPoint x: 382, endPoint y: 244, distance: 20.9
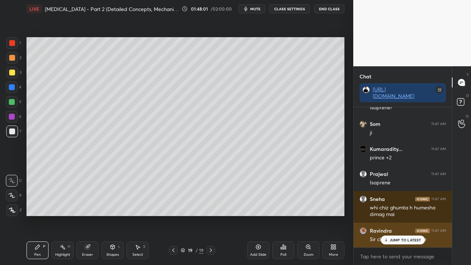
click at [401, 239] on p "JUMP TO LATEST" at bounding box center [406, 240] width 32 height 4
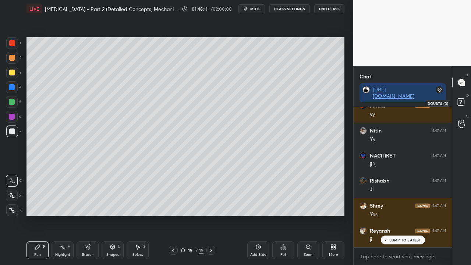
scroll to position [84012, 0]
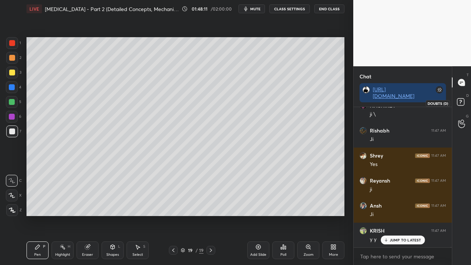
click at [461, 103] on rect at bounding box center [460, 102] width 7 height 7
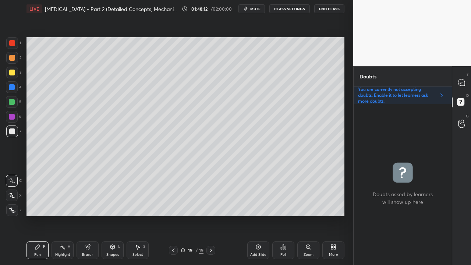
scroll to position [159, 96]
click at [461, 80] on icon at bounding box center [461, 82] width 7 height 7
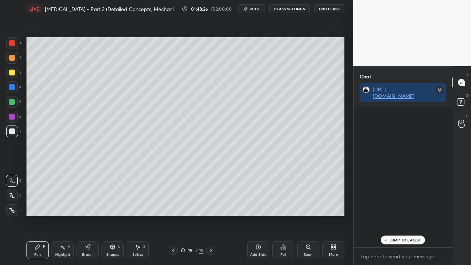
scroll to position [138, 96]
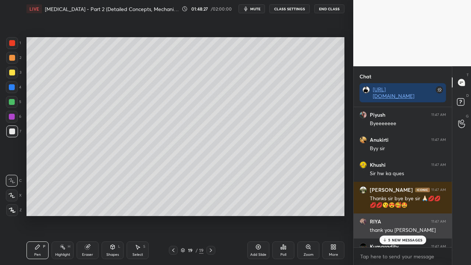
click at [400, 235] on div "RIYA 11:47 AM thank you sir" at bounding box center [403, 225] width 98 height 25
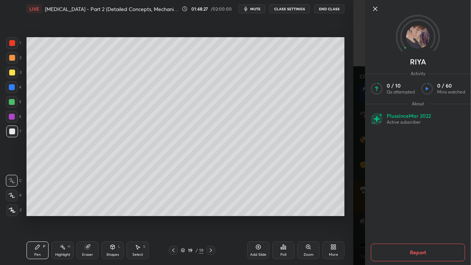
drag, startPoint x: 347, startPoint y: 234, endPoint x: 358, endPoint y: 236, distance: 11.3
click at [347, 234] on div "Setting up your live class Poll for secs No correct answer Start poll" at bounding box center [186, 127] width 324 height 218
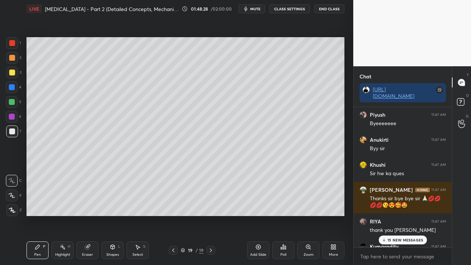
click at [398, 242] on div "15 NEW MESSAGES" at bounding box center [403, 240] width 49 height 9
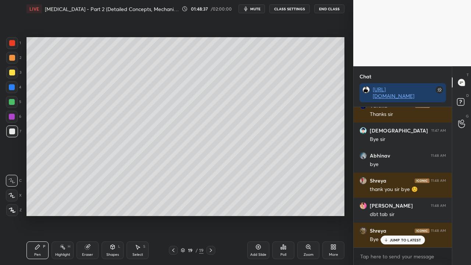
scroll to position [86145, 0]
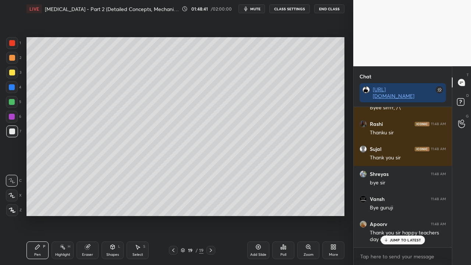
click at [293, 10] on button "CLASS SETTINGS" at bounding box center [289, 8] width 40 height 9
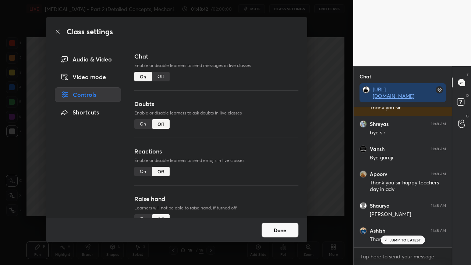
click at [141, 125] on div "On" at bounding box center [143, 124] width 18 height 10
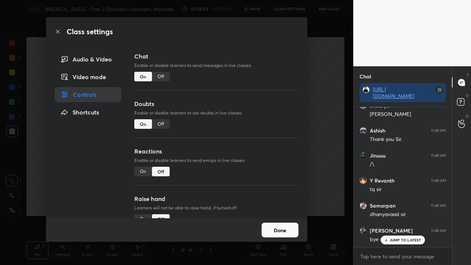
click at [288, 232] on button "Done" at bounding box center [280, 230] width 37 height 15
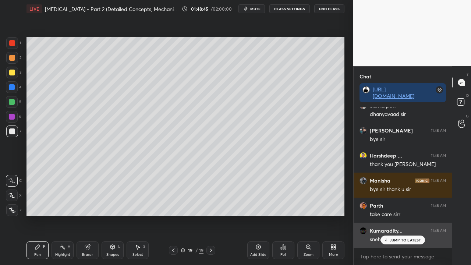
click at [399, 241] on p "JUMP TO LATEST" at bounding box center [406, 240] width 32 height 4
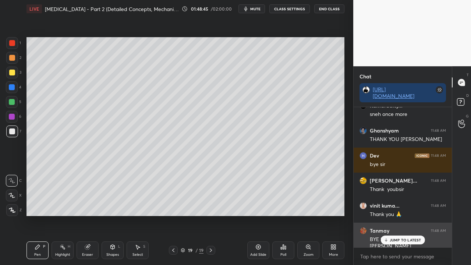
click at [401, 240] on p "JUMP TO LATEST" at bounding box center [406, 240] width 32 height 4
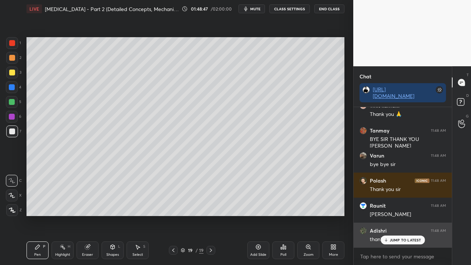
click at [403, 244] on div "Y [PERSON_NAME] 11:48 AM tq [PERSON_NAME] 11:48 AM dhanyavaad [PERSON_NAME] 11:…" at bounding box center [403, 177] width 98 height 140
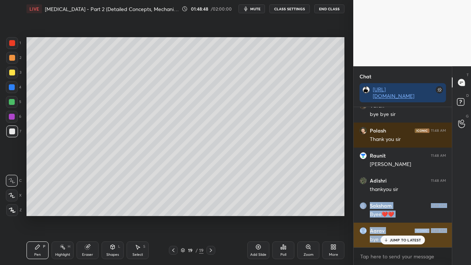
click at [407, 247] on div "Aarav 11:48 AM bye sir" at bounding box center [403, 235] width 98 height 25
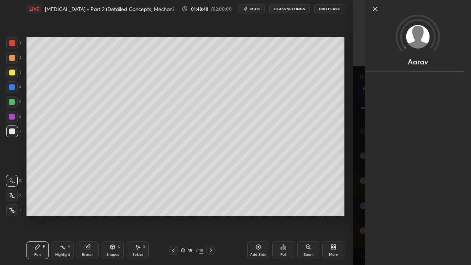
drag, startPoint x: 355, startPoint y: 235, endPoint x: 360, endPoint y: 237, distance: 5.3
click at [356, 235] on div "Aarav" at bounding box center [412, 132] width 118 height 265
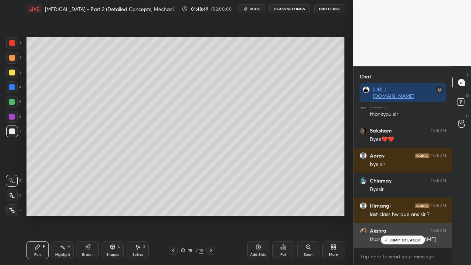
click at [404, 241] on p "JUMP TO LATEST" at bounding box center [406, 240] width 32 height 4
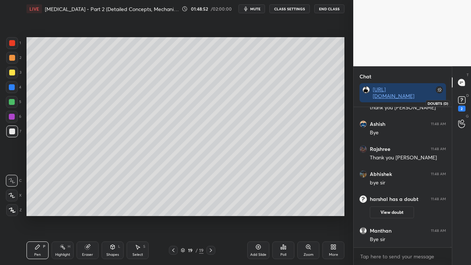
click at [460, 100] on rect at bounding box center [461, 100] width 7 height 7
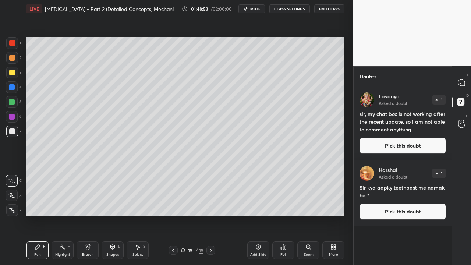
click at [405, 143] on button "Pick this doubt" at bounding box center [403, 146] width 86 height 16
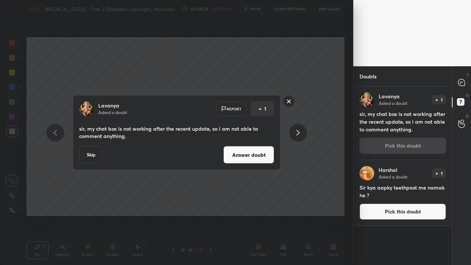
drag, startPoint x: 237, startPoint y: 166, endPoint x: 237, endPoint y: 170, distance: 4.1
click at [238, 166] on div "[PERSON_NAME] Asked a doubt Report 1 sir, my chat box is not working after the …" at bounding box center [177, 132] width 208 height 75
click at [241, 160] on button "Answer doubt" at bounding box center [248, 155] width 51 height 18
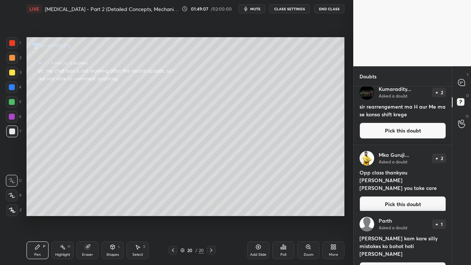
scroll to position [0, 0]
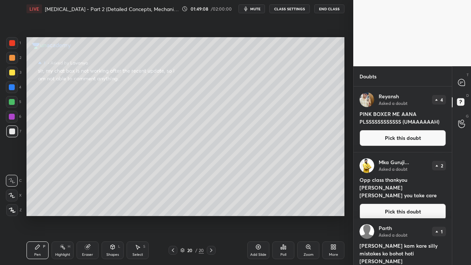
click at [401, 137] on button "Pick this doubt" at bounding box center [403, 138] width 86 height 16
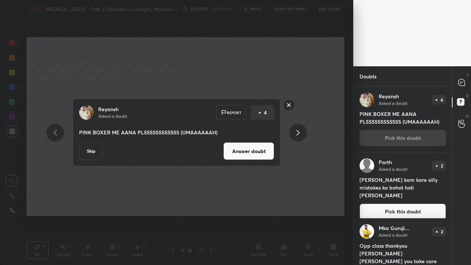
click at [255, 145] on button "Answer doubt" at bounding box center [248, 151] width 51 height 18
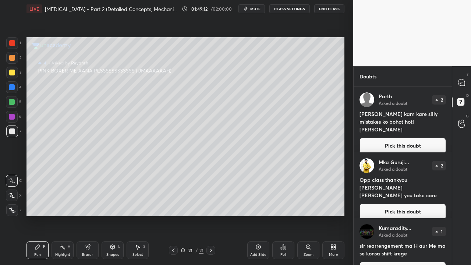
click at [420, 138] on button "Pick this doubt" at bounding box center [403, 146] width 86 height 16
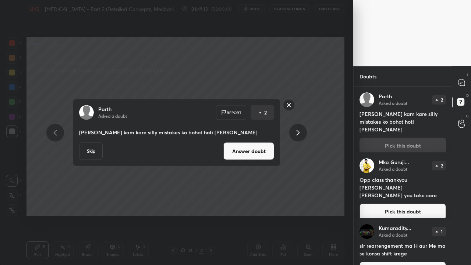
click at [248, 155] on button "Answer doubt" at bounding box center [248, 151] width 51 height 18
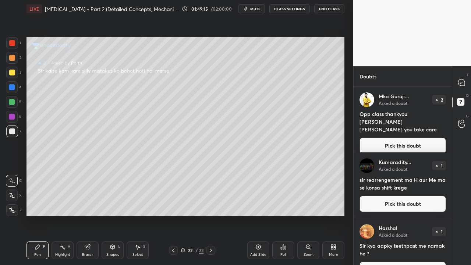
click at [410, 139] on button "Pick this doubt" at bounding box center [403, 146] width 86 height 16
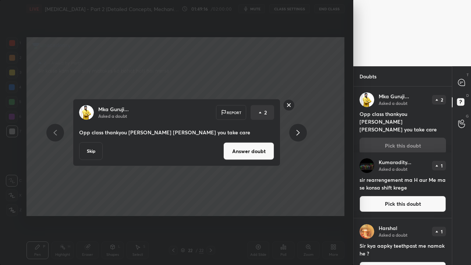
click at [256, 153] on button "Answer doubt" at bounding box center [248, 151] width 51 height 18
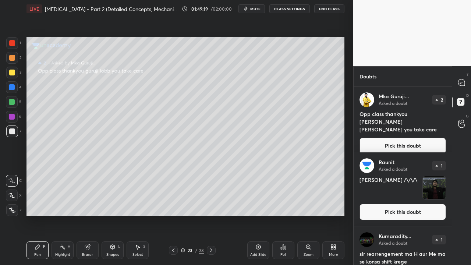
click at [392, 138] on div "Mka Guruji... Asked a doubt 2 Opp class thankyou guruji lobb you take care Pick…" at bounding box center [403, 122] width 98 height 73
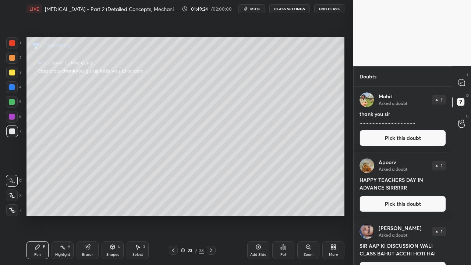
click at [402, 138] on button "Pick this doubt" at bounding box center [403, 138] width 86 height 16
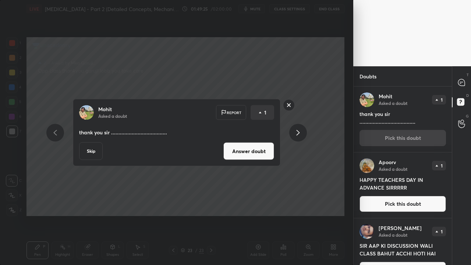
click at [243, 151] on button "Answer doubt" at bounding box center [248, 151] width 51 height 18
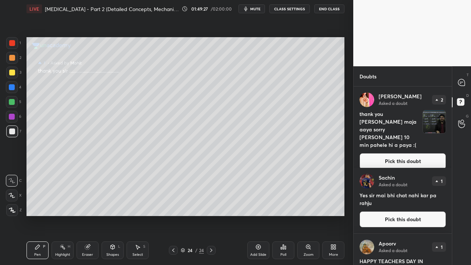
click at [384, 157] on button "Pick this doubt" at bounding box center [403, 161] width 86 height 16
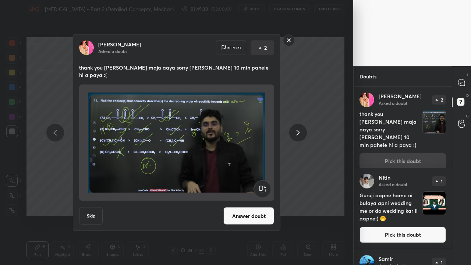
click at [250, 209] on button "Answer doubt" at bounding box center [248, 216] width 51 height 18
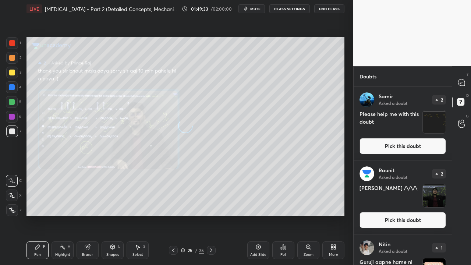
scroll to position [520, 0]
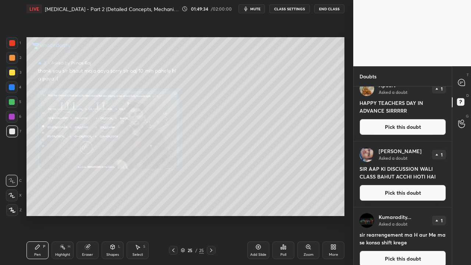
click at [404, 131] on button "Pick this doubt" at bounding box center [403, 127] width 86 height 16
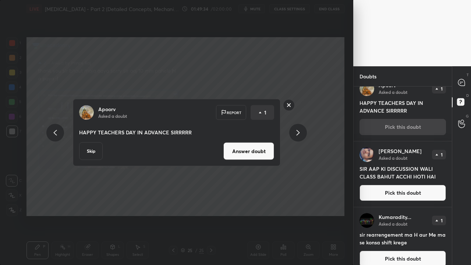
scroll to position [509, 0]
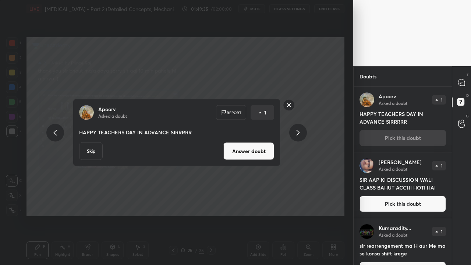
click at [266, 155] on button "Answer doubt" at bounding box center [248, 151] width 51 height 18
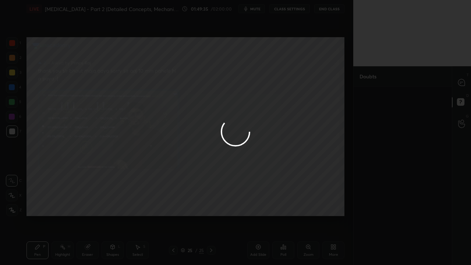
scroll to position [0, 0]
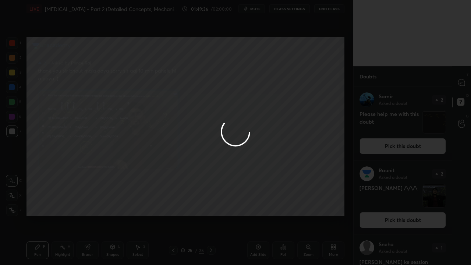
click at [390, 148] on div at bounding box center [235, 132] width 471 height 265
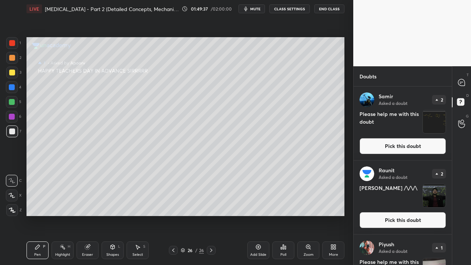
click at [390, 148] on button "Pick this doubt" at bounding box center [403, 146] width 86 height 16
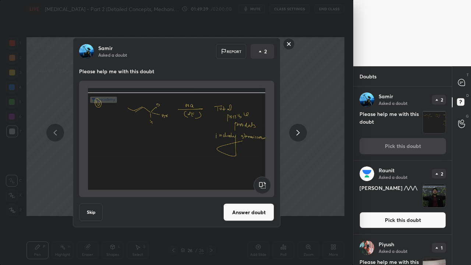
click at [238, 211] on button "Answer doubt" at bounding box center [248, 213] width 51 height 18
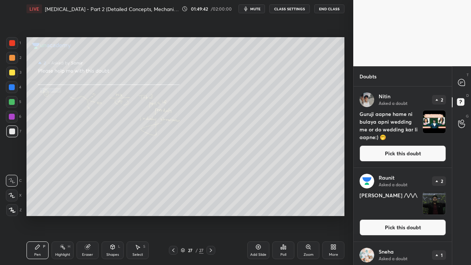
click at [385, 154] on button "Pick this doubt" at bounding box center [403, 153] width 86 height 16
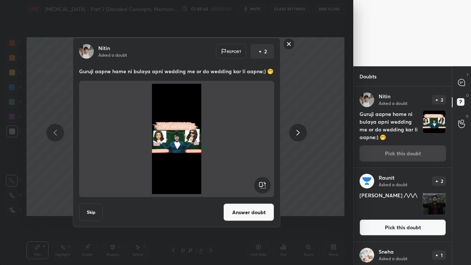
click at [290, 44] on rect at bounding box center [288, 43] width 11 height 11
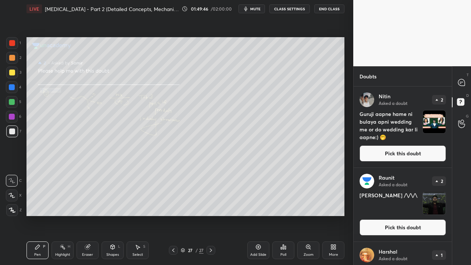
click at [307, 250] on div "Zoom" at bounding box center [308, 250] width 22 height 18
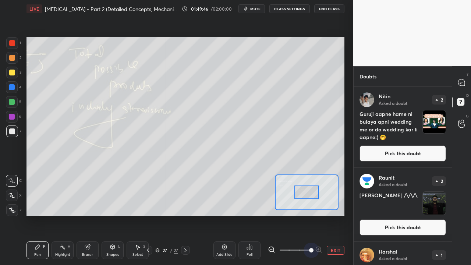
click at [307, 250] on span at bounding box center [295, 250] width 31 height 11
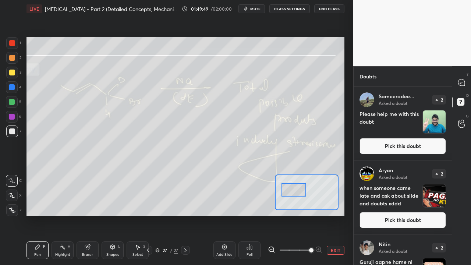
drag, startPoint x: 302, startPoint y: 197, endPoint x: 298, endPoint y: 195, distance: 4.4
click at [298, 196] on div at bounding box center [294, 190] width 25 height 14
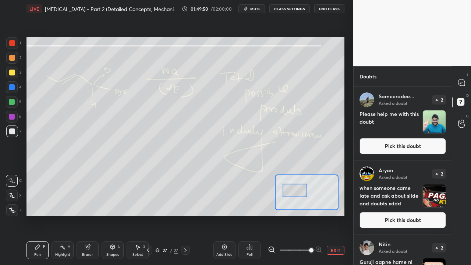
click at [12, 132] on div at bounding box center [12, 131] width 6 height 6
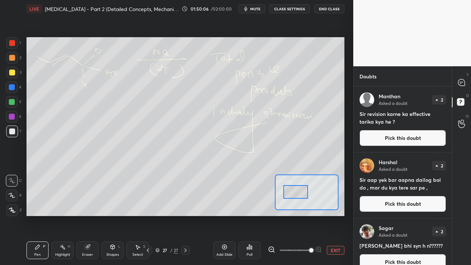
click at [296, 194] on div at bounding box center [295, 192] width 25 height 14
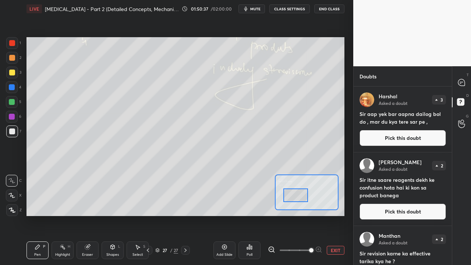
click at [301, 200] on div at bounding box center [295, 195] width 25 height 14
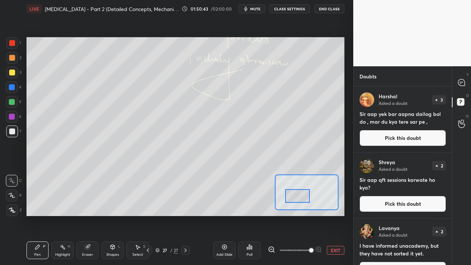
click at [299, 199] on div at bounding box center [297, 196] width 25 height 14
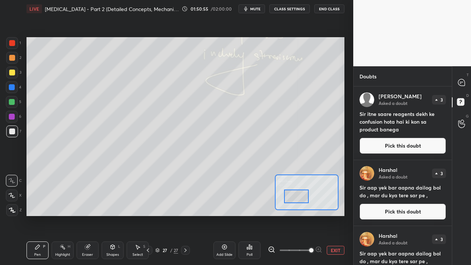
drag, startPoint x: 292, startPoint y: 191, endPoint x: 296, endPoint y: 198, distance: 8.7
click at [296, 198] on div at bounding box center [296, 197] width 25 height 14
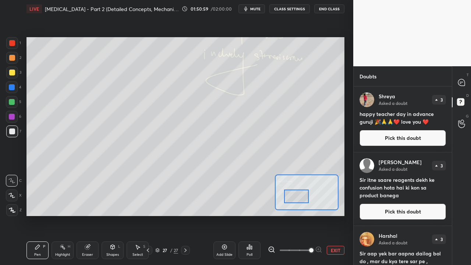
click at [333, 252] on button "EXIT" at bounding box center [336, 250] width 18 height 9
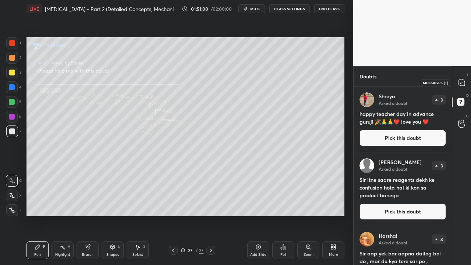
click at [459, 85] on icon at bounding box center [461, 82] width 7 height 7
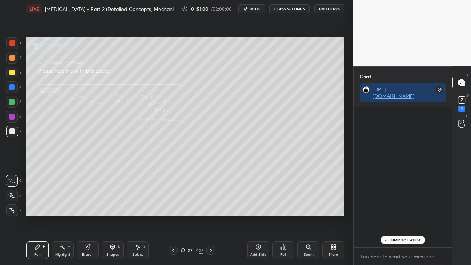
scroll to position [138, 96]
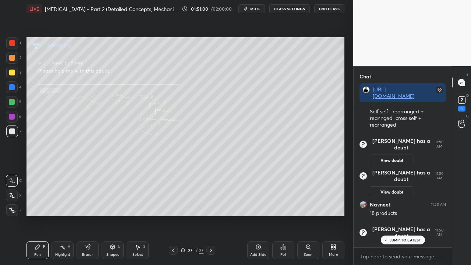
click at [394, 242] on div "JUMP TO LATEST" at bounding box center [403, 240] width 44 height 9
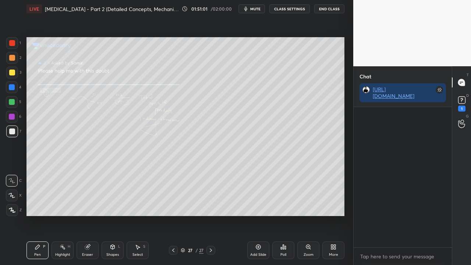
scroll to position [86965, 0]
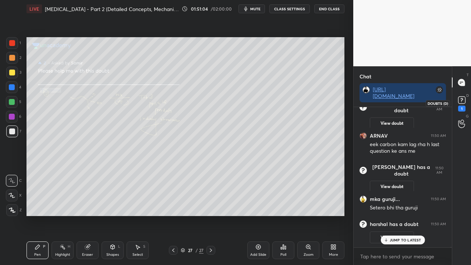
click at [464, 99] on rect at bounding box center [461, 100] width 7 height 7
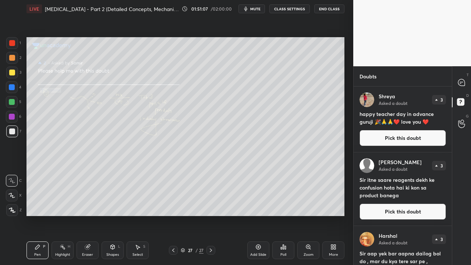
click at [309, 253] on div "Zoom" at bounding box center [309, 255] width 10 height 4
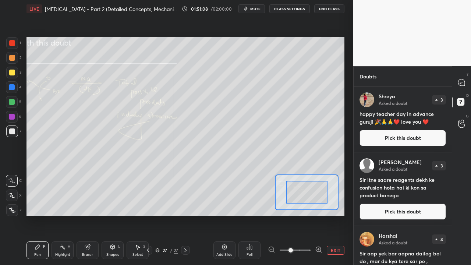
click at [309, 254] on span at bounding box center [295, 250] width 31 height 11
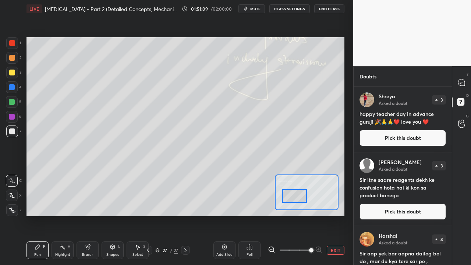
drag, startPoint x: 300, startPoint y: 197, endPoint x: 296, endPoint y: 198, distance: 4.3
click at [296, 198] on div at bounding box center [294, 196] width 25 height 14
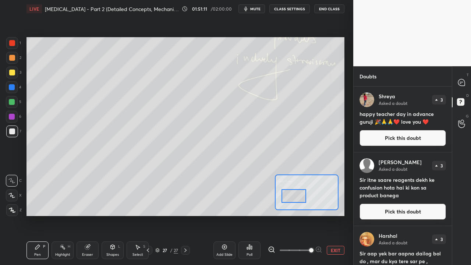
click at [11, 132] on div at bounding box center [12, 131] width 6 height 6
click at [8, 71] on div at bounding box center [12, 73] width 12 height 12
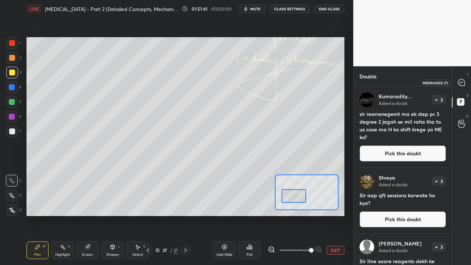
click at [467, 77] on div at bounding box center [461, 82] width 15 height 13
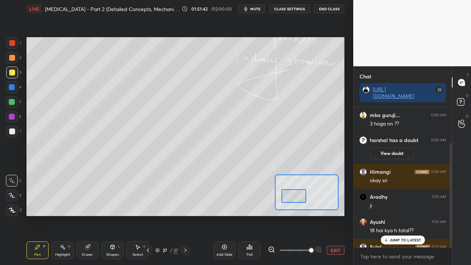
scroll to position [138, 96]
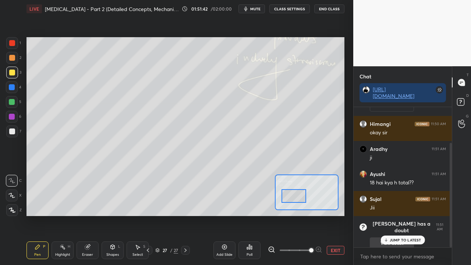
click at [401, 237] on div "JUMP TO LATEST" at bounding box center [403, 240] width 44 height 9
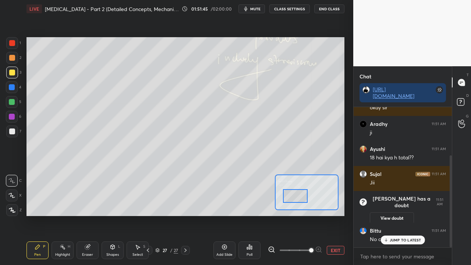
click at [294, 196] on div at bounding box center [295, 196] width 25 height 14
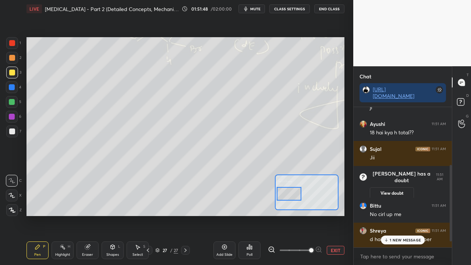
scroll to position [124, 0]
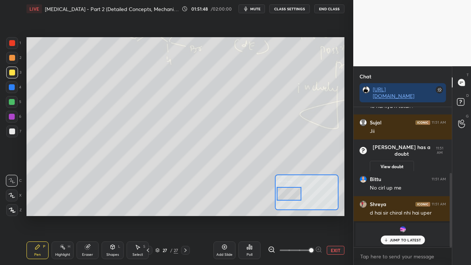
click at [287, 197] on div at bounding box center [289, 194] width 25 height 14
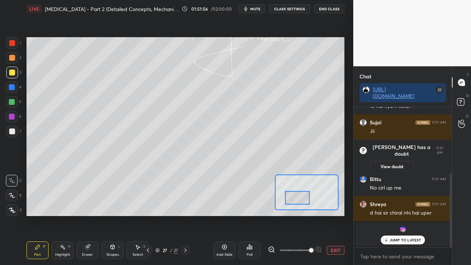
drag, startPoint x: 295, startPoint y: 200, endPoint x: 293, endPoint y: 195, distance: 5.3
click at [293, 195] on div at bounding box center [297, 198] width 25 height 14
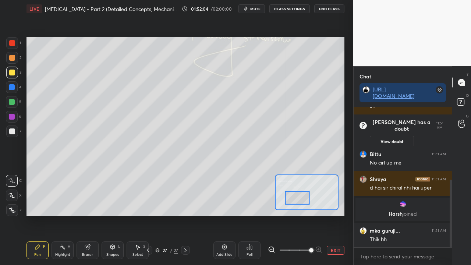
click at [335, 251] on button "EXIT" at bounding box center [336, 250] width 18 height 9
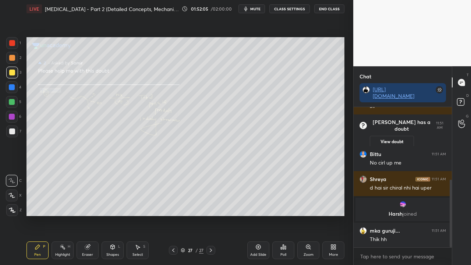
scroll to position [155, 0]
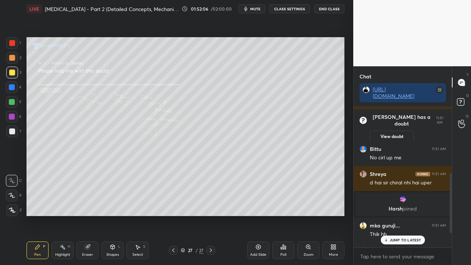
click at [458, 107] on icon at bounding box center [461, 102] width 13 height 13
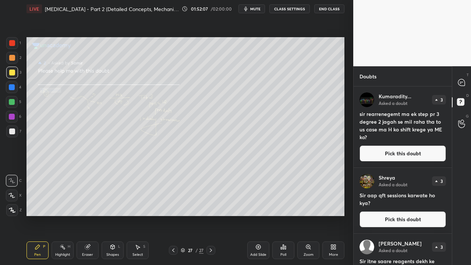
click at [399, 158] on button "Pick this doubt" at bounding box center [403, 153] width 86 height 16
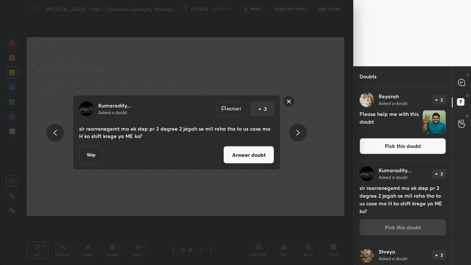
click at [261, 156] on button "Answer doubt" at bounding box center [248, 155] width 51 height 18
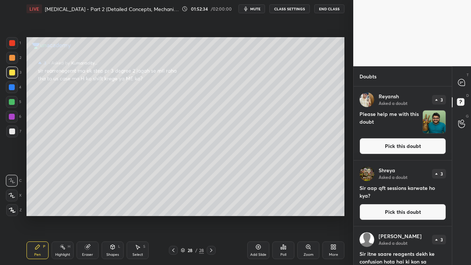
click at [409, 143] on button "Pick this doubt" at bounding box center [403, 146] width 86 height 16
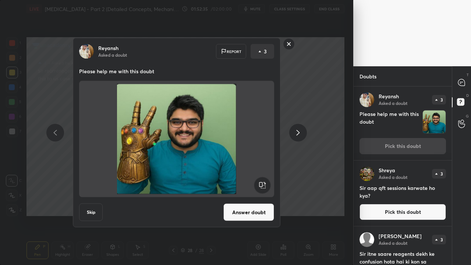
click at [92, 213] on button "Skip" at bounding box center [91, 213] width 24 height 18
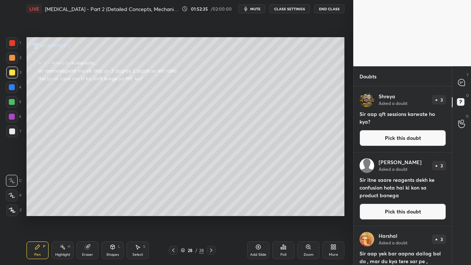
click at [427, 138] on button "Pick this doubt" at bounding box center [403, 138] width 86 height 16
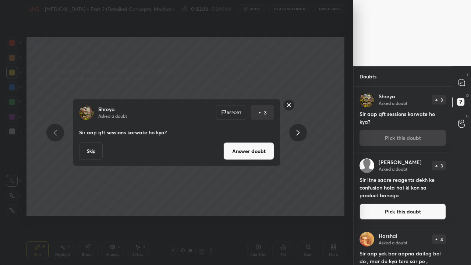
click at [252, 151] on button "Answer doubt" at bounding box center [248, 151] width 51 height 18
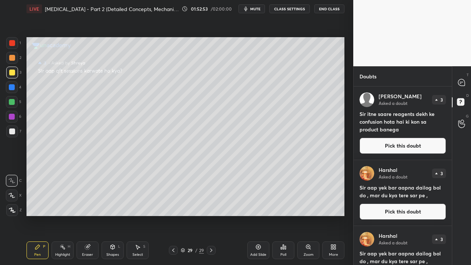
click at [408, 147] on button "Pick this doubt" at bounding box center [403, 146] width 86 height 16
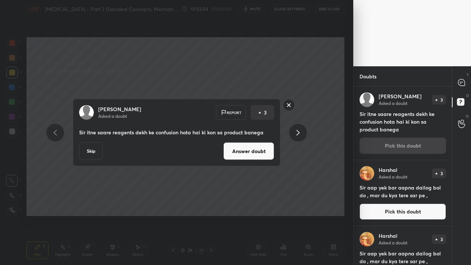
click at [261, 155] on button "Answer doubt" at bounding box center [248, 151] width 51 height 18
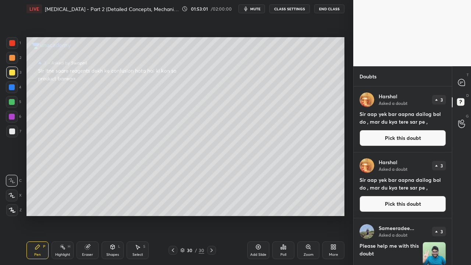
drag, startPoint x: 388, startPoint y: 138, endPoint x: 382, endPoint y: 138, distance: 5.5
click at [387, 139] on button "Pick this doubt" at bounding box center [403, 138] width 86 height 16
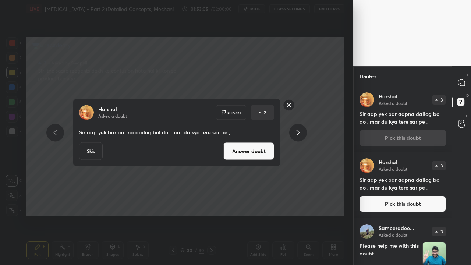
click at [89, 151] on button "Skip" at bounding box center [91, 151] width 24 height 18
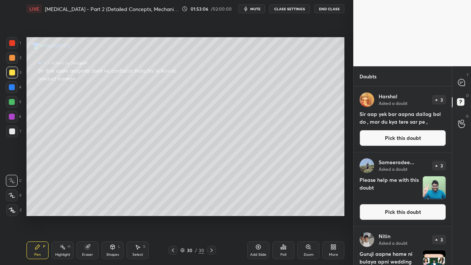
click at [423, 137] on button "Pick this doubt" at bounding box center [403, 138] width 86 height 16
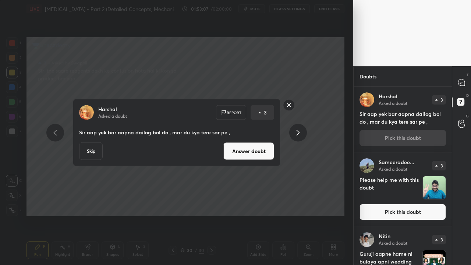
click at [265, 154] on button "Answer doubt" at bounding box center [248, 151] width 51 height 18
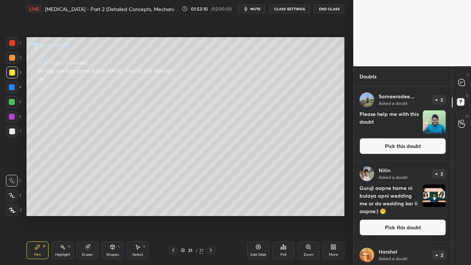
click at [409, 222] on button "Pick this doubt" at bounding box center [403, 227] width 86 height 16
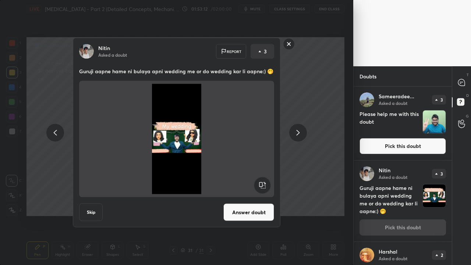
click at [89, 212] on button "Skip" at bounding box center [91, 213] width 24 height 18
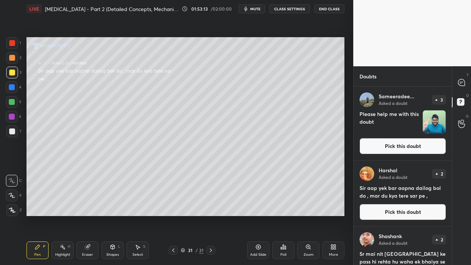
click at [430, 142] on button "Pick this doubt" at bounding box center [403, 146] width 86 height 16
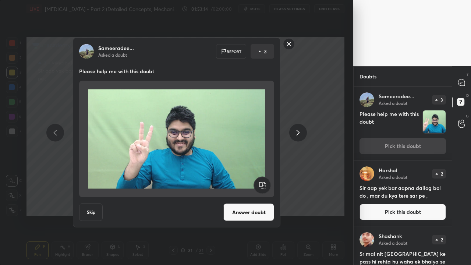
click at [90, 210] on button "Skip" at bounding box center [91, 213] width 24 height 18
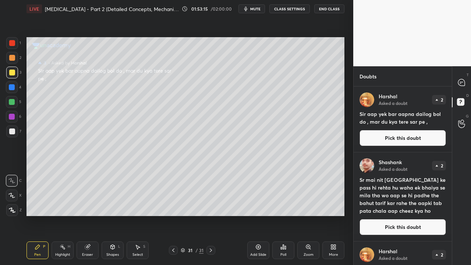
click at [418, 137] on button "Pick this doubt" at bounding box center [403, 138] width 86 height 16
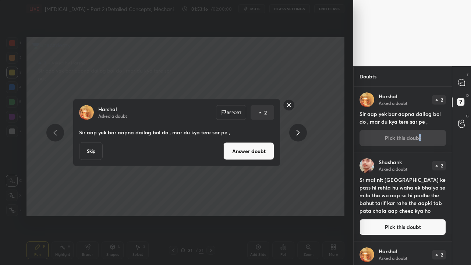
click at [88, 153] on button "Skip" at bounding box center [91, 151] width 24 height 18
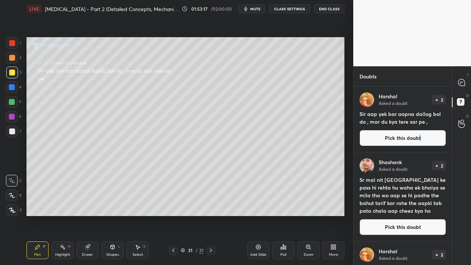
click at [411, 139] on button "Pick this doubt" at bounding box center [403, 138] width 86 height 16
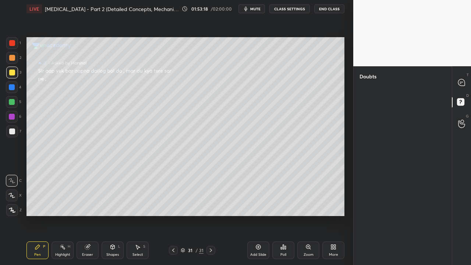
click at [464, 79] on icon at bounding box center [462, 83] width 8 height 8
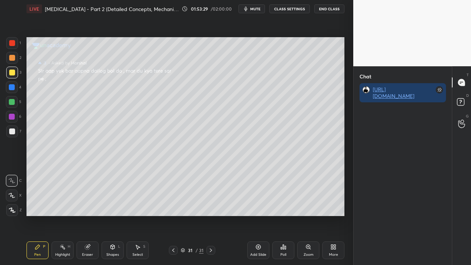
click at [328, 8] on button "End Class" at bounding box center [329, 8] width 30 height 9
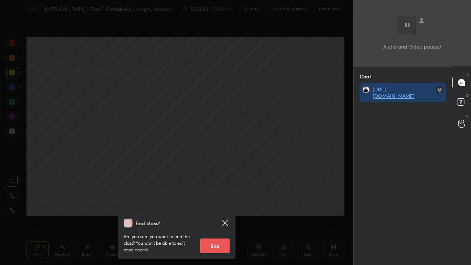
click at [215, 244] on button "End" at bounding box center [214, 245] width 29 height 15
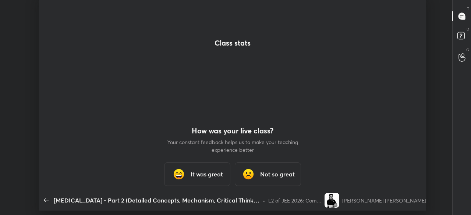
scroll to position [36632, 36335]
